Goal: Task Accomplishment & Management: Use online tool/utility

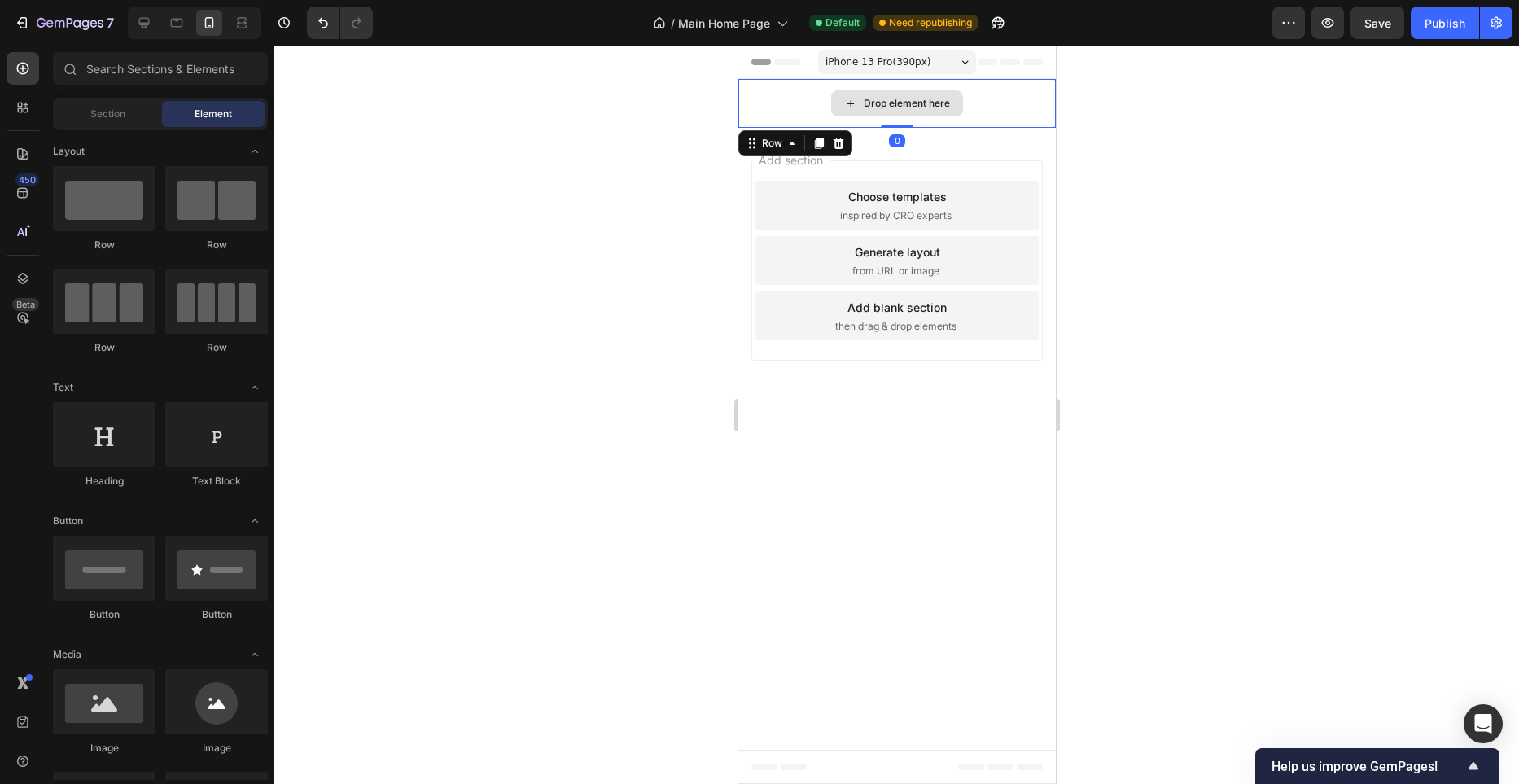
click at [987, 100] on div "Drop element here" at bounding box center [896, 103] width 318 height 49
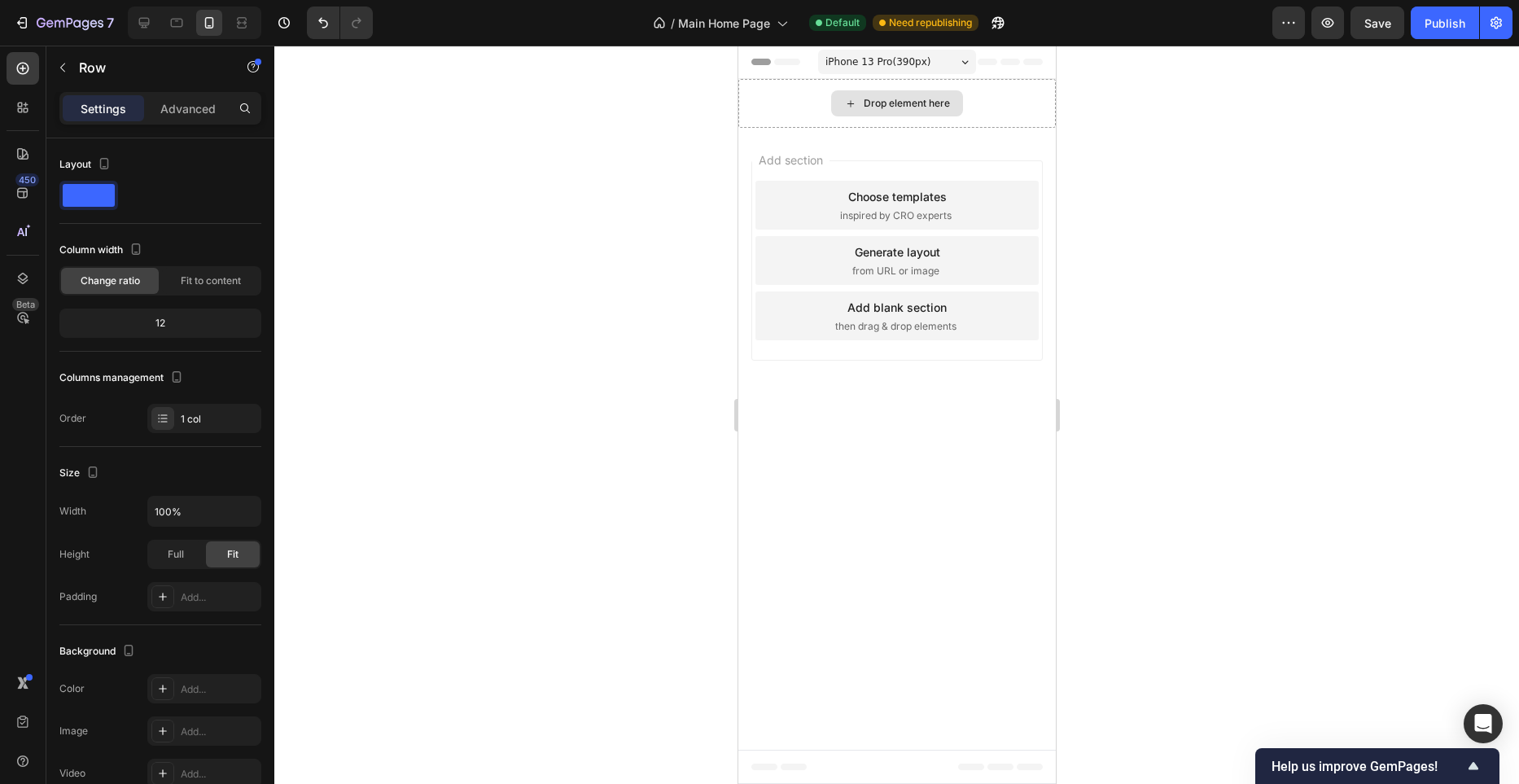
click at [942, 103] on div "Drop element here" at bounding box center [907, 103] width 87 height 13
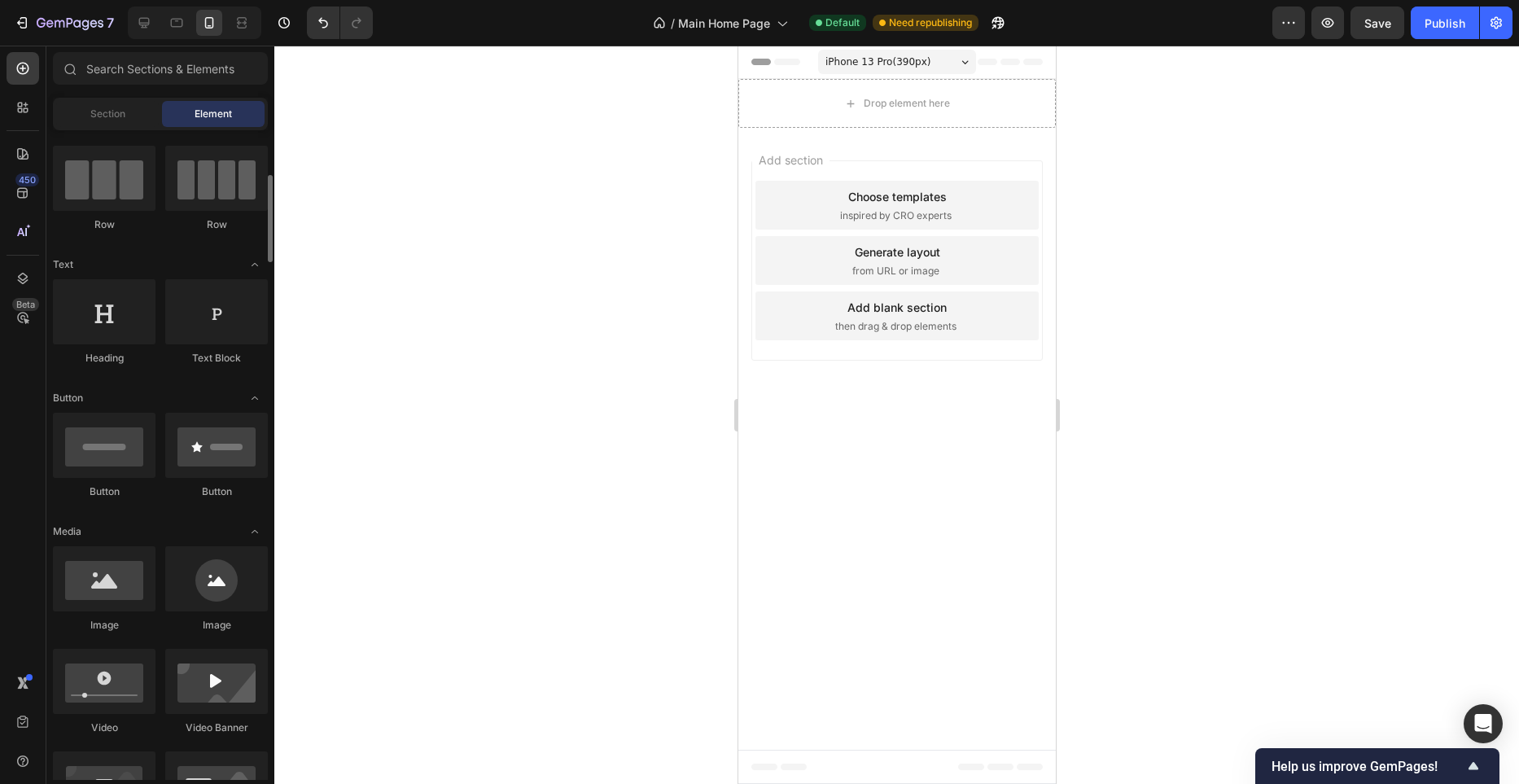
scroll to position [149, 0]
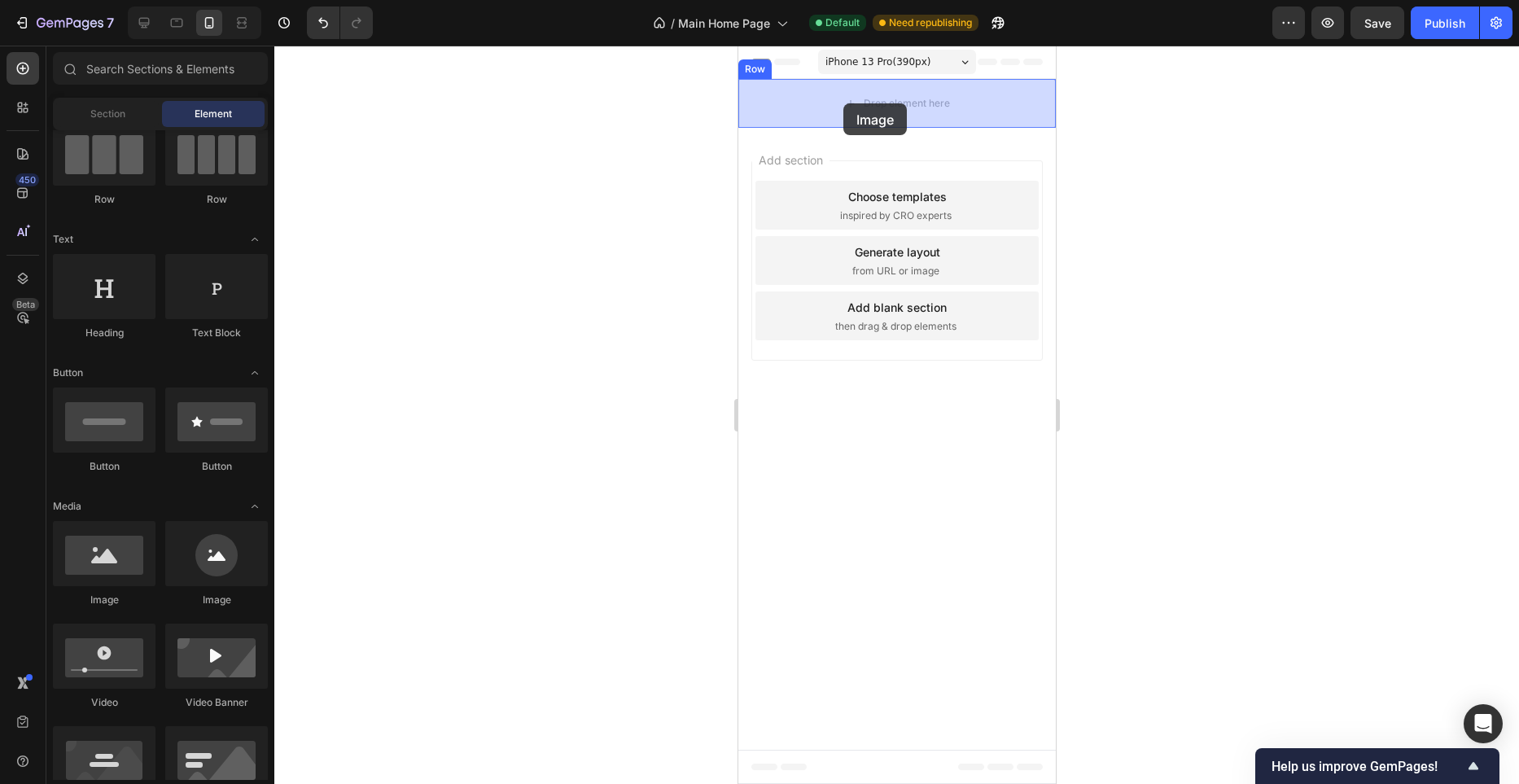
drag, startPoint x: 847, startPoint y: 589, endPoint x: 846, endPoint y: 102, distance: 487.0
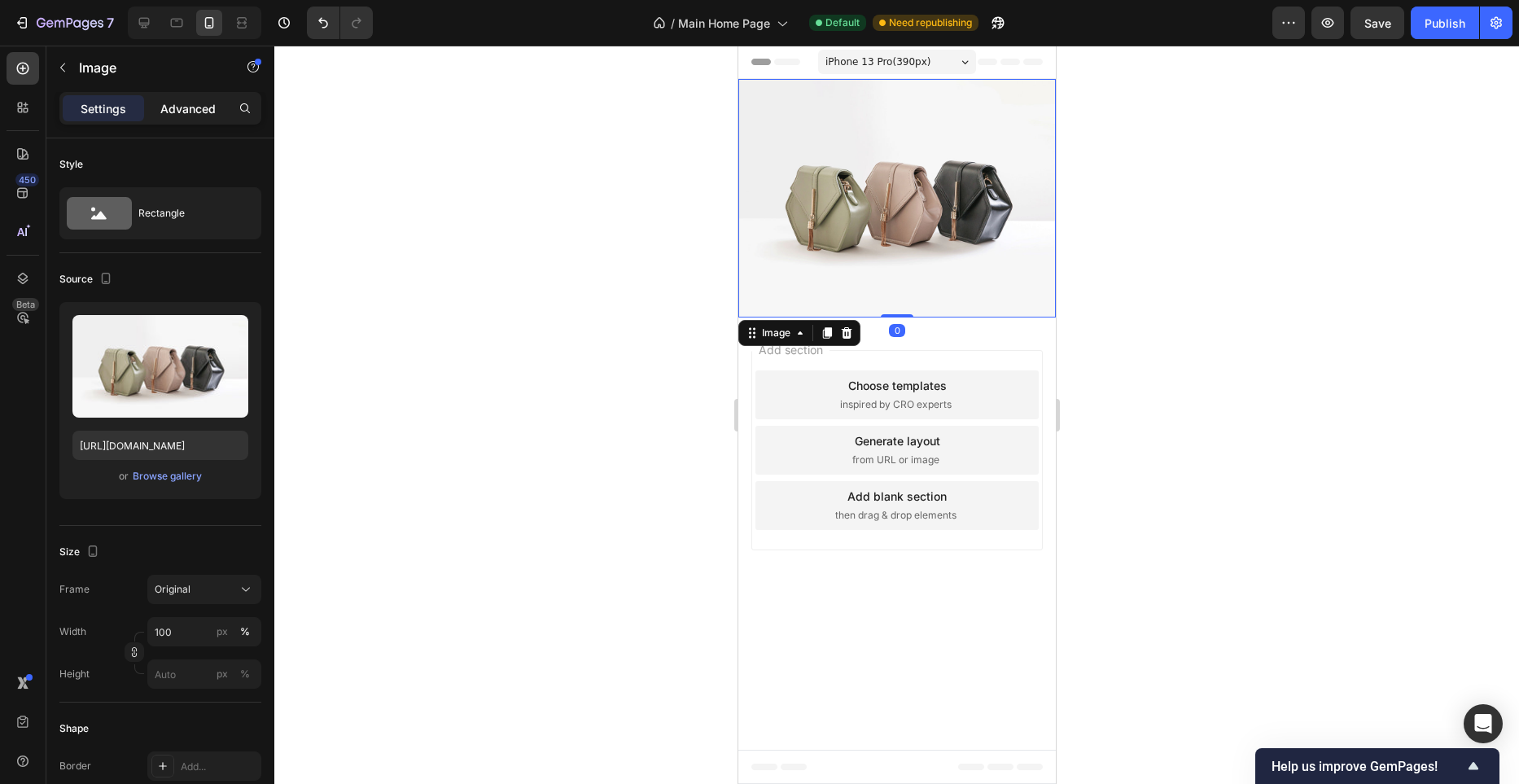
click at [218, 118] on div "Advanced" at bounding box center [188, 108] width 82 height 26
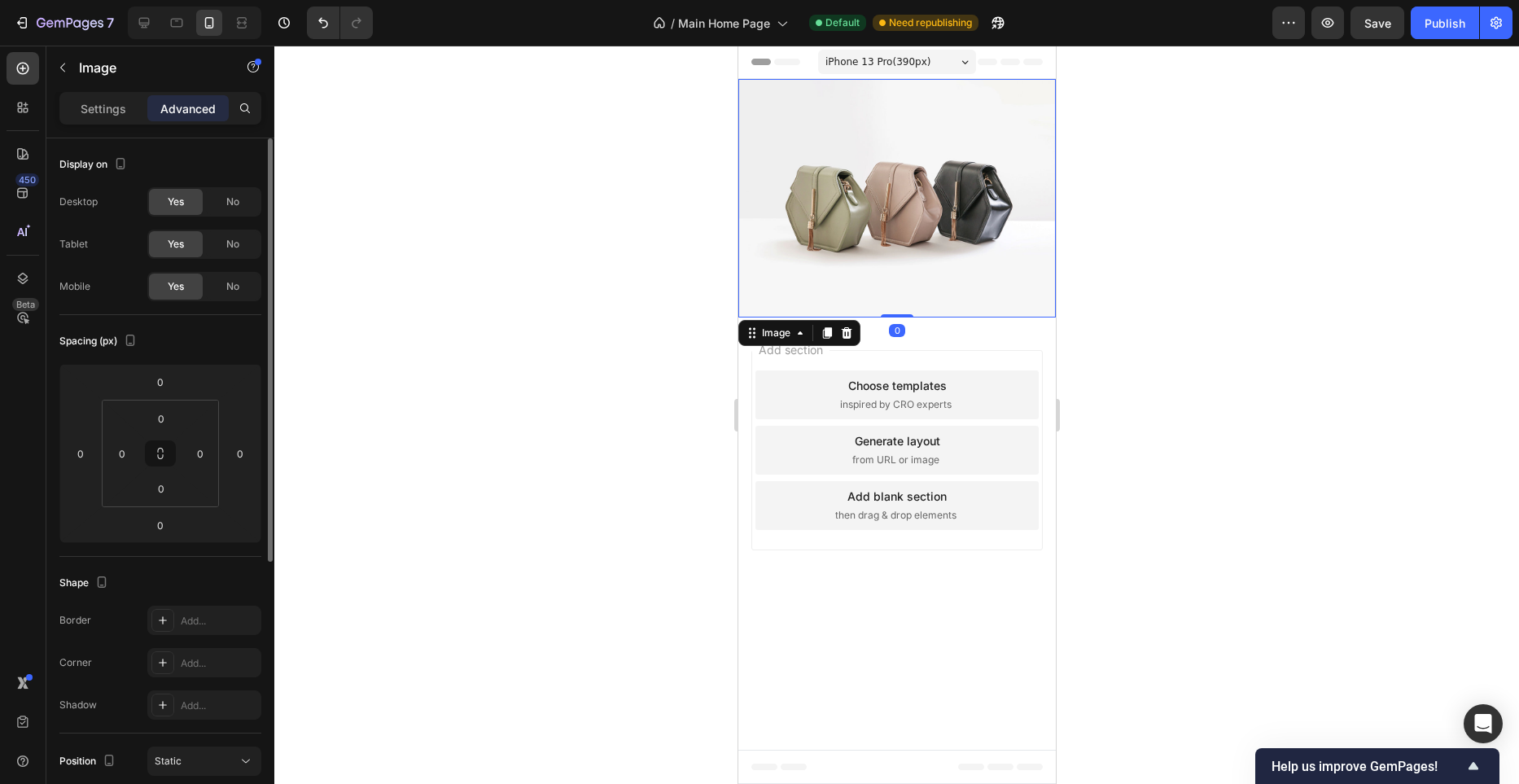
click at [238, 232] on div "No" at bounding box center [232, 244] width 54 height 26
click at [230, 196] on span "No" at bounding box center [233, 202] width 13 height 15
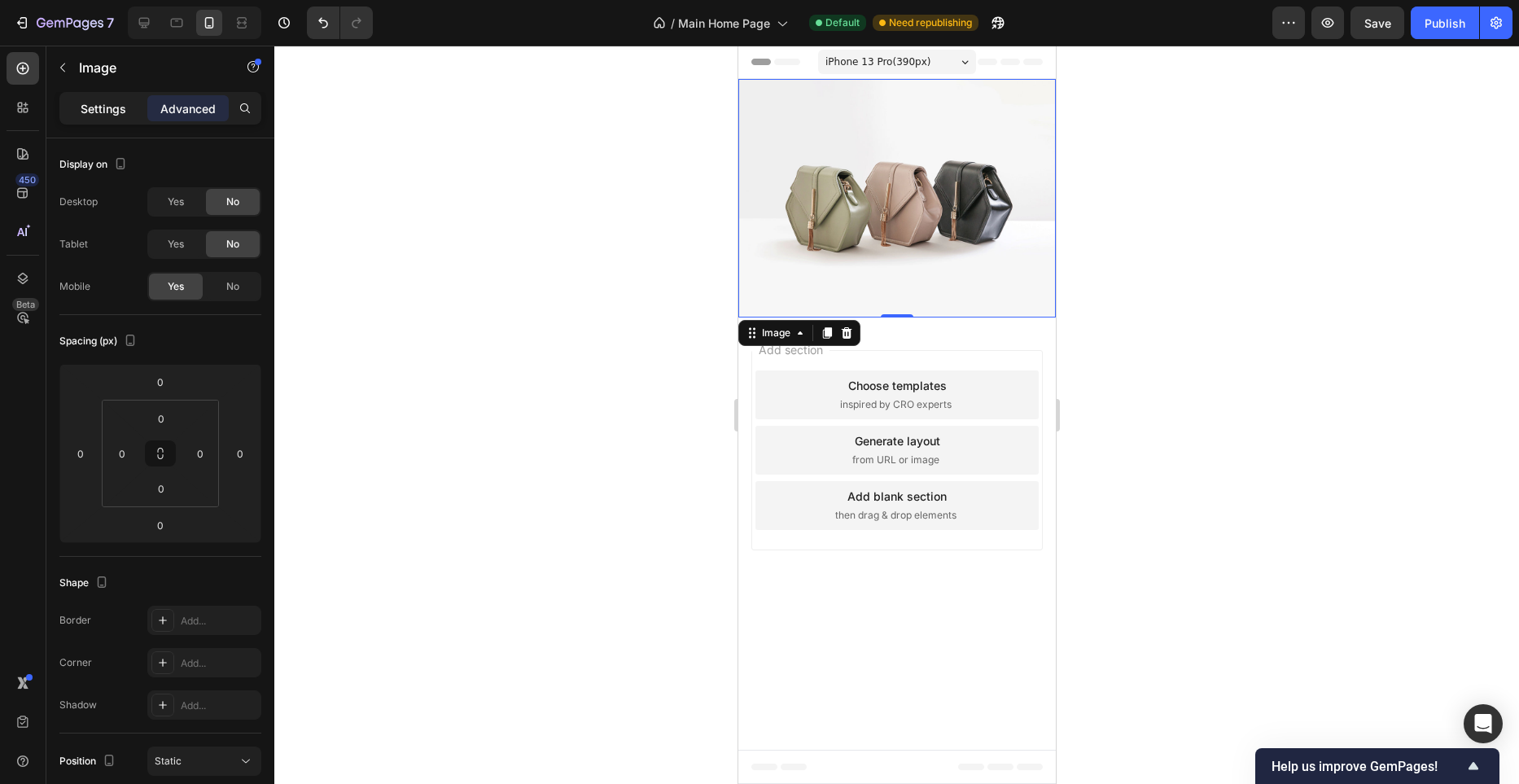
click at [127, 102] on div "Settings" at bounding box center [103, 108] width 82 height 26
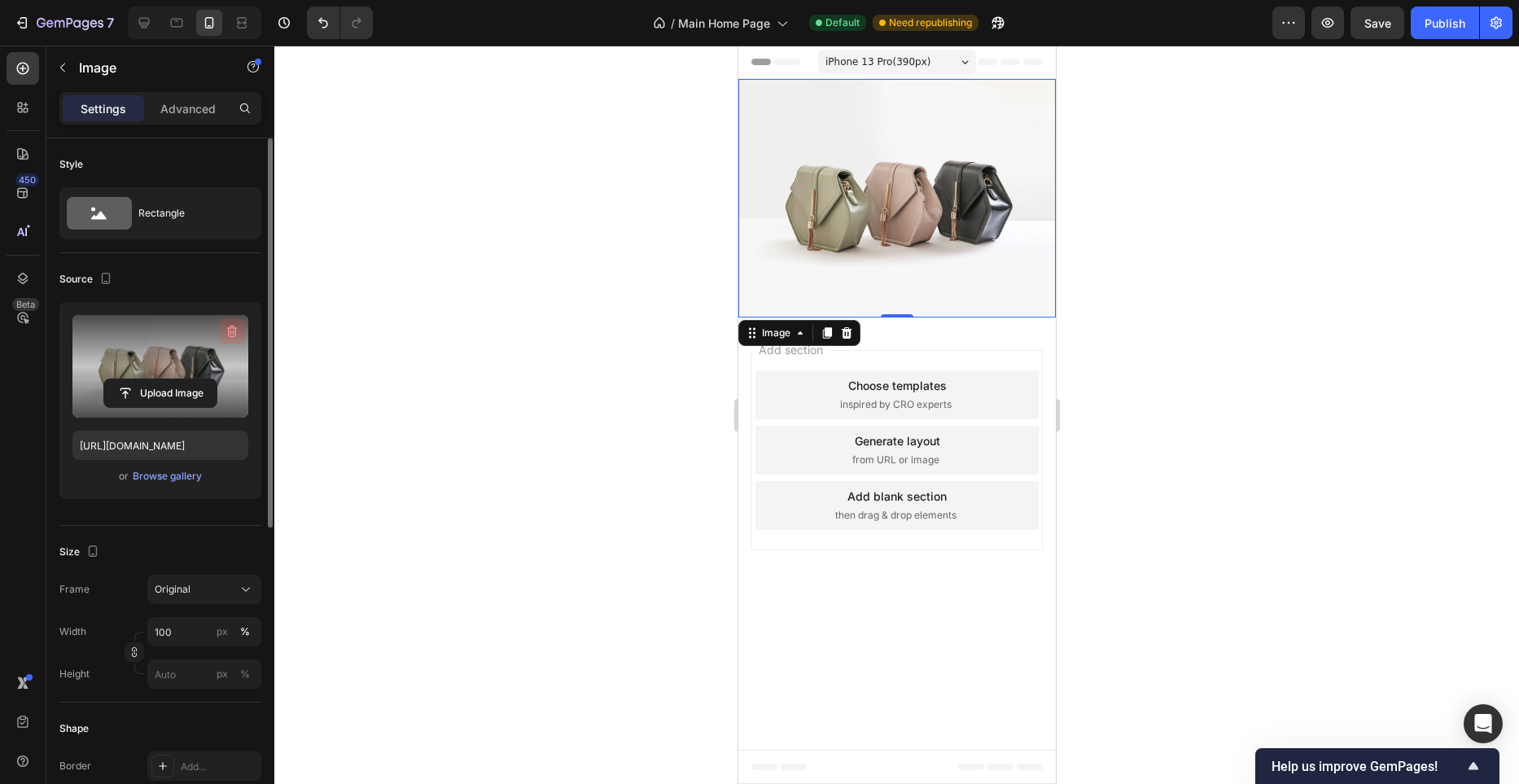
click at [240, 337] on icon "button" at bounding box center [231, 331] width 16 height 16
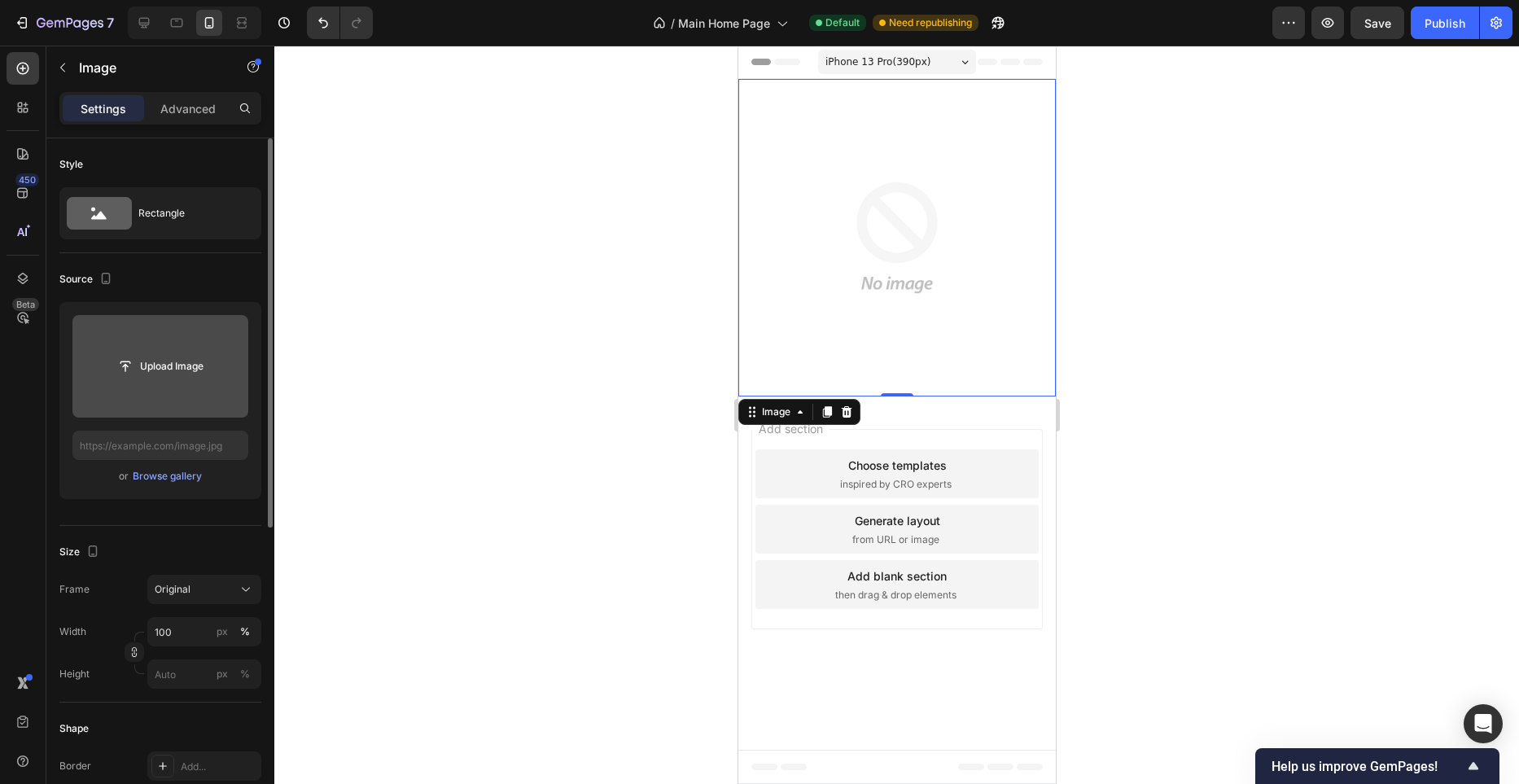
click at [169, 379] on input "file" at bounding box center [160, 366] width 112 height 27
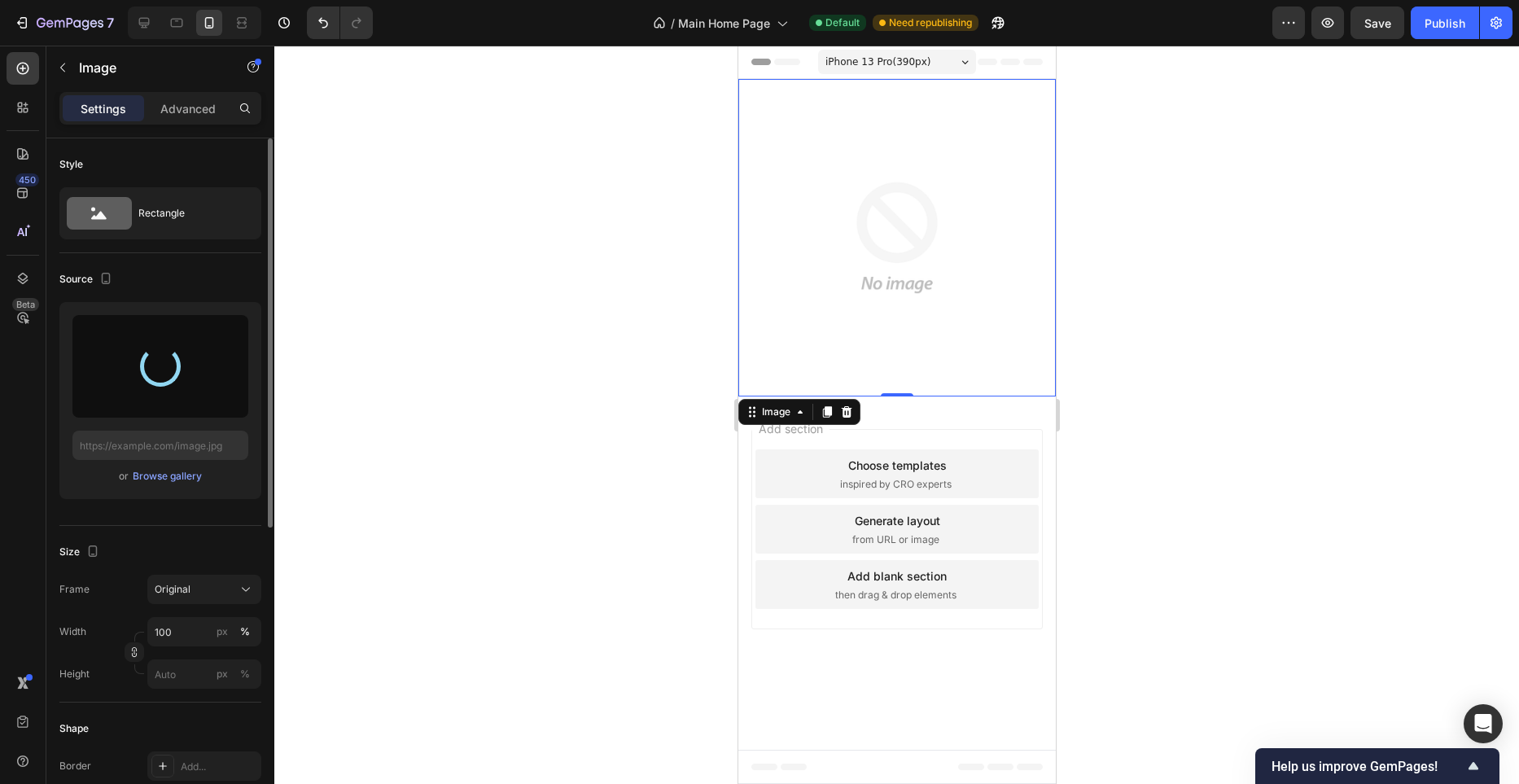
type input "[URL][DOMAIN_NAME]"
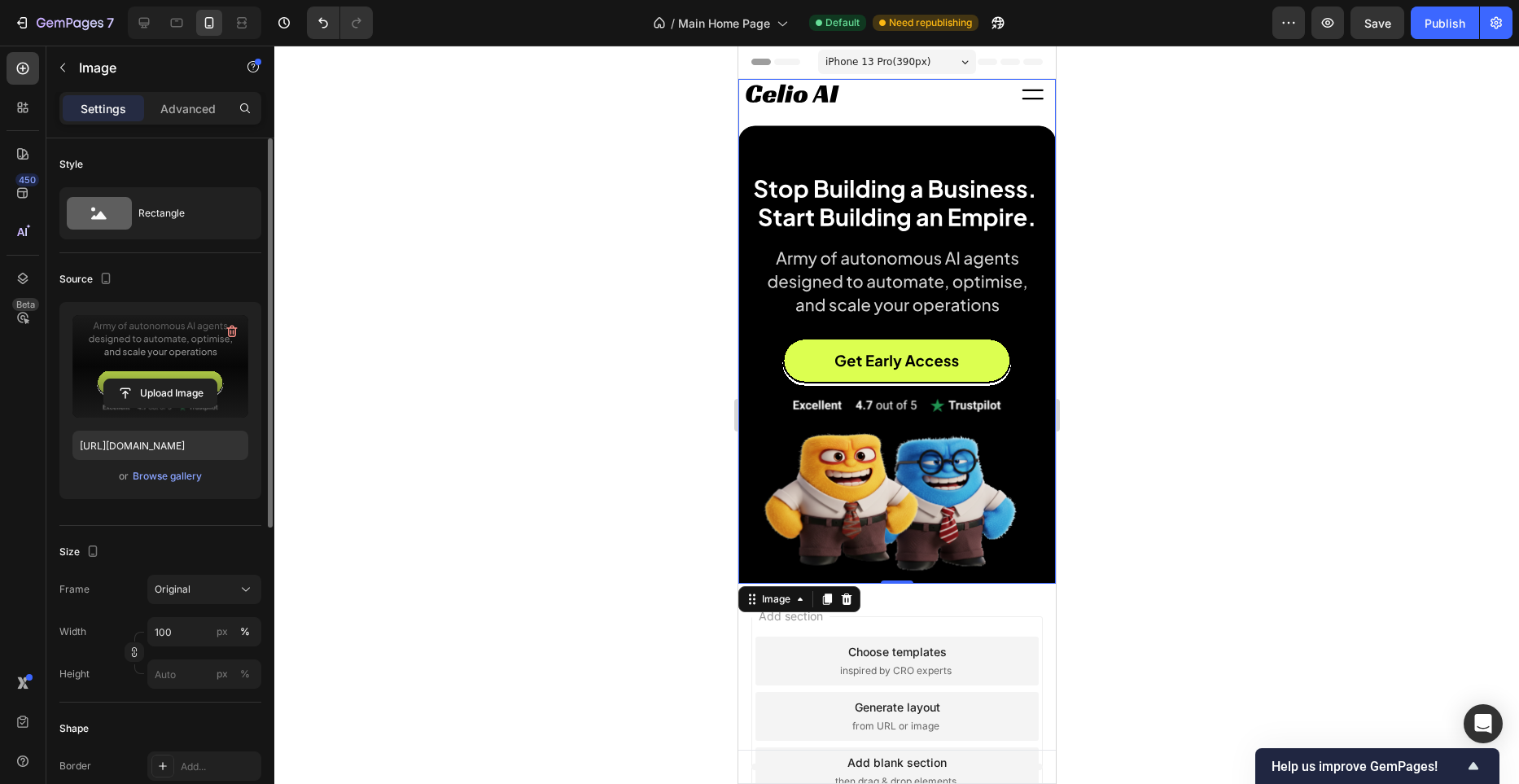
click at [652, 242] on div at bounding box center [897, 414] width 1245 height 738
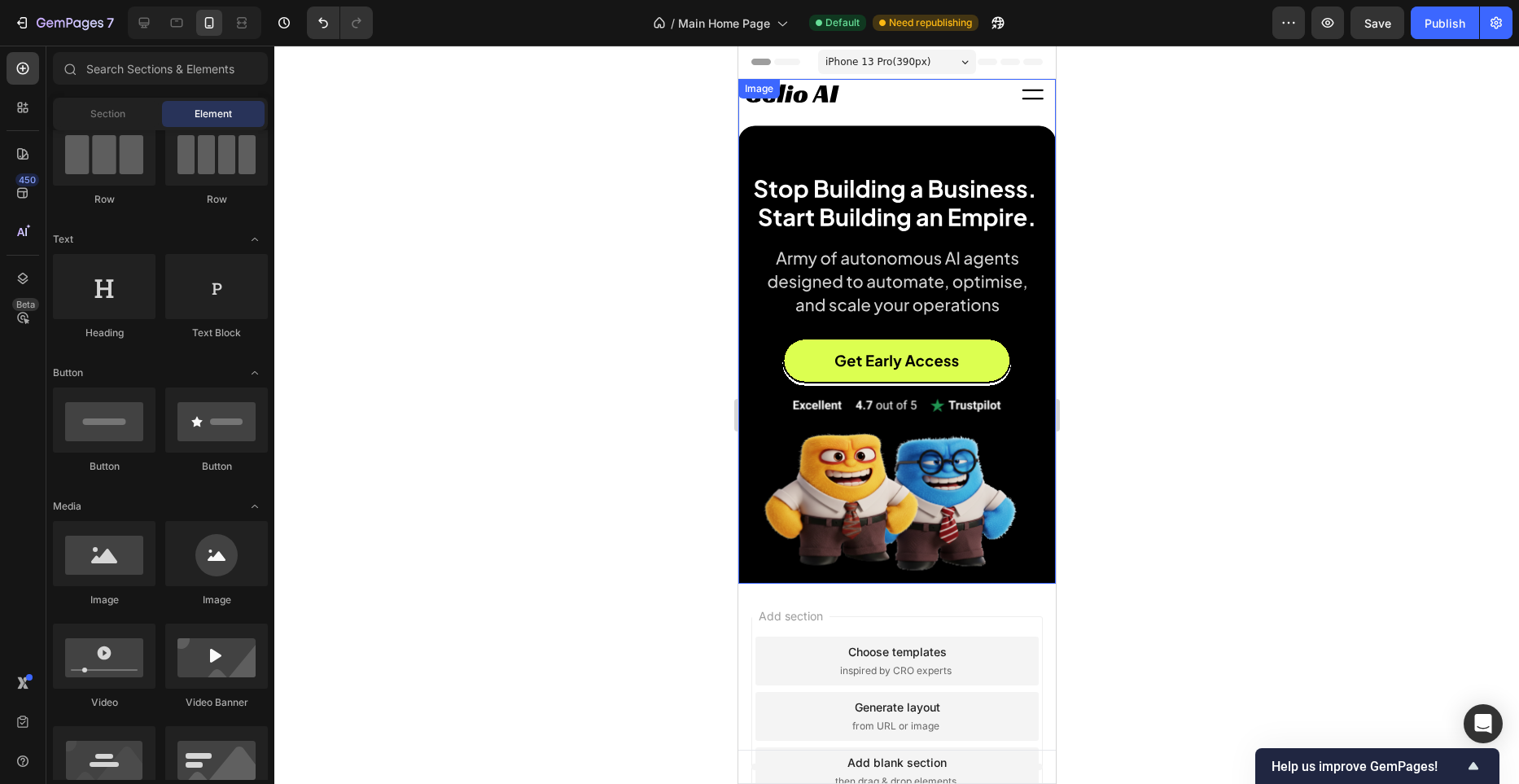
click at [874, 172] on img at bounding box center [896, 331] width 318 height 505
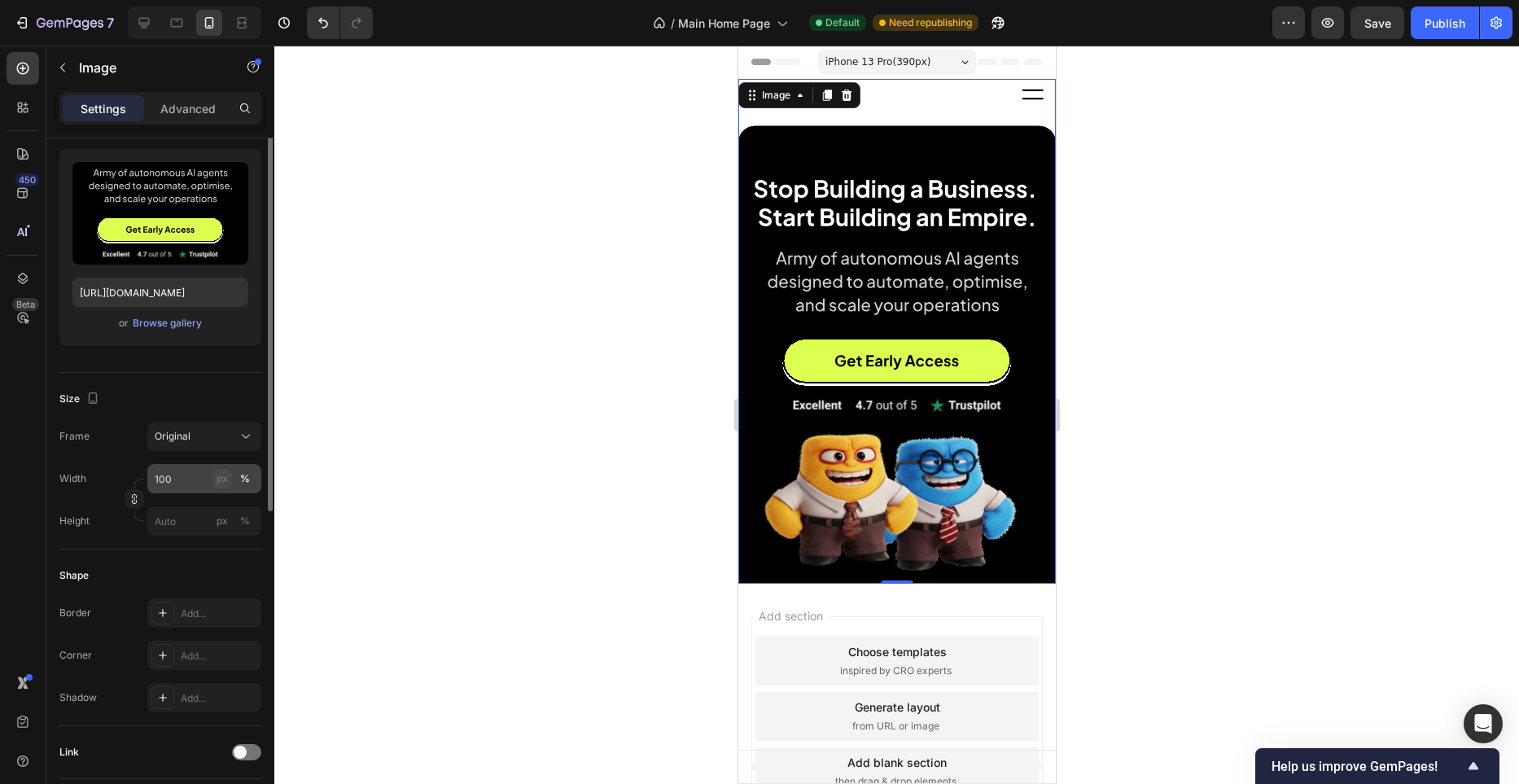
scroll to position [154, 0]
click at [218, 439] on div "Original" at bounding box center [194, 435] width 80 height 15
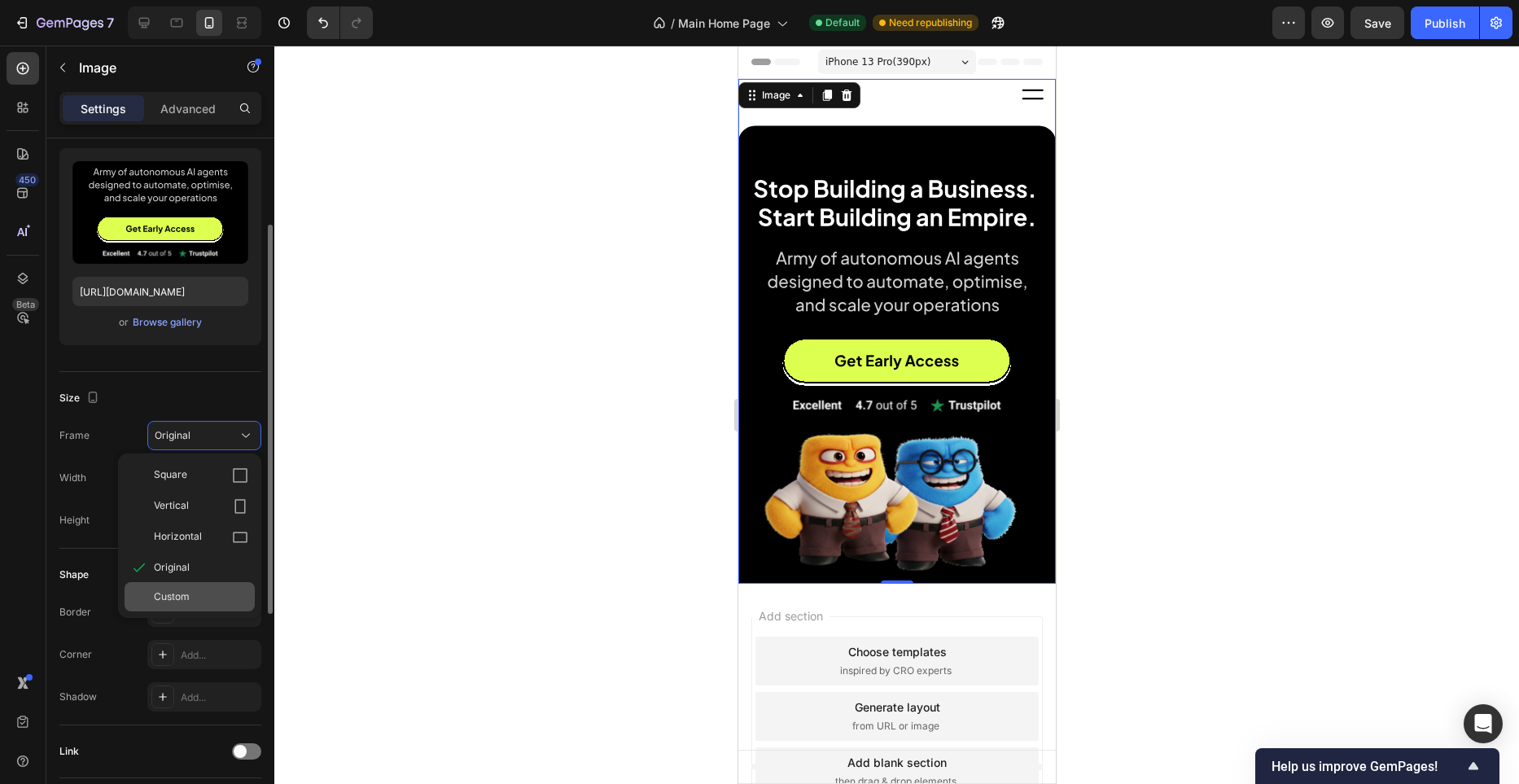
click at [209, 590] on div "Custom" at bounding box center [201, 597] width 94 height 15
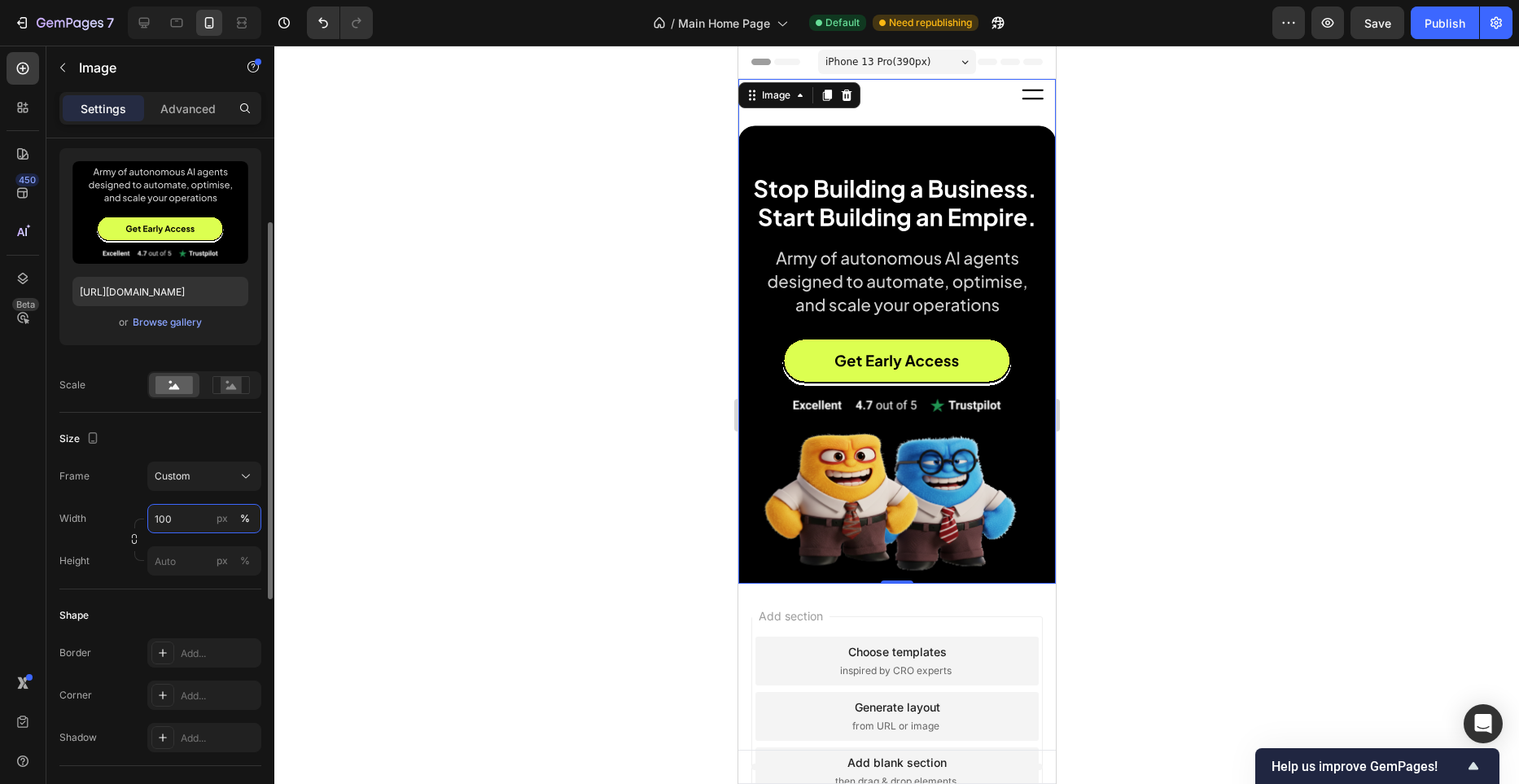
click at [195, 519] on input "100" at bounding box center [204, 518] width 114 height 29
type input "380"
click at [199, 567] on input "px %" at bounding box center [204, 560] width 114 height 29
paste input "603.98"
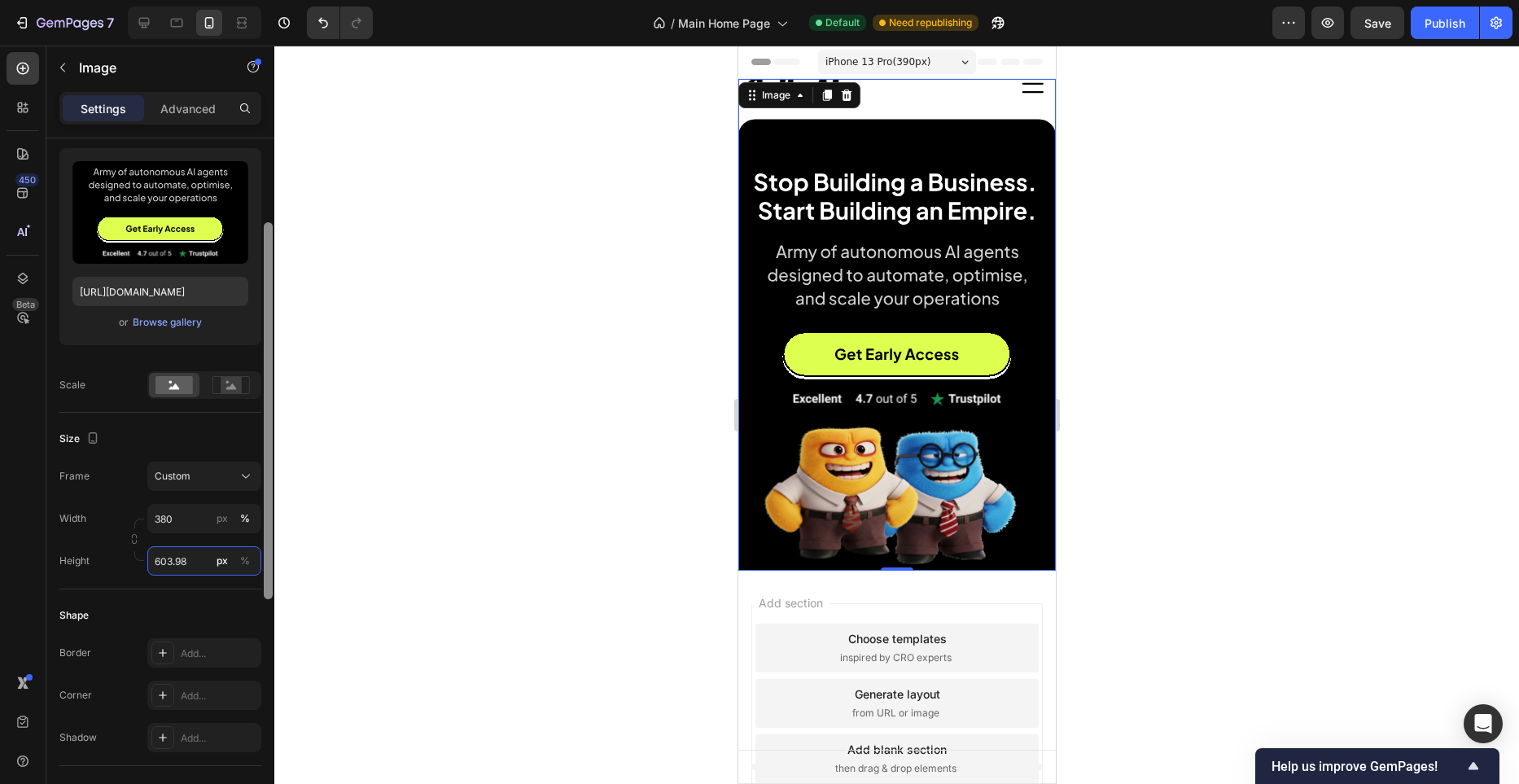
click at [270, 535] on div at bounding box center [268, 410] width 9 height 377
type input "603.98"
click at [245, 535] on div "Width 380 px % Height 603.98 px %" at bounding box center [160, 540] width 202 height 71
click at [440, 473] on div at bounding box center [897, 414] width 1245 height 738
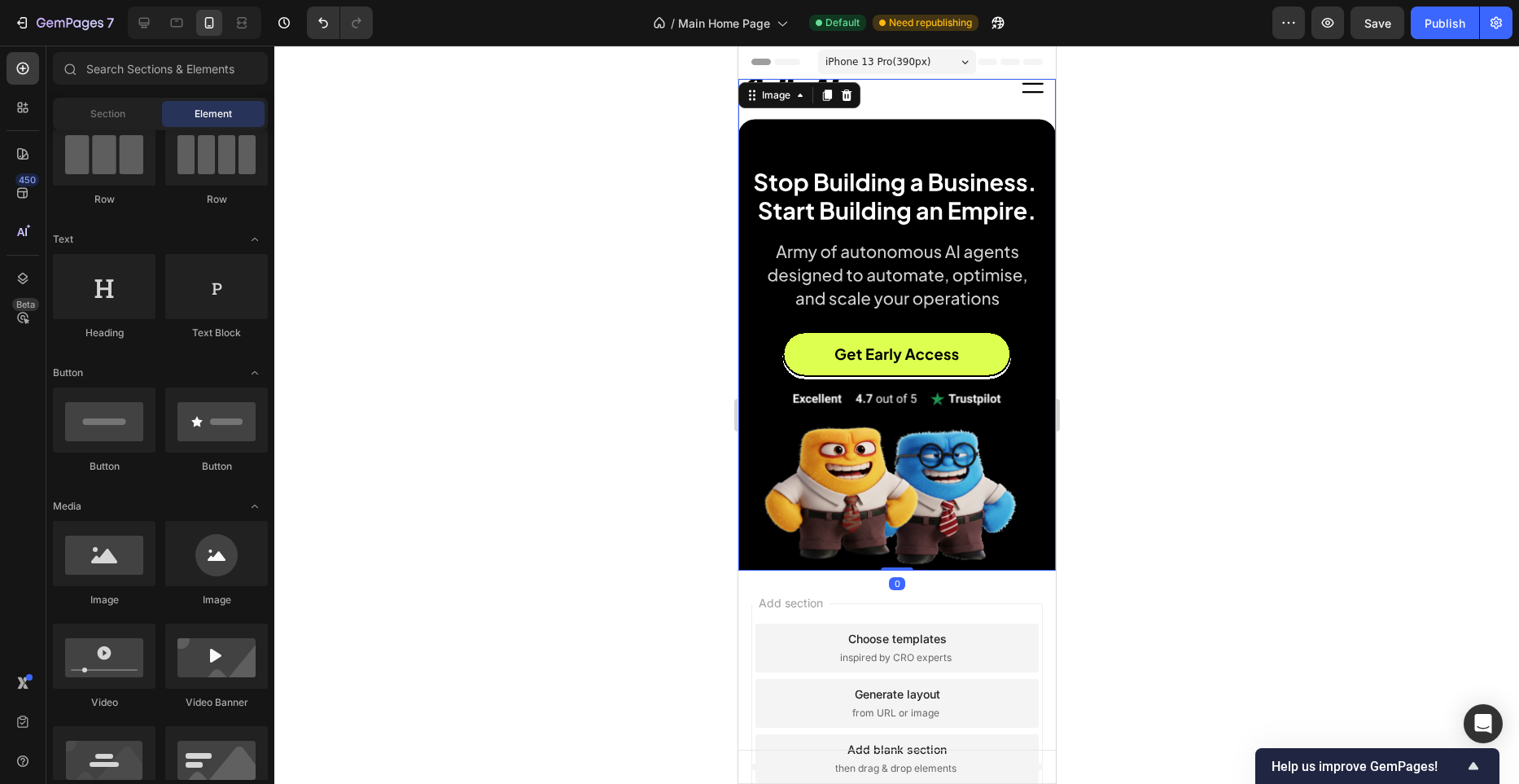
click at [926, 140] on img at bounding box center [896, 324] width 318 height 492
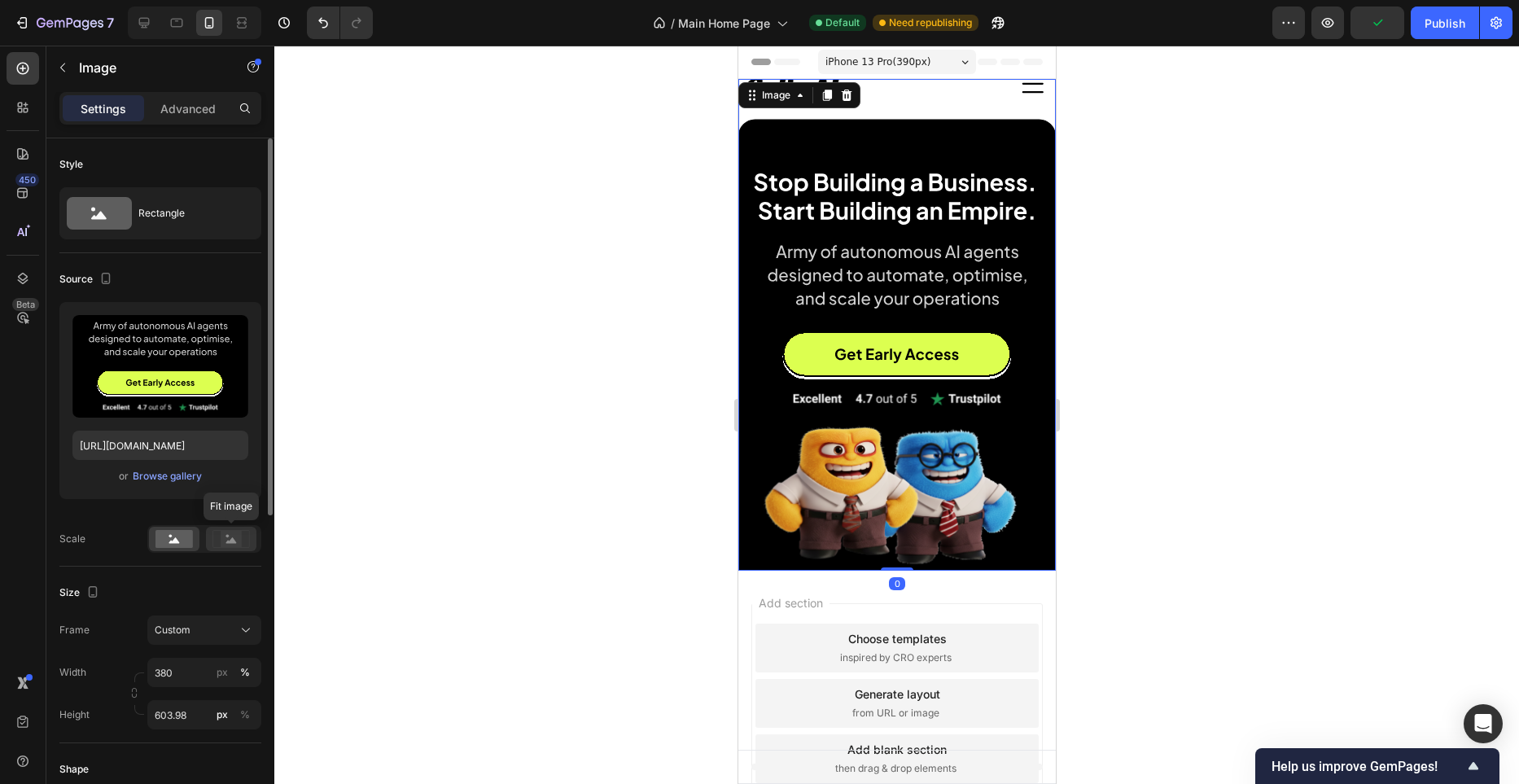
click at [245, 541] on icon at bounding box center [231, 539] width 38 height 18
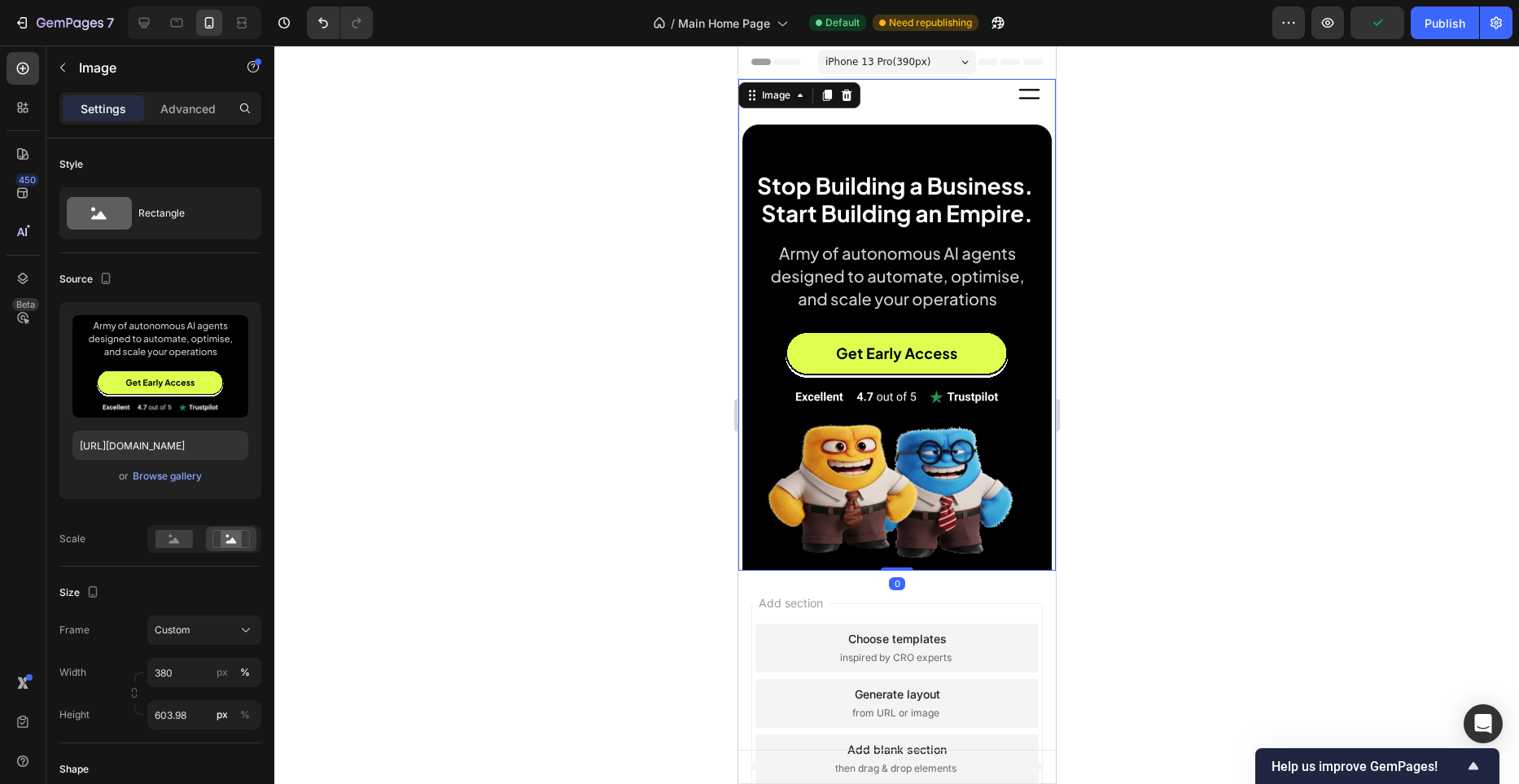
click at [494, 344] on div at bounding box center [897, 414] width 1245 height 738
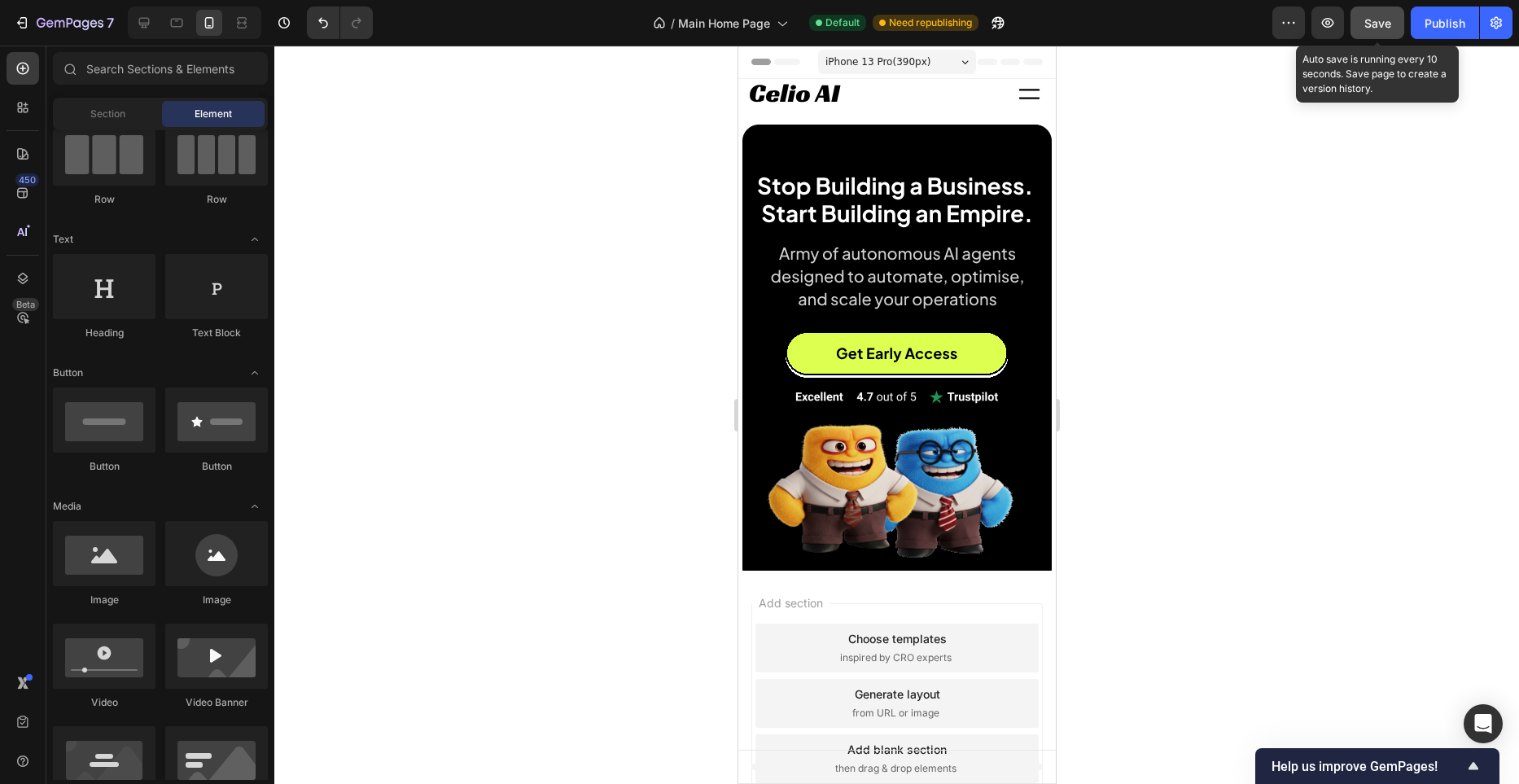
click at [1390, 9] on button "Save" at bounding box center [1377, 23] width 54 height 33
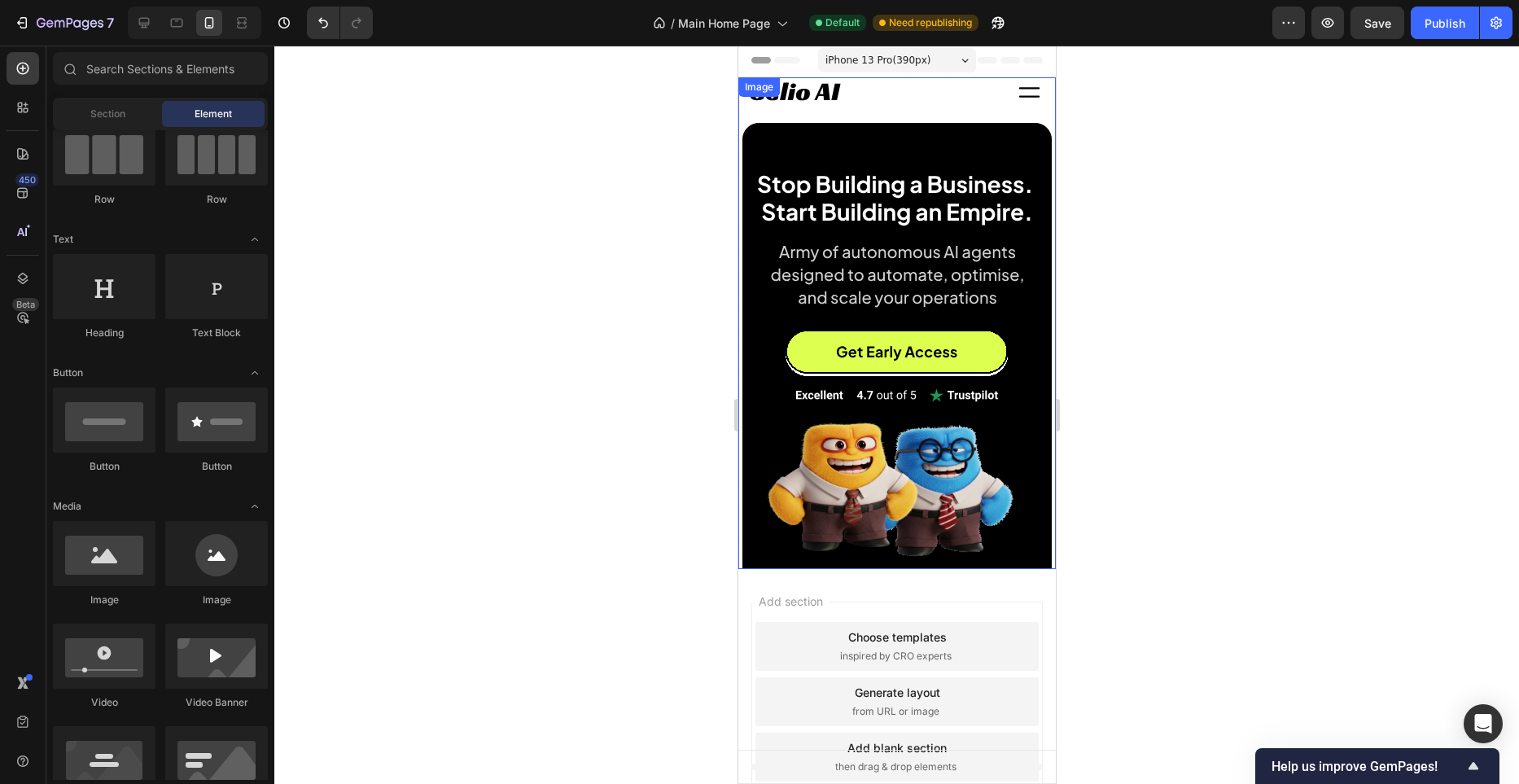
scroll to position [0, 0]
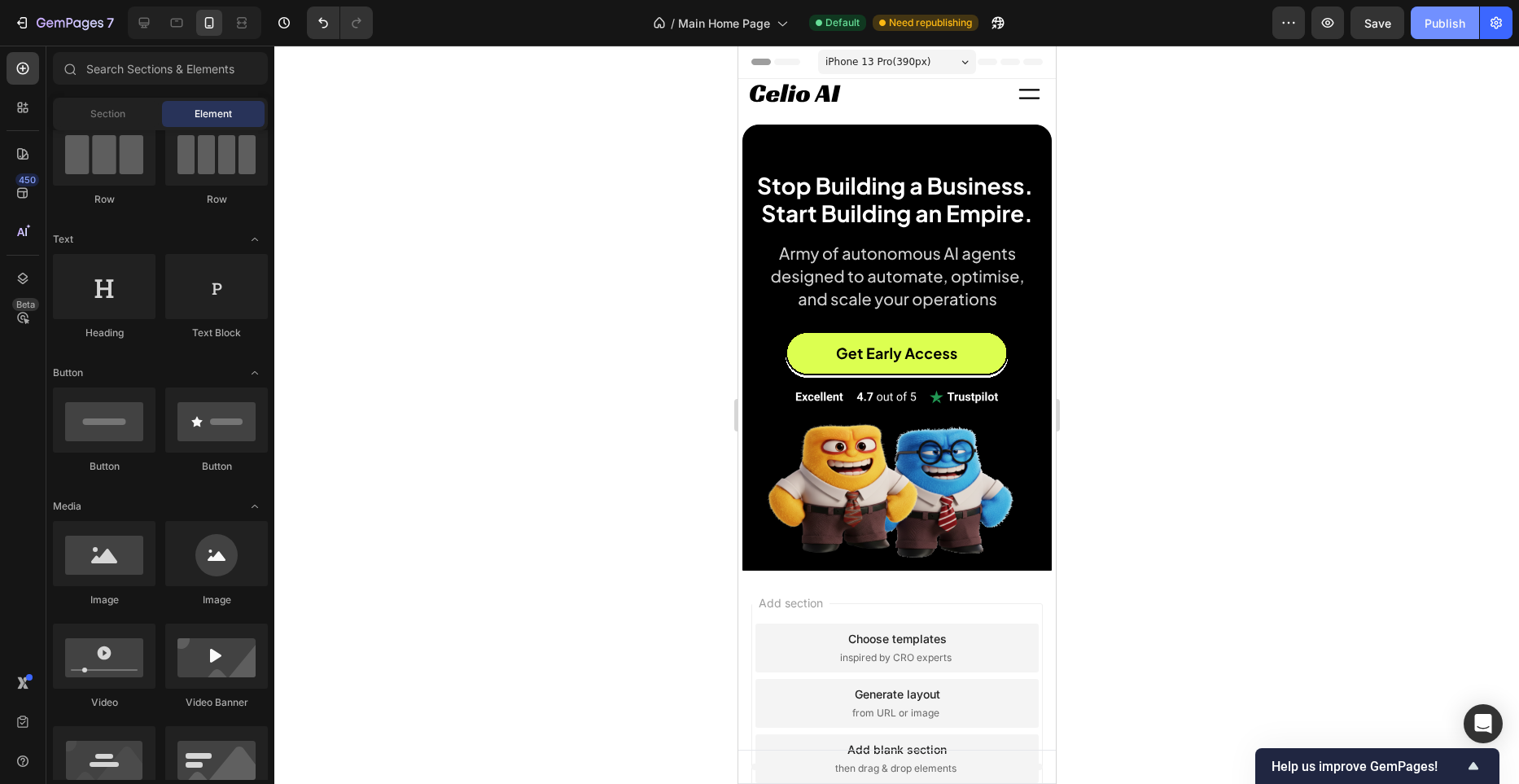
click at [1473, 42] on div "7 / Main Home Page Default Need republishing Preview Save Publish" at bounding box center [759, 23] width 1519 height 46
click at [1461, 33] on button "Publish" at bounding box center [1445, 23] width 69 height 33
click at [1329, 23] on icon "button" at bounding box center [1327, 23] width 16 height 16
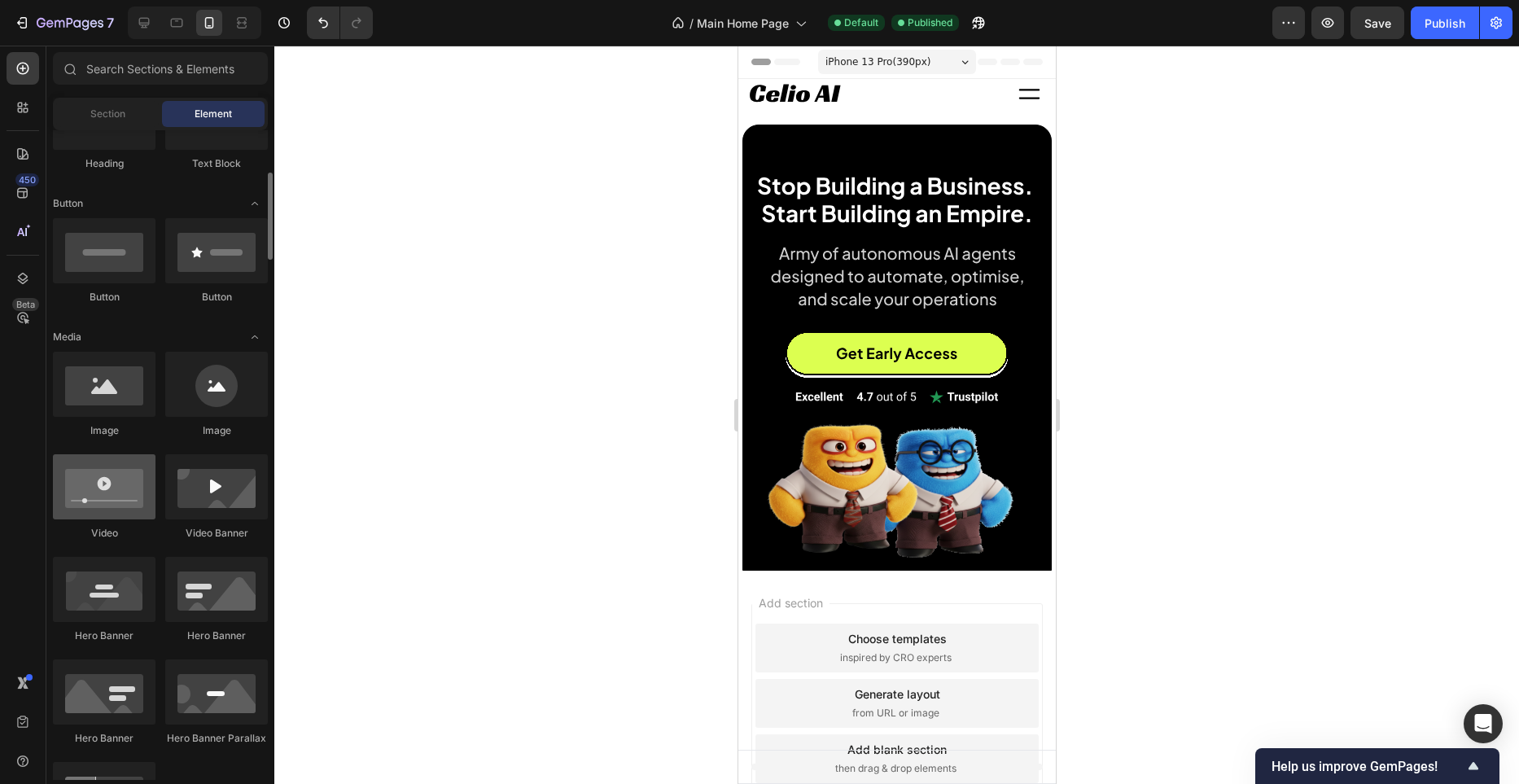
scroll to position [319, 0]
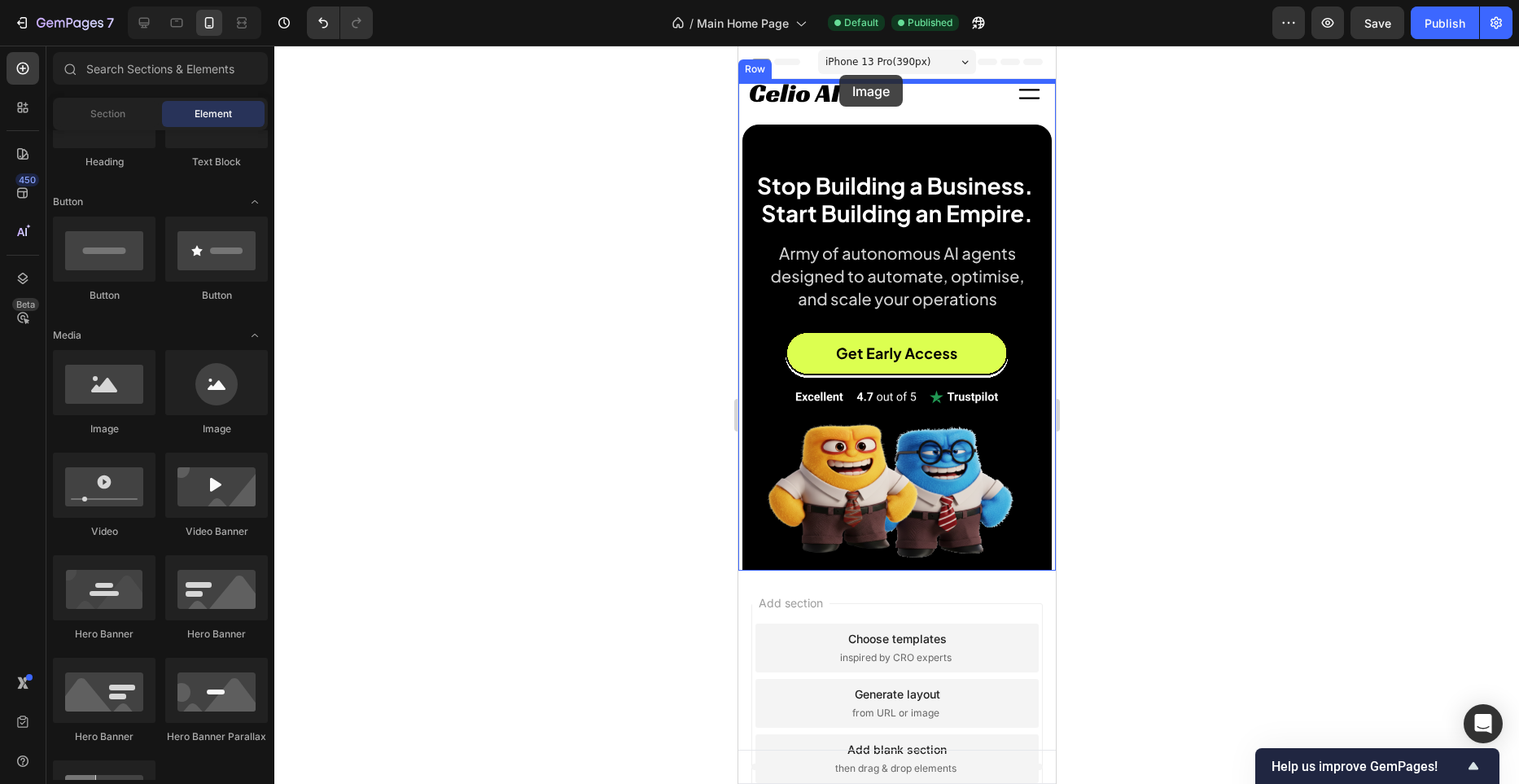
drag, startPoint x: 853, startPoint y: 444, endPoint x: 839, endPoint y: 75, distance: 369.3
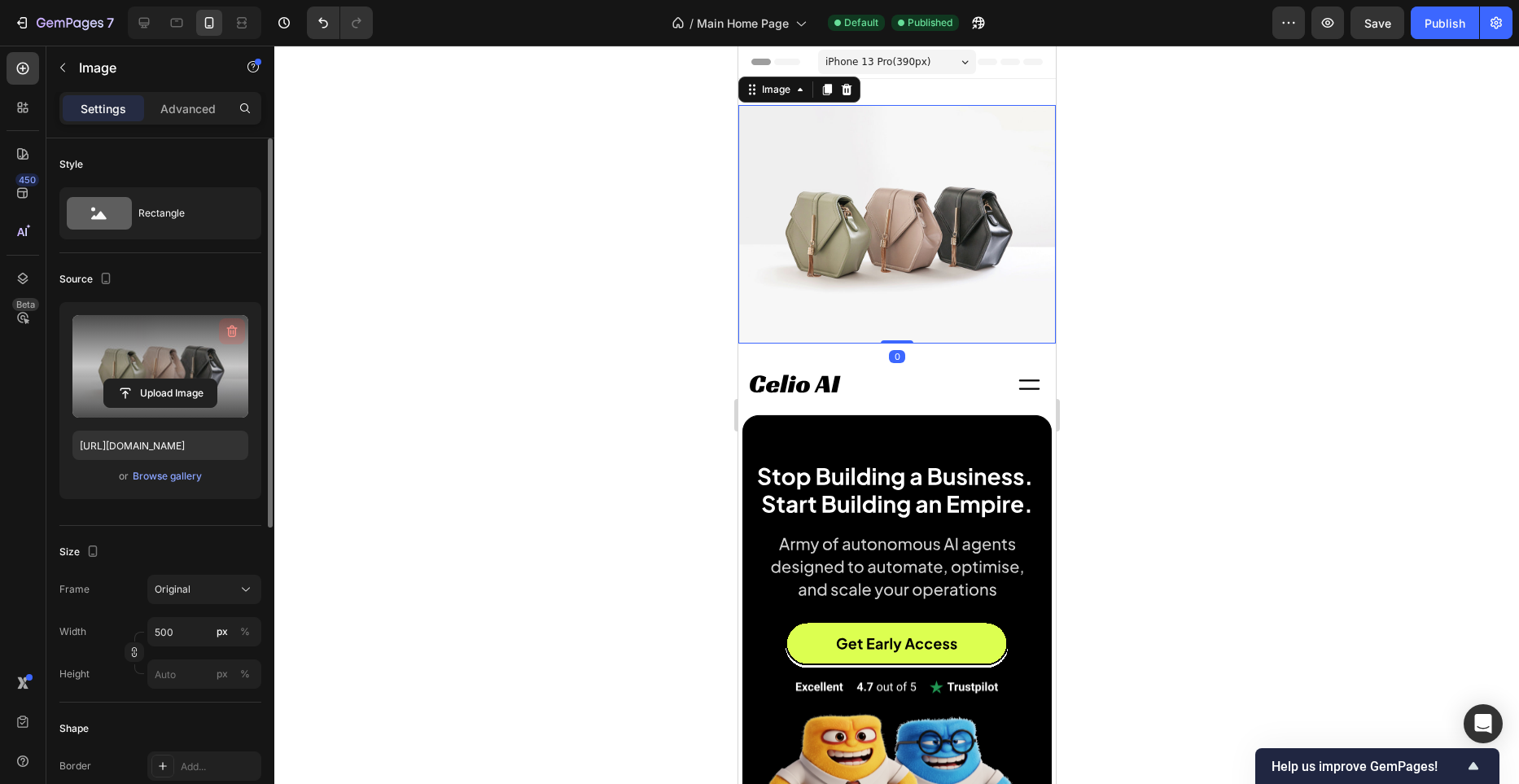
click at [230, 318] on button "button" at bounding box center [232, 331] width 26 height 26
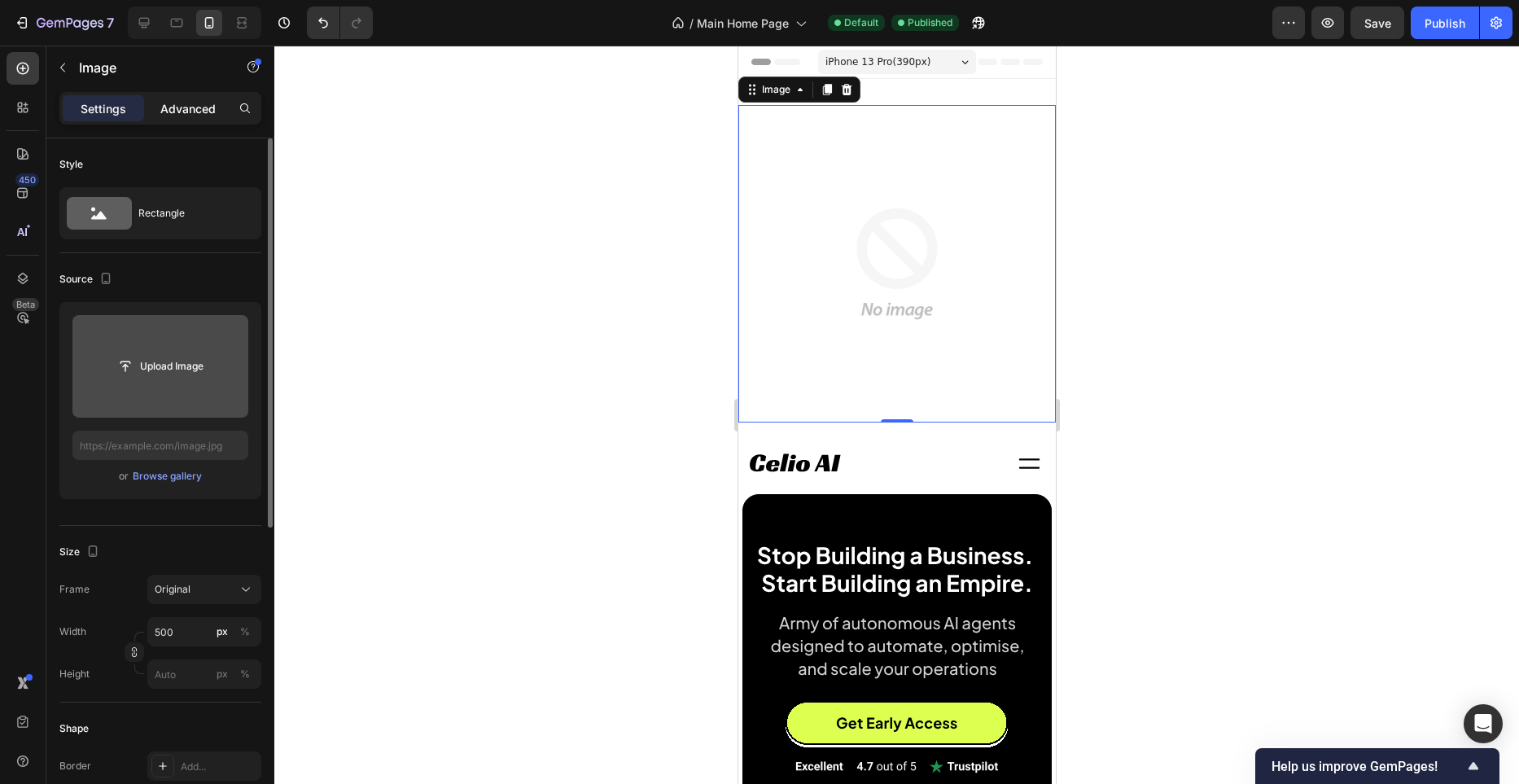
click at [198, 115] on p "Advanced" at bounding box center [188, 108] width 55 height 17
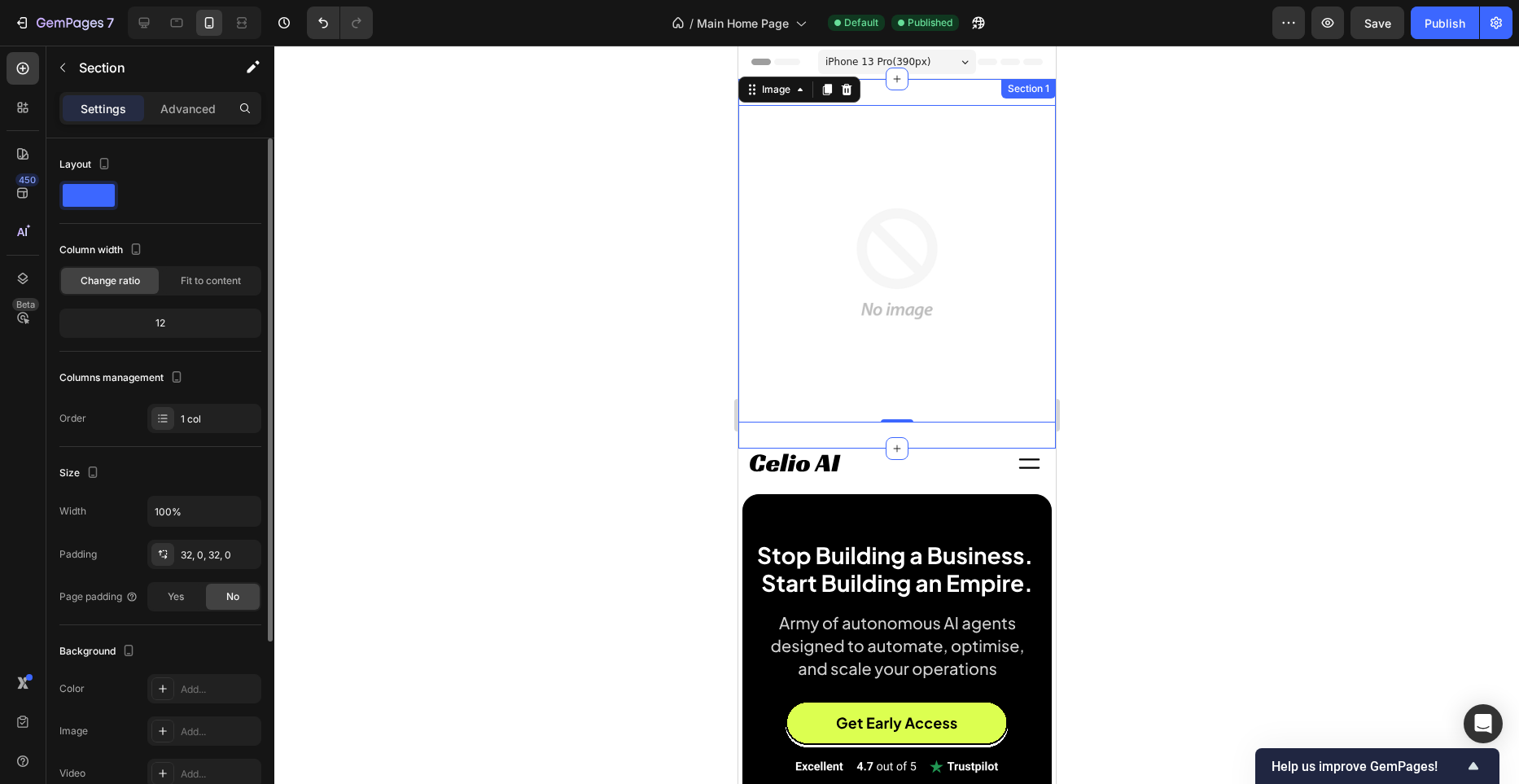
click at [932, 79] on div "Image 0 Section 1" at bounding box center [896, 263] width 318 height 369
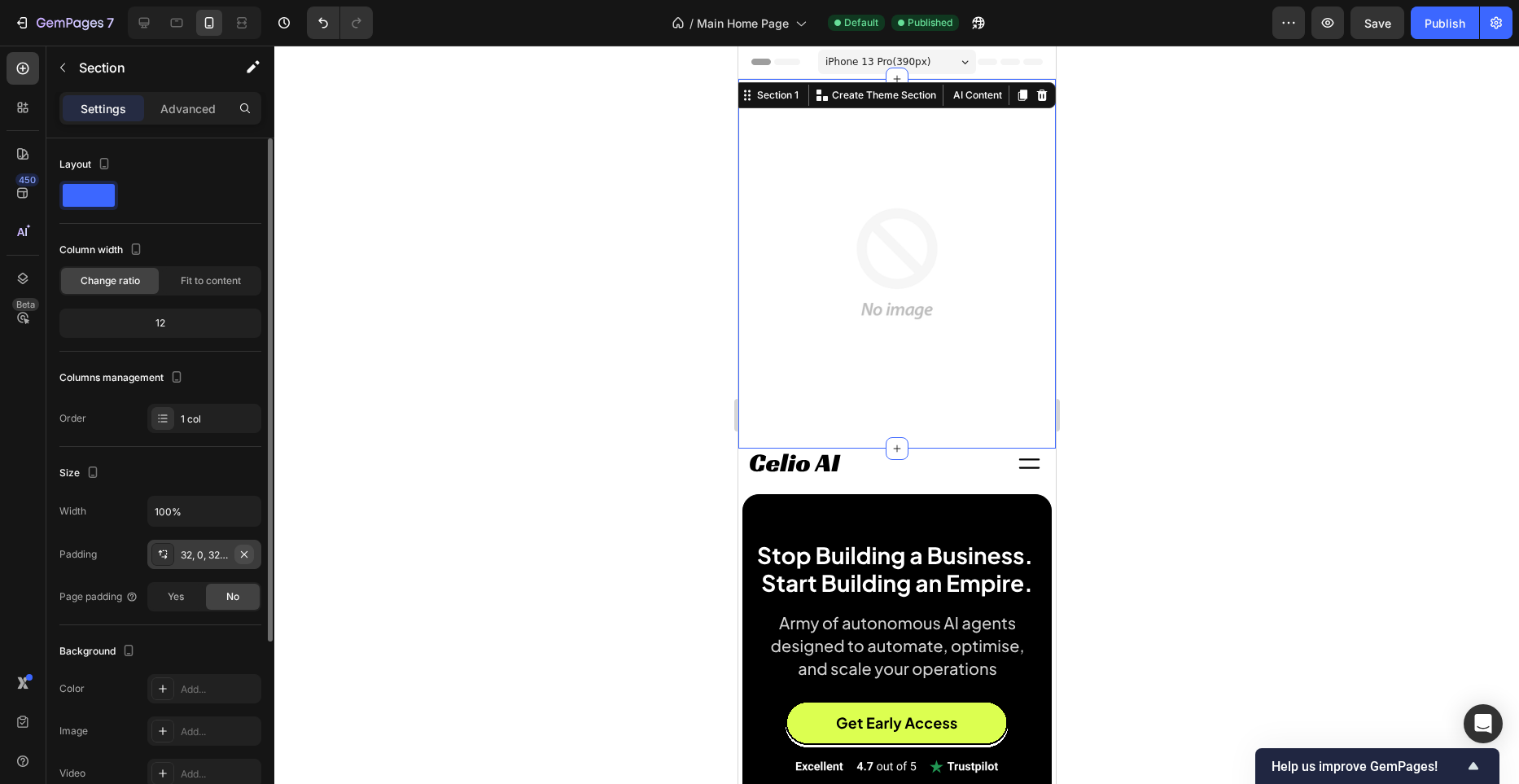
click at [243, 557] on icon "button" at bounding box center [245, 555] width 13 height 13
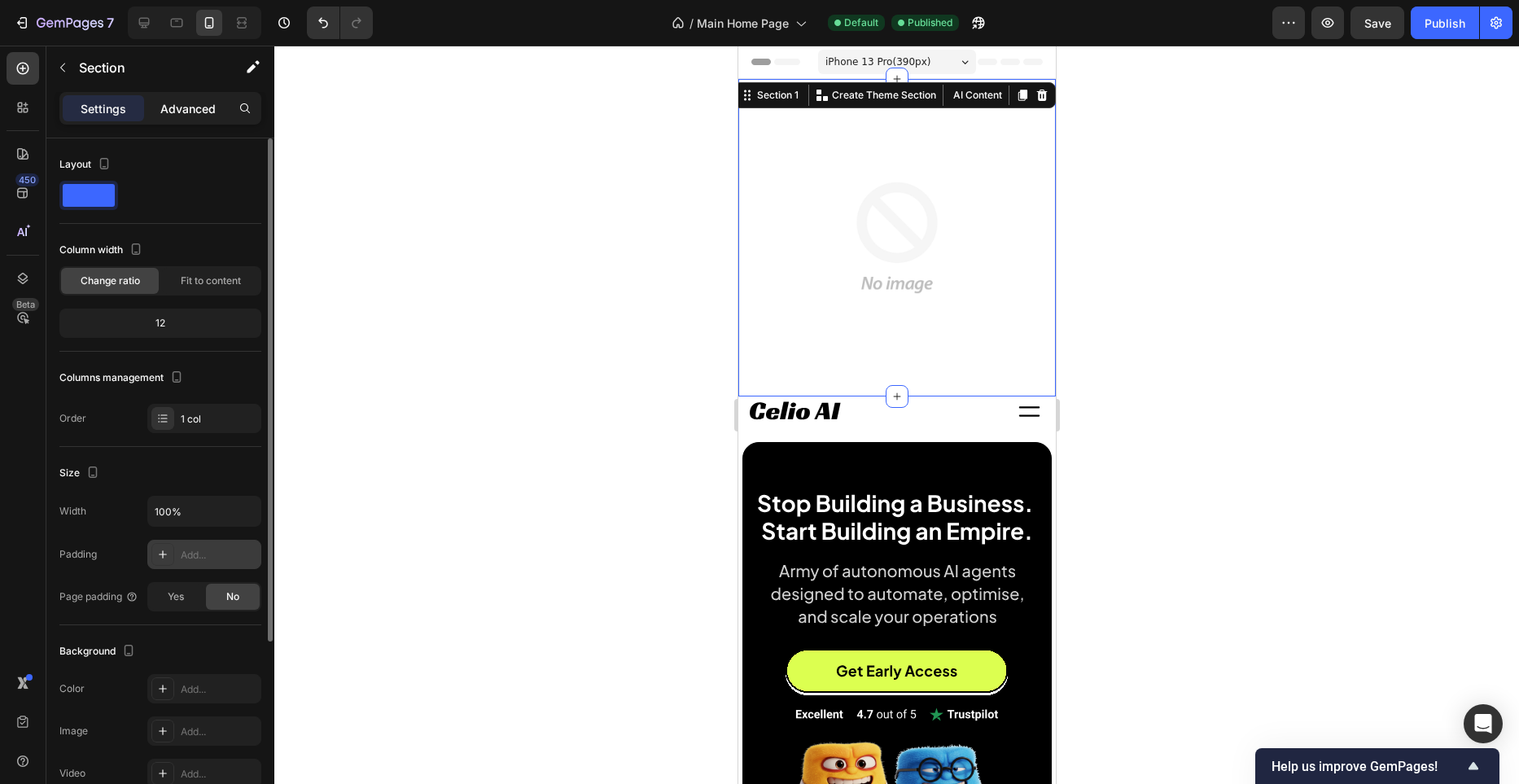
click at [187, 98] on div "Advanced" at bounding box center [188, 108] width 82 height 26
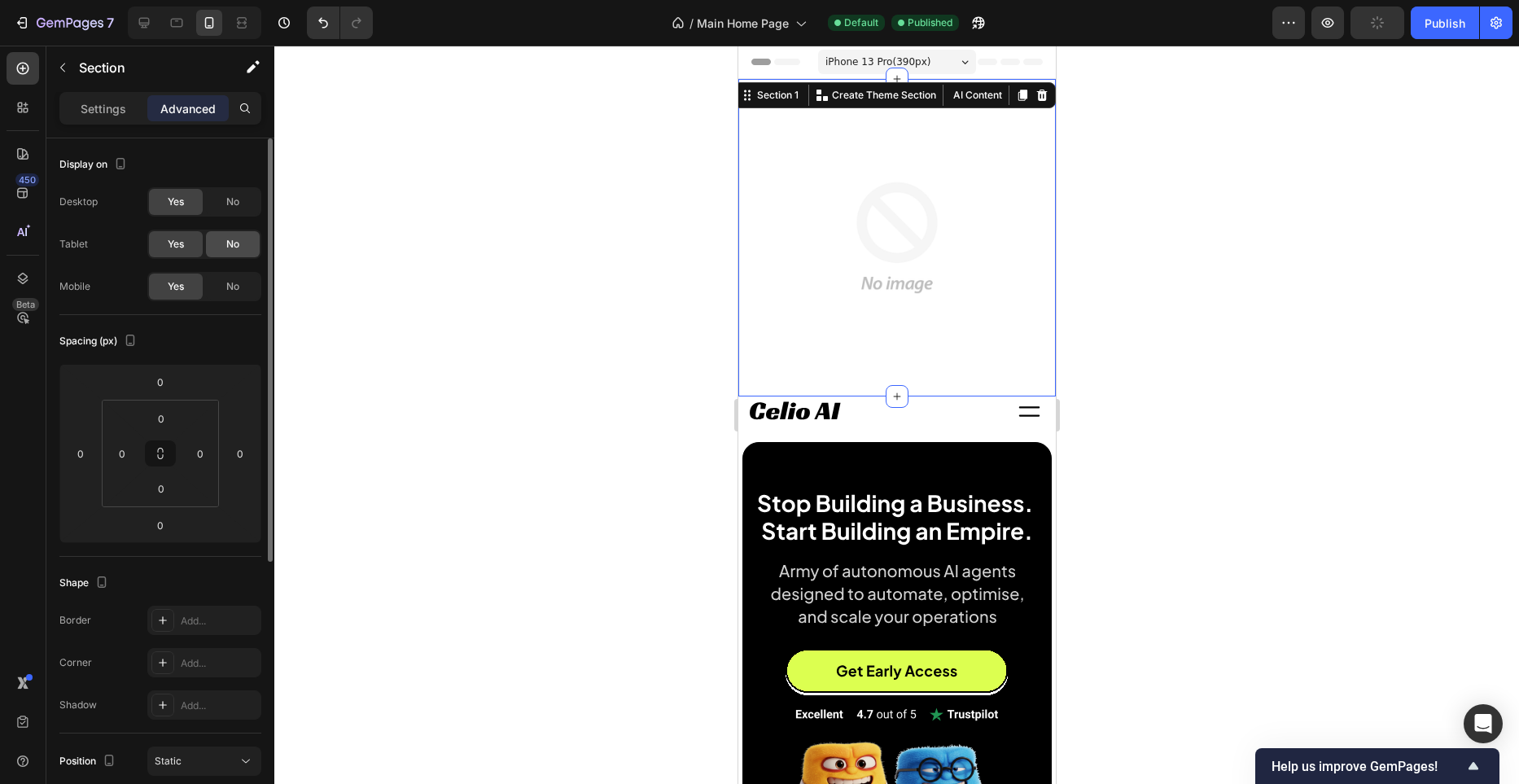
click at [232, 252] on div "No" at bounding box center [232, 244] width 54 height 26
click at [231, 197] on span "No" at bounding box center [233, 202] width 13 height 15
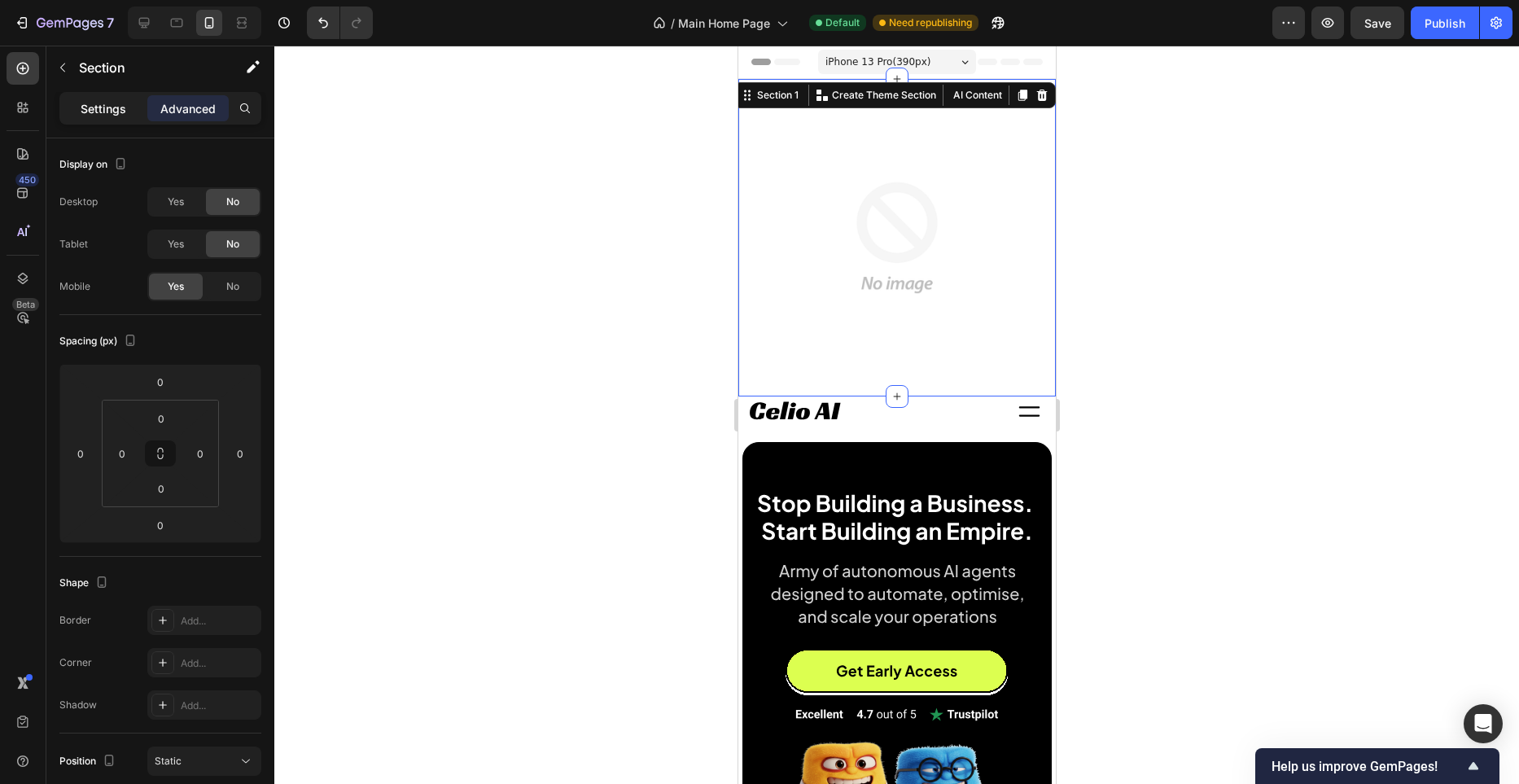
click at [102, 102] on p "Settings" at bounding box center [103, 108] width 45 height 17
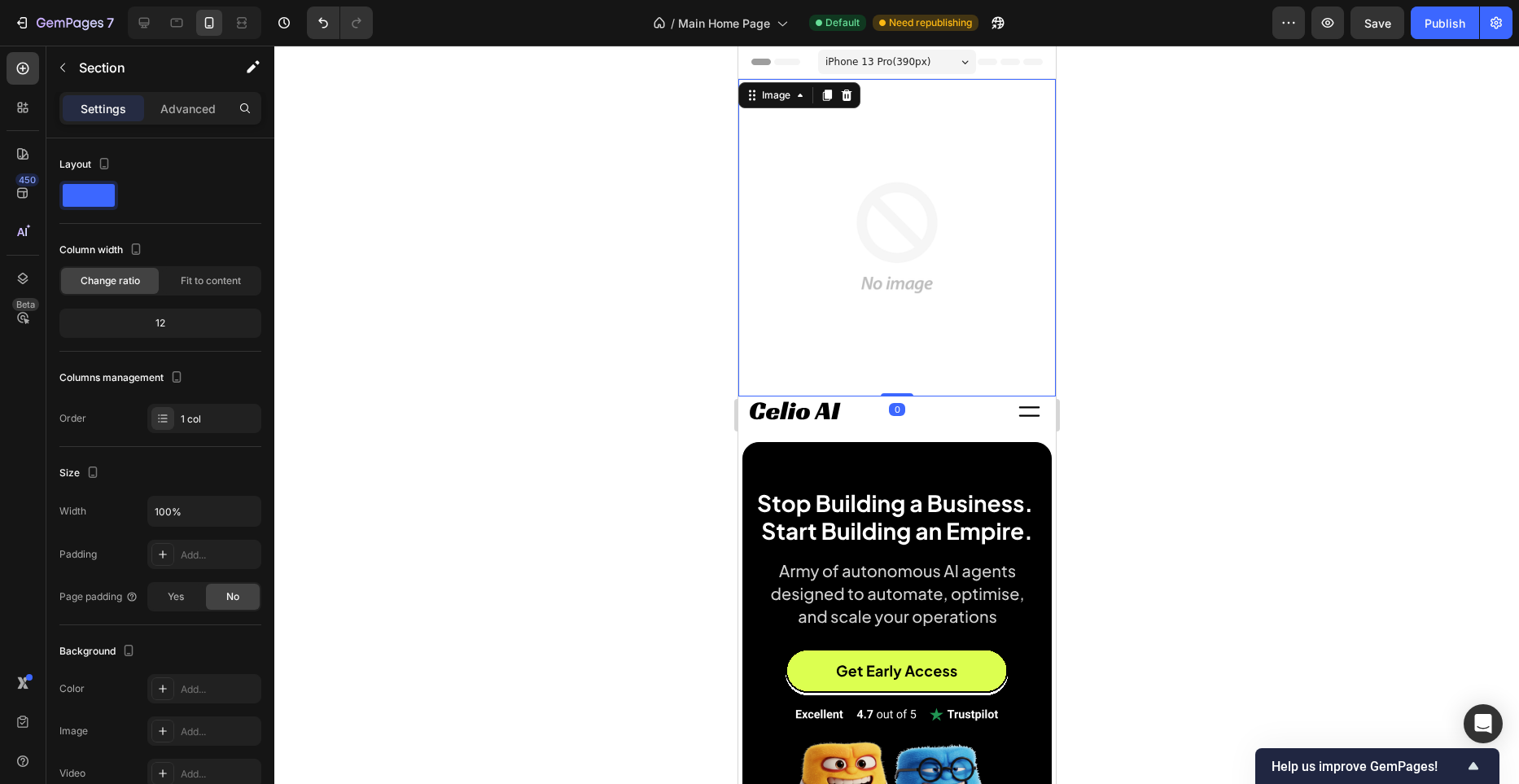
click at [940, 176] on img at bounding box center [896, 238] width 318 height 318
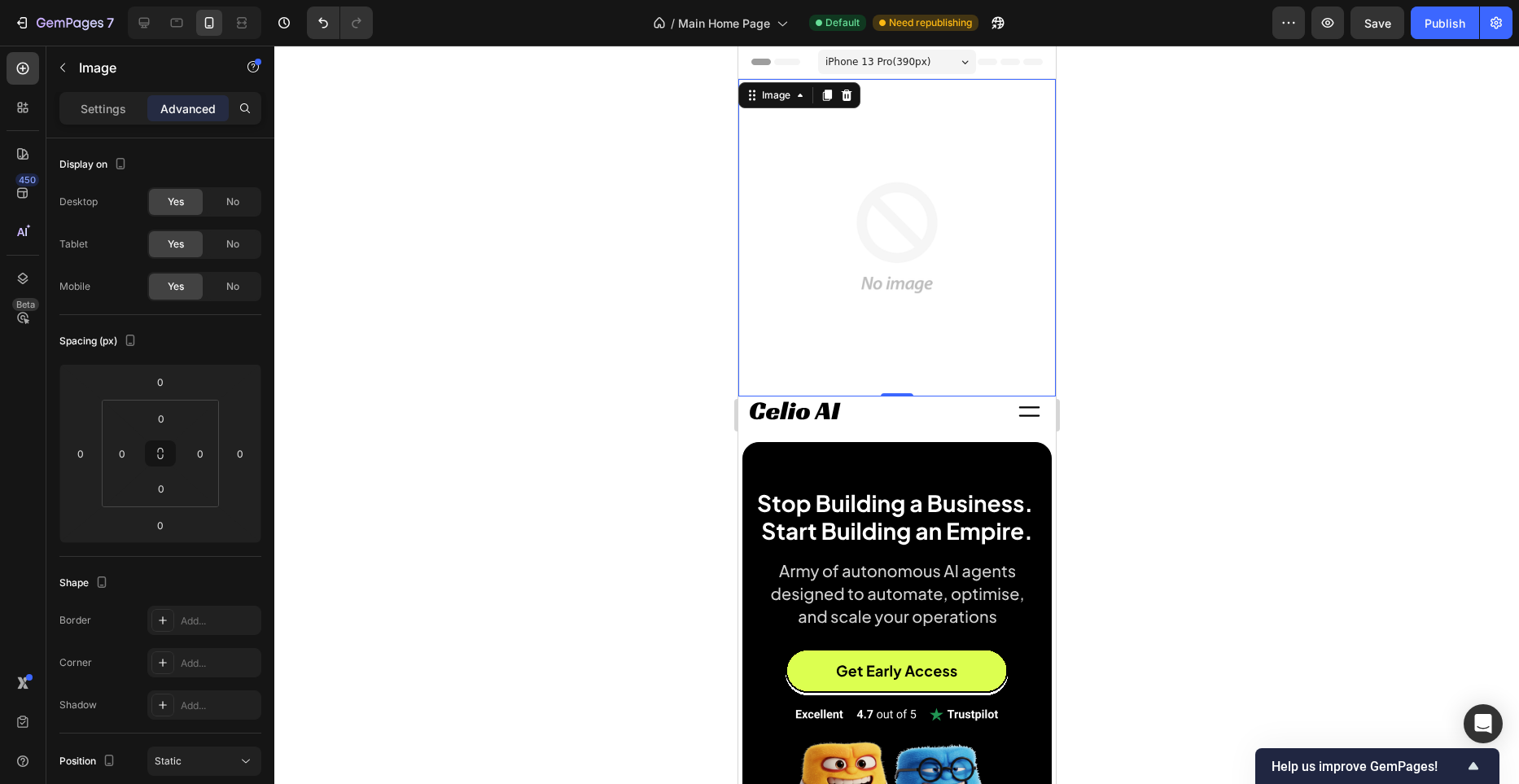
click at [876, 233] on img at bounding box center [896, 238] width 318 height 318
click at [247, 240] on div "No" at bounding box center [232, 244] width 54 height 26
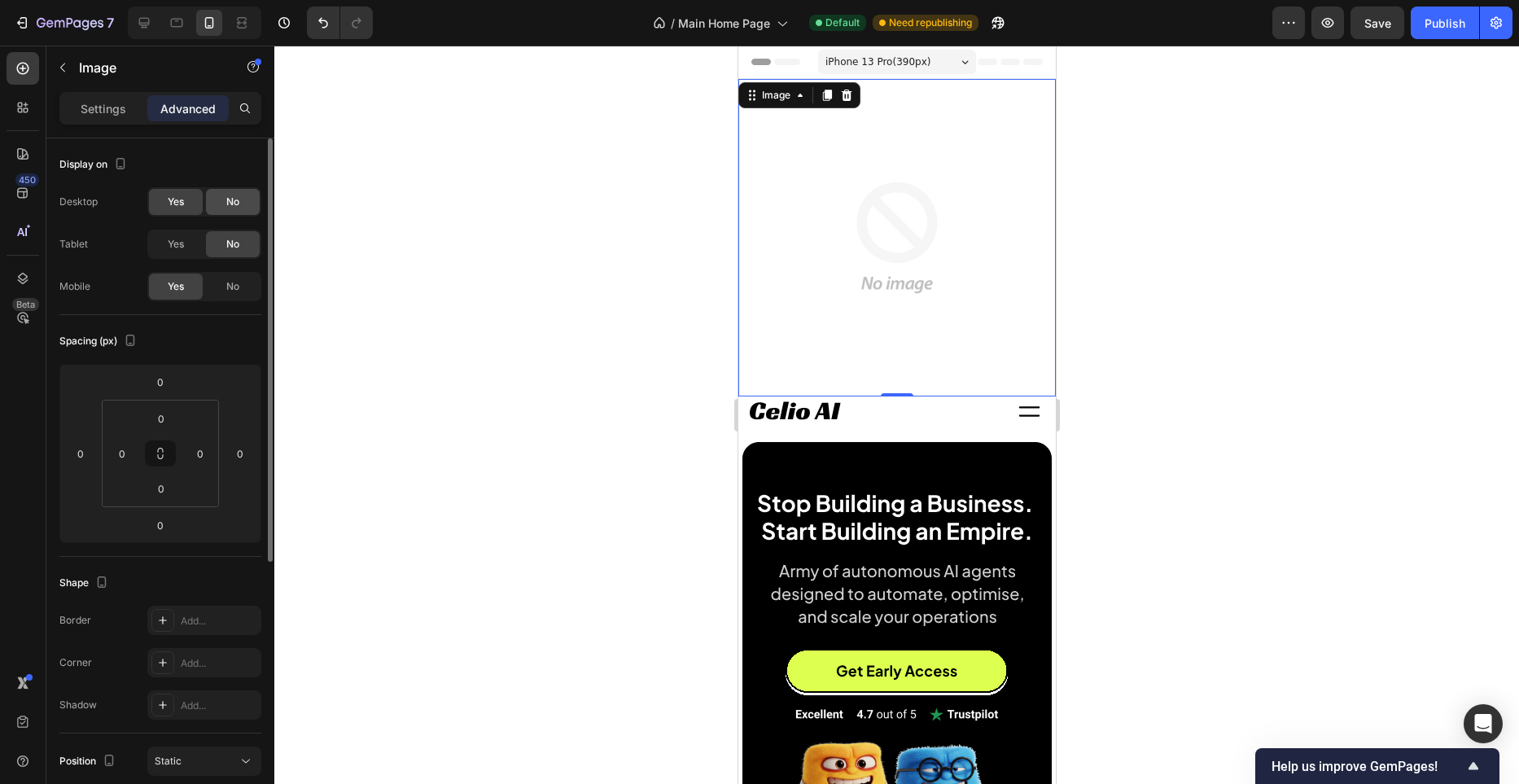
click at [245, 202] on div "No" at bounding box center [232, 202] width 54 height 26
click at [99, 112] on p "Settings" at bounding box center [103, 108] width 45 height 17
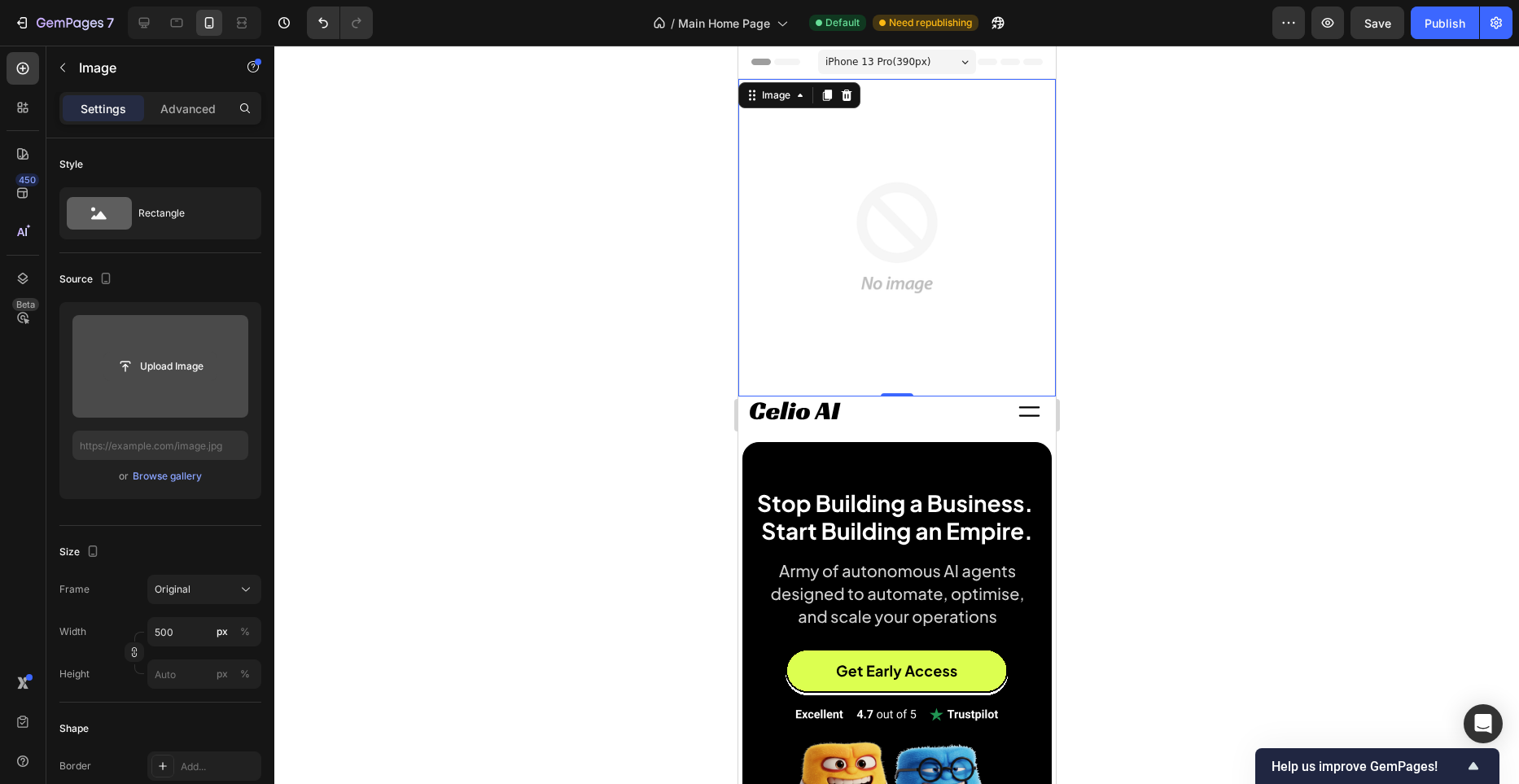
click at [161, 352] on button "Upload Image" at bounding box center [160, 366] width 114 height 29
click at [171, 369] on input "file" at bounding box center [160, 366] width 112 height 27
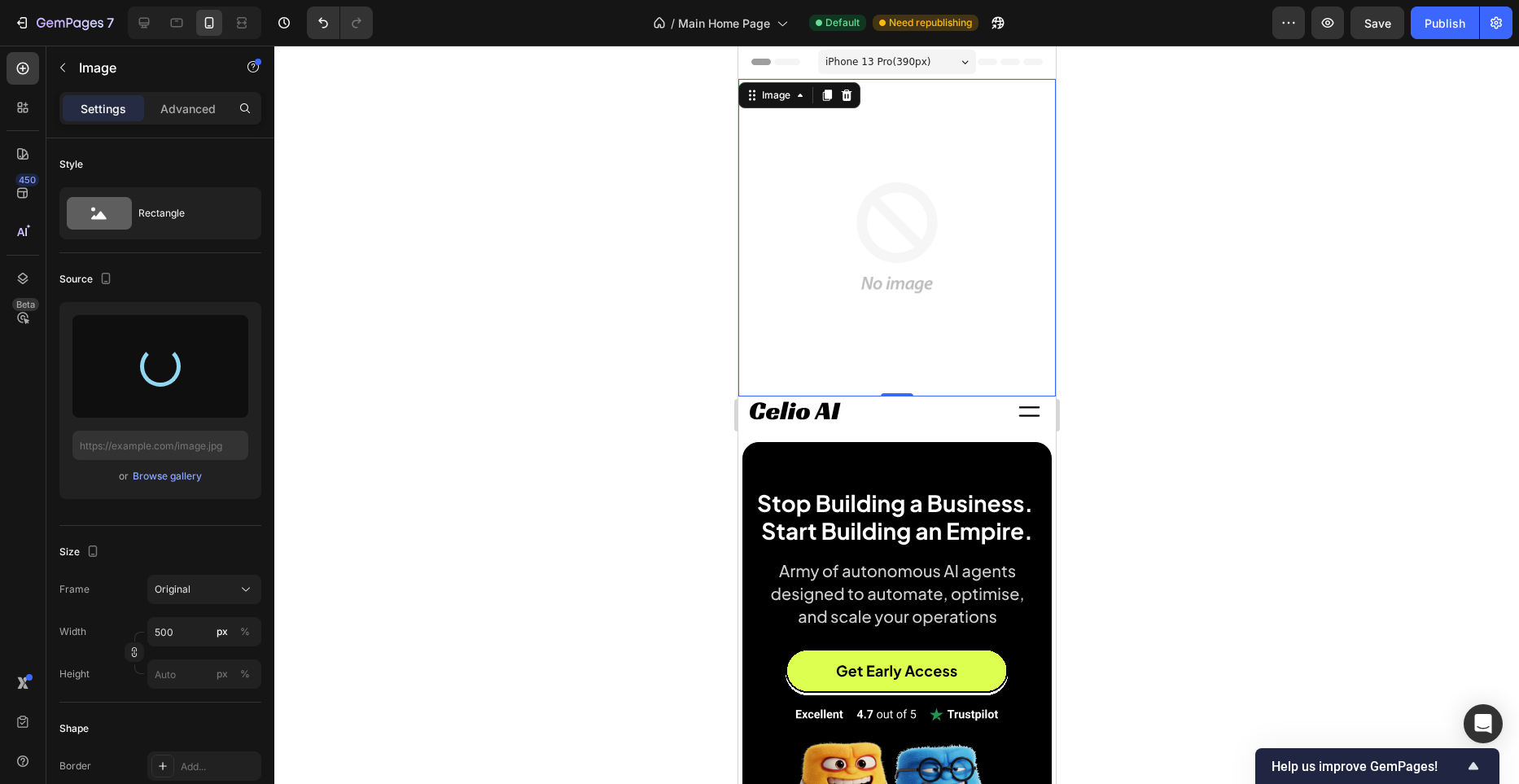
type input "[URL][DOMAIN_NAME]"
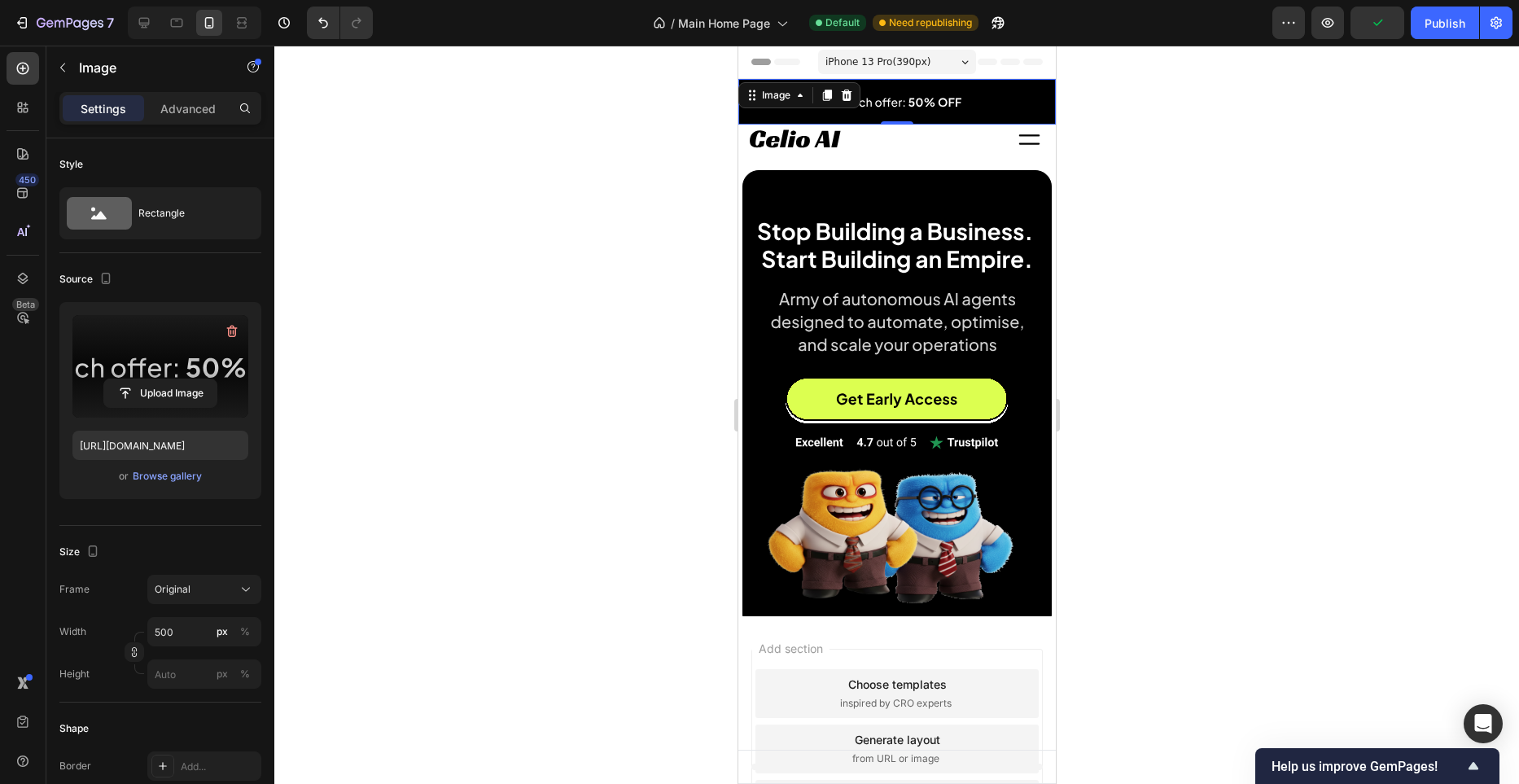
click at [635, 245] on div at bounding box center [897, 414] width 1245 height 738
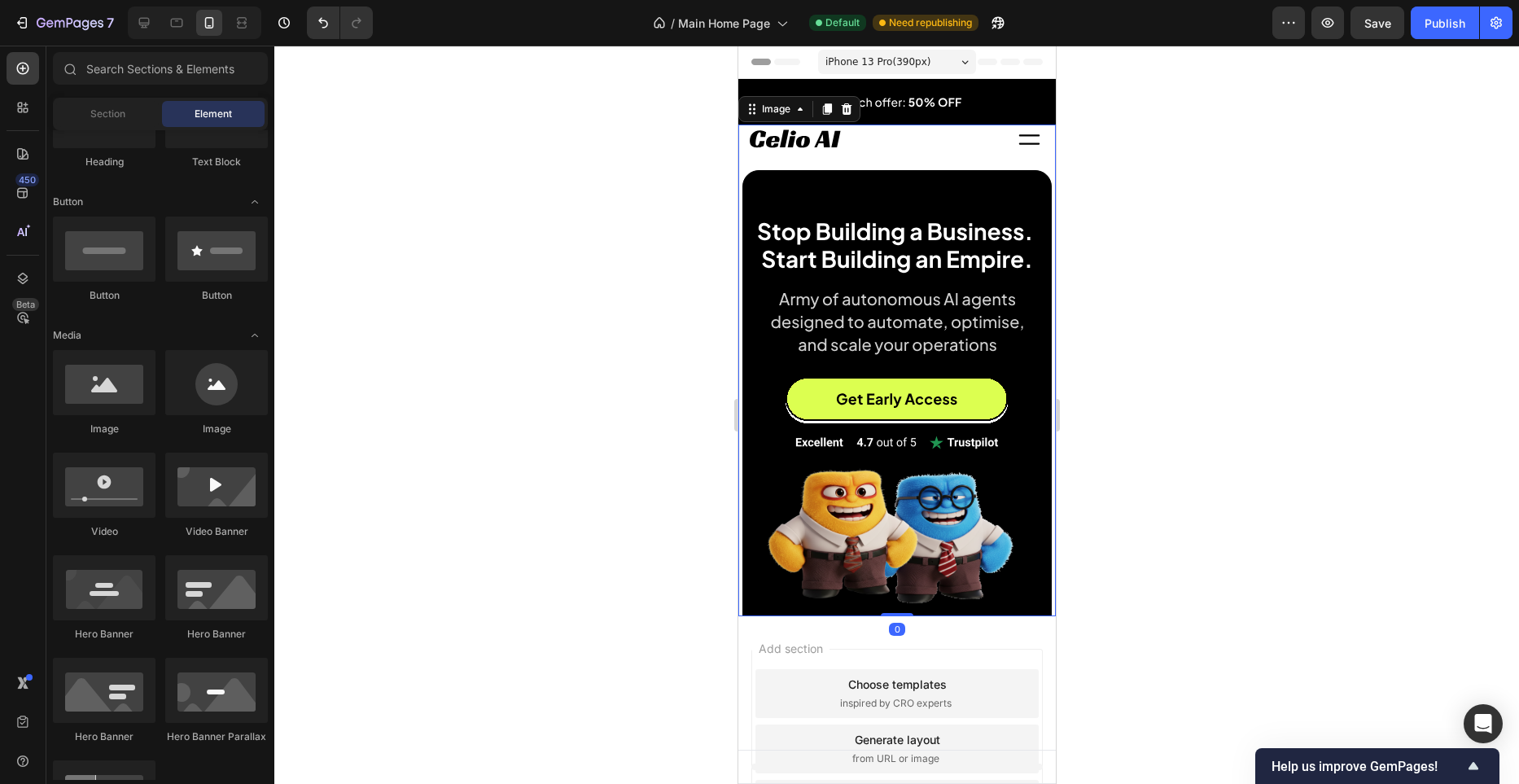
click at [857, 146] on img at bounding box center [896, 369] width 318 height 492
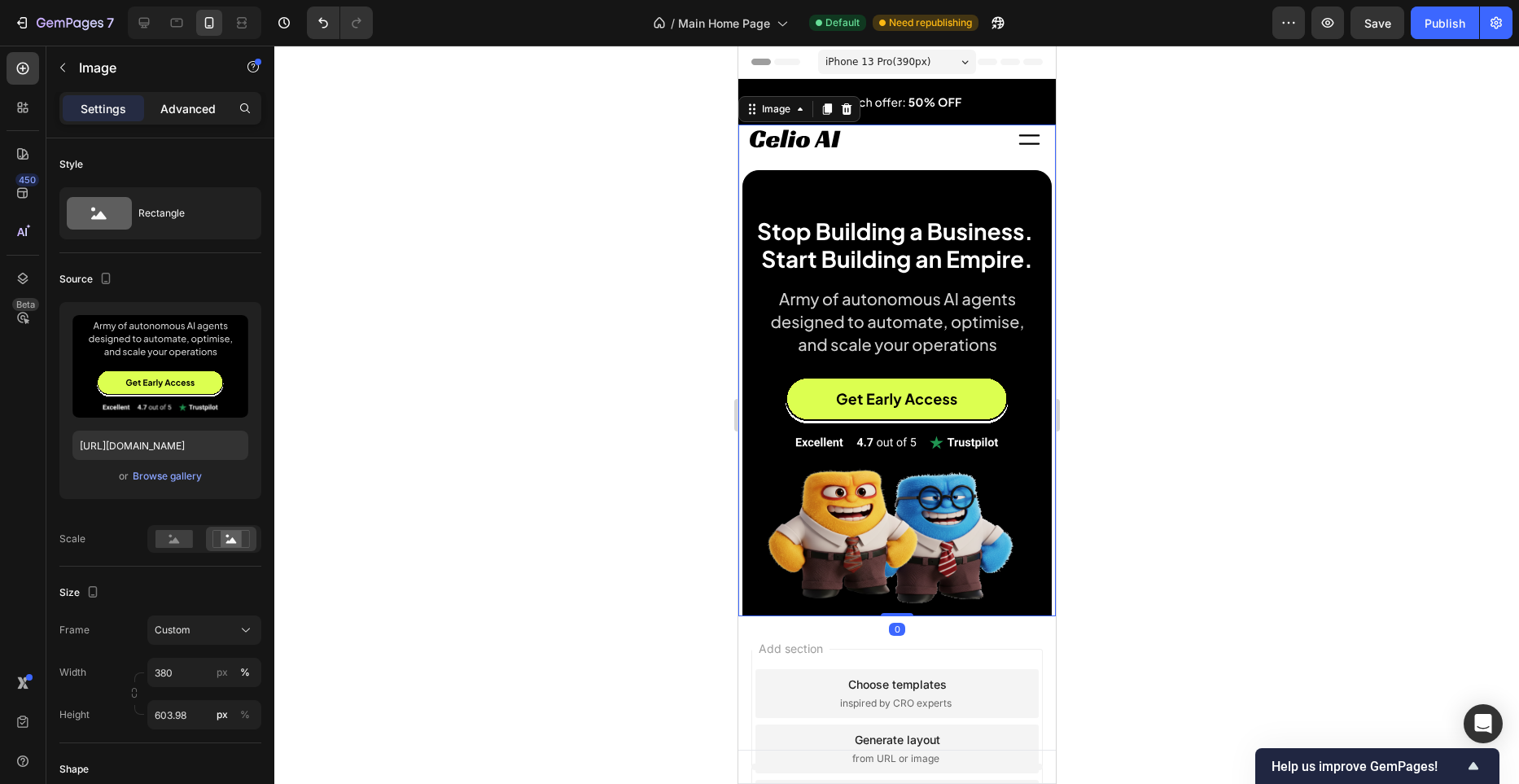
click at [185, 118] on div "Advanced" at bounding box center [188, 108] width 82 height 26
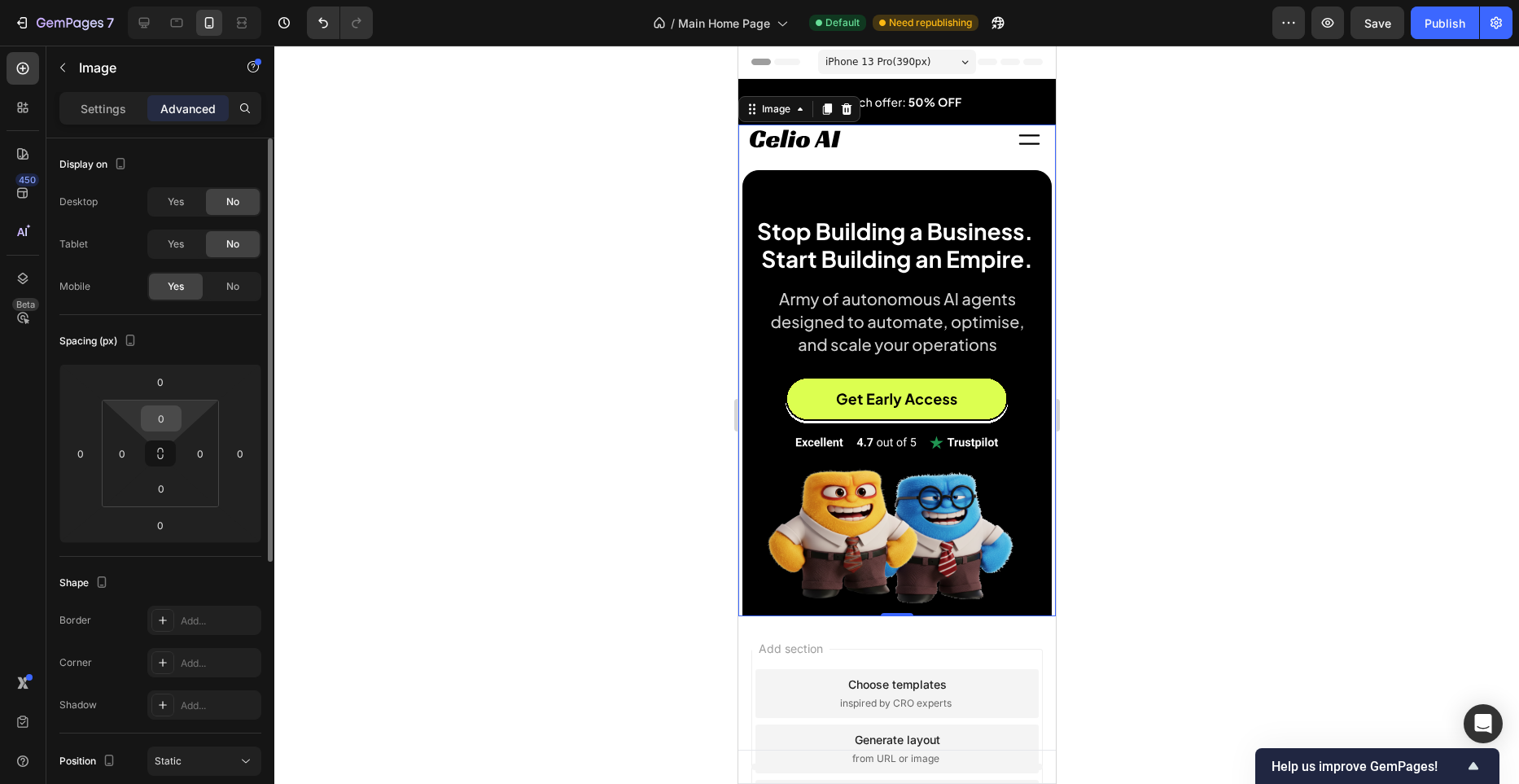
click at [171, 415] on input "0" at bounding box center [161, 418] width 33 height 24
type input "5"
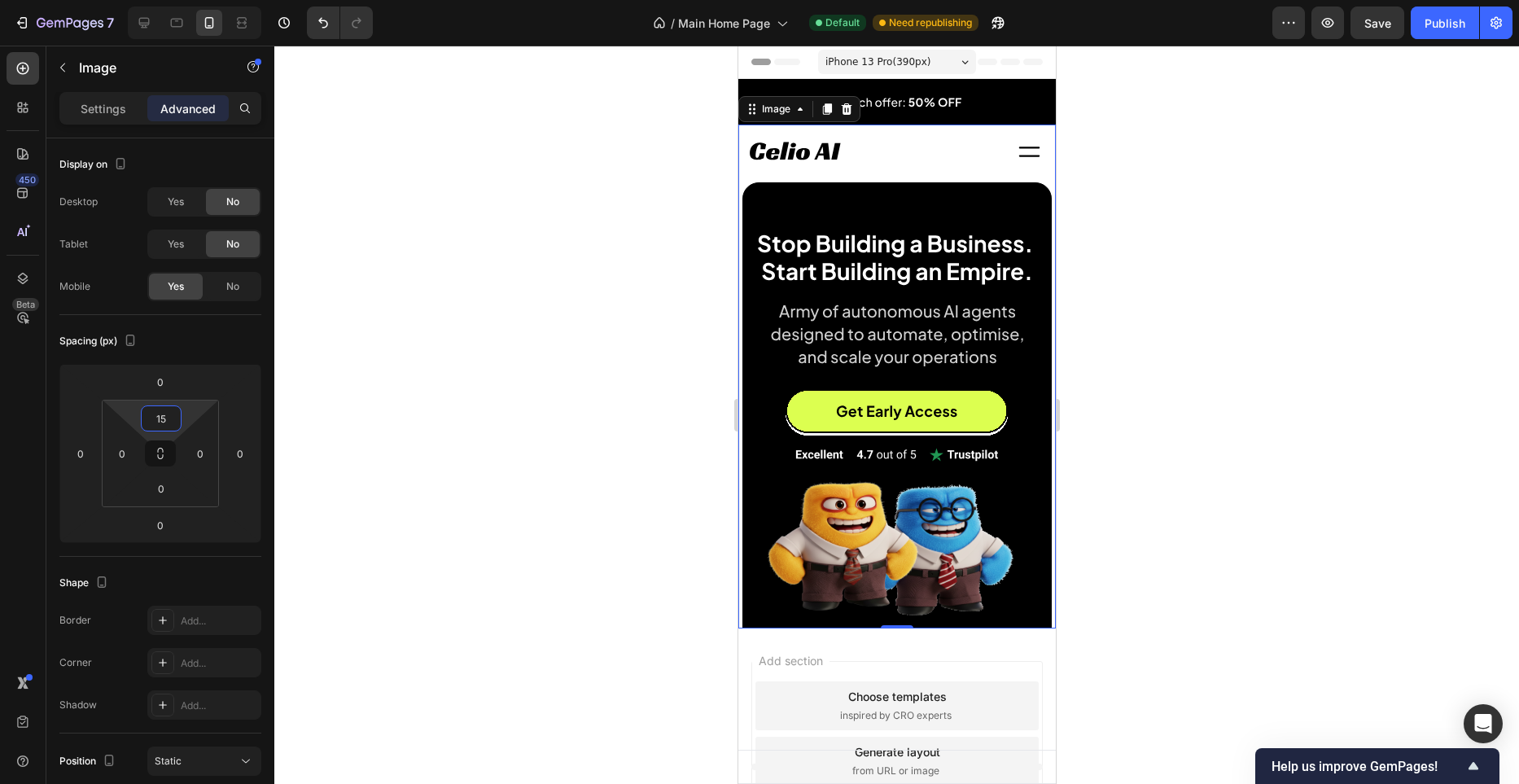
type input "15"
click at [439, 371] on div at bounding box center [897, 414] width 1245 height 738
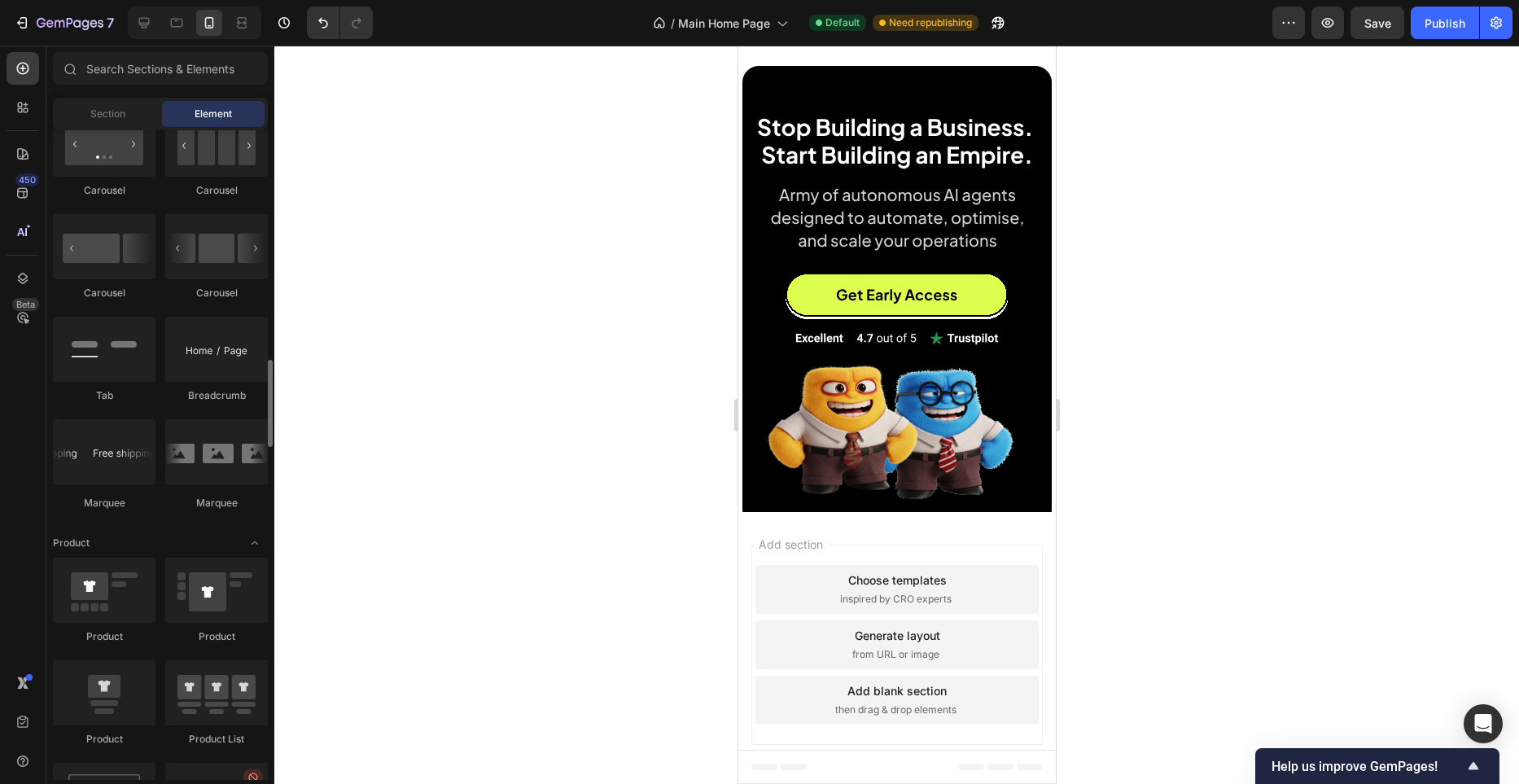
scroll to position [1686, 0]
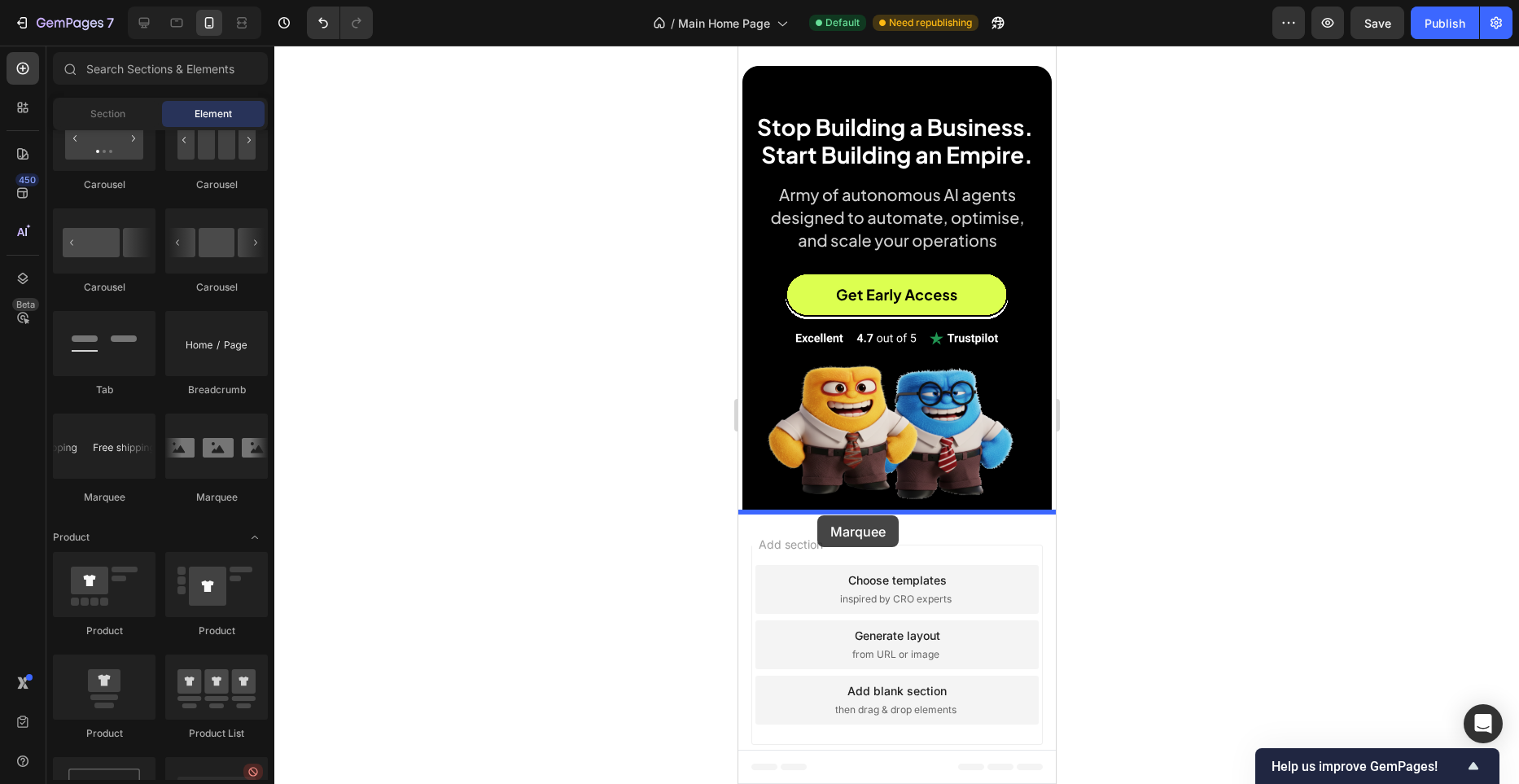
drag, startPoint x: 960, startPoint y: 493, endPoint x: 816, endPoint y: 515, distance: 145.7
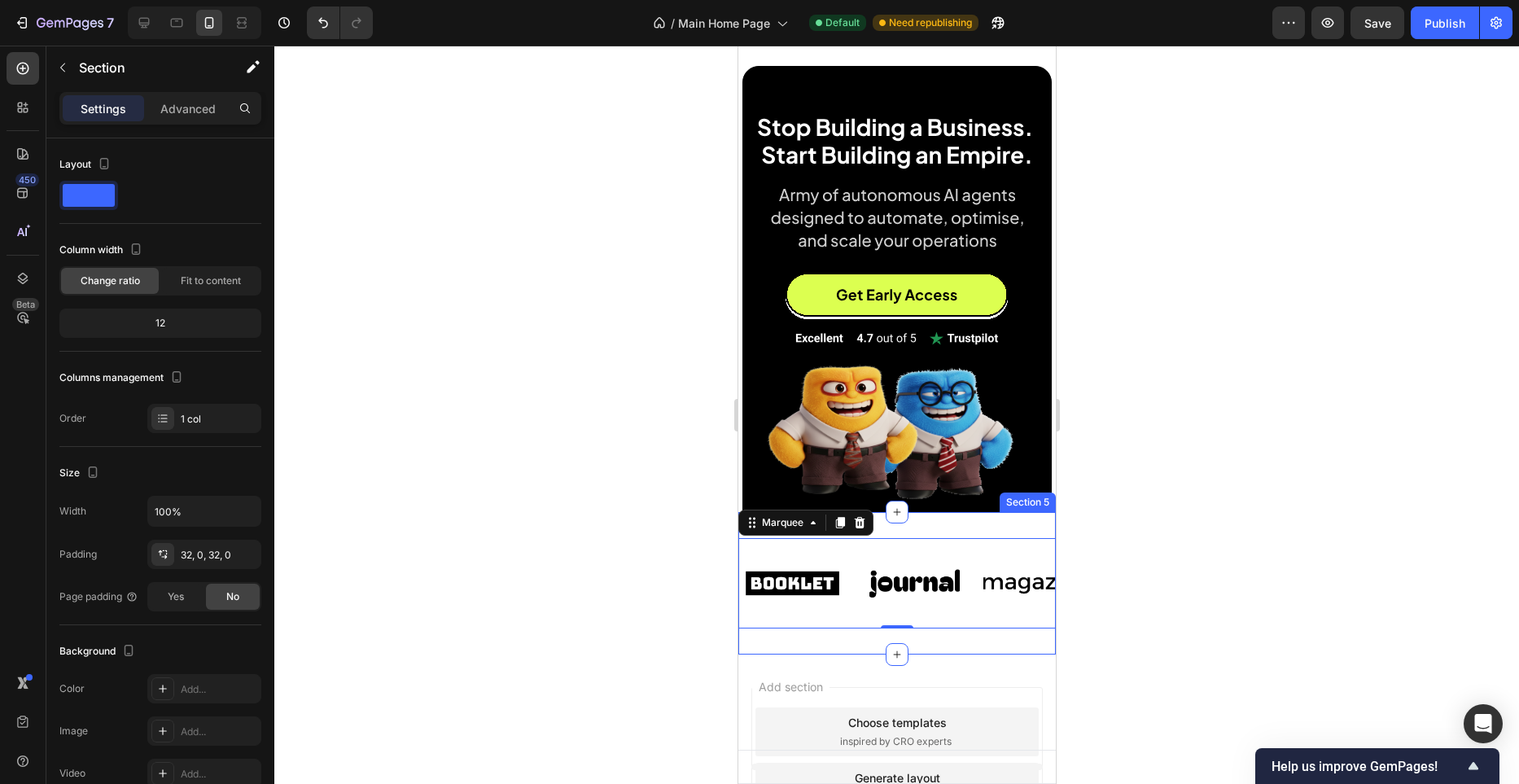
click at [932, 528] on div "Image Image Image Image Image Image Image Image Image Image Marquee 0 Section 5" at bounding box center [896, 583] width 318 height 142
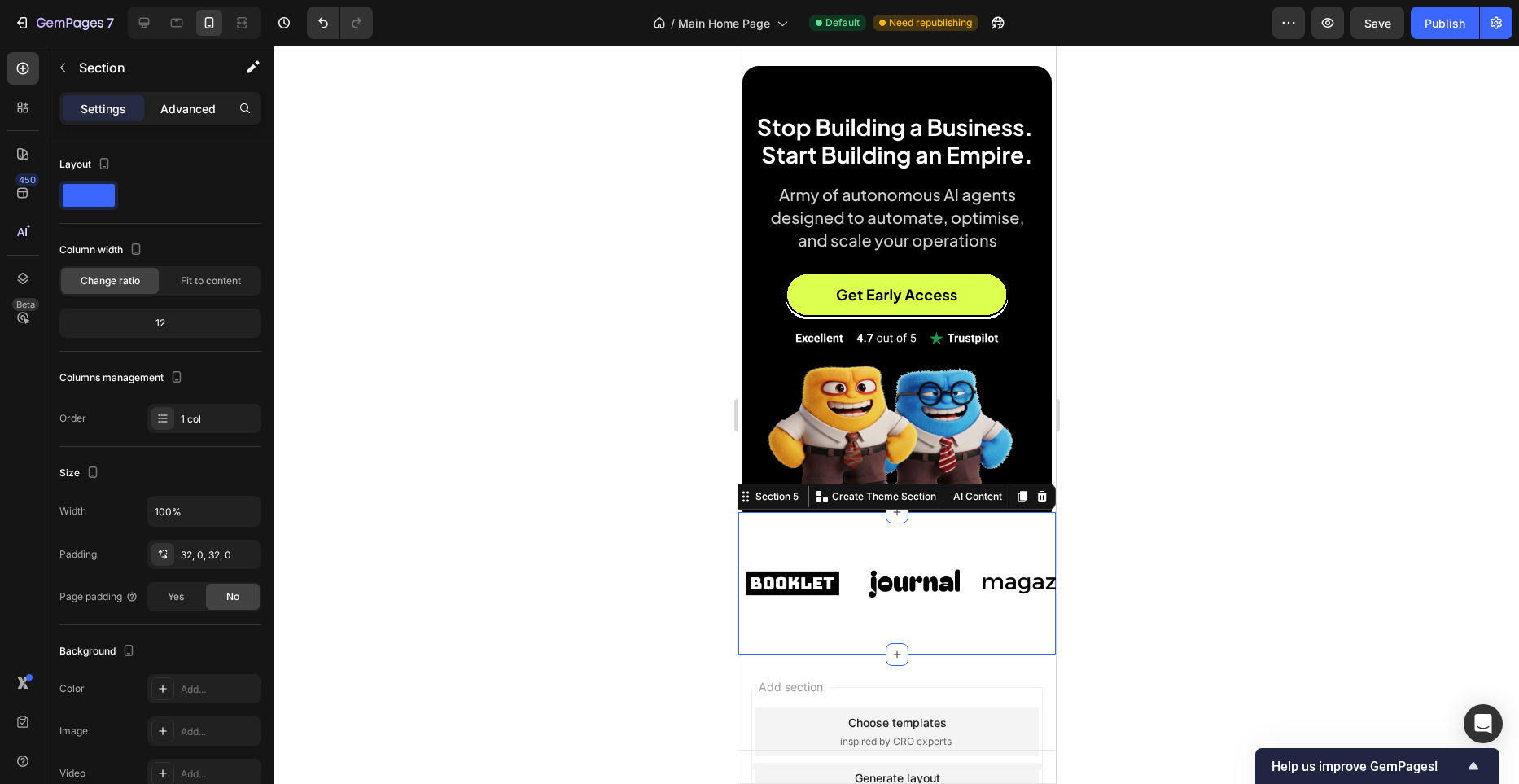
click at [208, 115] on p "Advanced" at bounding box center [188, 108] width 55 height 17
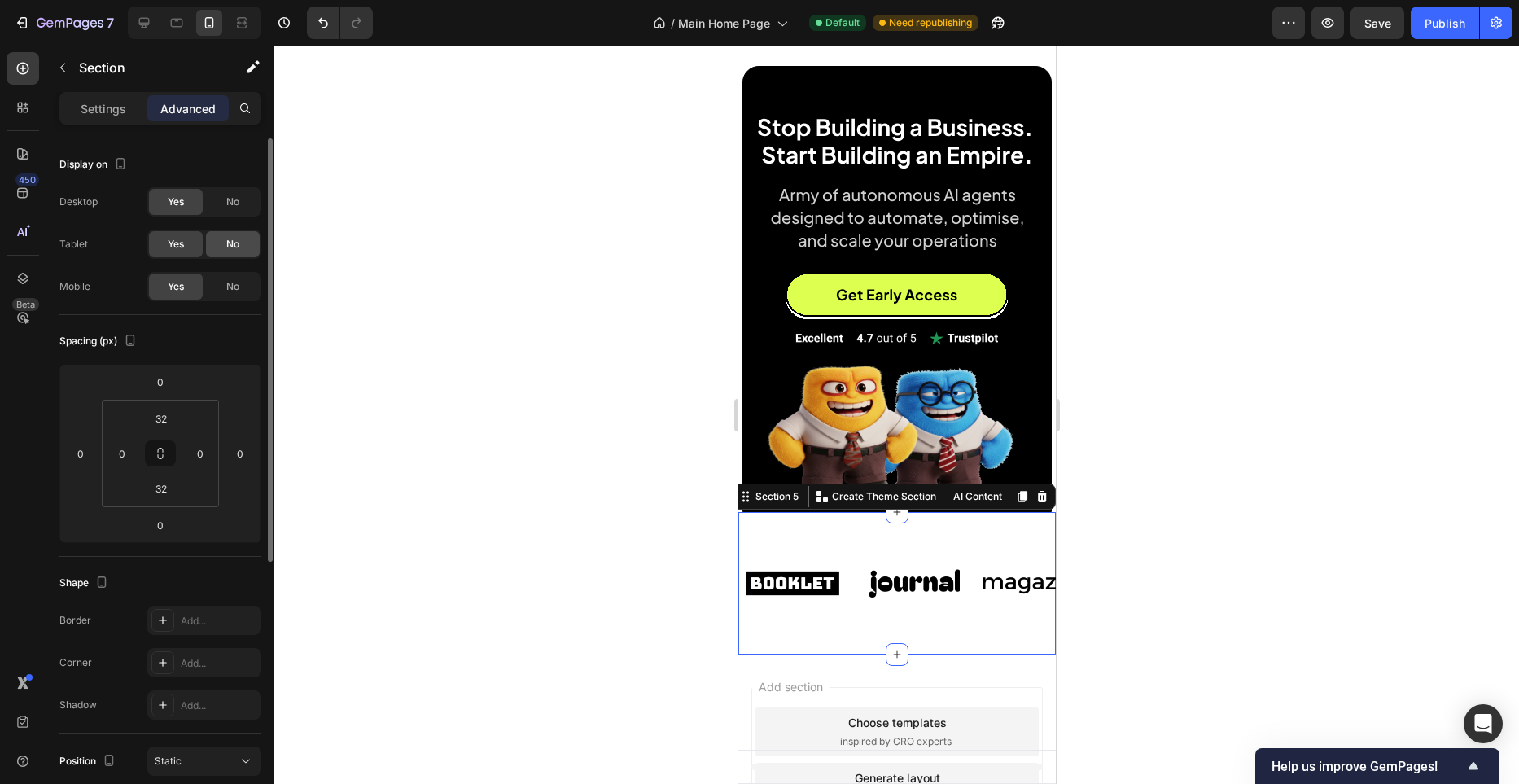
click at [220, 251] on div "No" at bounding box center [232, 244] width 54 height 26
click at [224, 192] on div "No" at bounding box center [232, 202] width 54 height 26
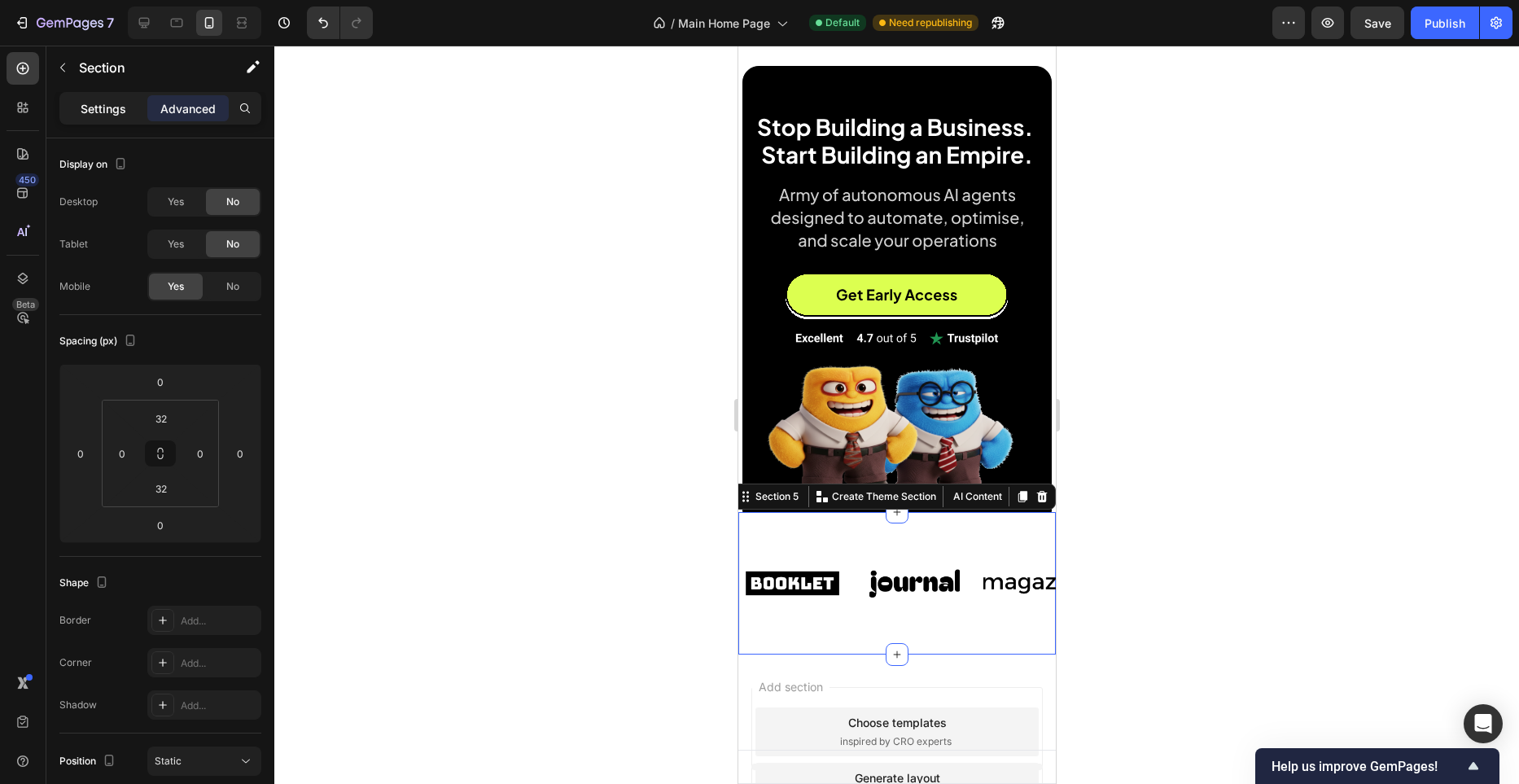
click at [104, 114] on p "Settings" at bounding box center [103, 108] width 45 height 17
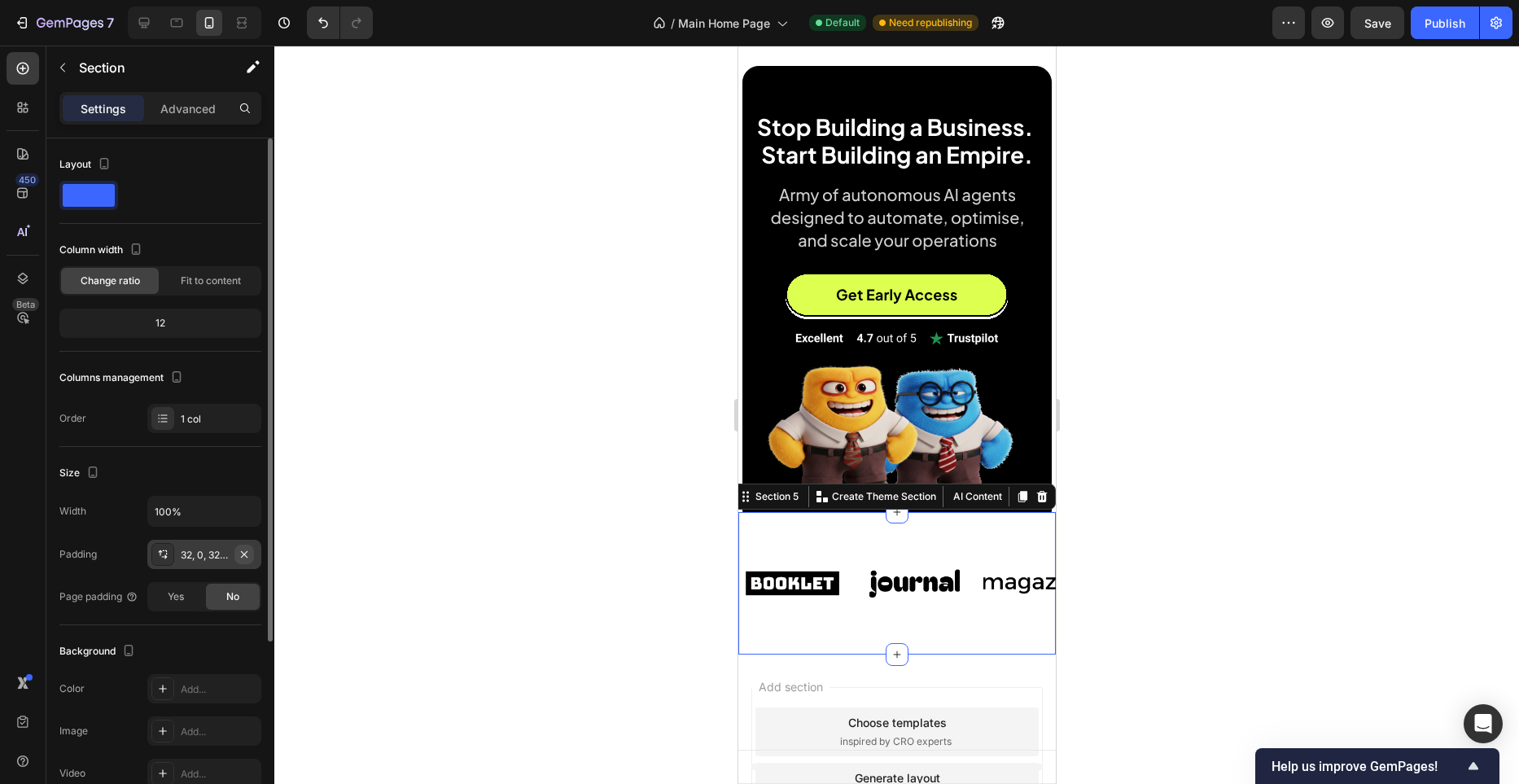
click at [248, 553] on icon "button" at bounding box center [245, 555] width 13 height 13
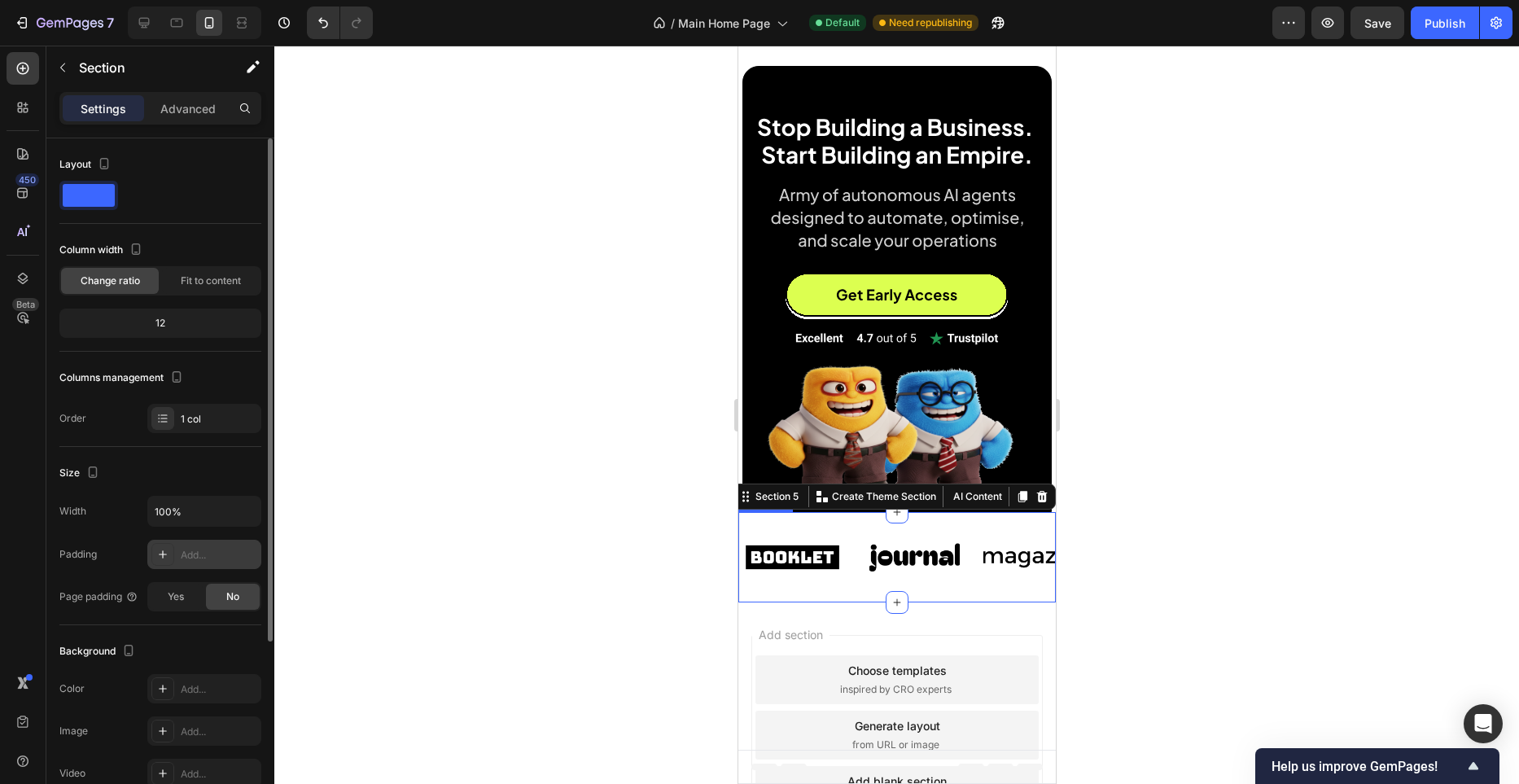
click at [972, 525] on div "Image" at bounding box center [922, 557] width 122 height 64
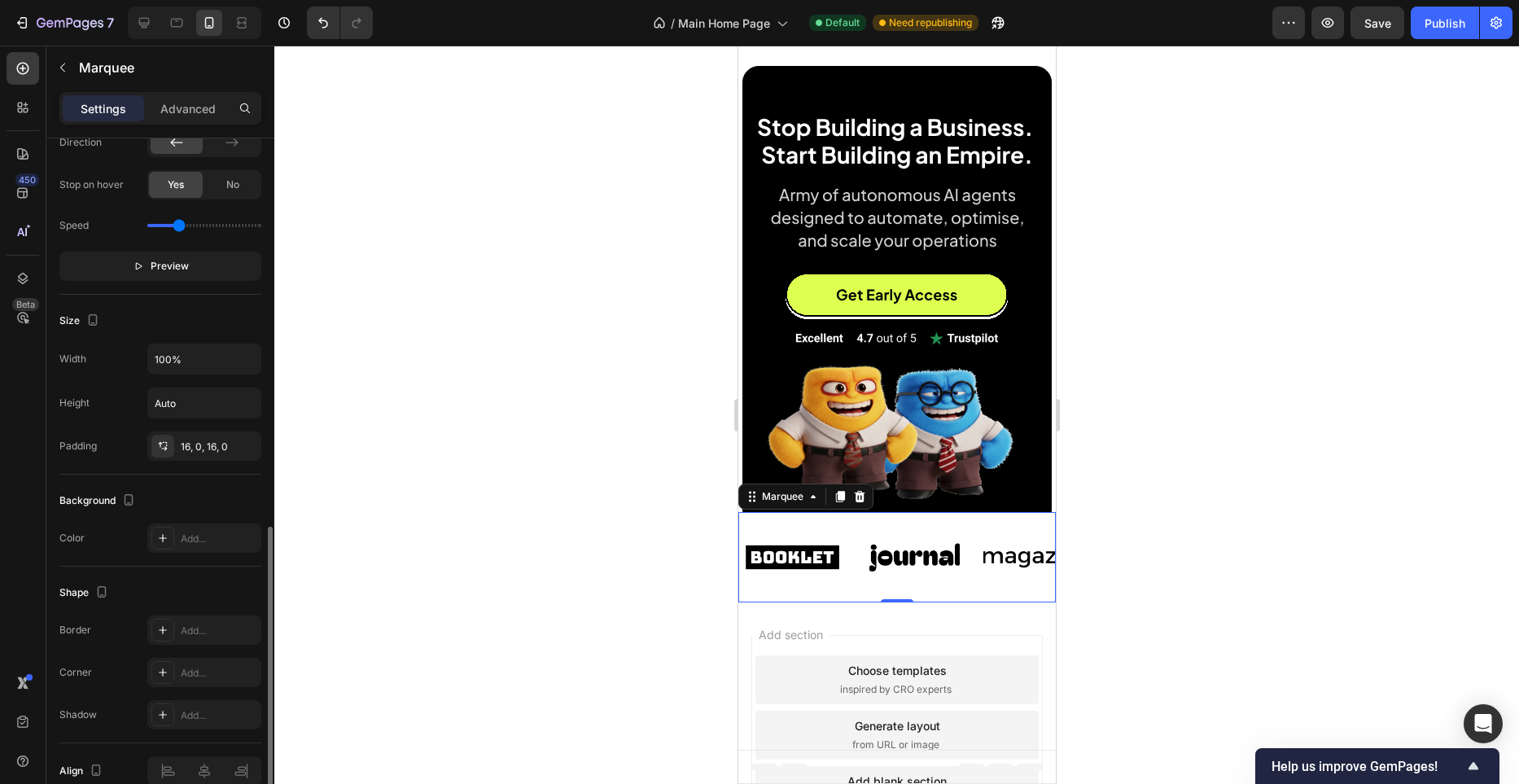
scroll to position [556, 0]
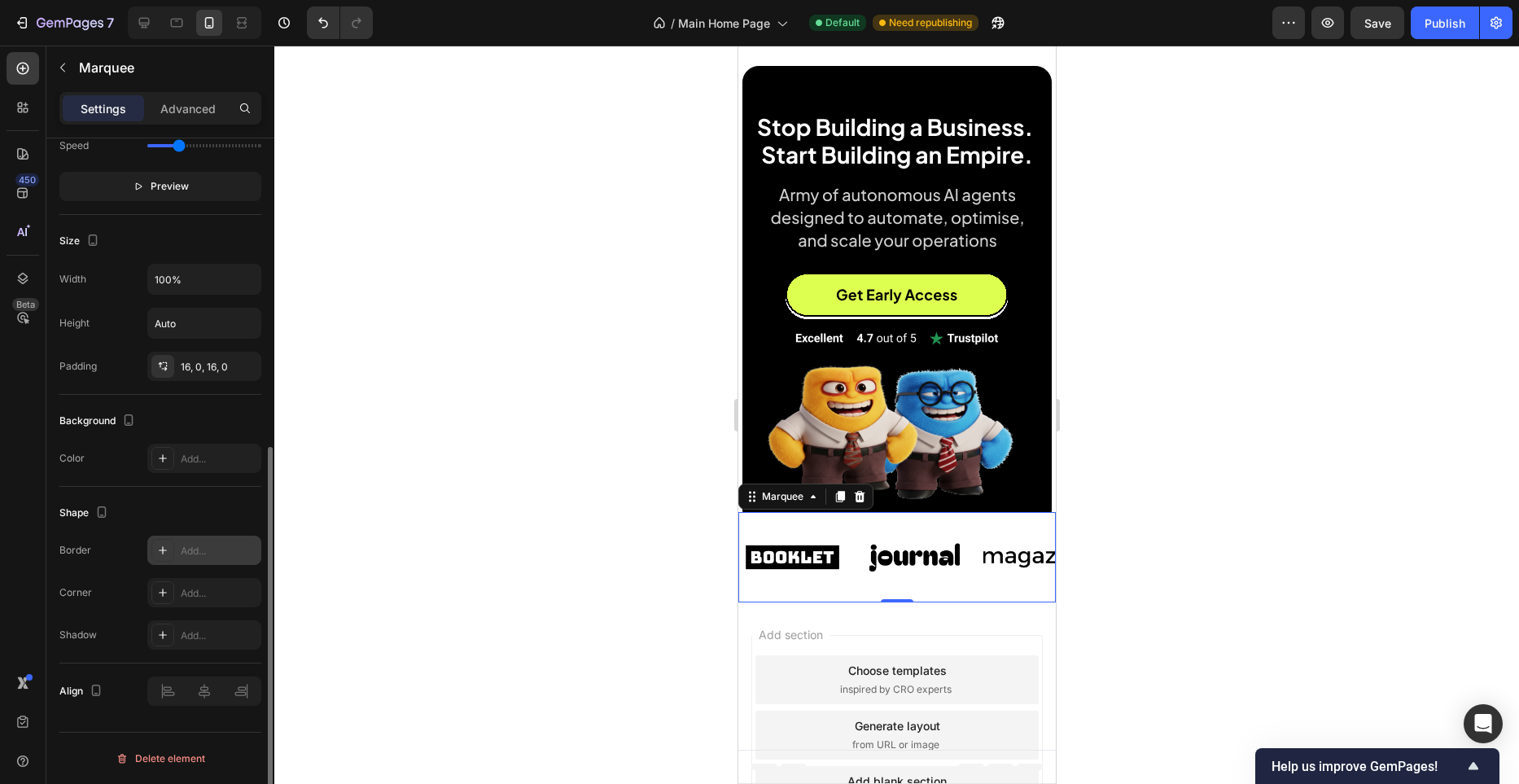
click at [212, 555] on div "Add..." at bounding box center [218, 551] width 76 height 15
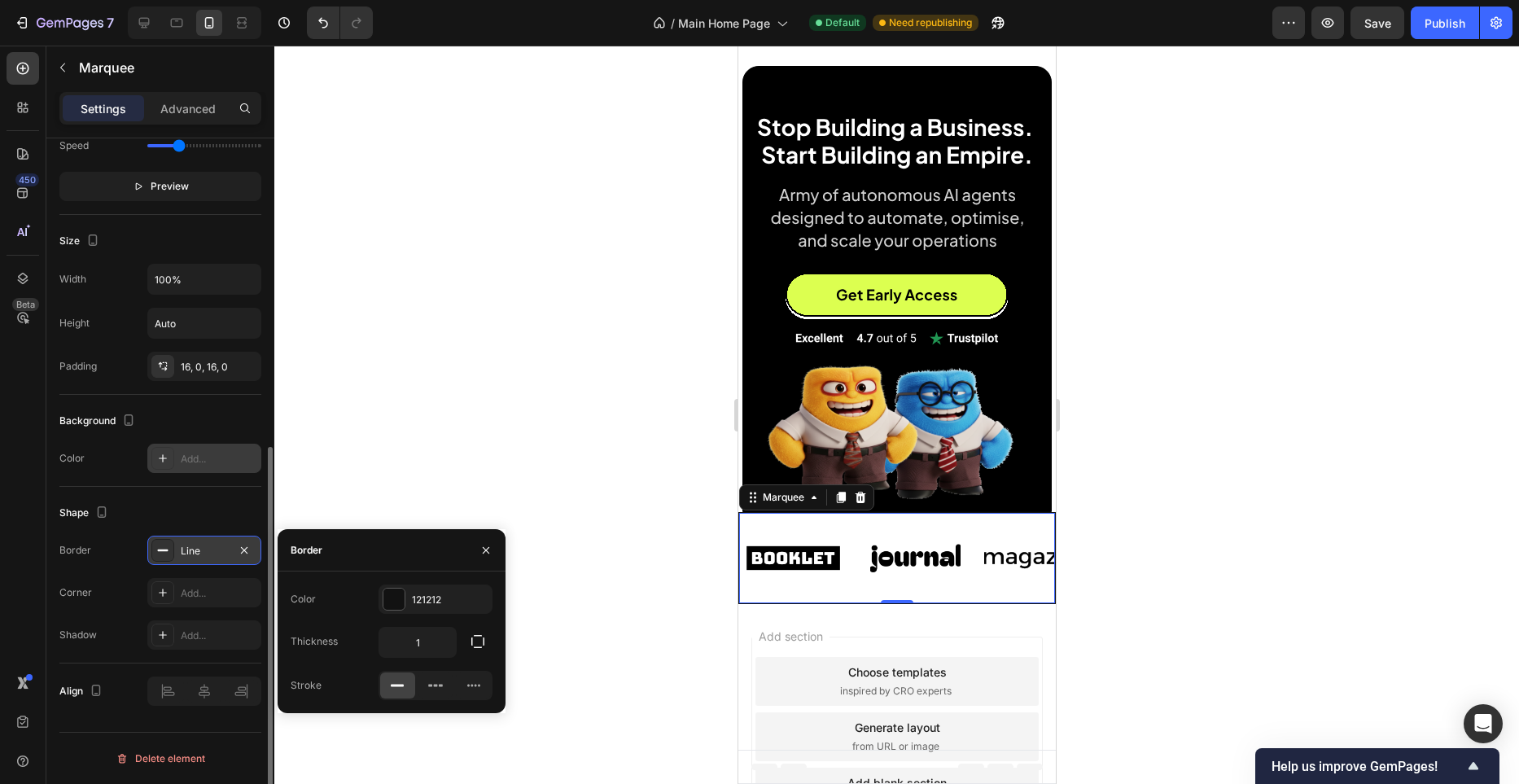
click at [215, 460] on div "Add..." at bounding box center [218, 459] width 76 height 15
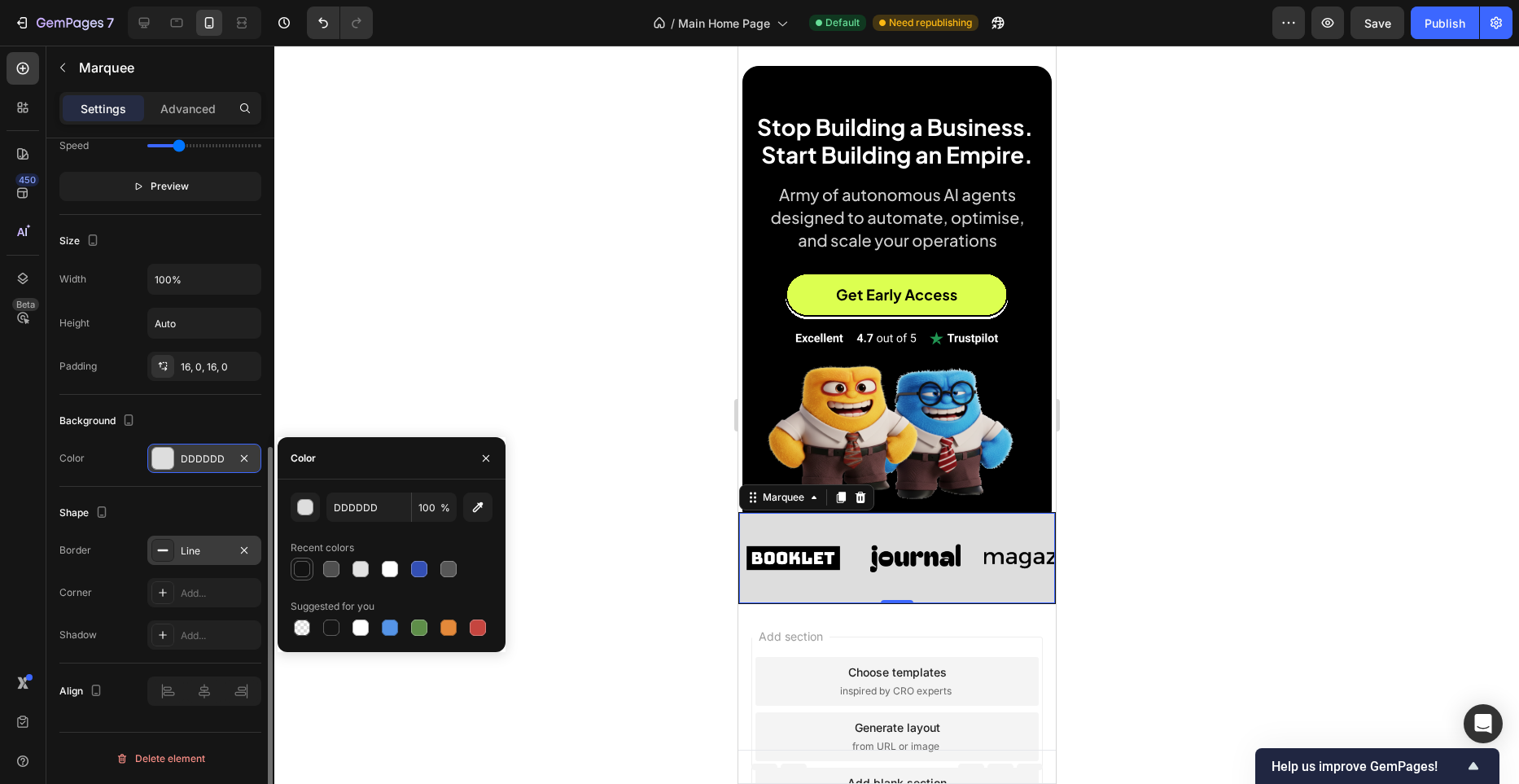
click at [307, 571] on div at bounding box center [302, 568] width 16 height 16
type input "121212"
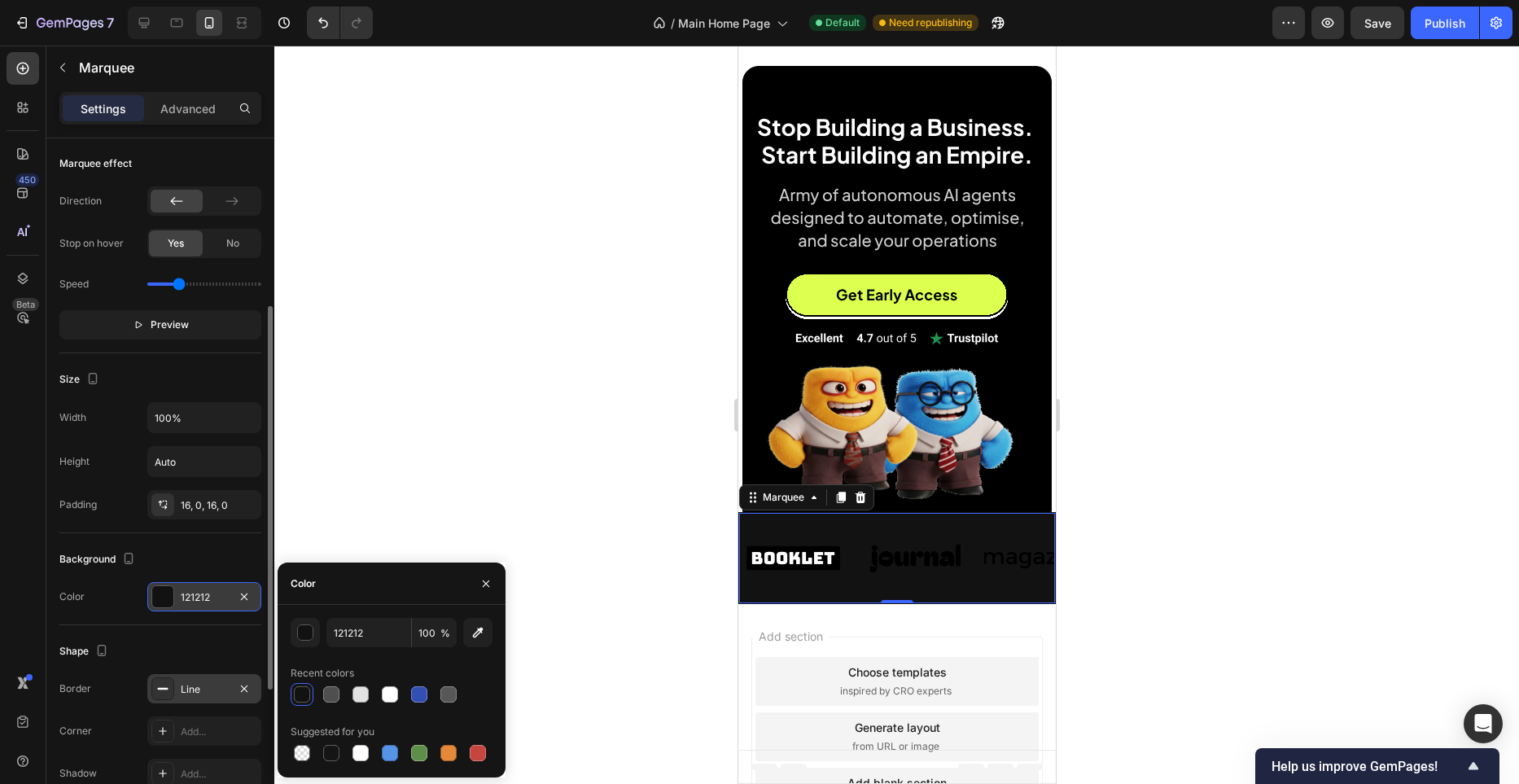
scroll to position [343, 0]
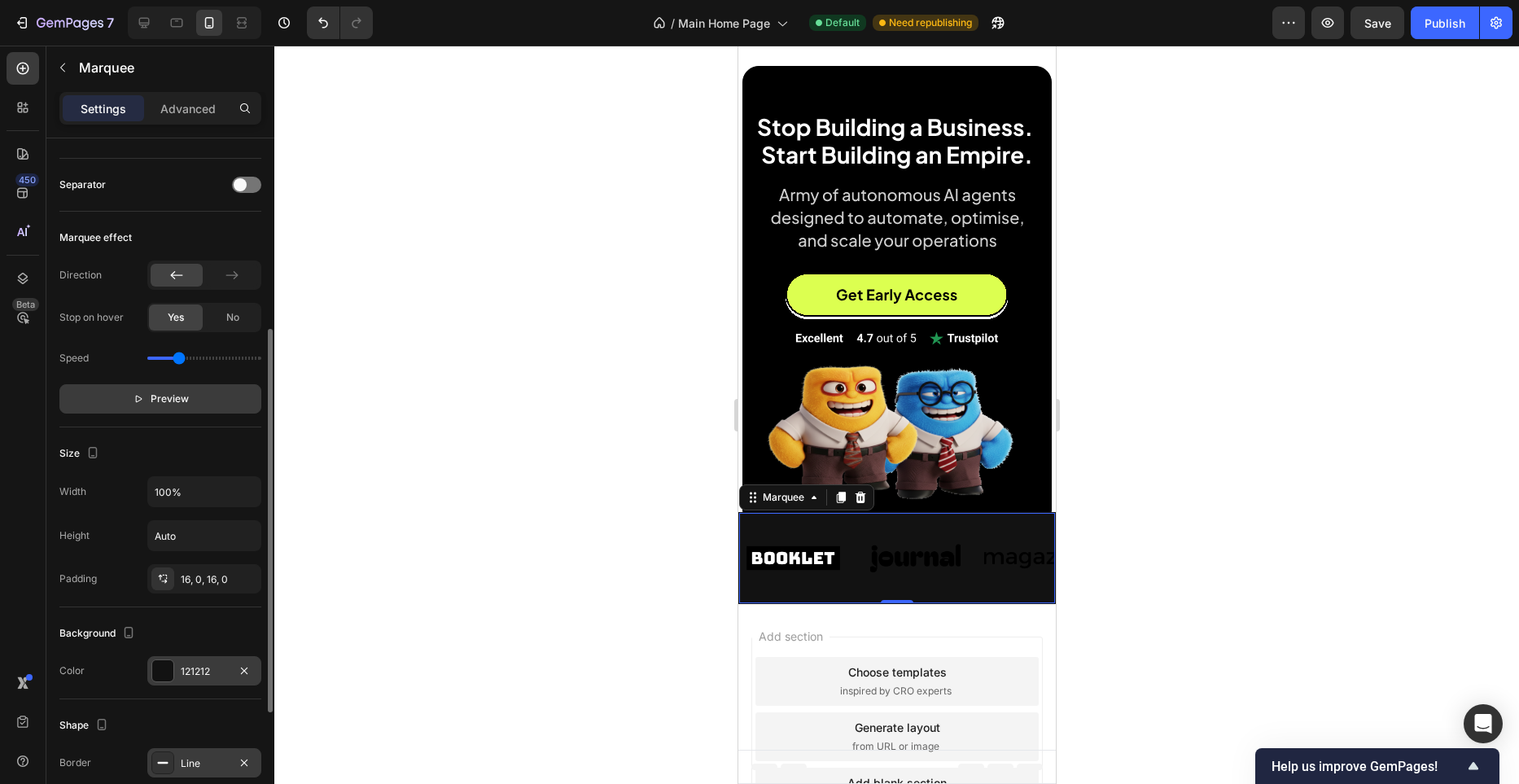
click at [179, 394] on span "Preview" at bounding box center [169, 399] width 39 height 16
click at [198, 409] on button "Pause" at bounding box center [160, 398] width 202 height 29
click at [199, 402] on button "Preview" at bounding box center [160, 399] width 202 height 29
click at [199, 402] on button "Pause" at bounding box center [160, 399] width 202 height 29
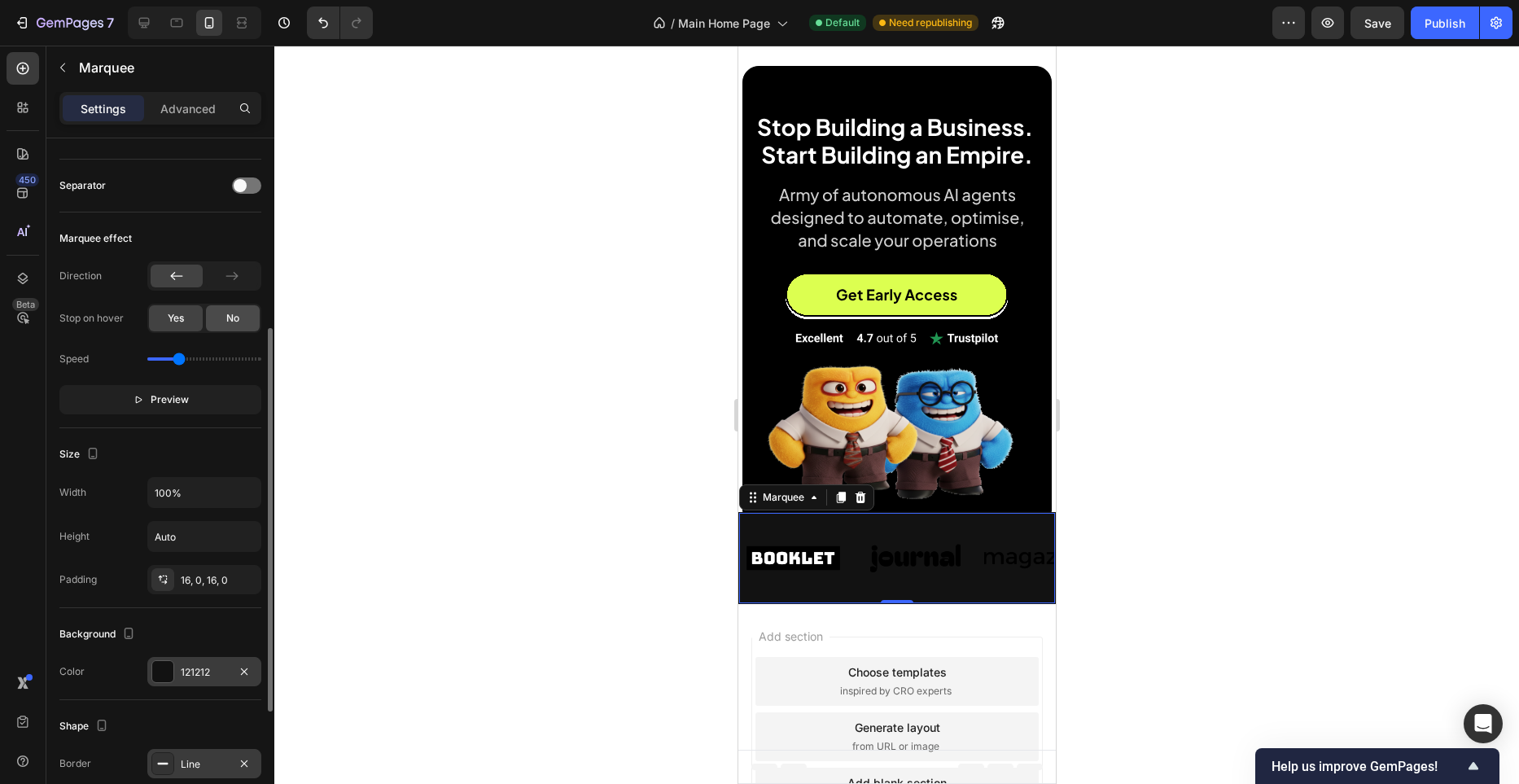
click at [222, 321] on div "No" at bounding box center [232, 319] width 54 height 26
click at [204, 113] on p "Advanced" at bounding box center [188, 108] width 55 height 17
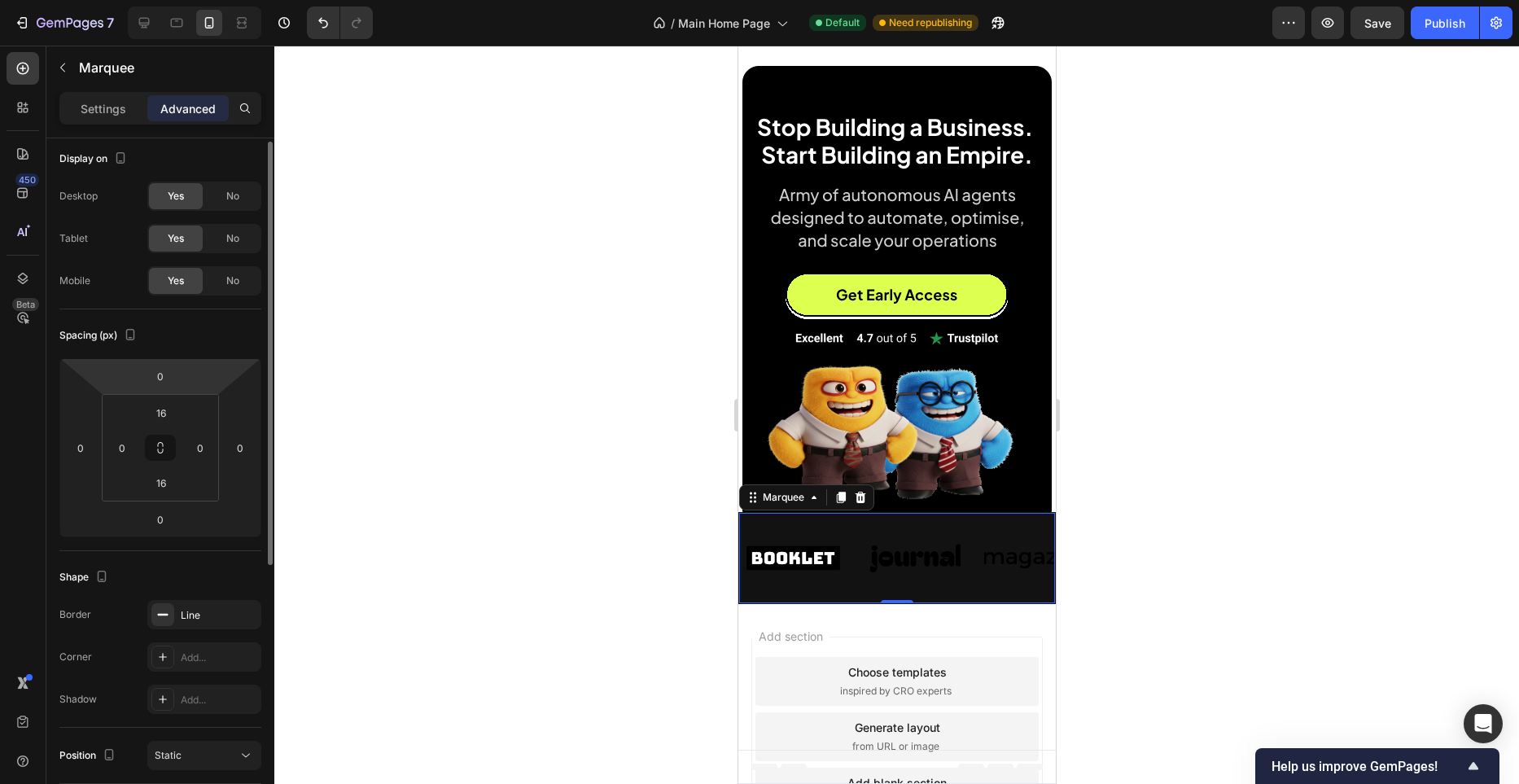
scroll to position [0, 0]
click at [171, 488] on input "16" at bounding box center [161, 488] width 33 height 24
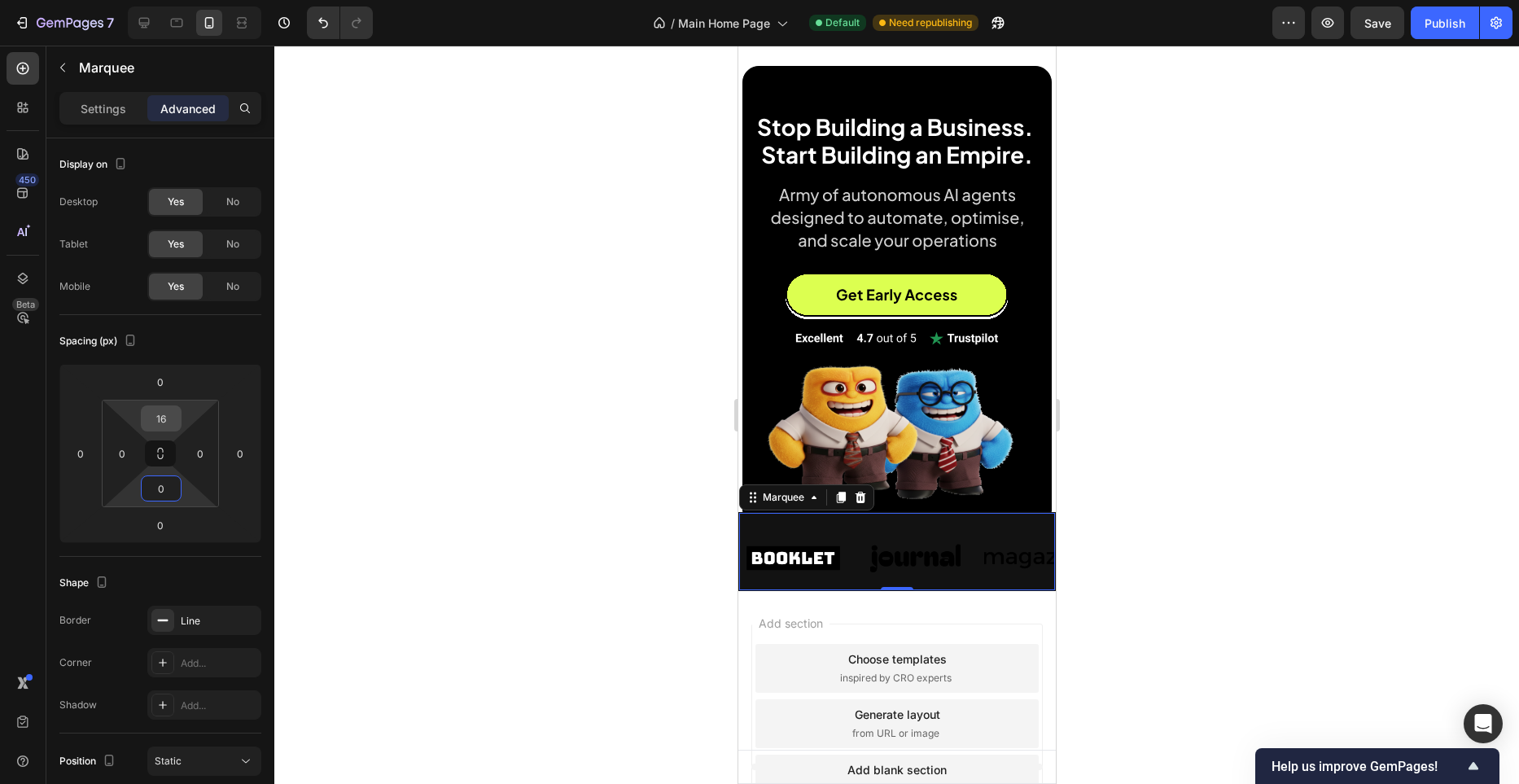
type input "0"
click at [167, 416] on input "16" at bounding box center [161, 418] width 33 height 24
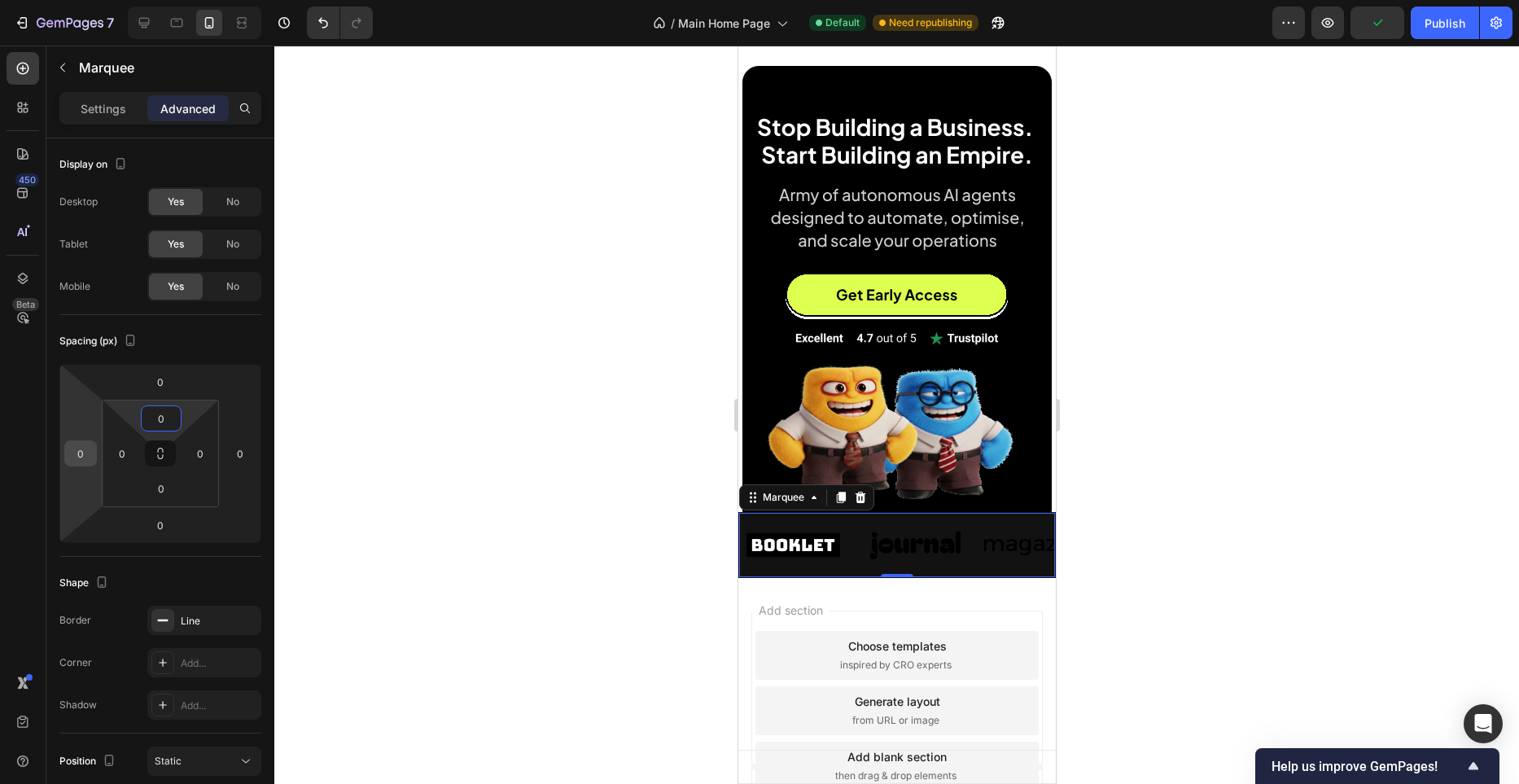
type input "0"
click at [87, 452] on input "0" at bounding box center [81, 453] width 24 height 24
click at [85, 451] on input "0" at bounding box center [81, 453] width 24 height 24
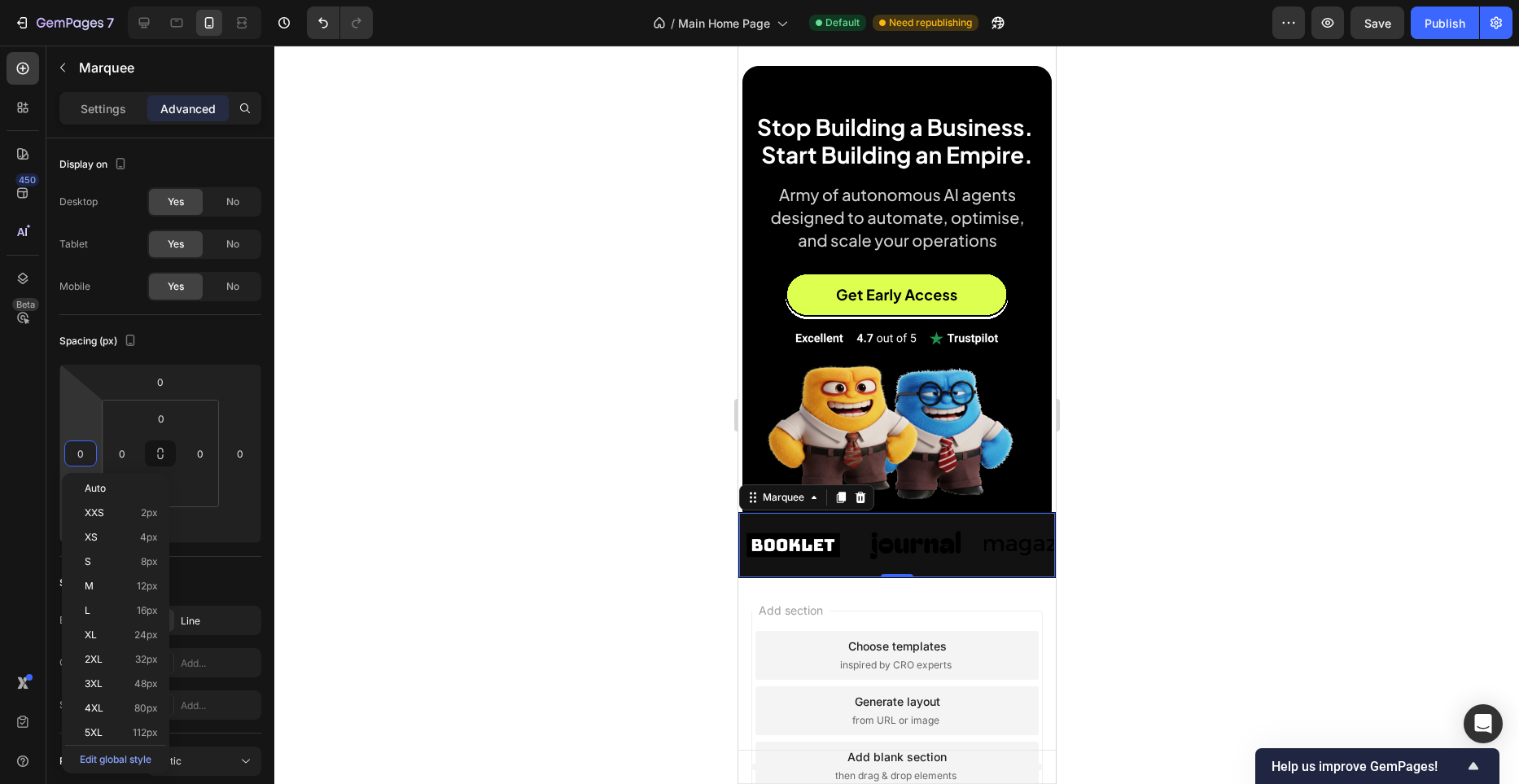
click at [85, 451] on input "0" at bounding box center [81, 453] width 24 height 24
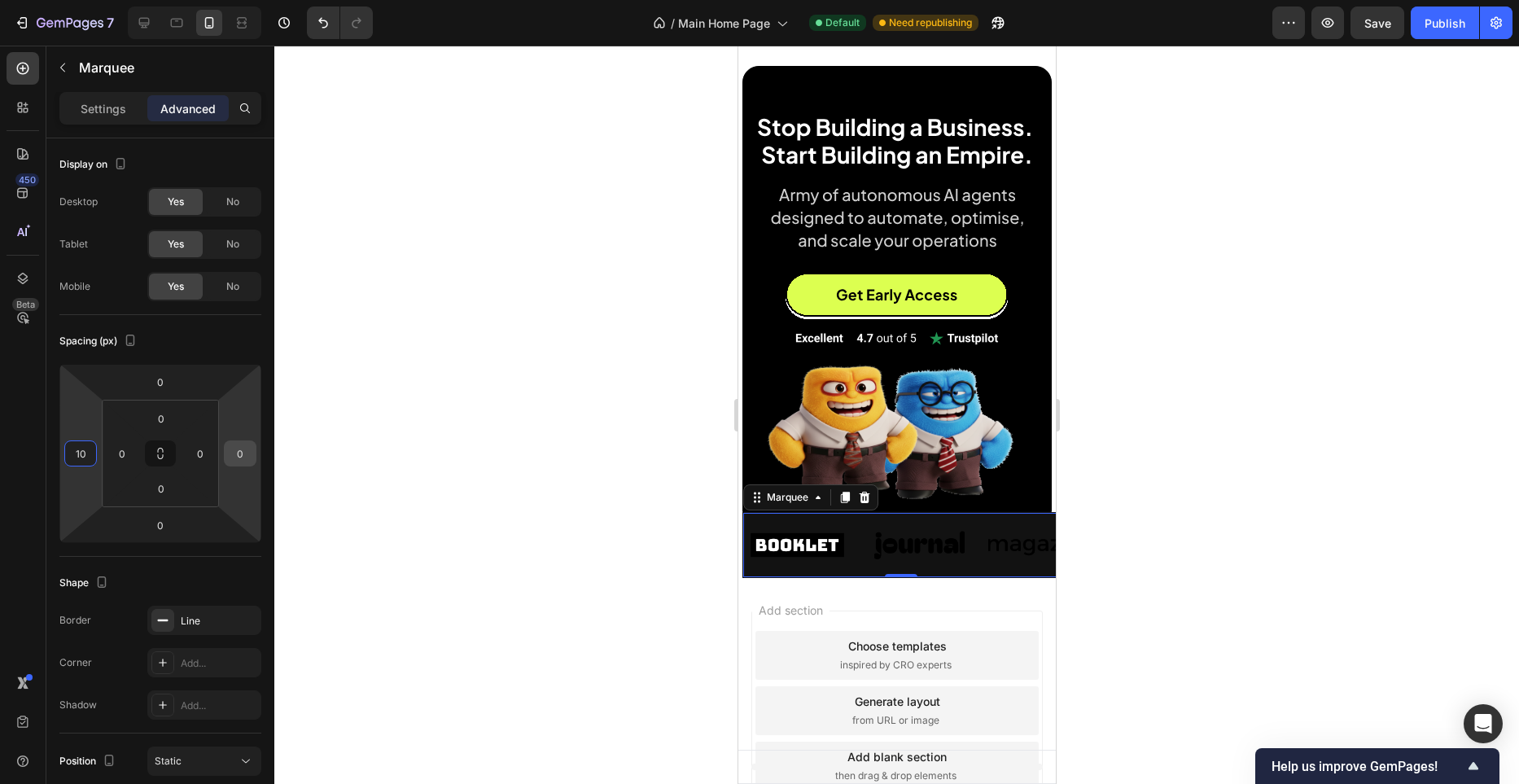
type input "10"
click at [236, 458] on input "0" at bounding box center [240, 453] width 24 height 24
type input "10"
click at [517, 455] on div at bounding box center [897, 414] width 1245 height 738
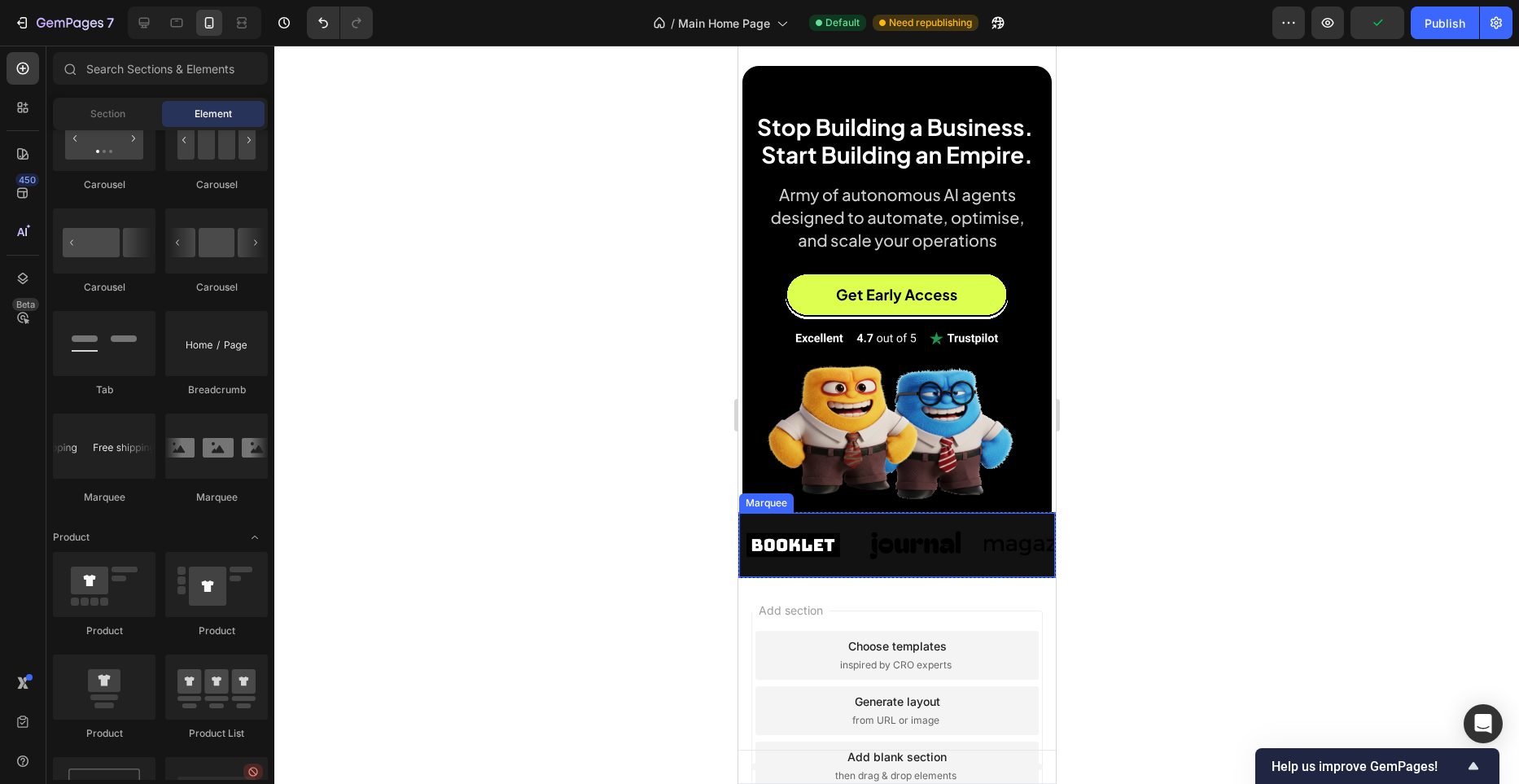
click at [738, 517] on div "Image Image Image Image Image Image Image Image Image Image" at bounding box center [896, 544] width 316 height 64
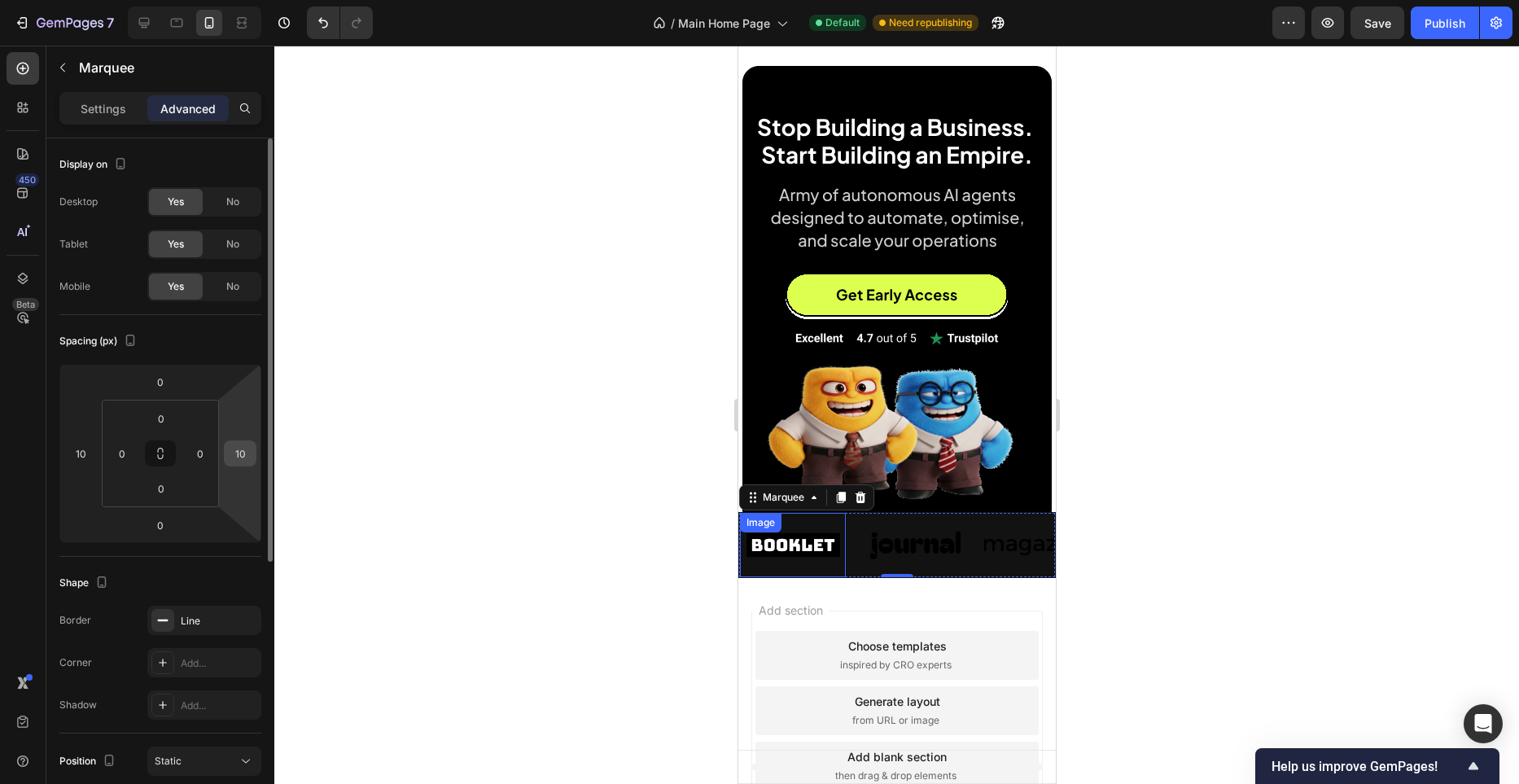
click at [254, 458] on div "10" at bounding box center [240, 453] width 33 height 26
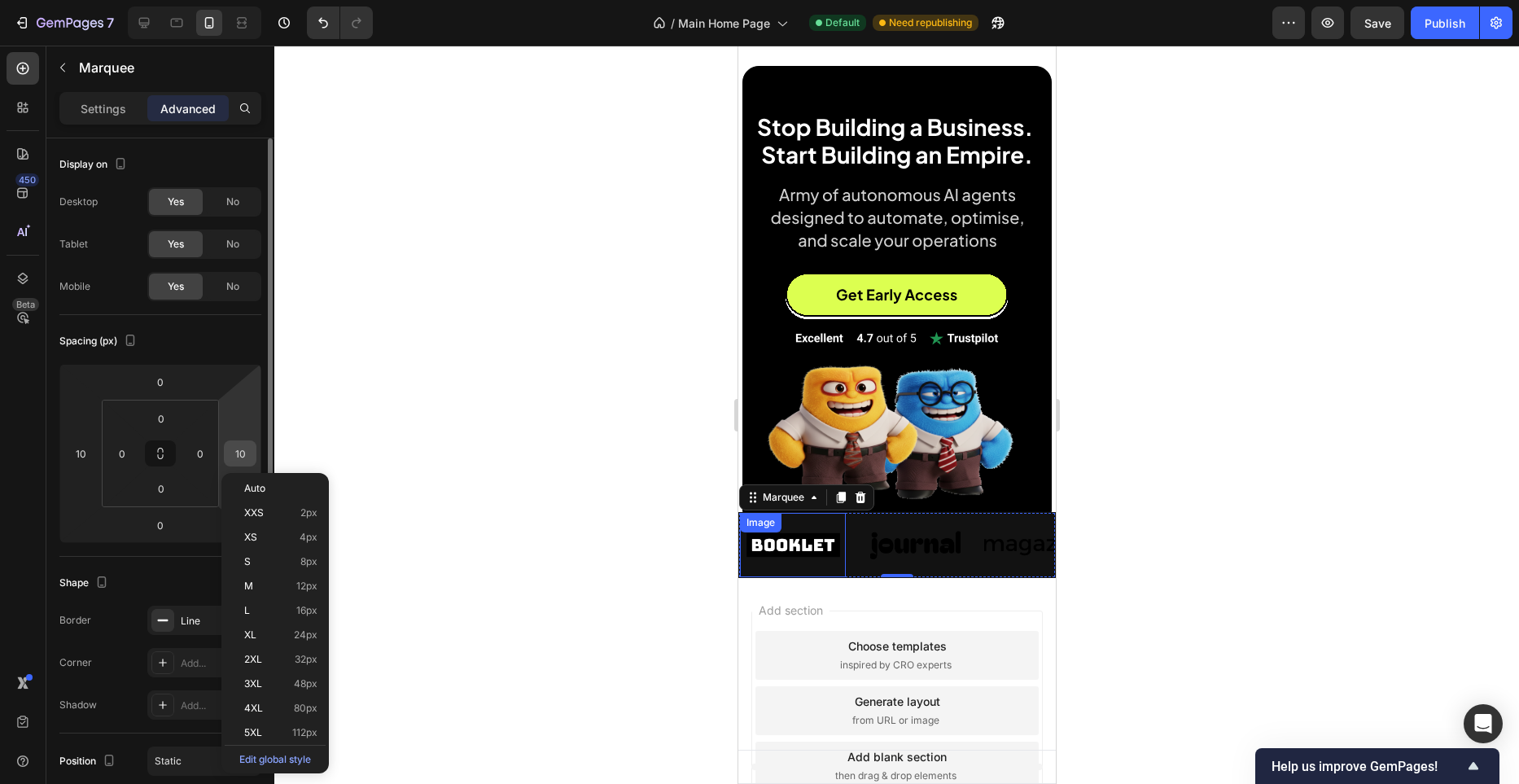
click at [248, 458] on input "10" at bounding box center [240, 453] width 24 height 24
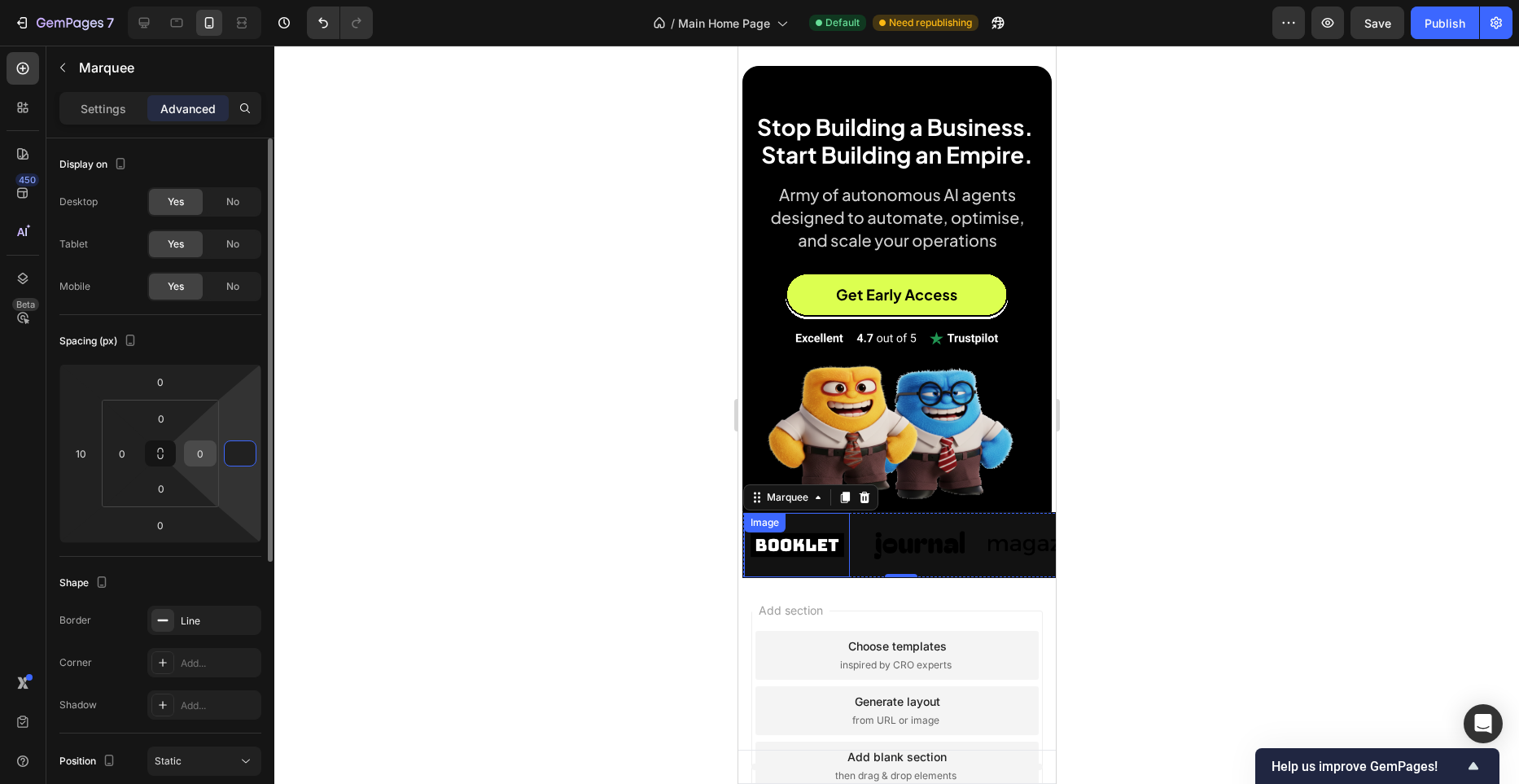
type input "0"
click at [203, 462] on input "0" at bounding box center [200, 453] width 24 height 24
type input "0"
type input "10"
click at [221, 352] on div "Spacing (px)" at bounding box center [160, 341] width 202 height 26
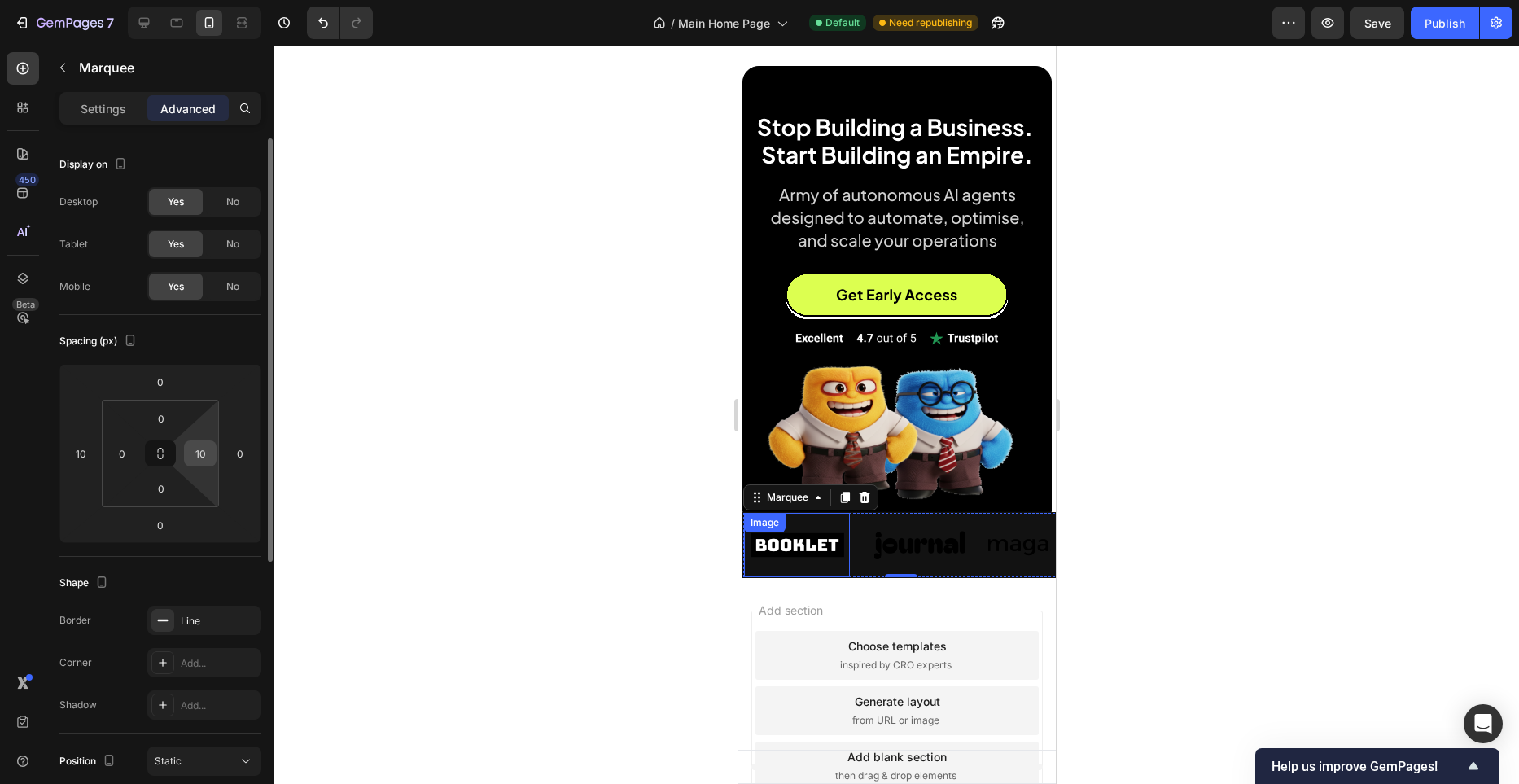
click at [206, 446] on input "10" at bounding box center [200, 453] width 24 height 24
type input "0"
click at [241, 461] on input "0" at bounding box center [240, 453] width 24 height 24
type input "2"
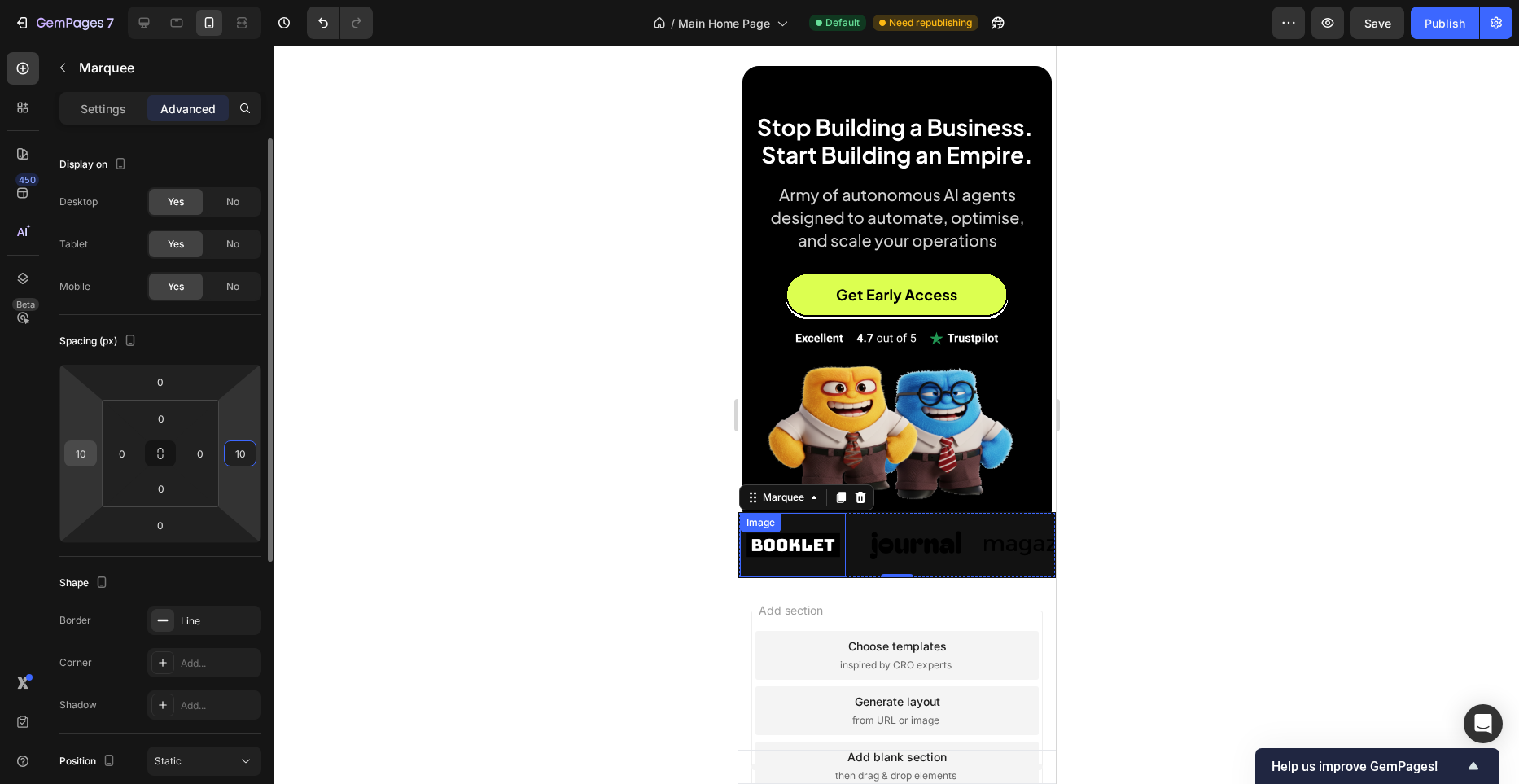
type input "10"
click at [80, 444] on input "10" at bounding box center [81, 453] width 24 height 24
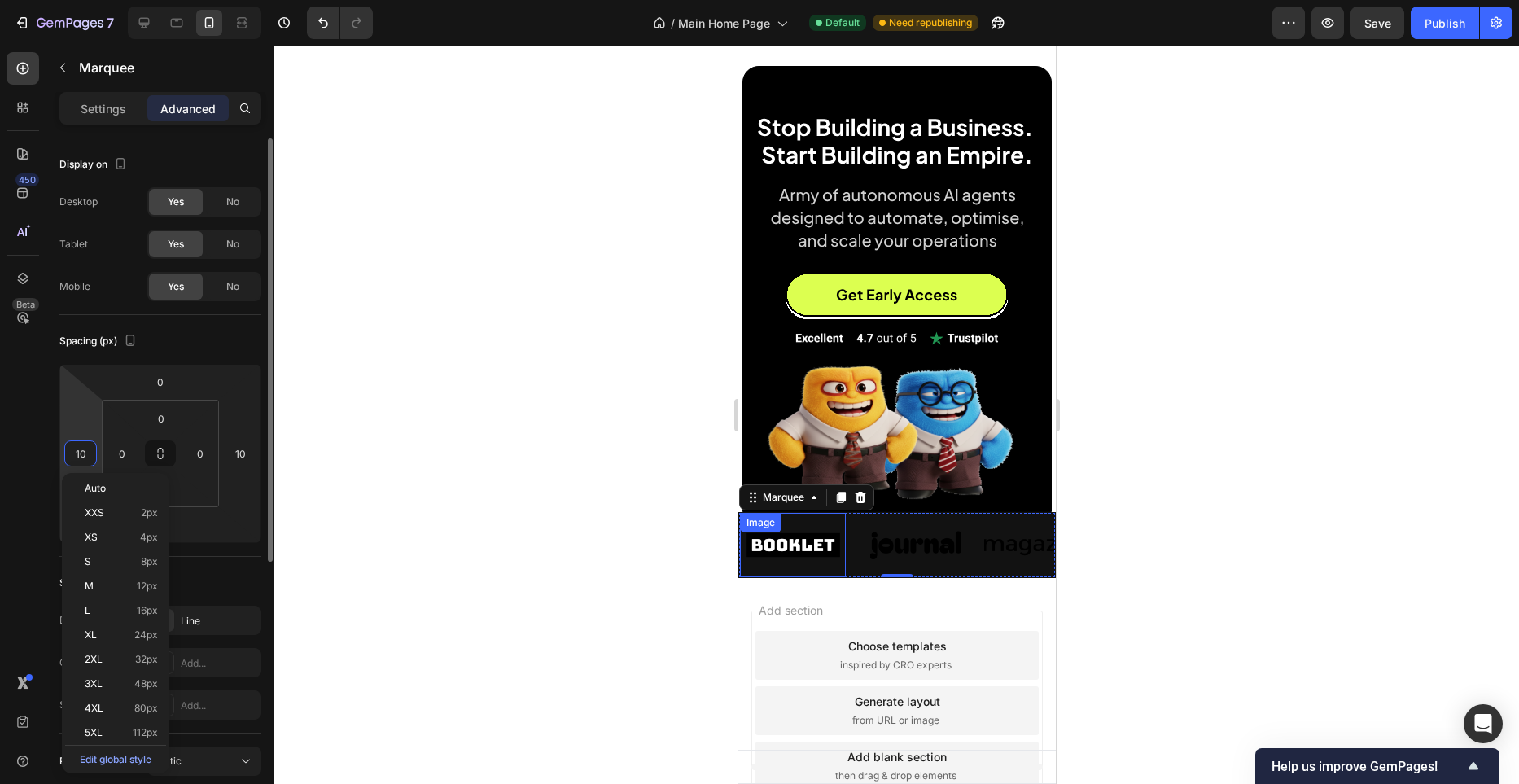
click at [81, 446] on input "10" at bounding box center [81, 453] width 24 height 24
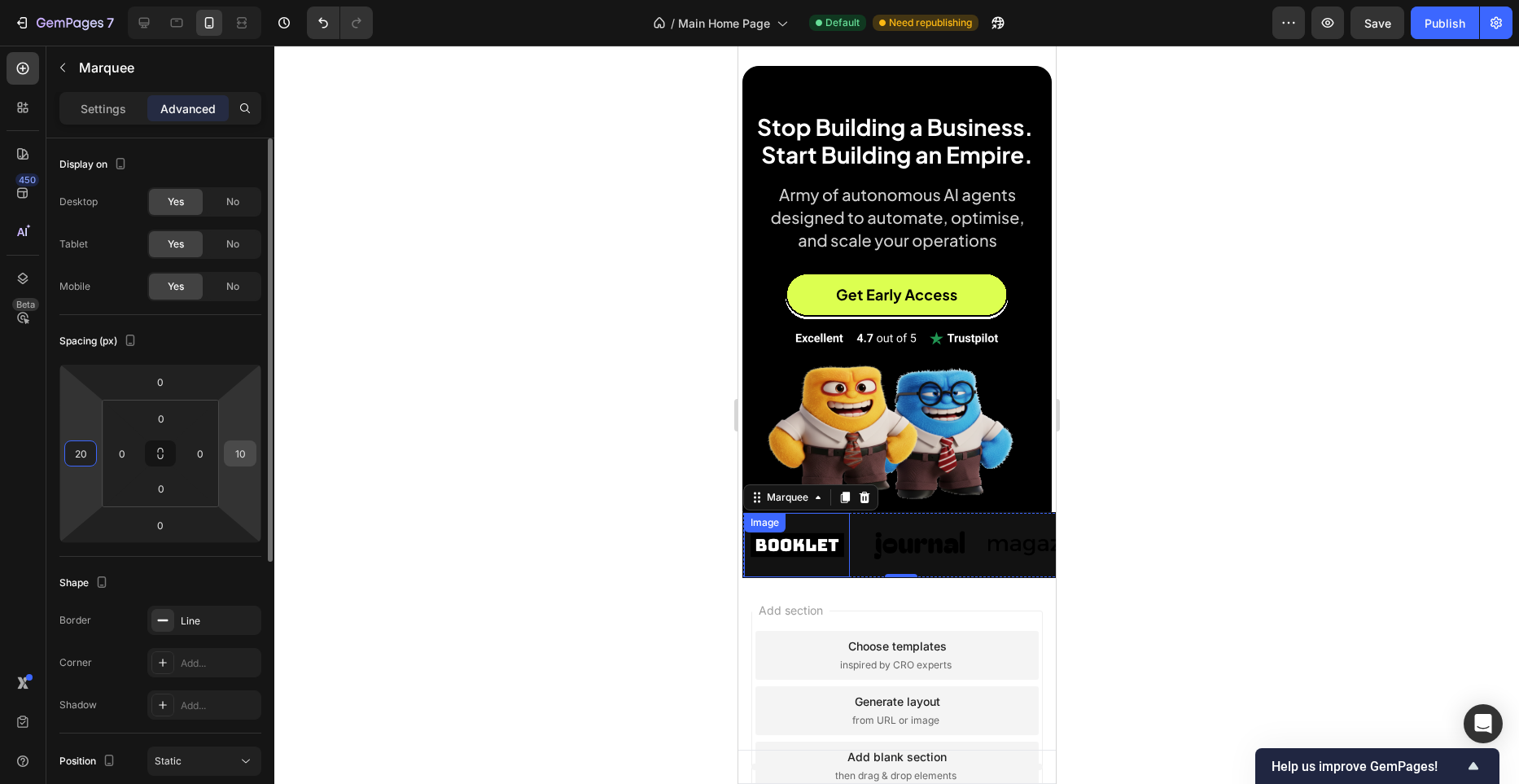
type input "20"
click at [239, 457] on input "10" at bounding box center [240, 453] width 24 height 24
type input "50"
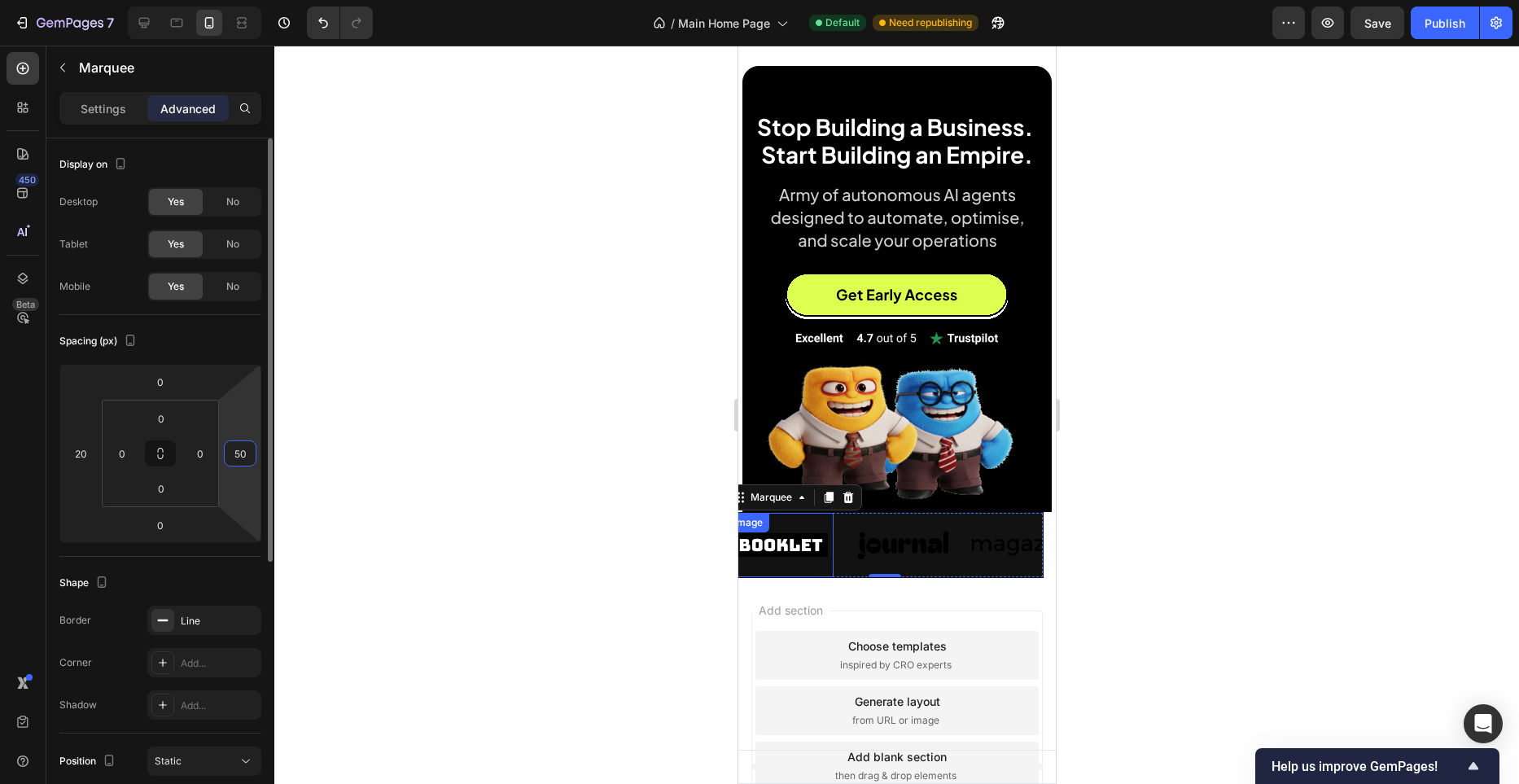
click at [238, 451] on input "50" at bounding box center [240, 453] width 24 height 24
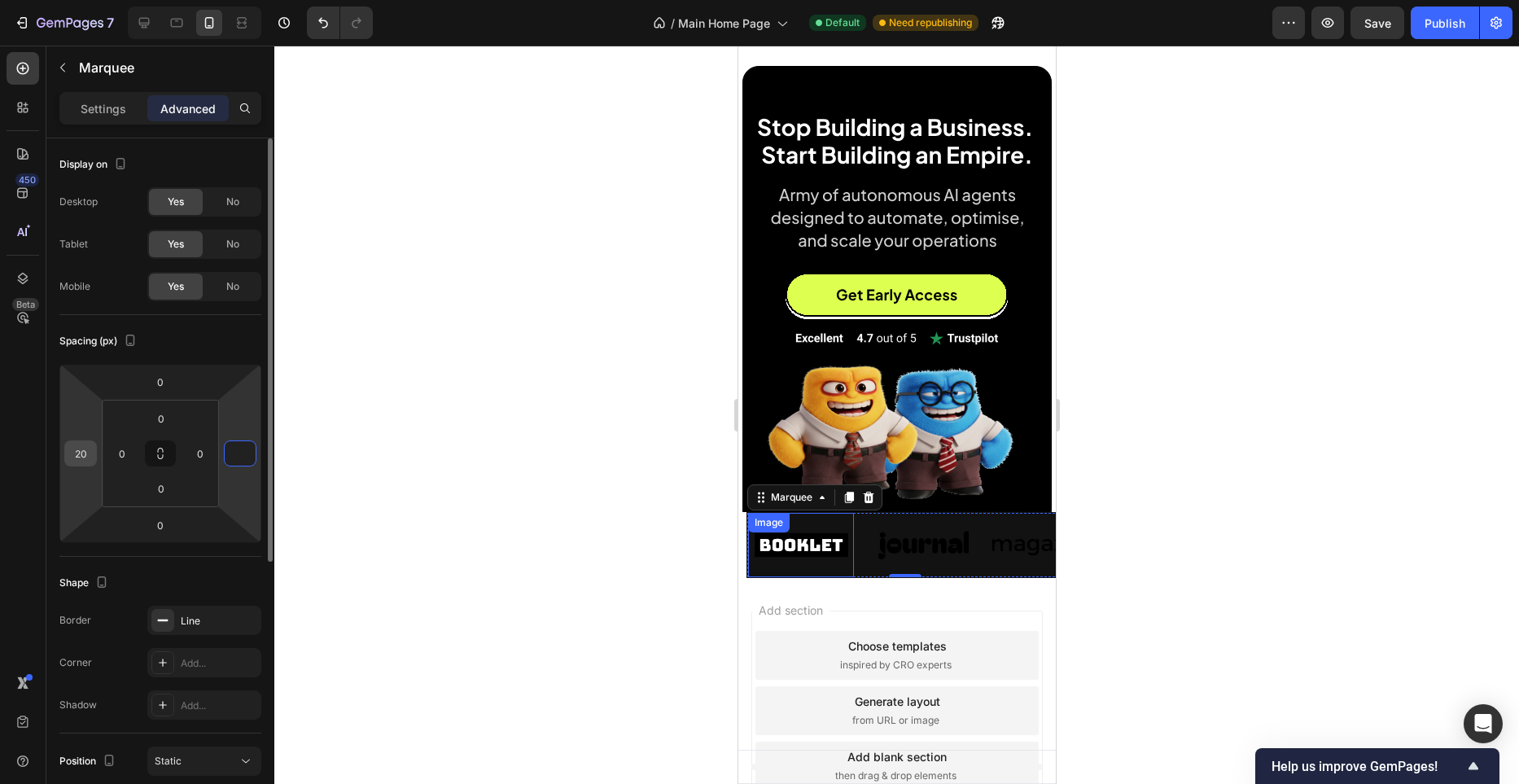
type input "0"
click at [86, 457] on input "20" at bounding box center [81, 453] width 24 height 24
type input "0"
click at [239, 254] on div "No" at bounding box center [232, 244] width 54 height 26
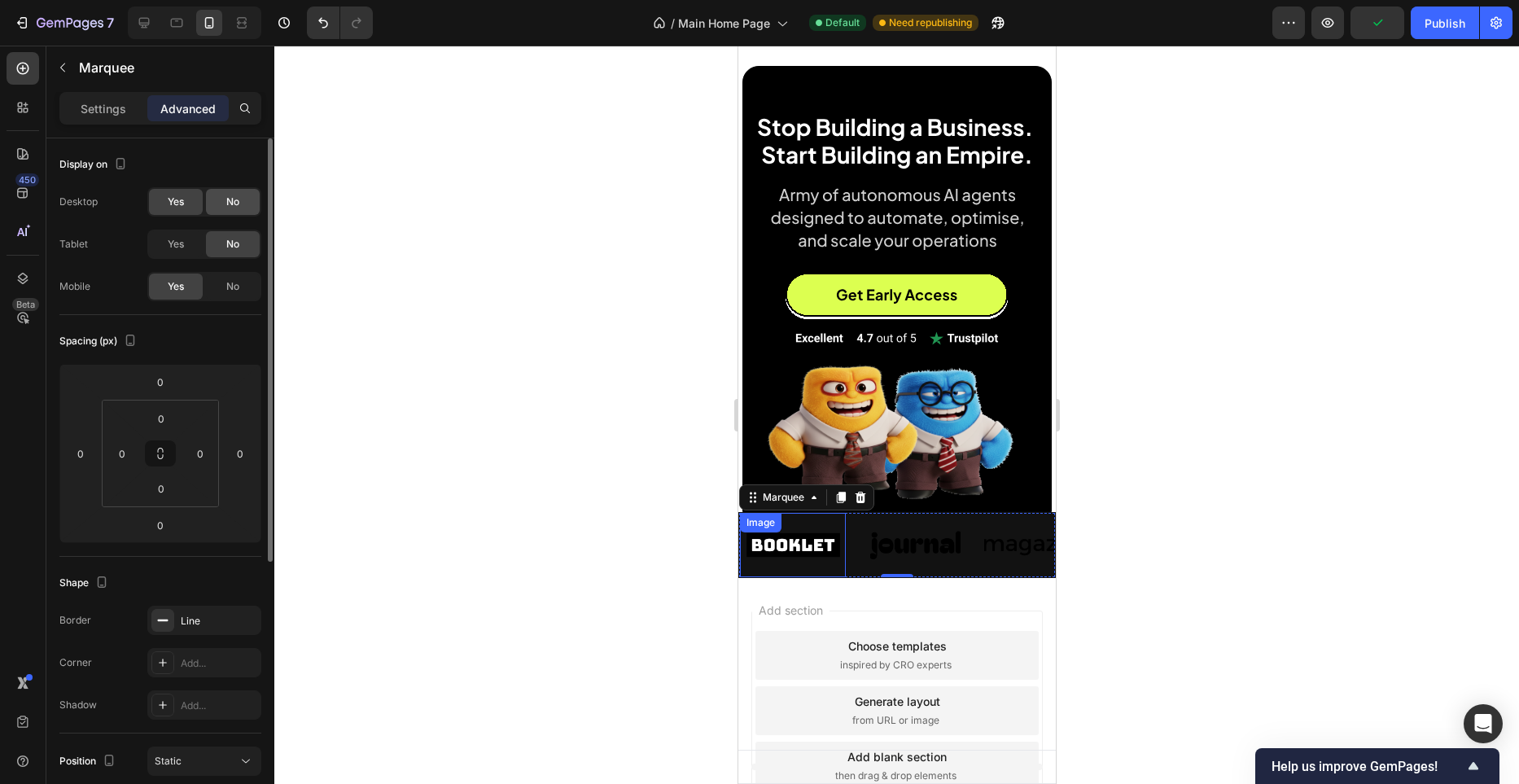
click at [229, 209] on span "No" at bounding box center [233, 202] width 13 height 15
click at [127, 112] on div "Settings" at bounding box center [103, 108] width 82 height 26
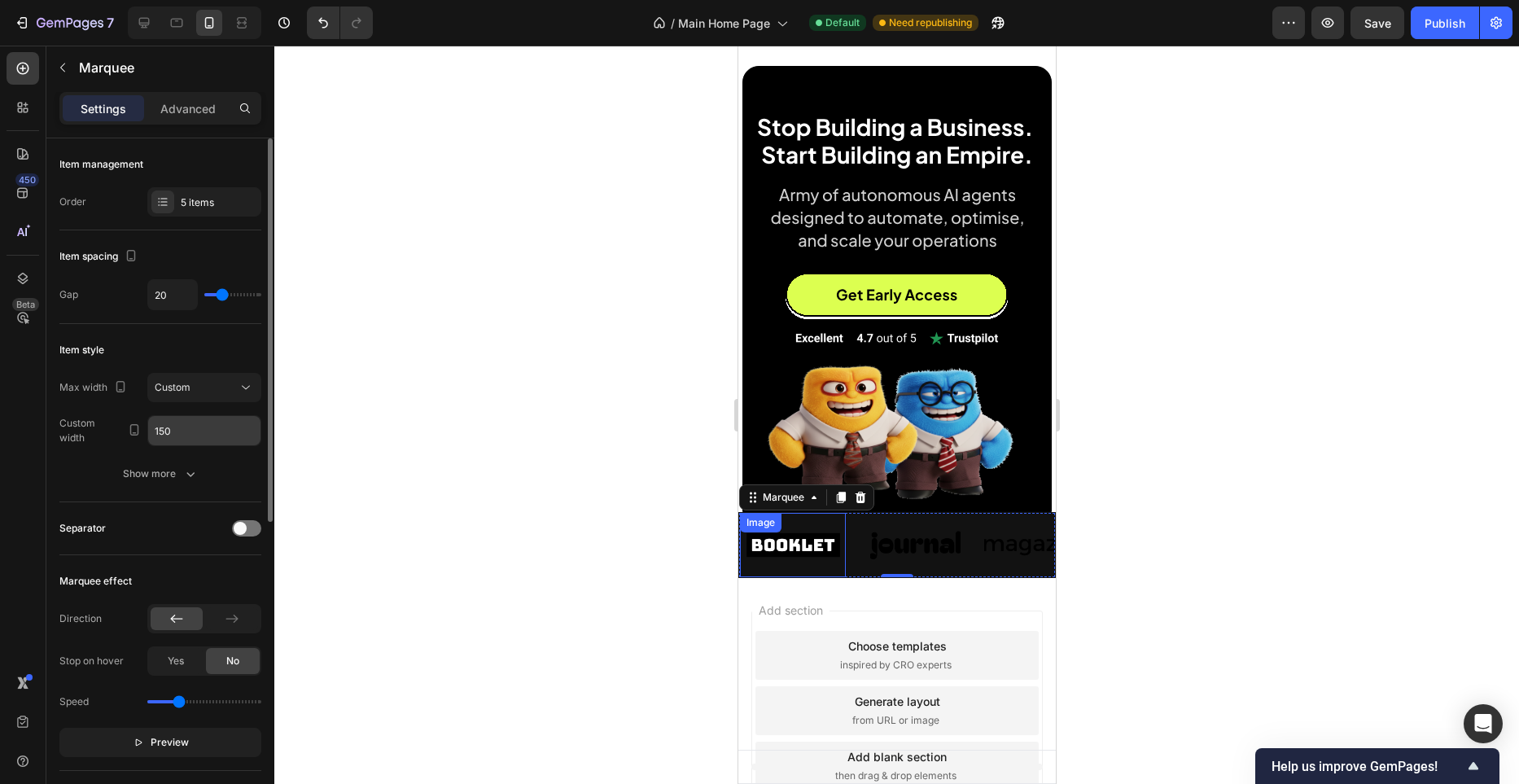
click at [220, 428] on input "150" at bounding box center [204, 430] width 112 height 29
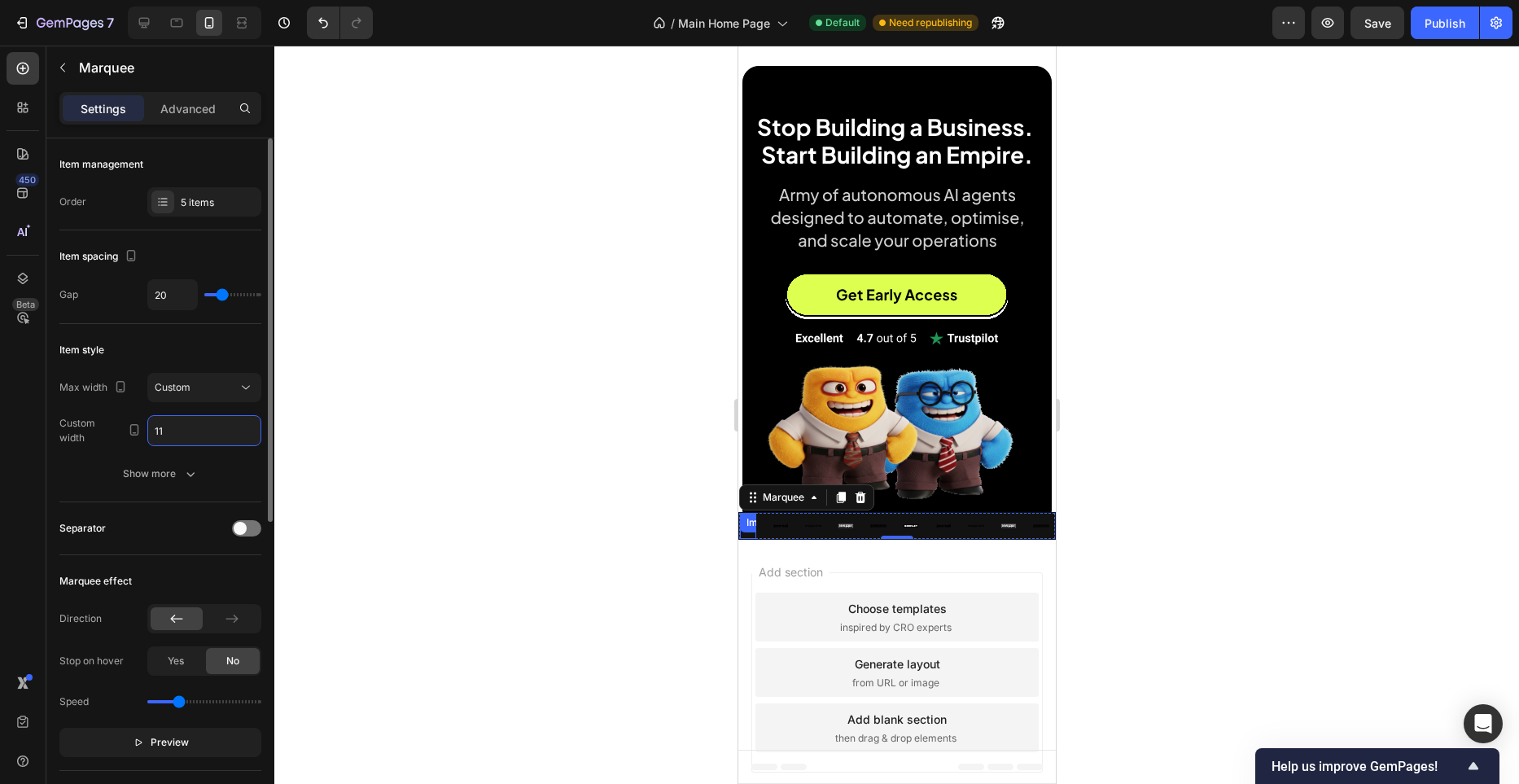
type input "1"
type input "150"
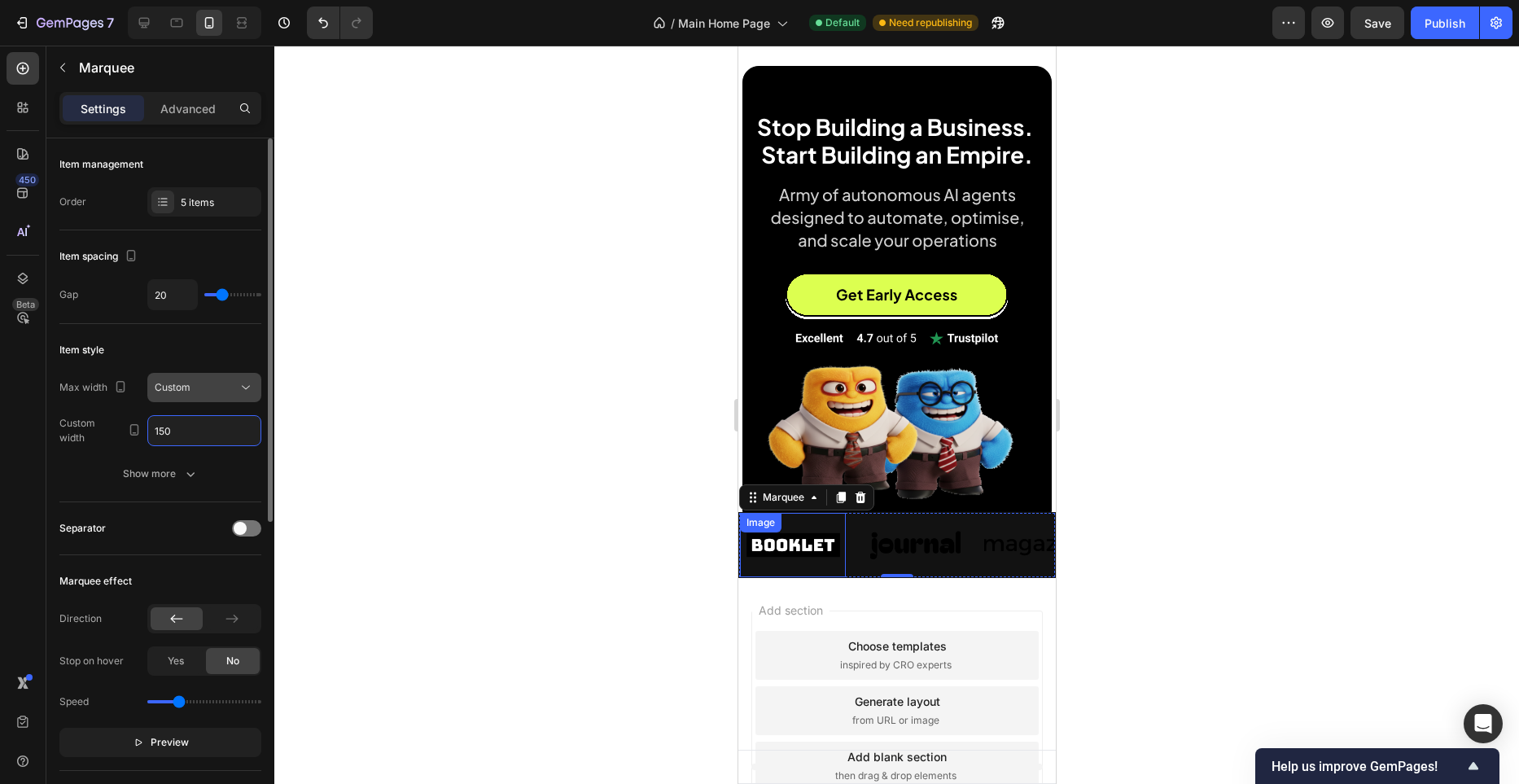
click at [222, 380] on div "Custom" at bounding box center [196, 387] width 83 height 15
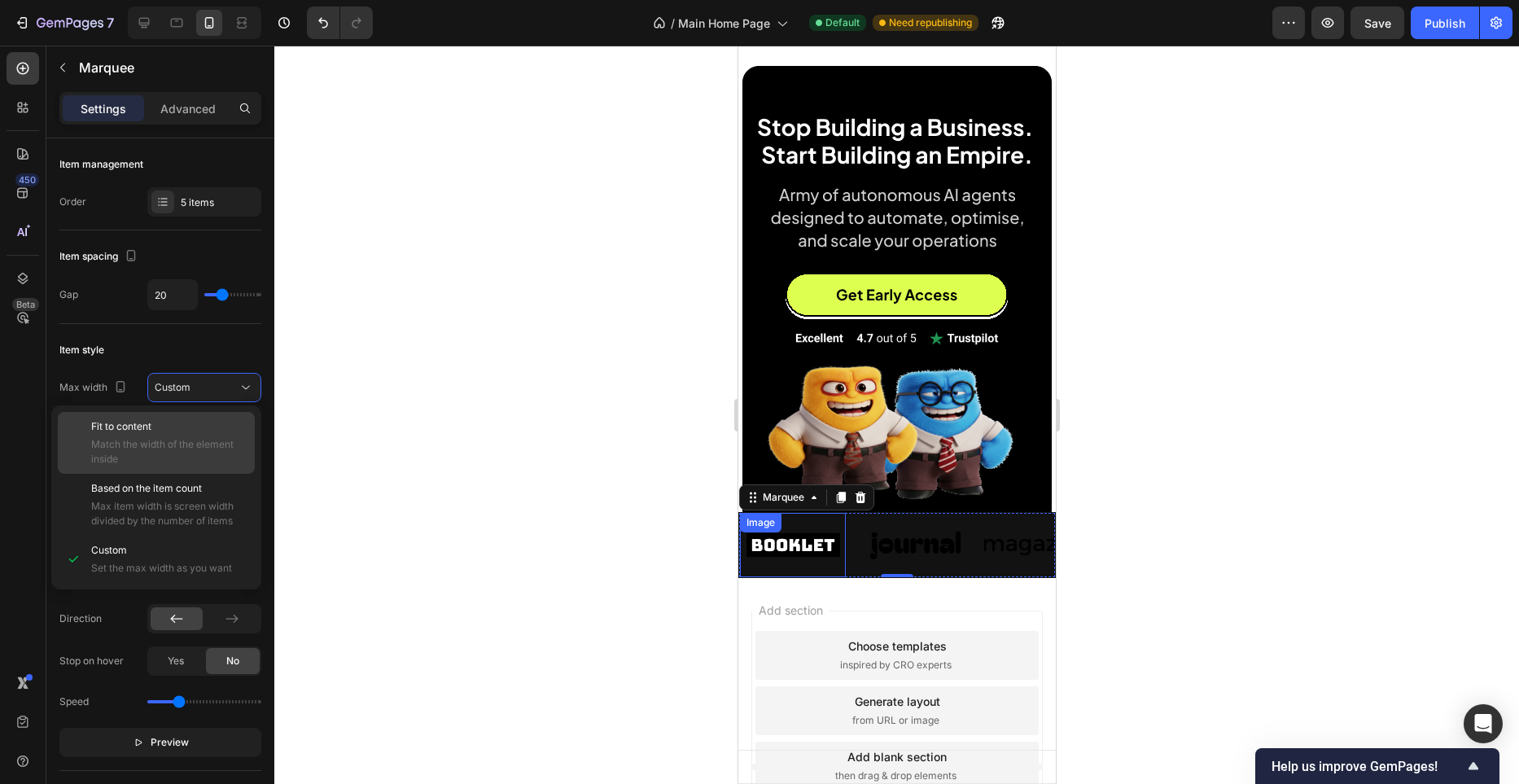
click at [203, 434] on div "Fit to content Match the width of the element inside" at bounding box center [169, 443] width 156 height 47
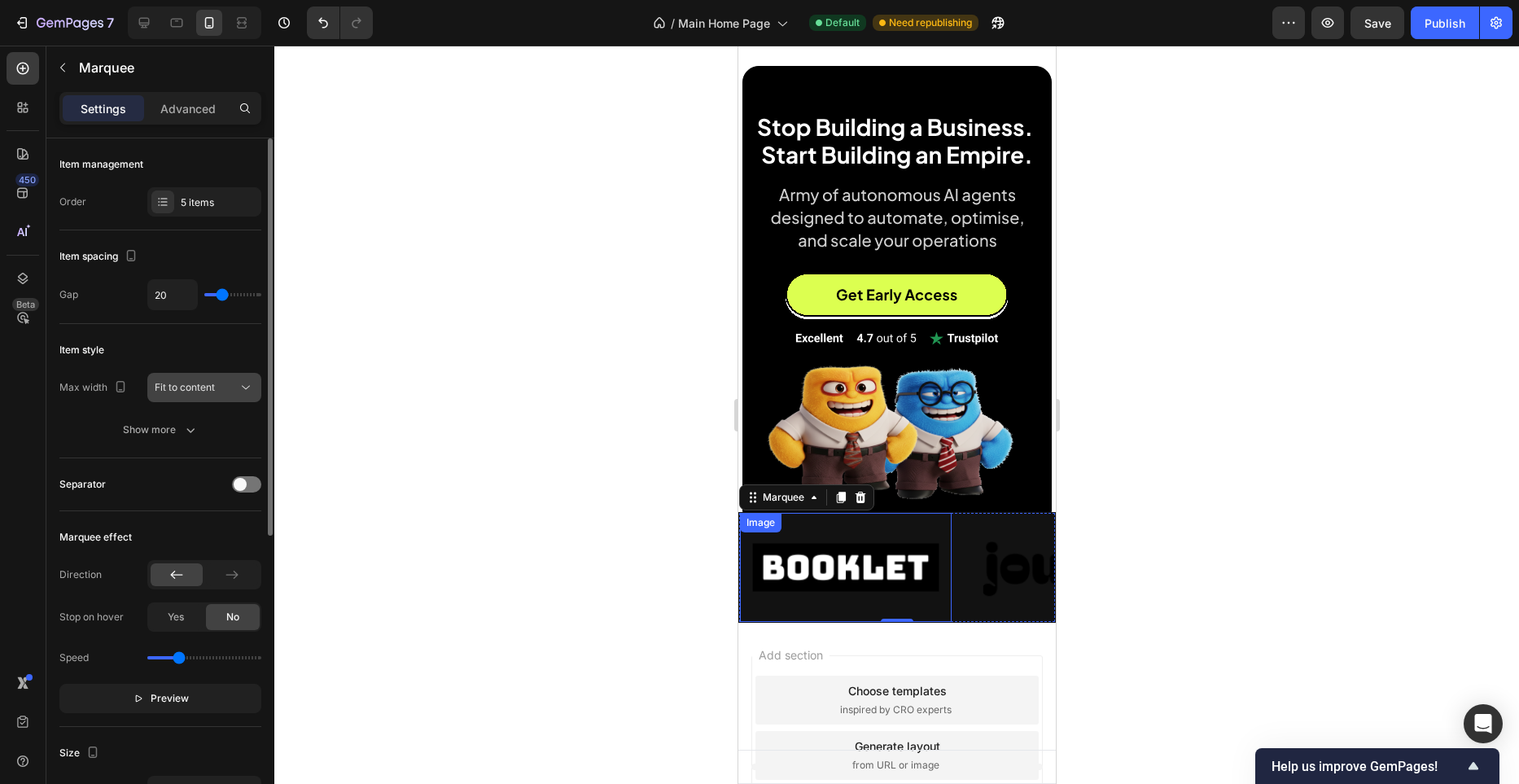
click at [222, 389] on div "Fit to content" at bounding box center [196, 387] width 83 height 15
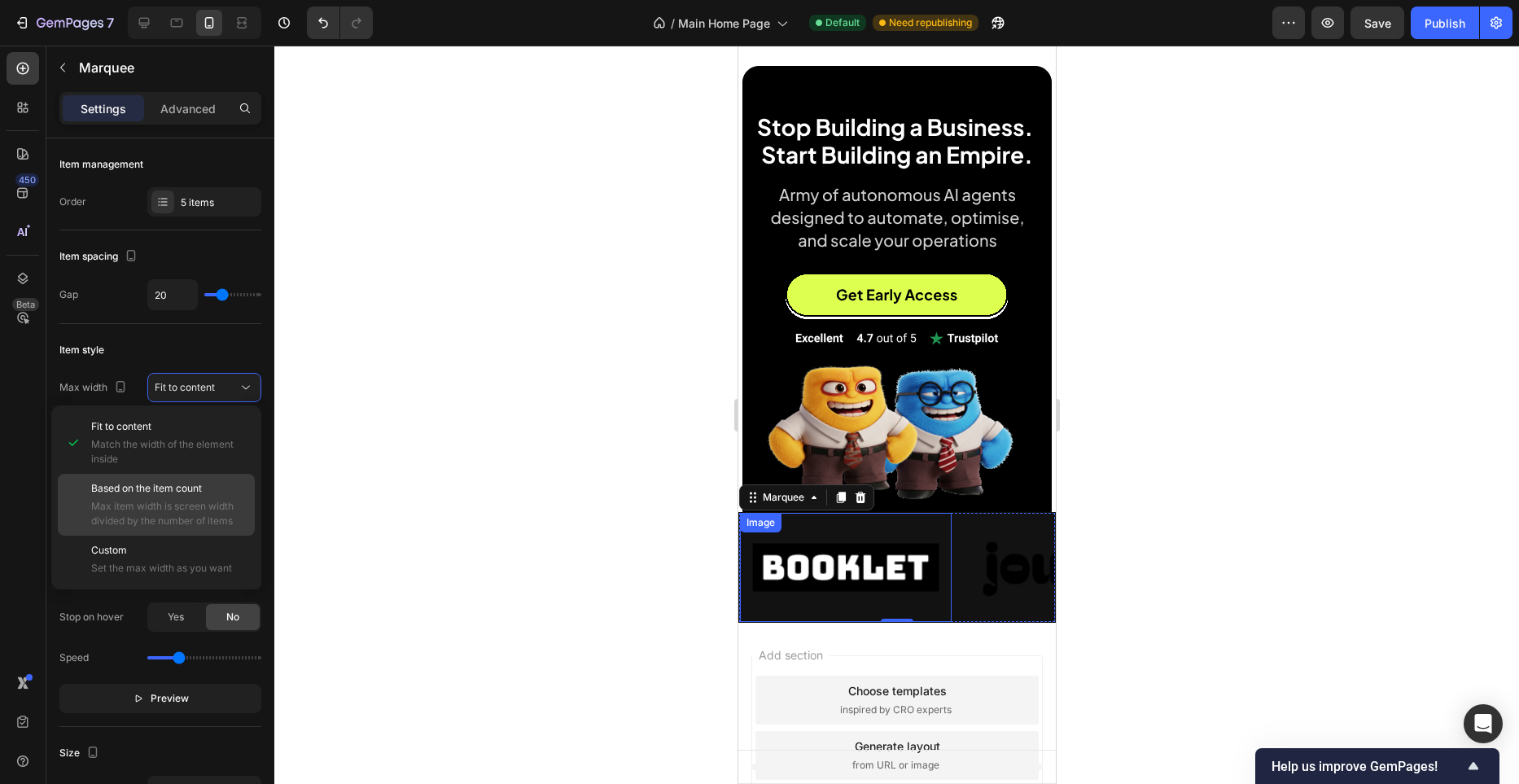
click at [202, 485] on span "Based on the item count" at bounding box center [147, 489] width 111 height 15
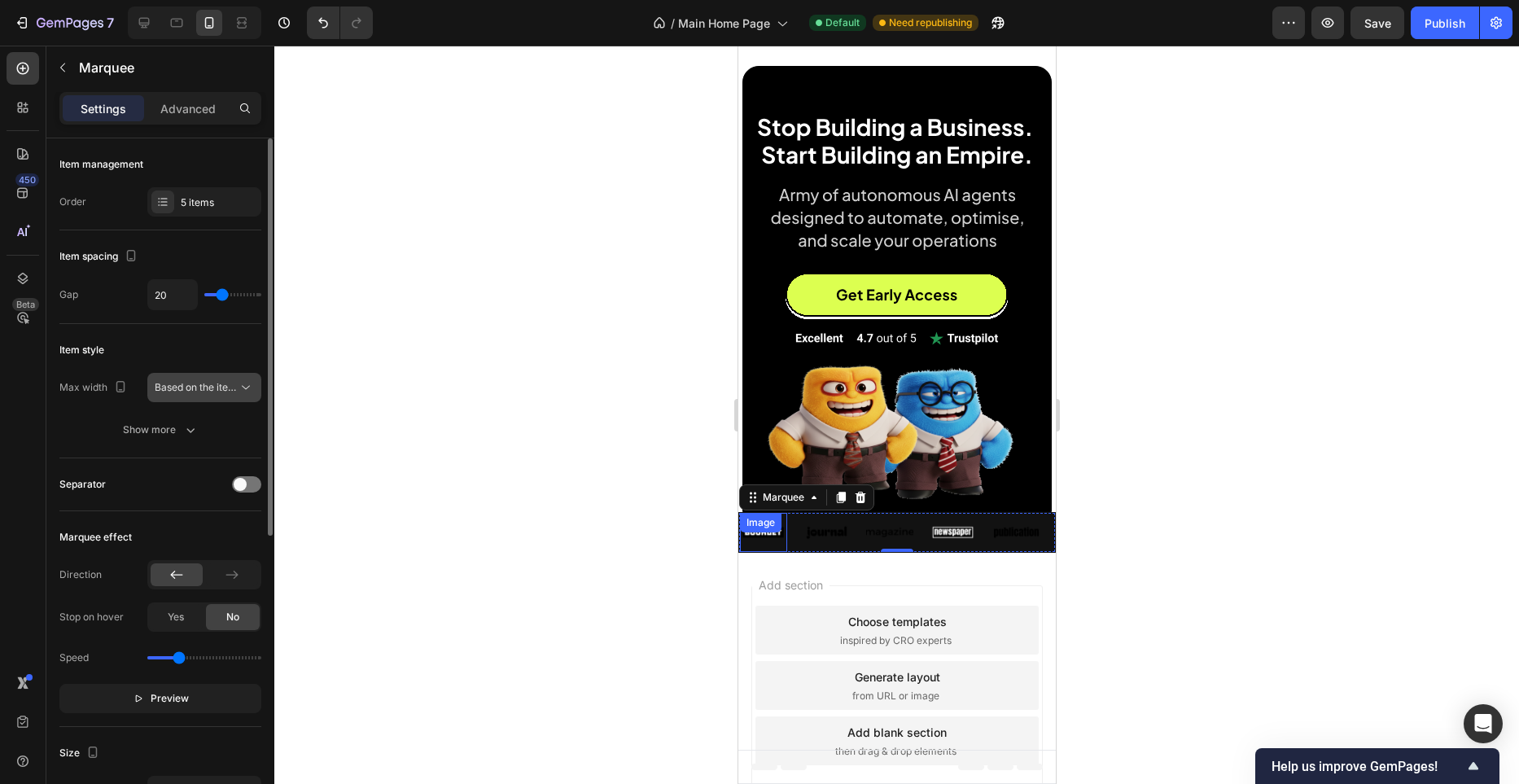
click at [211, 386] on span "Based on the item count" at bounding box center [210, 386] width 111 height 12
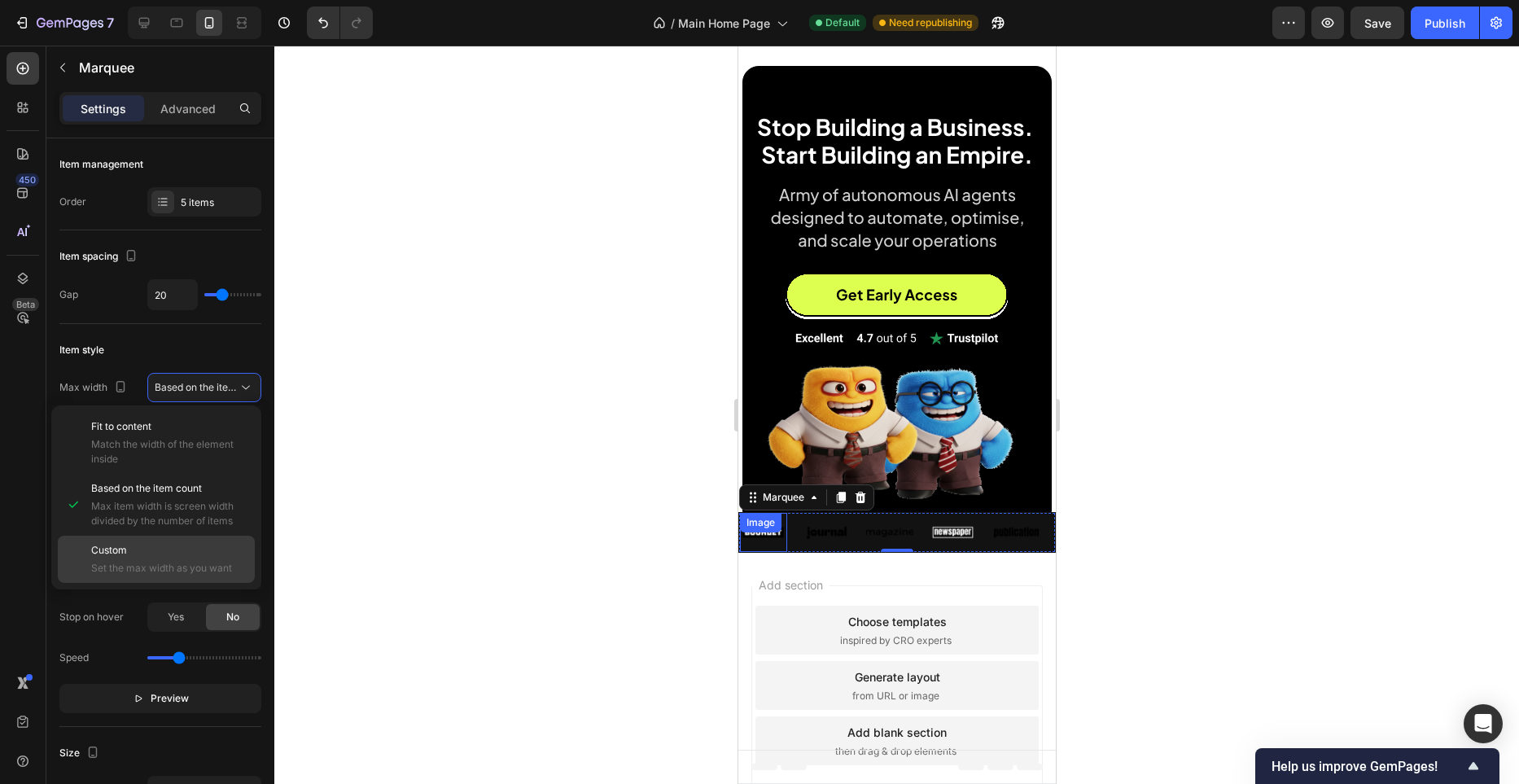
click at [179, 536] on div "Custom Set the max width as you want" at bounding box center [155, 559] width 197 height 47
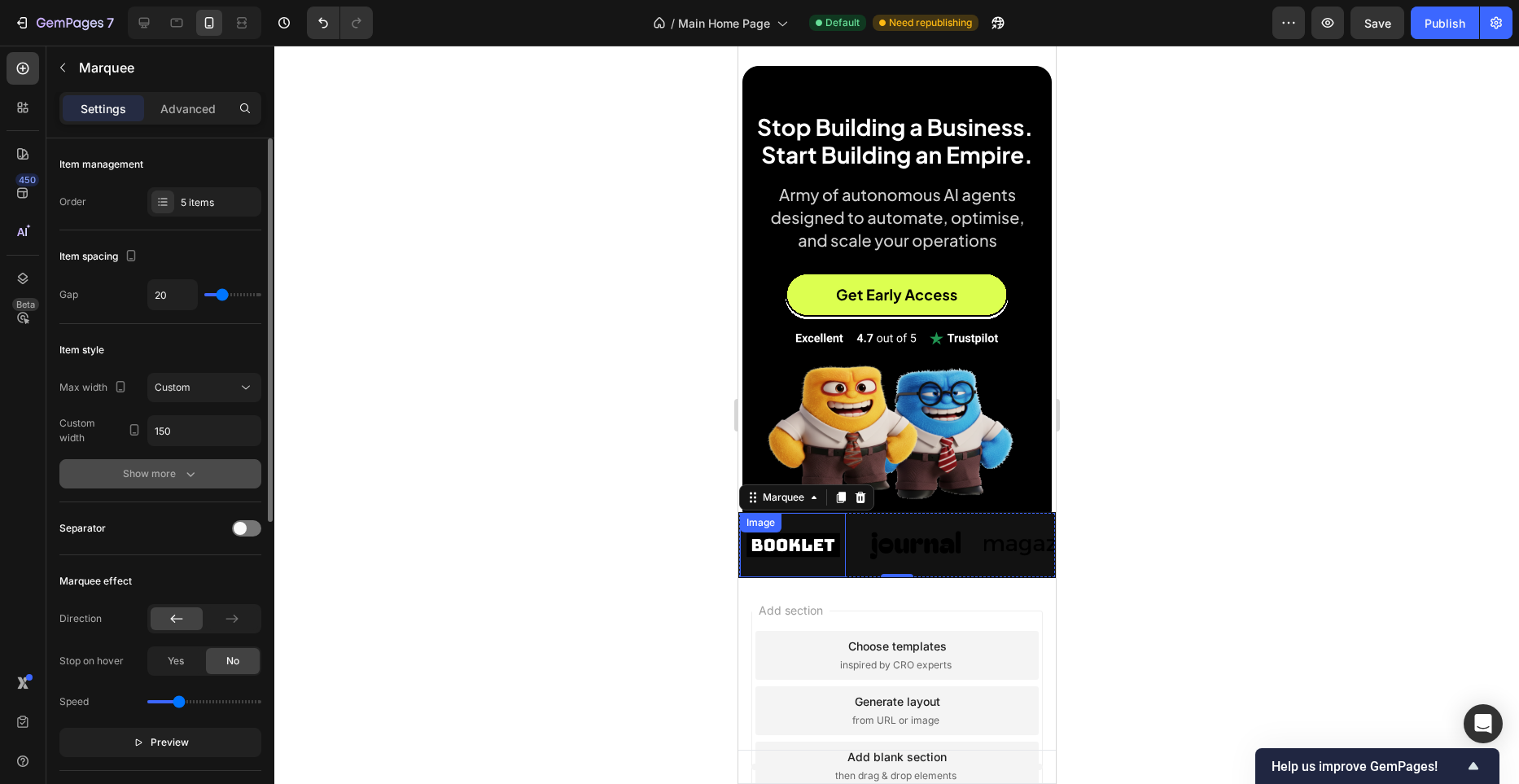
click at [191, 471] on icon "button" at bounding box center [190, 473] width 16 height 16
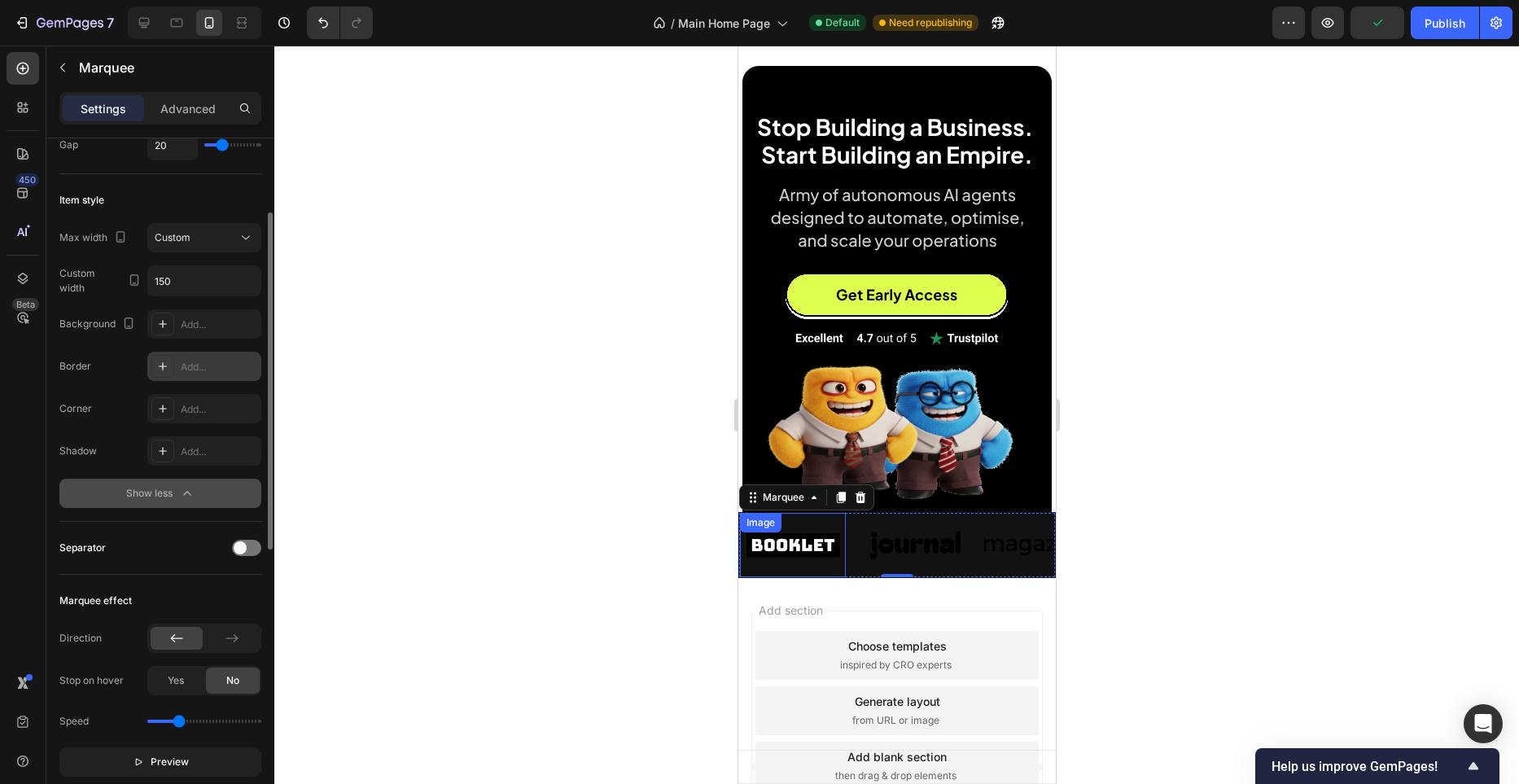
scroll to position [154, 0]
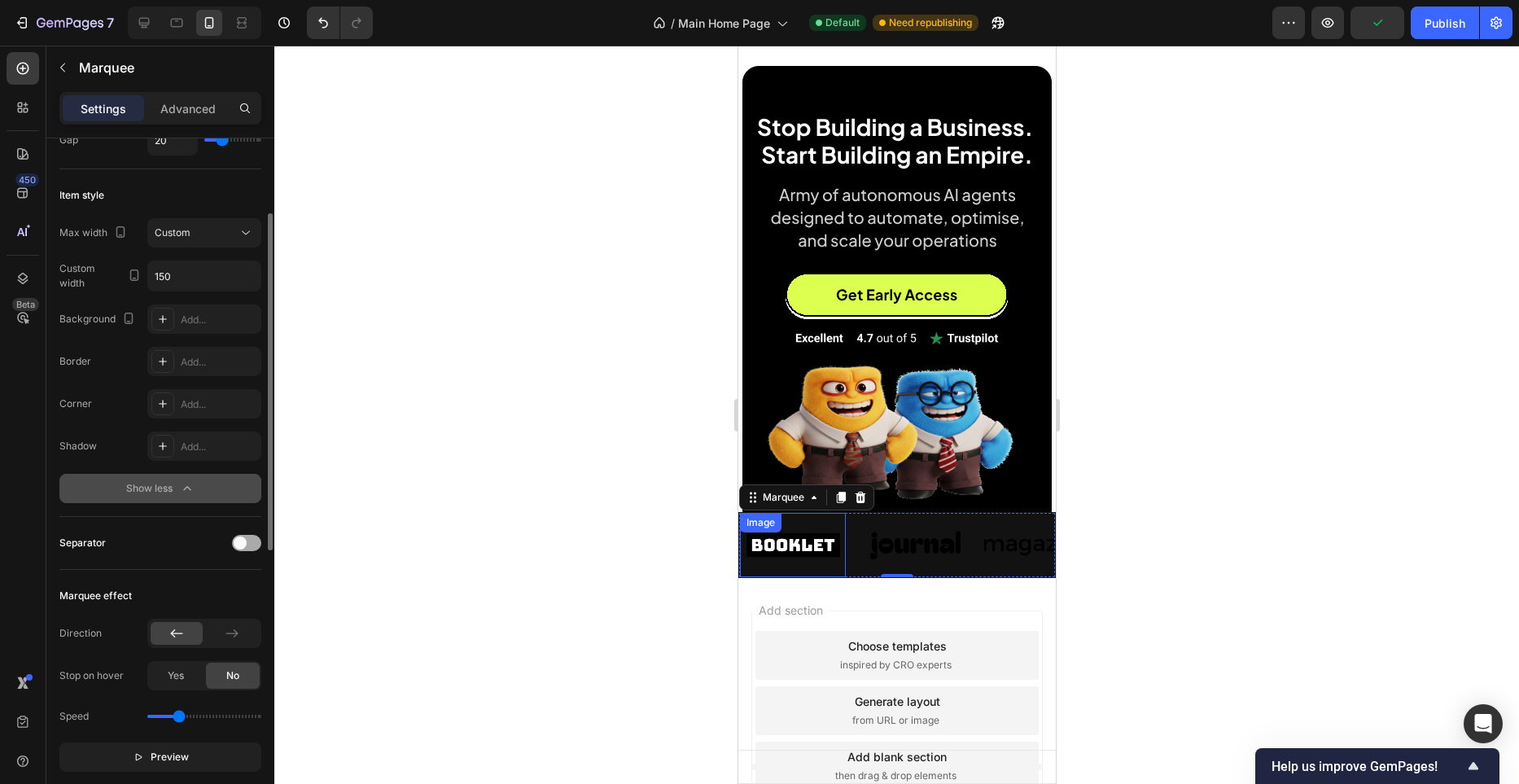
click at [244, 537] on span at bounding box center [240, 542] width 13 height 13
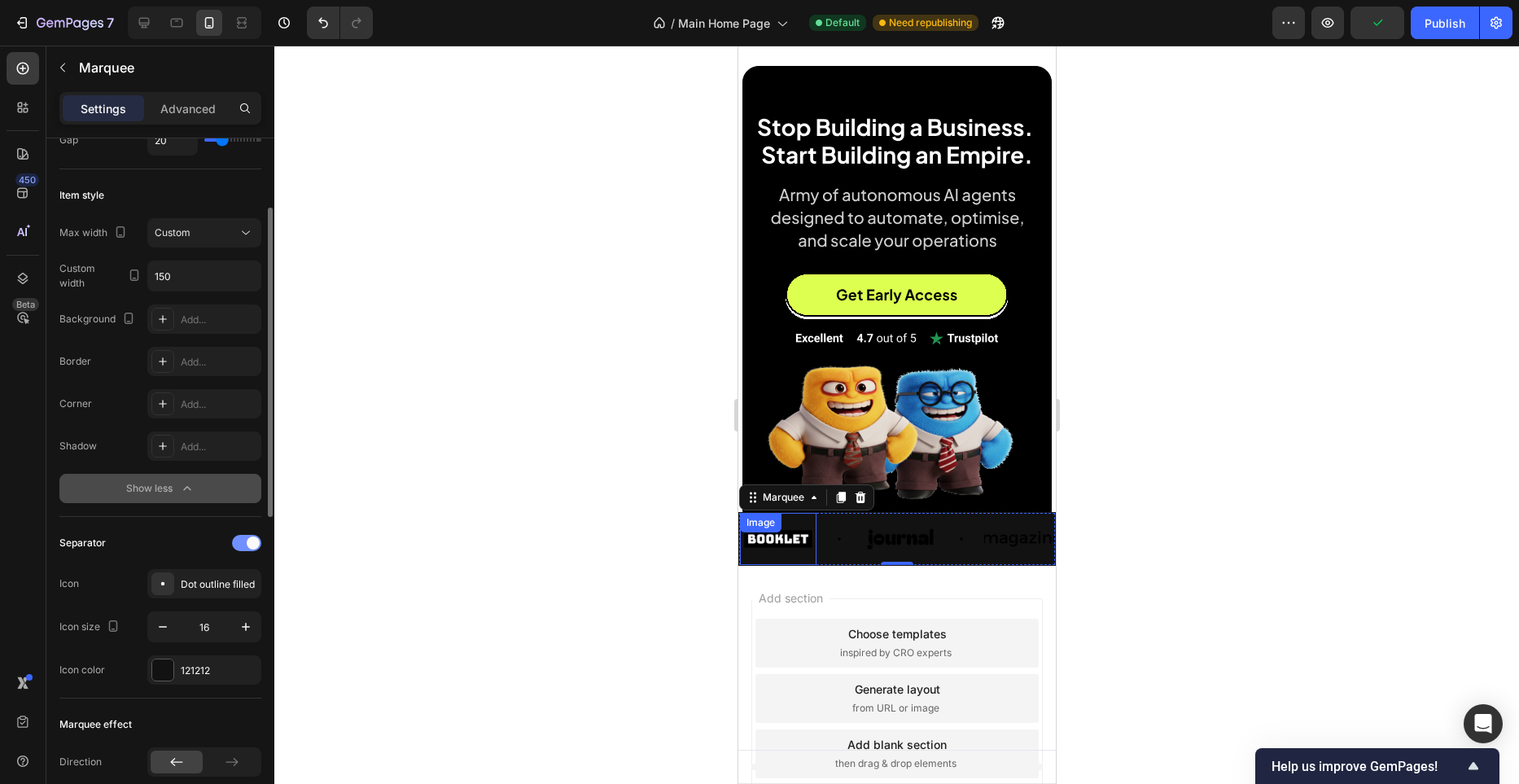
click at [244, 538] on div at bounding box center [246, 542] width 29 height 16
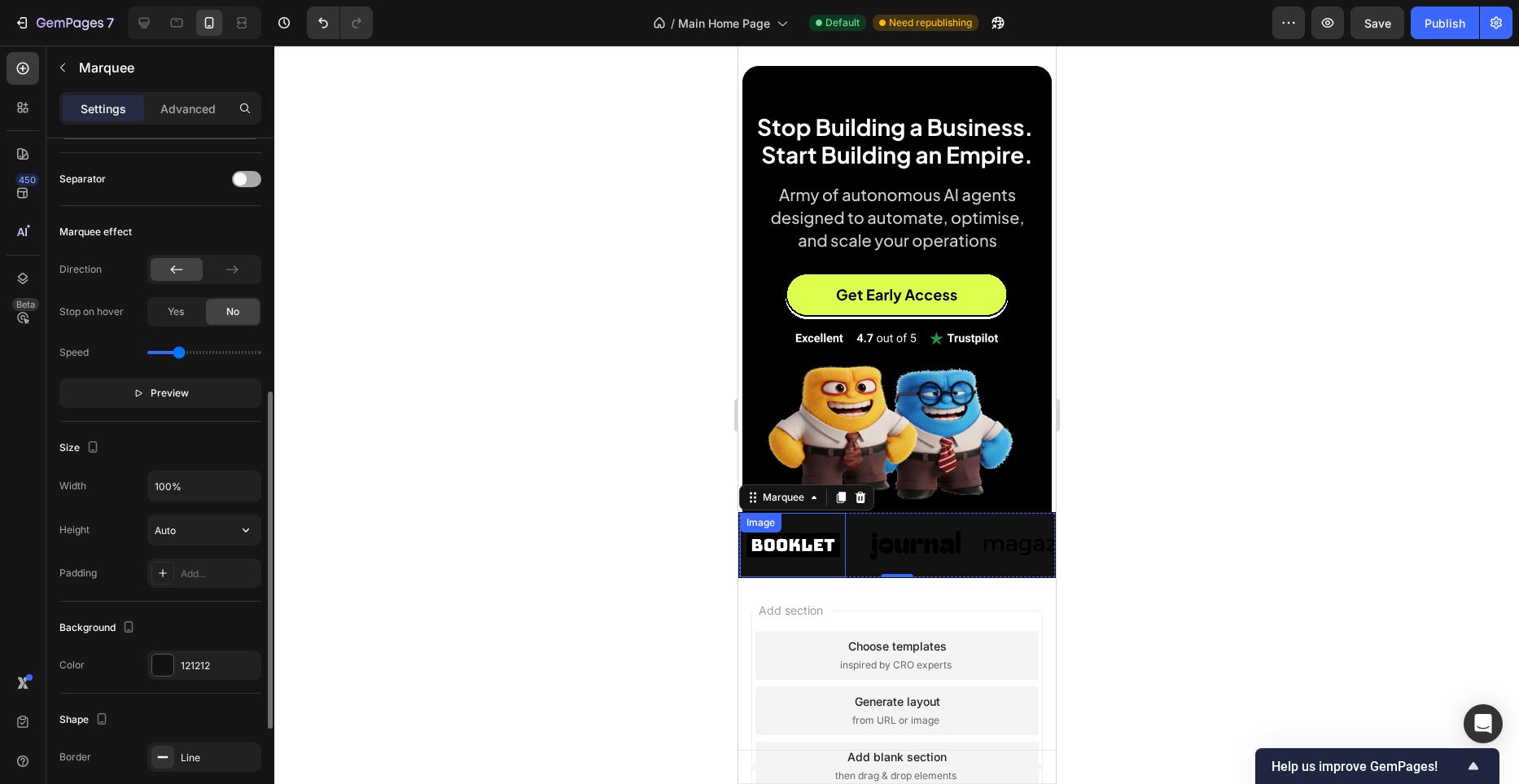
scroll to position [520, 0]
click at [225, 565] on div "Add..." at bounding box center [218, 572] width 76 height 15
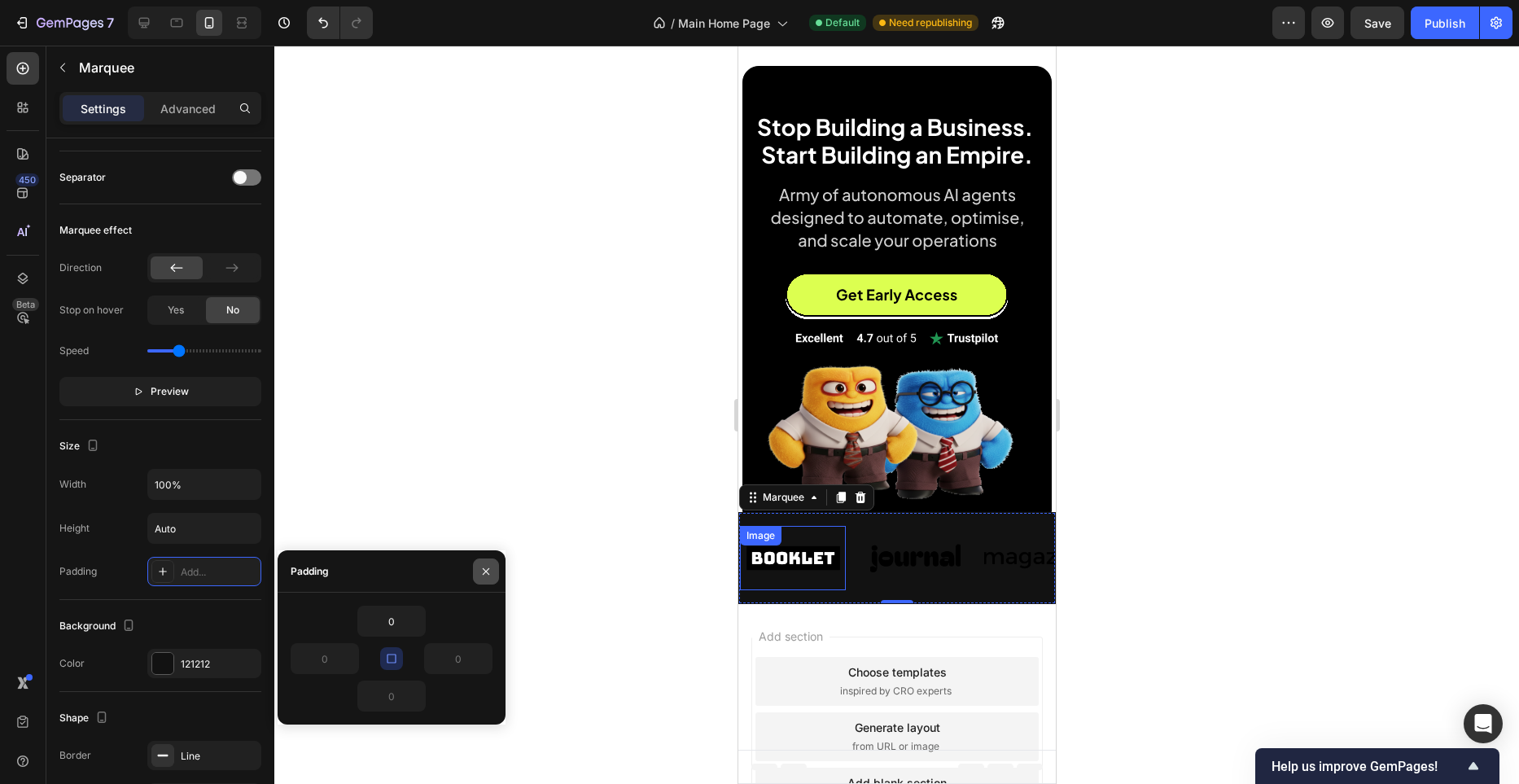
click at [479, 577] on button "button" at bounding box center [486, 572] width 26 height 26
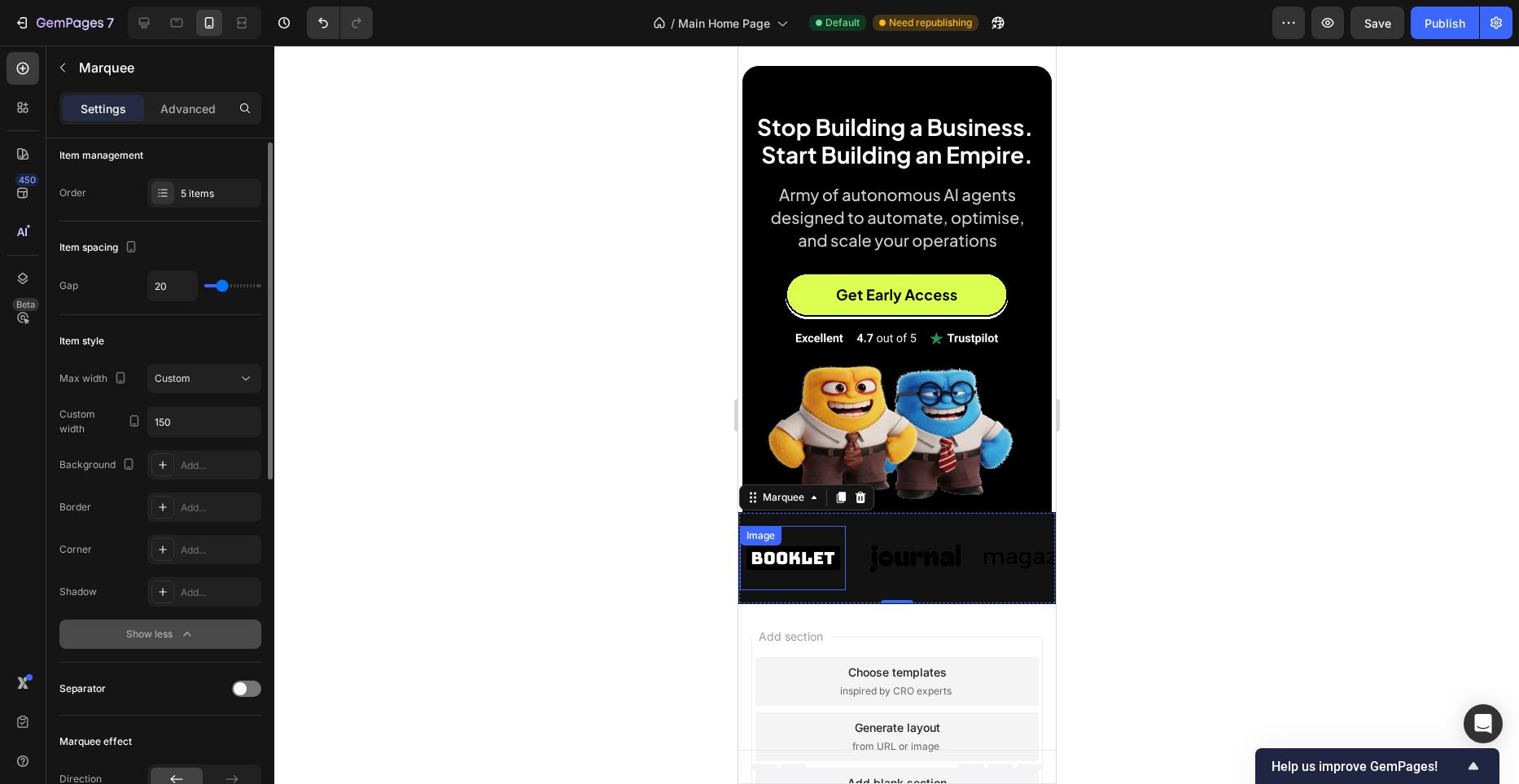
scroll to position [0, 0]
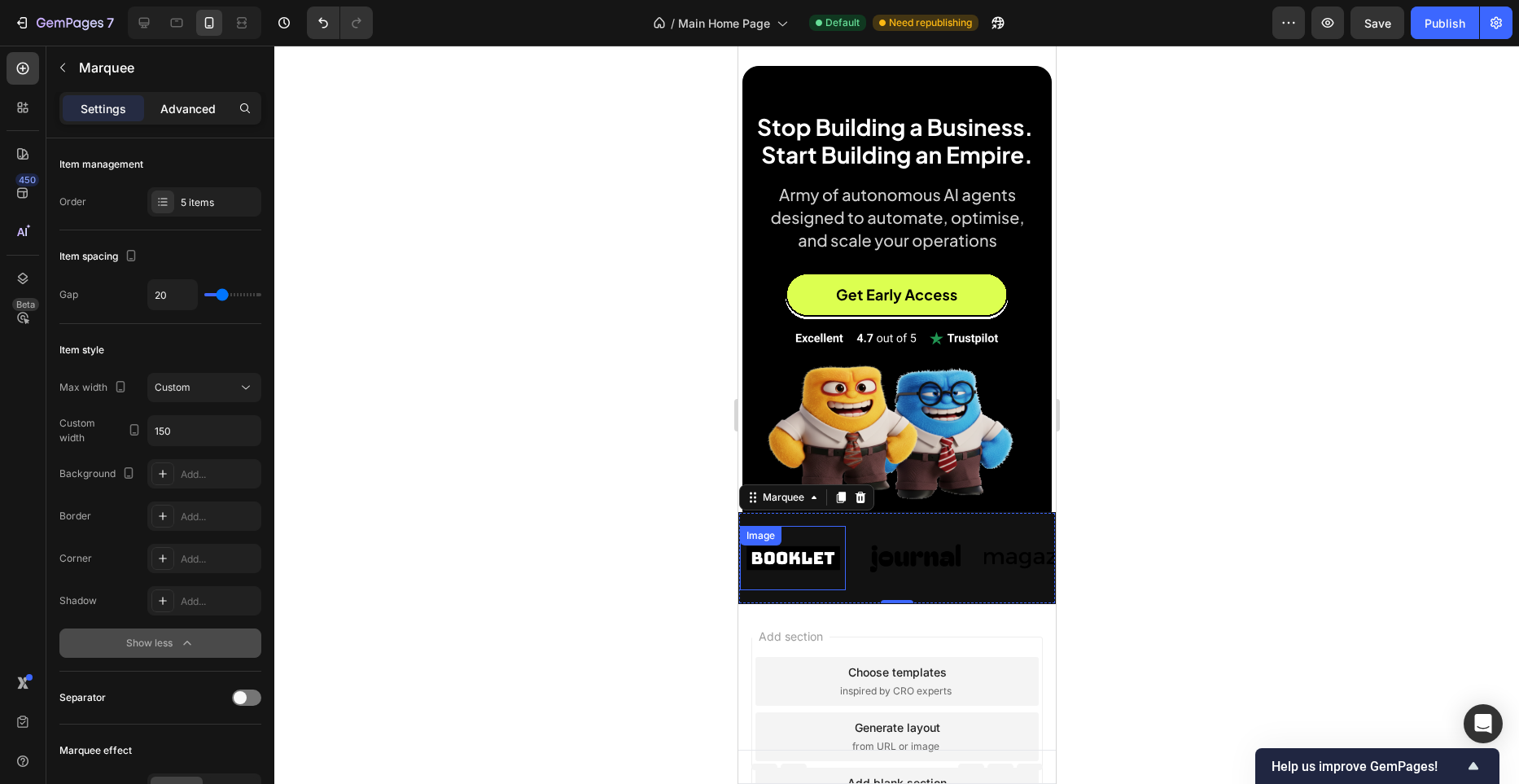
click at [194, 96] on div "Advanced" at bounding box center [188, 108] width 82 height 26
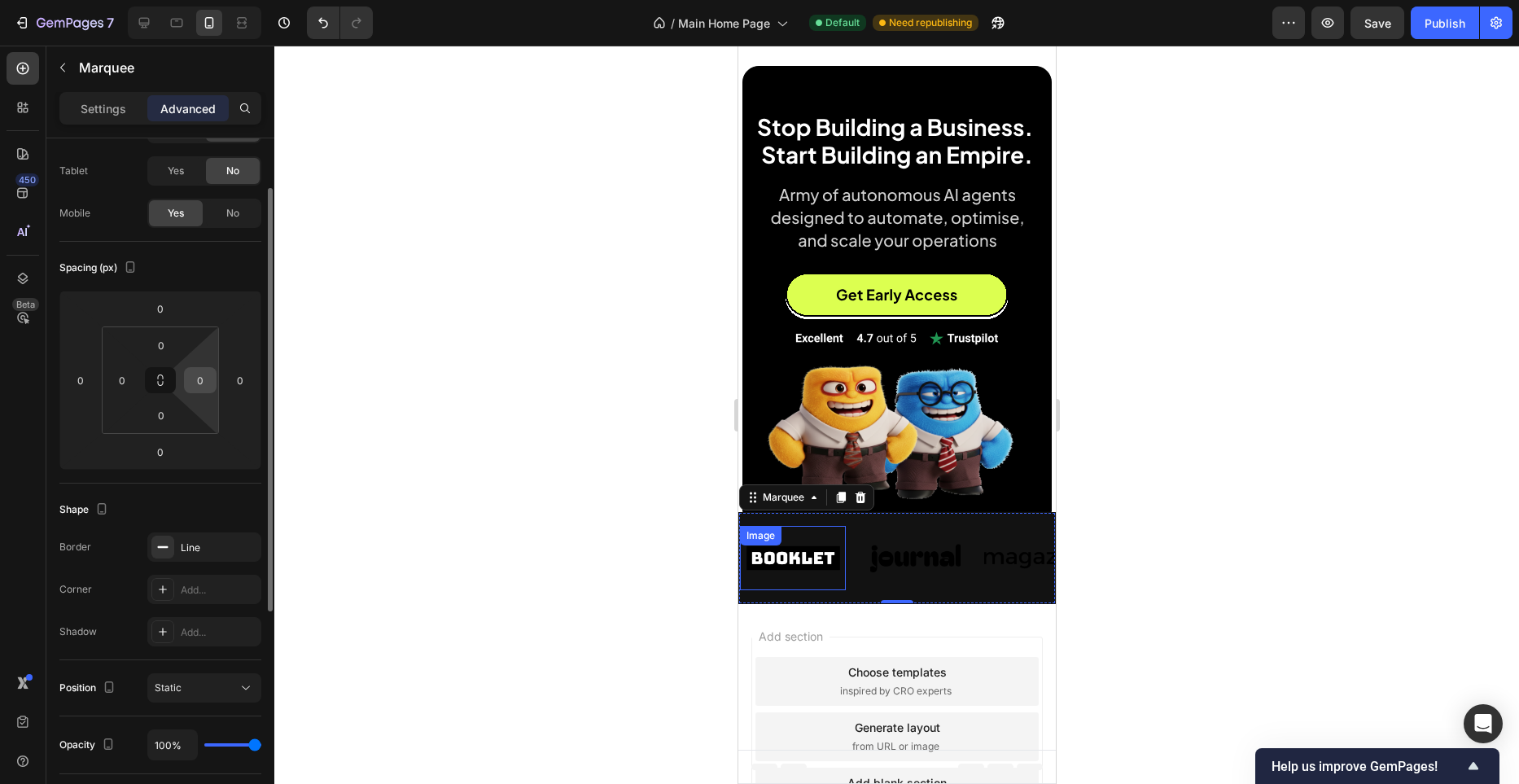
scroll to position [76, 0]
click at [231, 381] on input "0" at bounding box center [240, 377] width 24 height 24
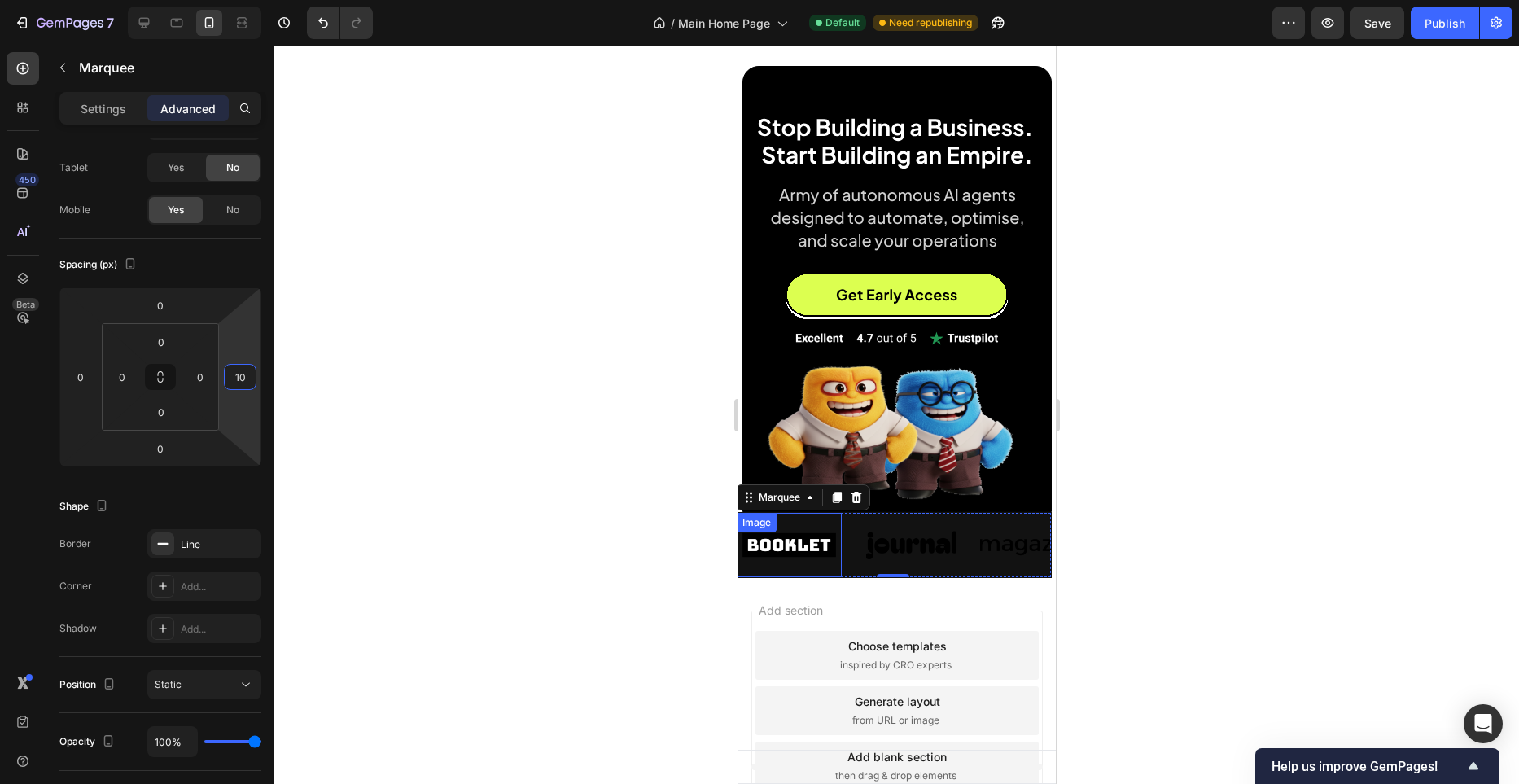
type input "10"
click at [539, 368] on div at bounding box center [897, 414] width 1245 height 738
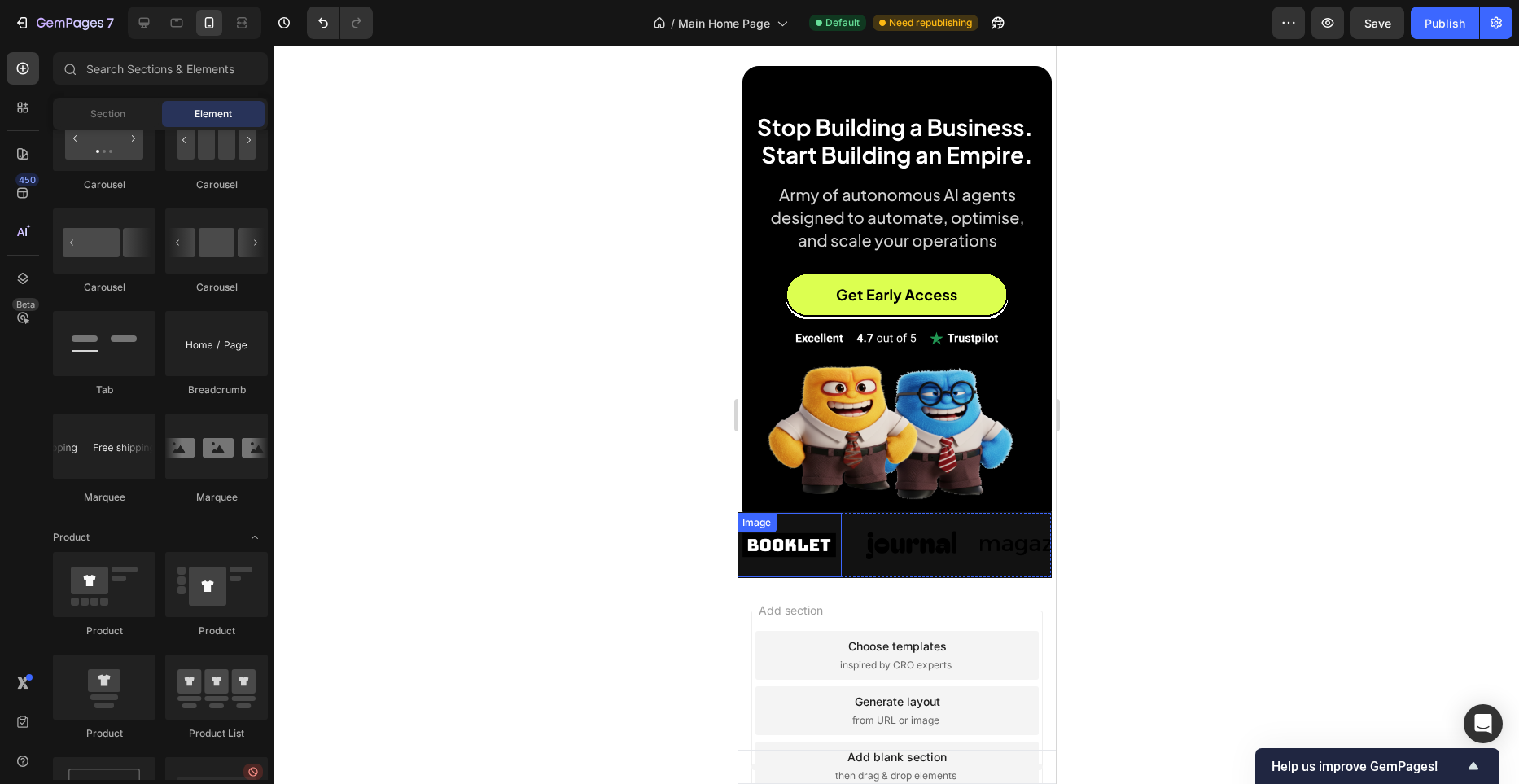
click at [577, 388] on div at bounding box center [897, 414] width 1245 height 738
click at [609, 519] on div at bounding box center [897, 414] width 1245 height 738
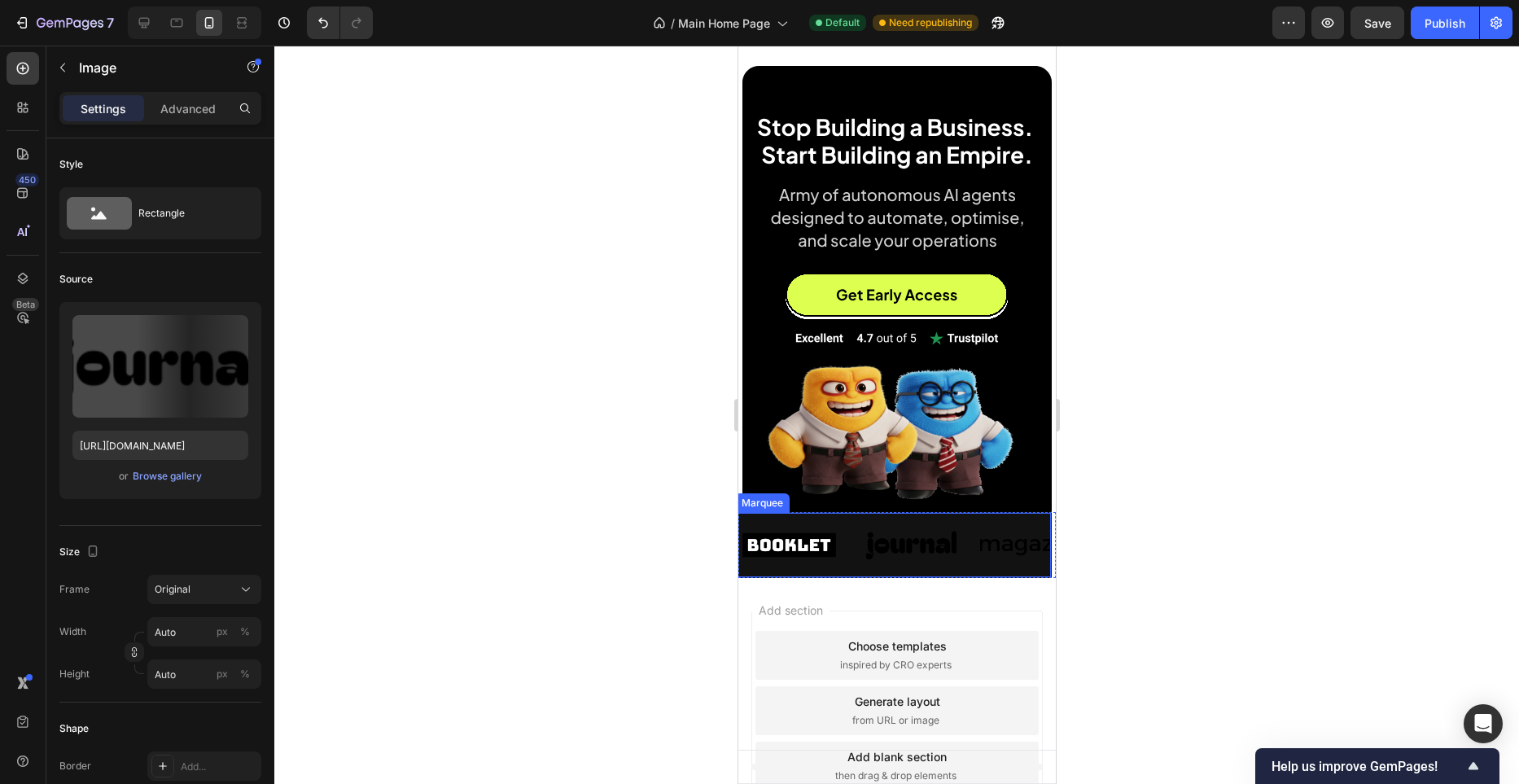
click at [858, 548] on img at bounding box center [825, 545] width 106 height 45
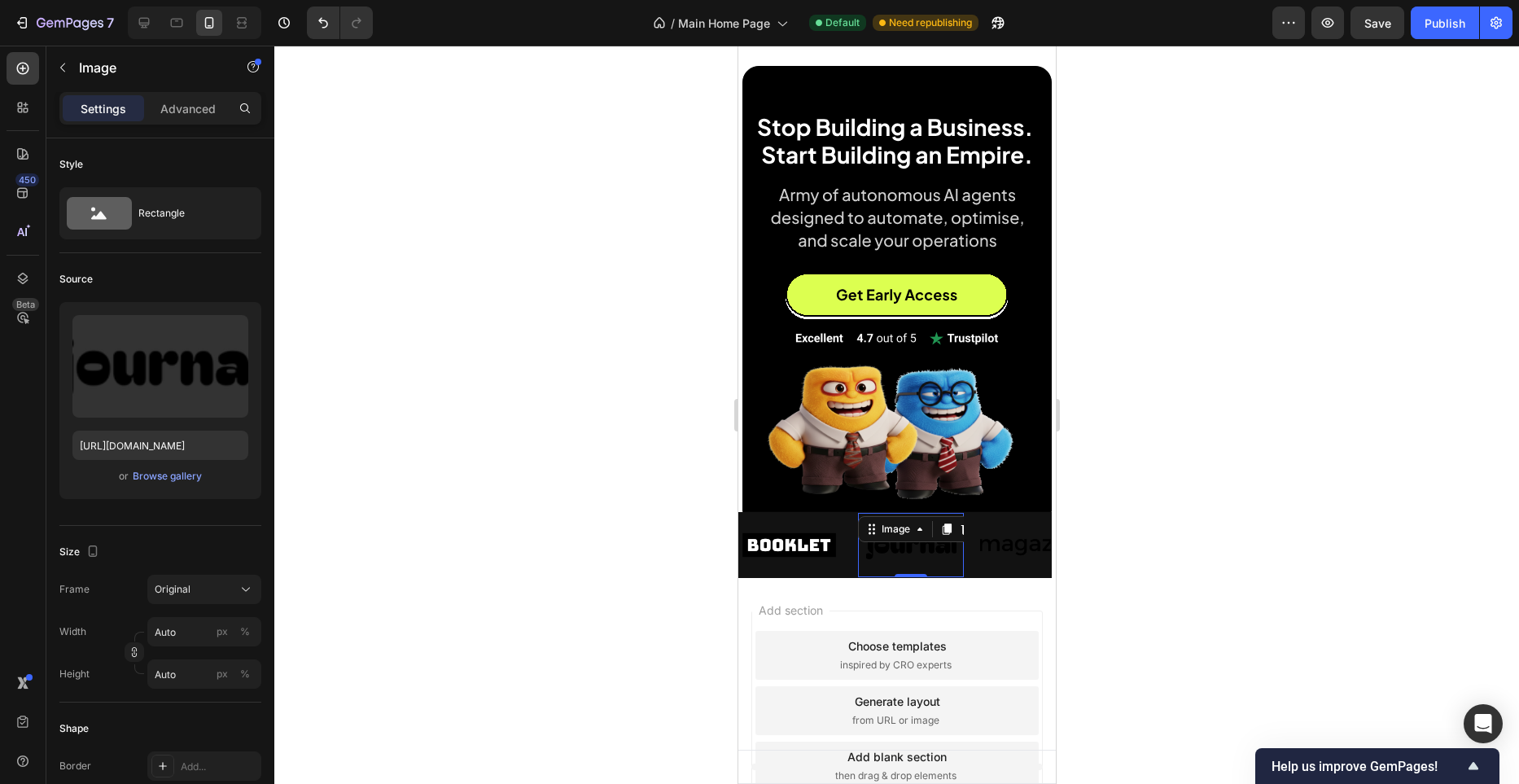
click at [641, 623] on div at bounding box center [897, 414] width 1245 height 738
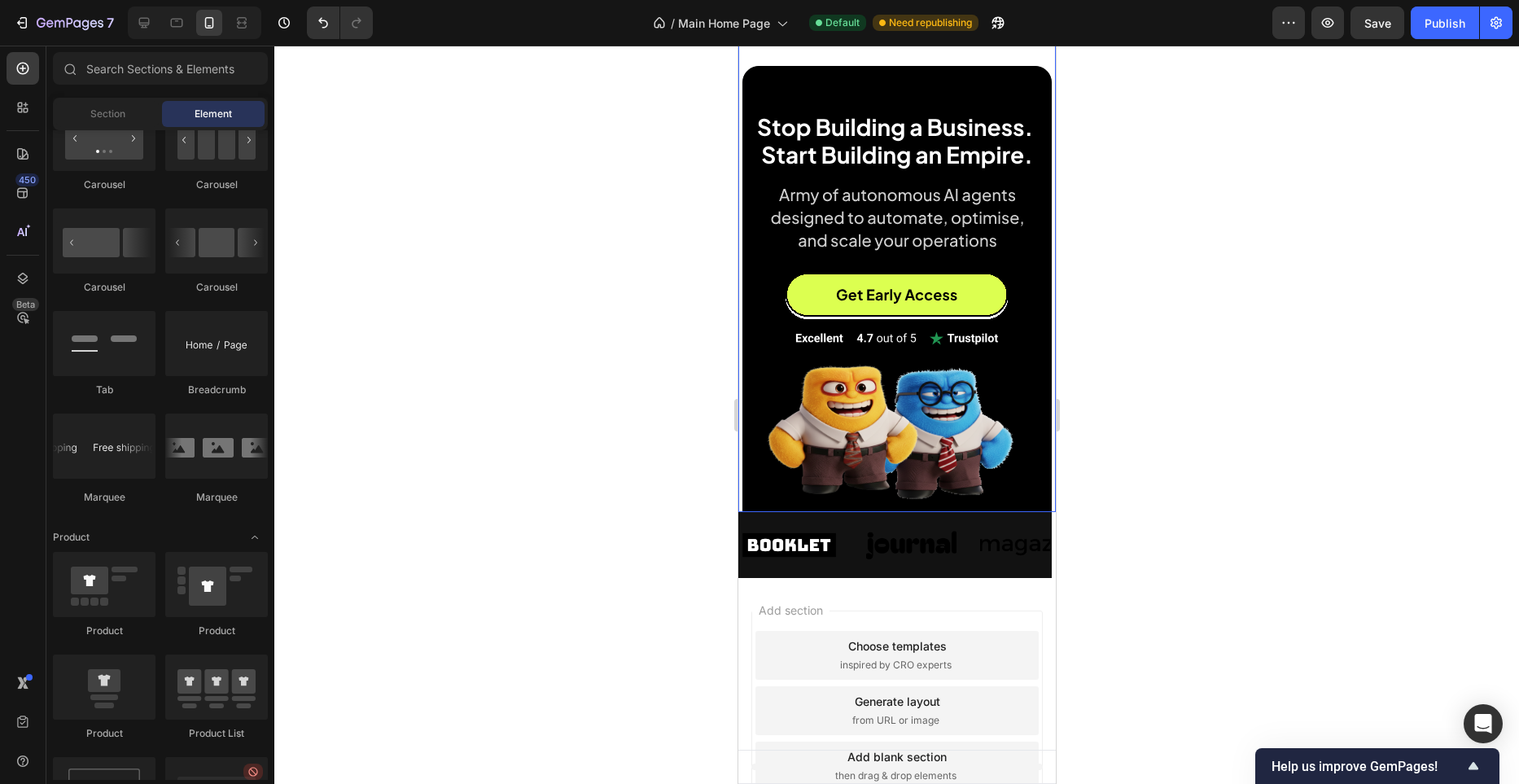
scroll to position [0, 0]
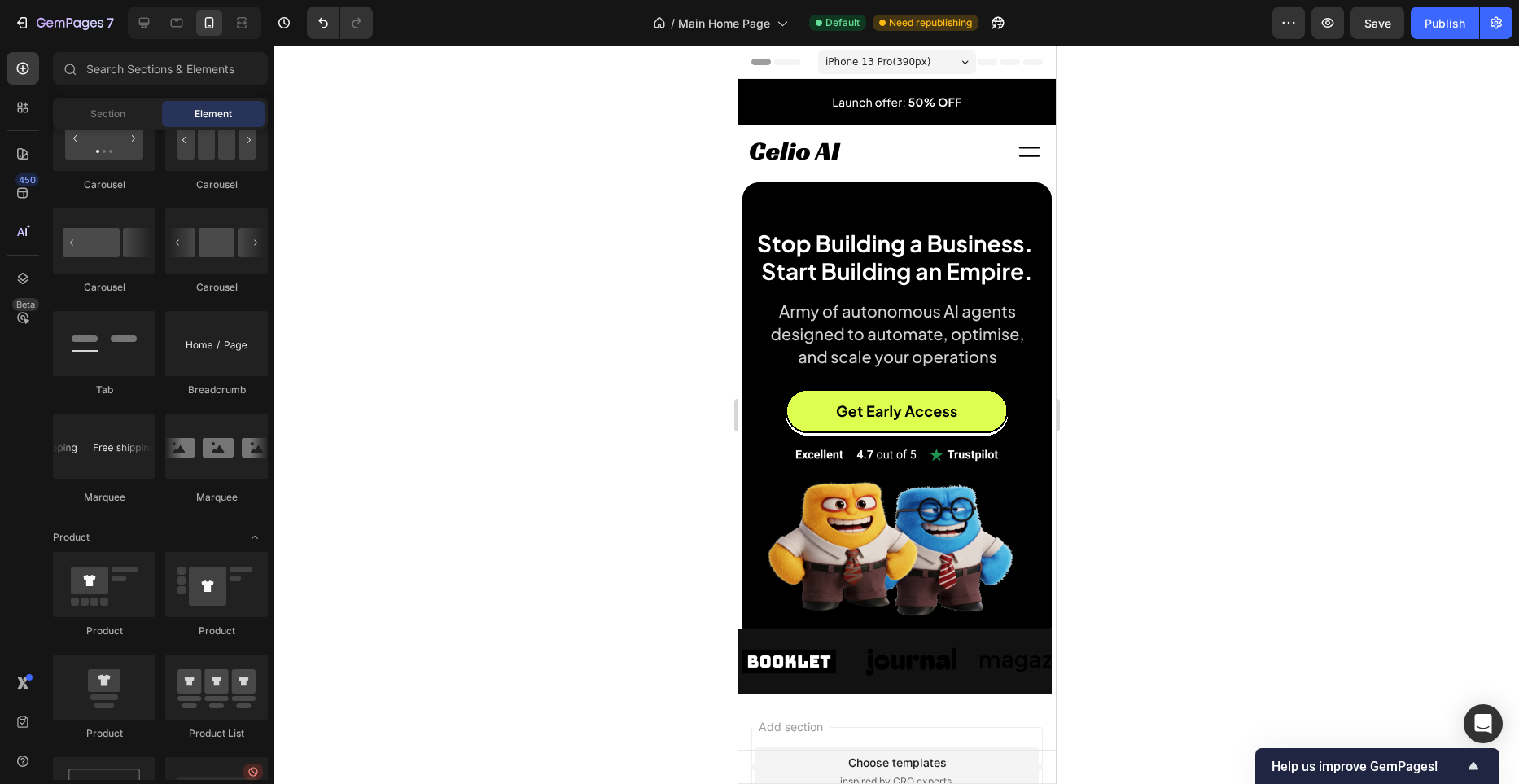
click at [928, 56] on span "iPhone 13 Pro ( 390 px)" at bounding box center [878, 61] width 105 height 16
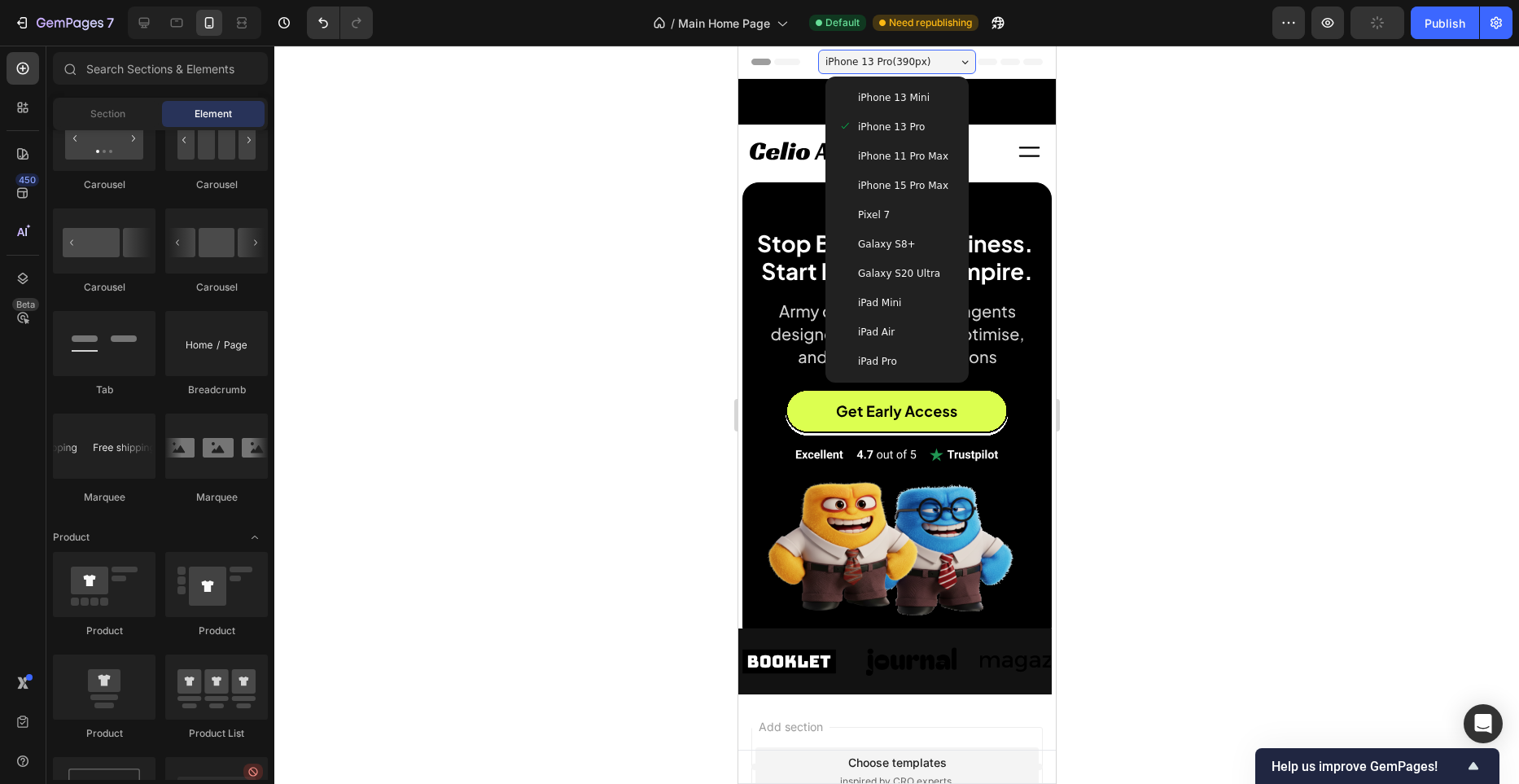
click at [900, 193] on span "iPhone 15 Pro Max" at bounding box center [903, 185] width 90 height 16
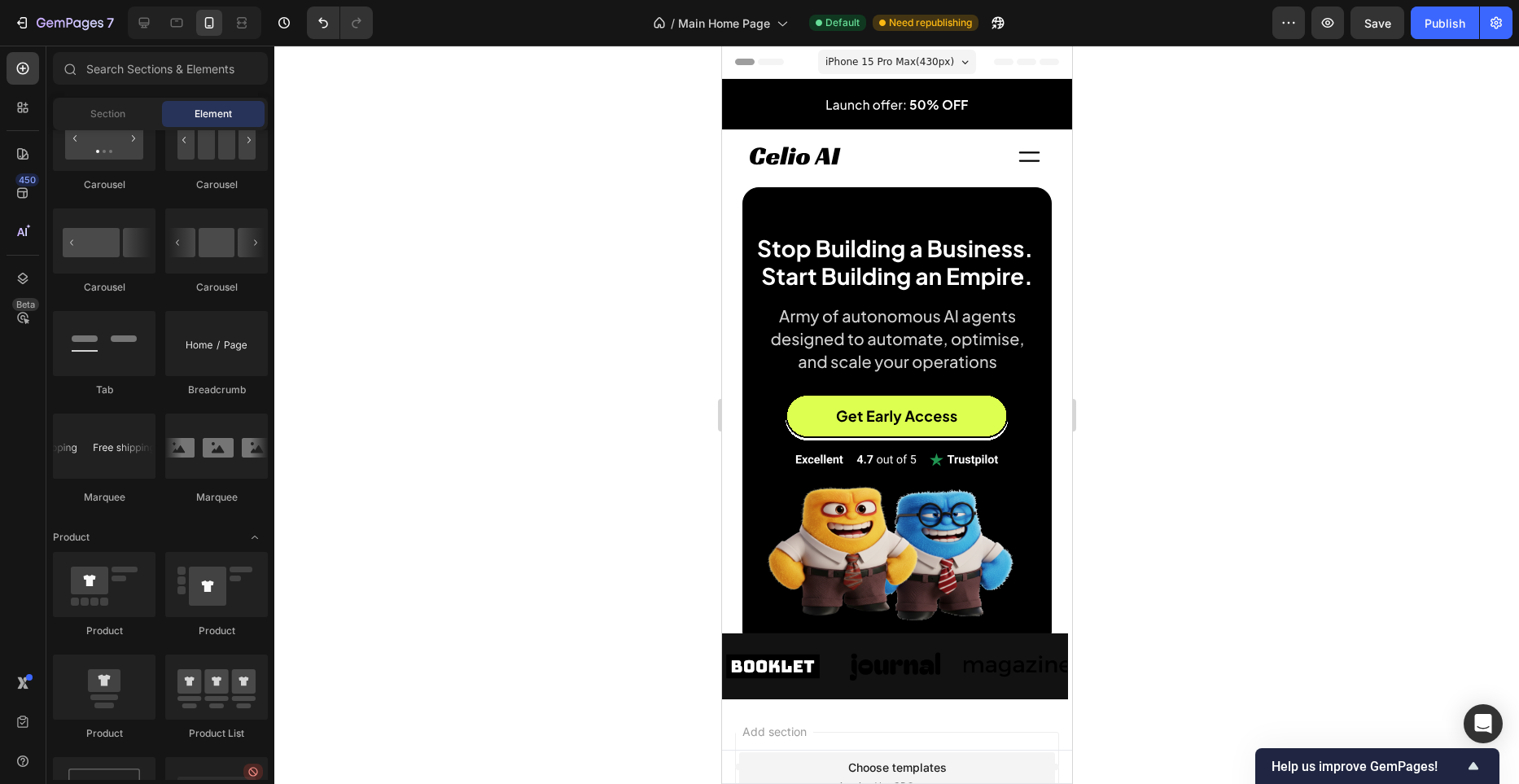
click at [923, 56] on span "iPhone 15 Pro Max ( 430 px)" at bounding box center [889, 61] width 129 height 16
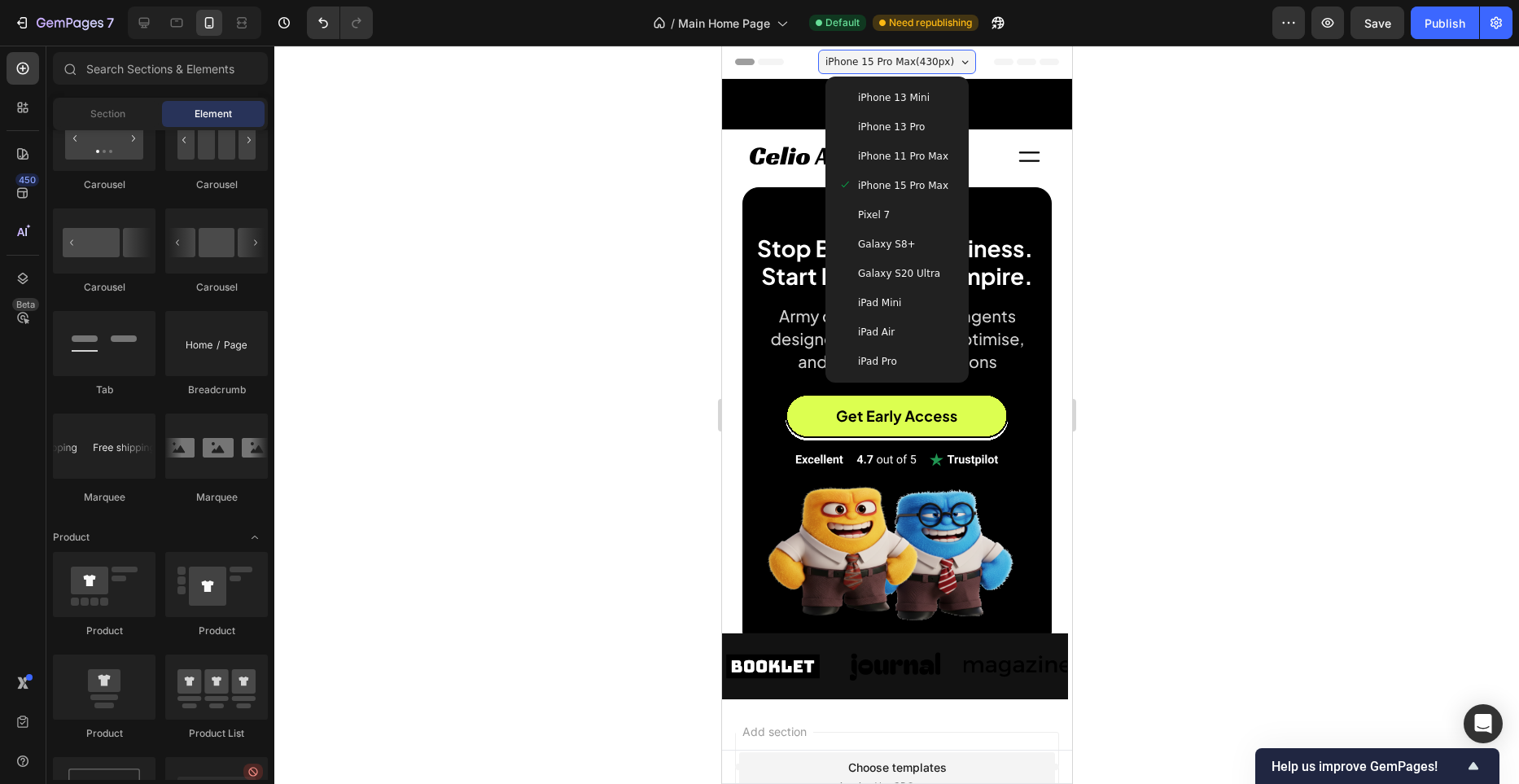
click at [912, 139] on div "iPhone 13 Pro" at bounding box center [896, 126] width 131 height 29
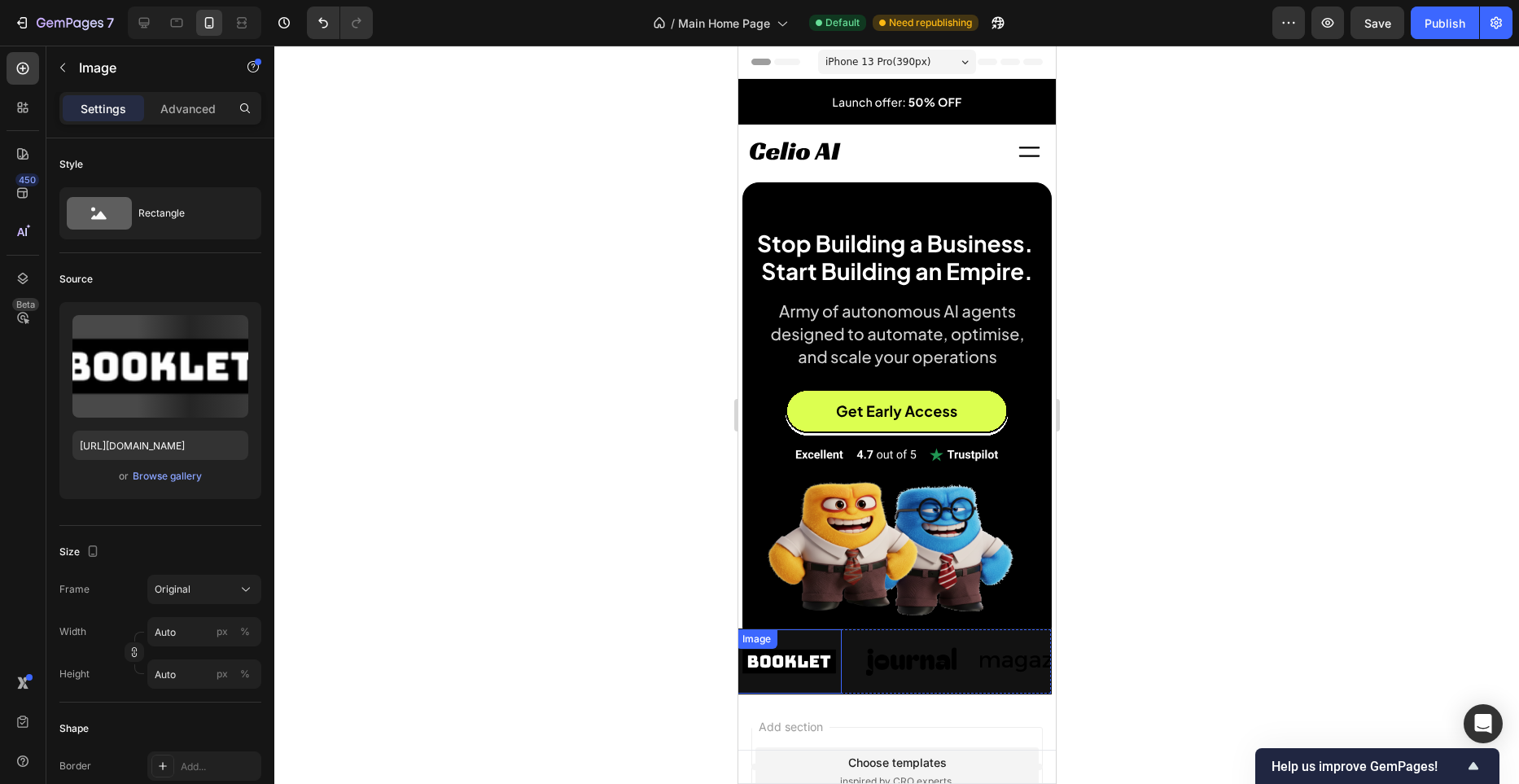
click at [597, 657] on div "Image" at bounding box center [544, 661] width 106 height 64
click at [859, 646] on div "Image 0" at bounding box center [806, 661] width 106 height 64
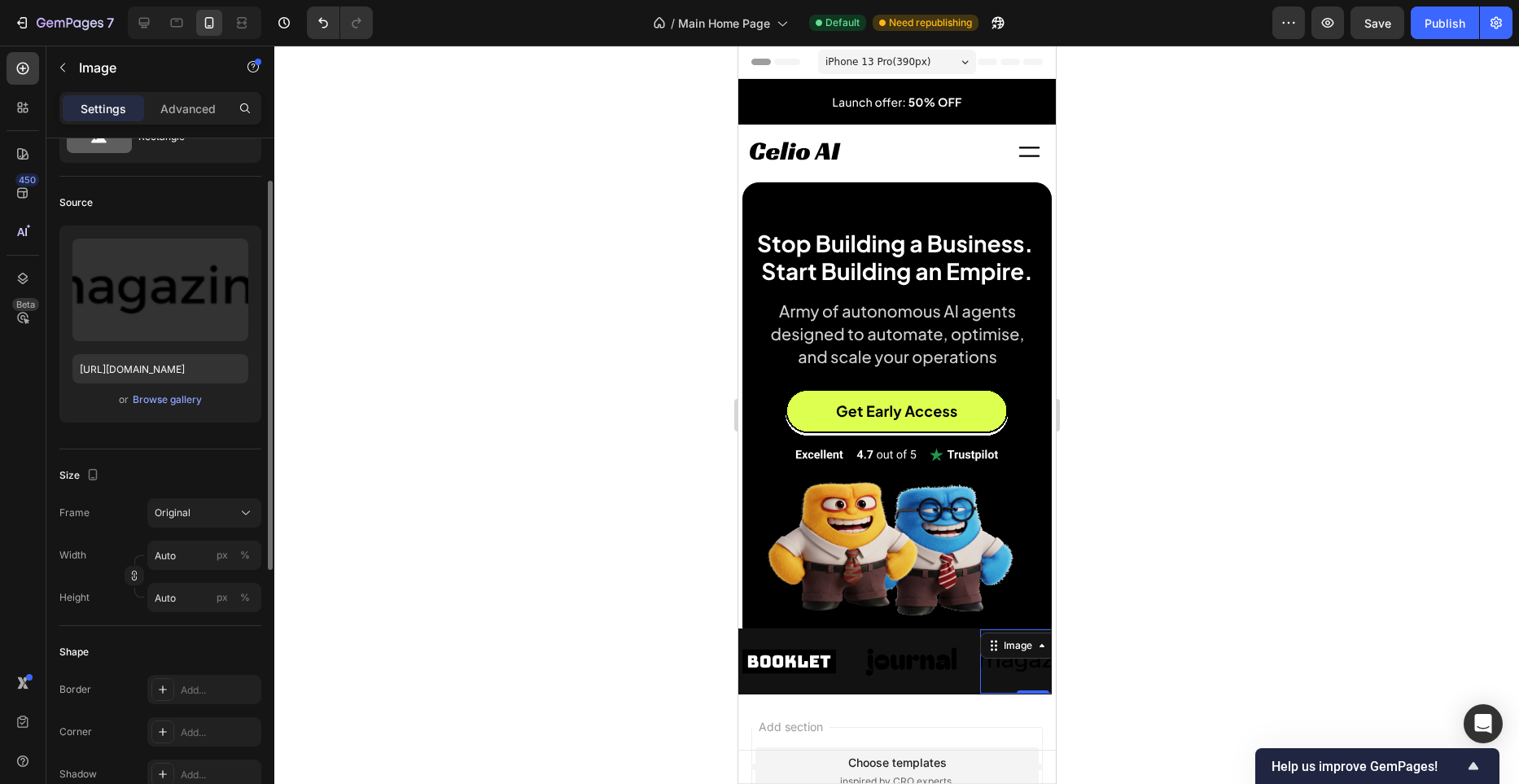
click at [673, 660] on div at bounding box center [897, 414] width 1245 height 738
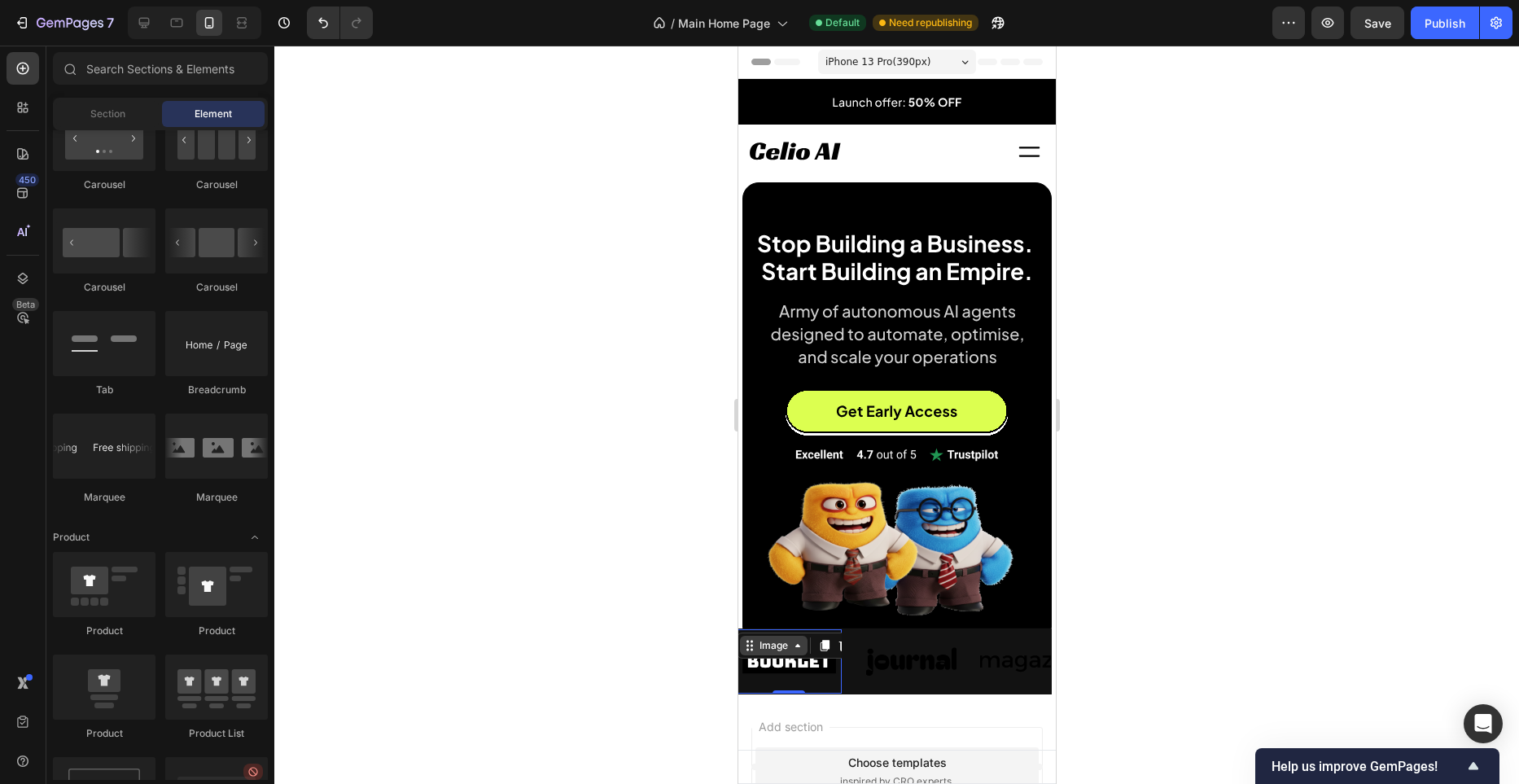
click at [561, 642] on div "Image" at bounding box center [528, 645] width 68 height 20
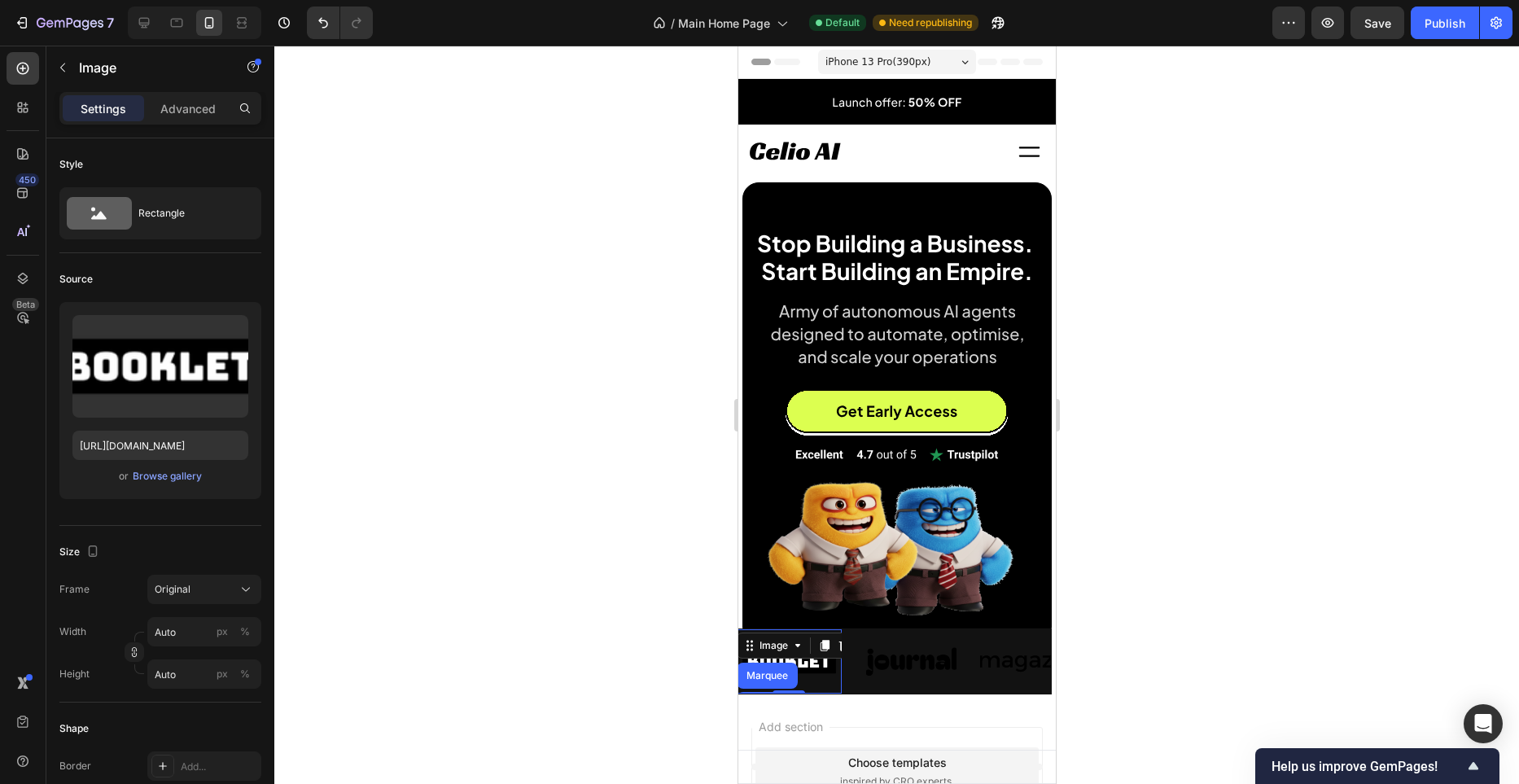
click at [334, 629] on div "Image Marquee Section 0" at bounding box center [280, 661] width 106 height 64
click at [445, 640] on div "Image" at bounding box center [426, 646] width 35 height 15
click at [746, 651] on div "Image" at bounding box center [728, 646] width 35 height 15
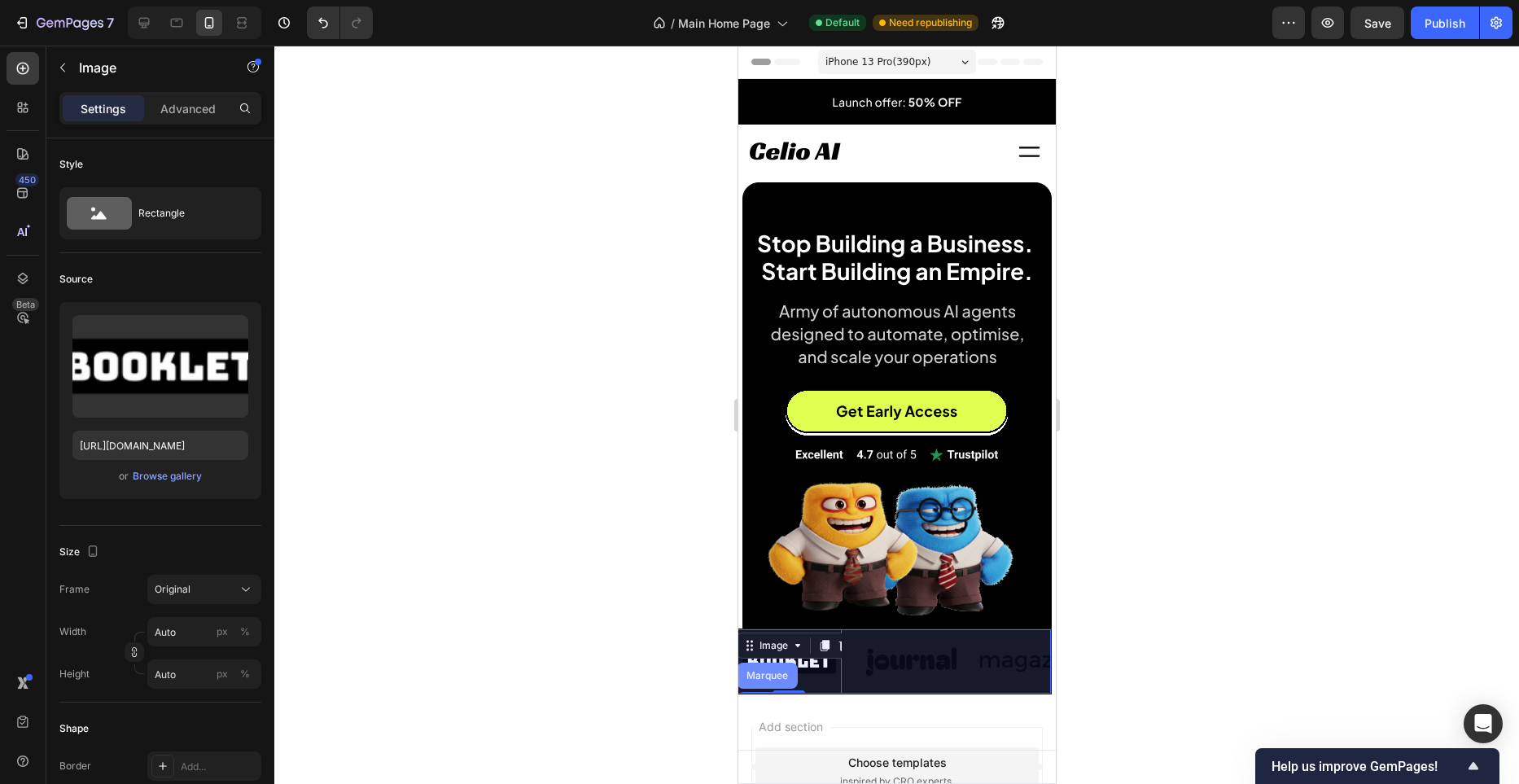
click at [296, 679] on div "Marquee" at bounding box center [272, 675] width 48 height 9
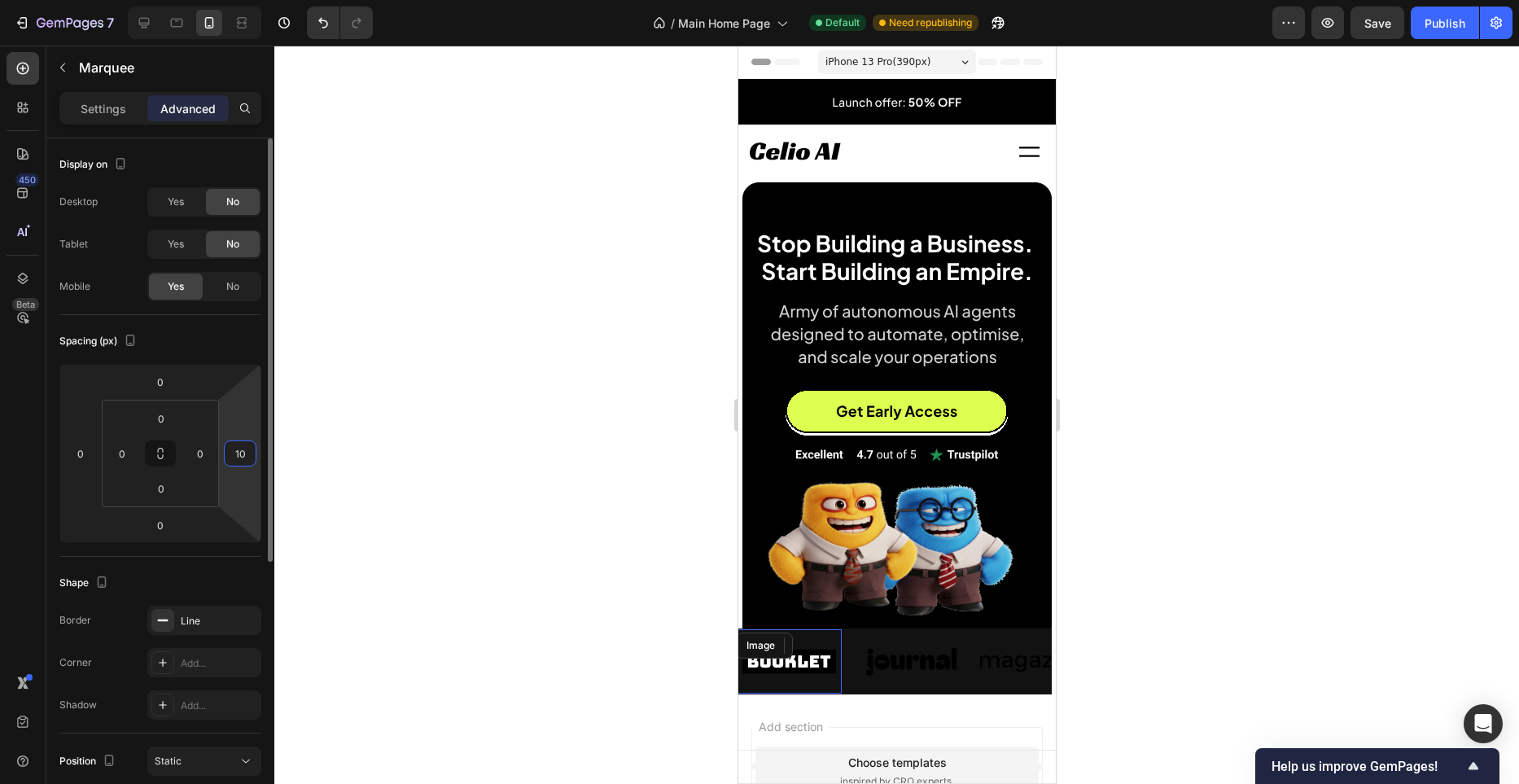
click at [249, 453] on input "10" at bounding box center [240, 453] width 24 height 24
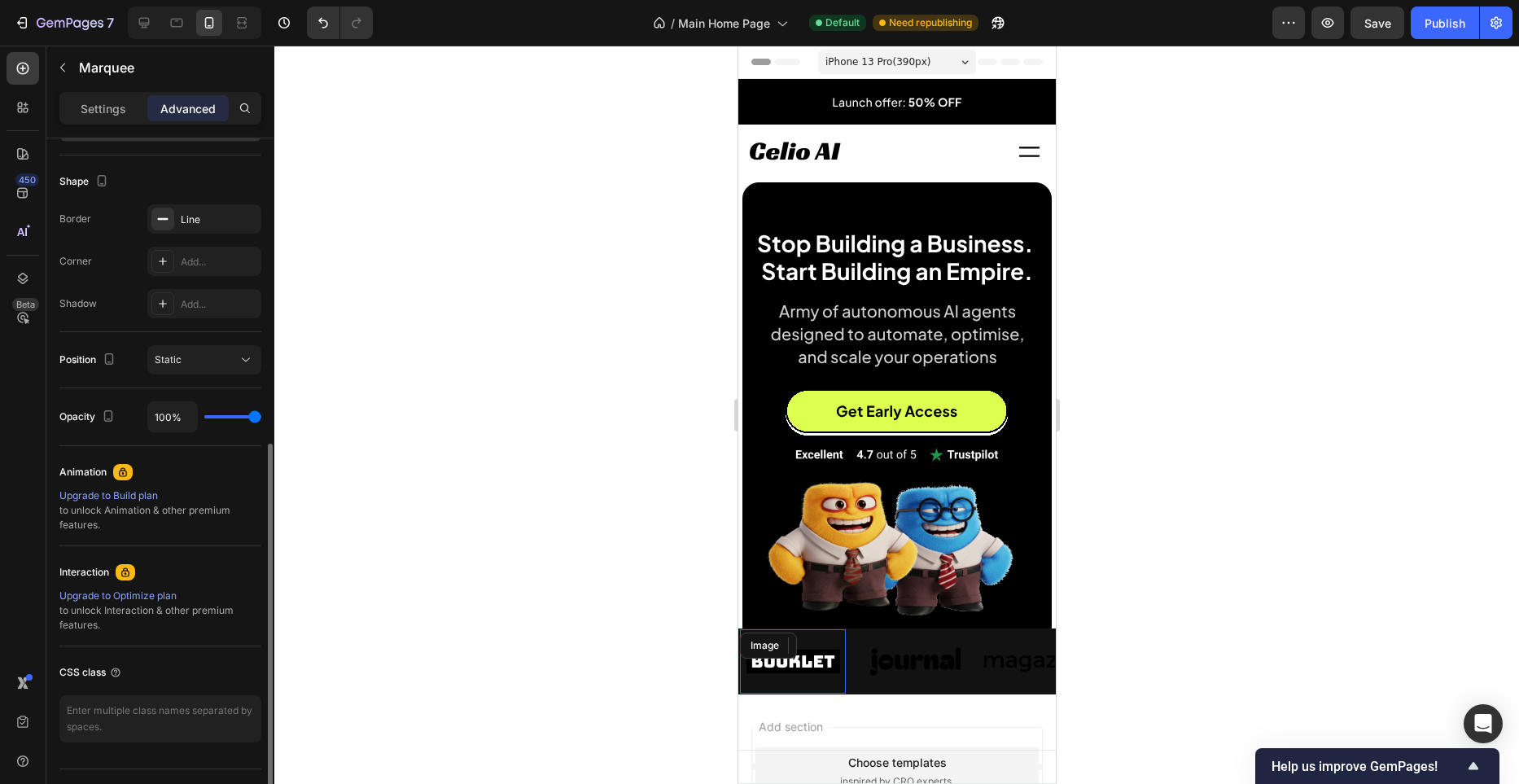
scroll to position [438, 0]
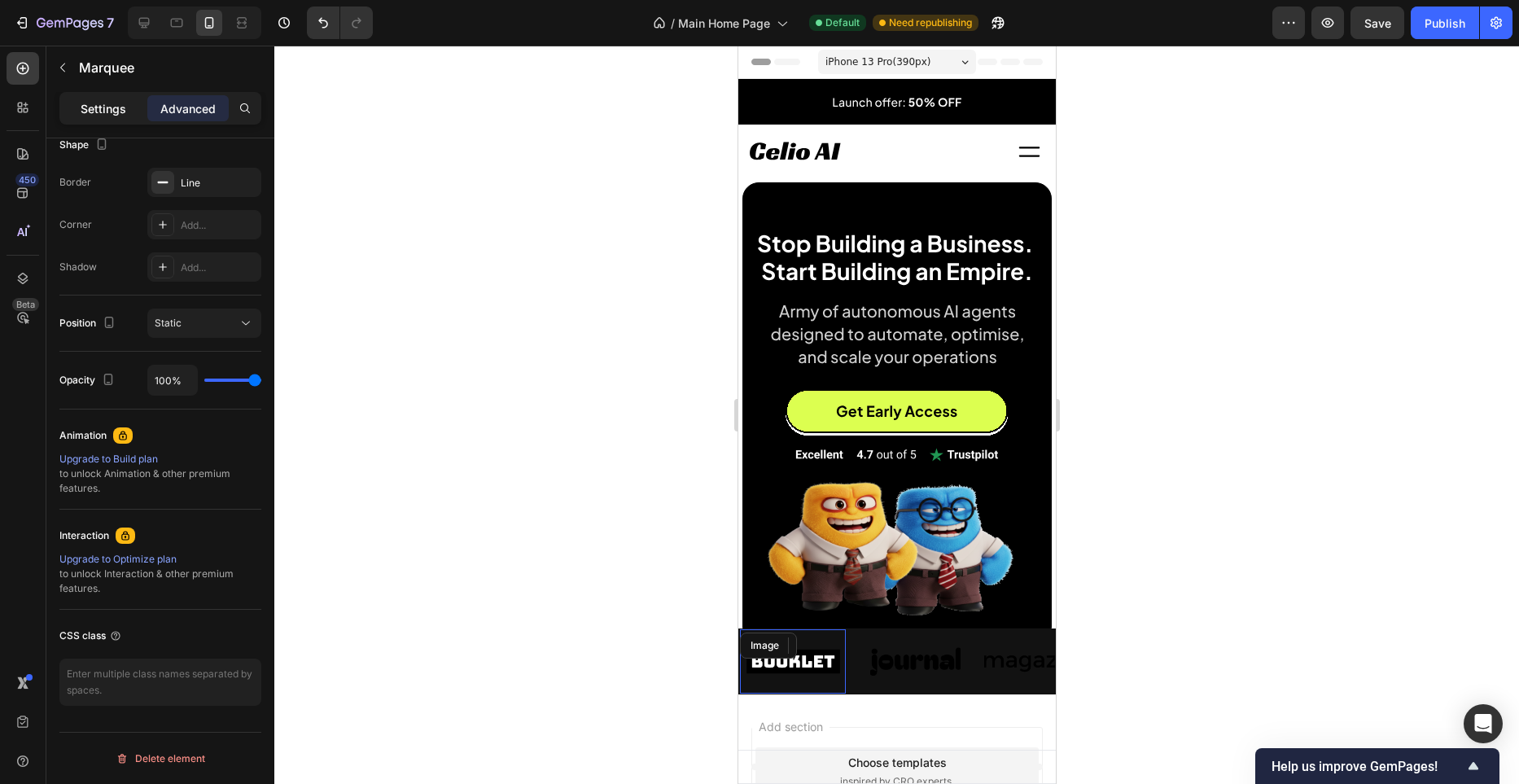
type input "0"
click at [94, 114] on p "Settings" at bounding box center [103, 108] width 45 height 17
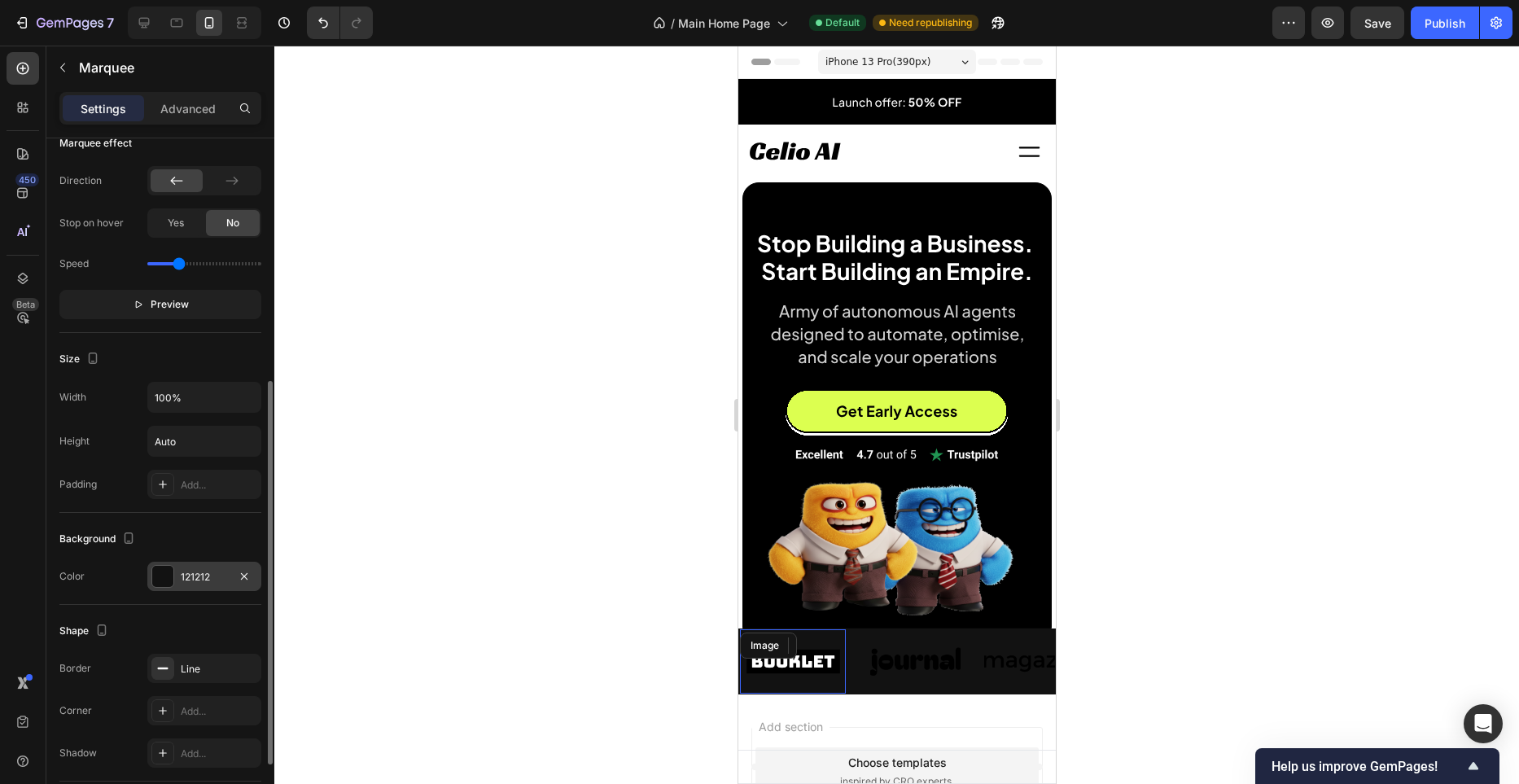
scroll to position [556, 0]
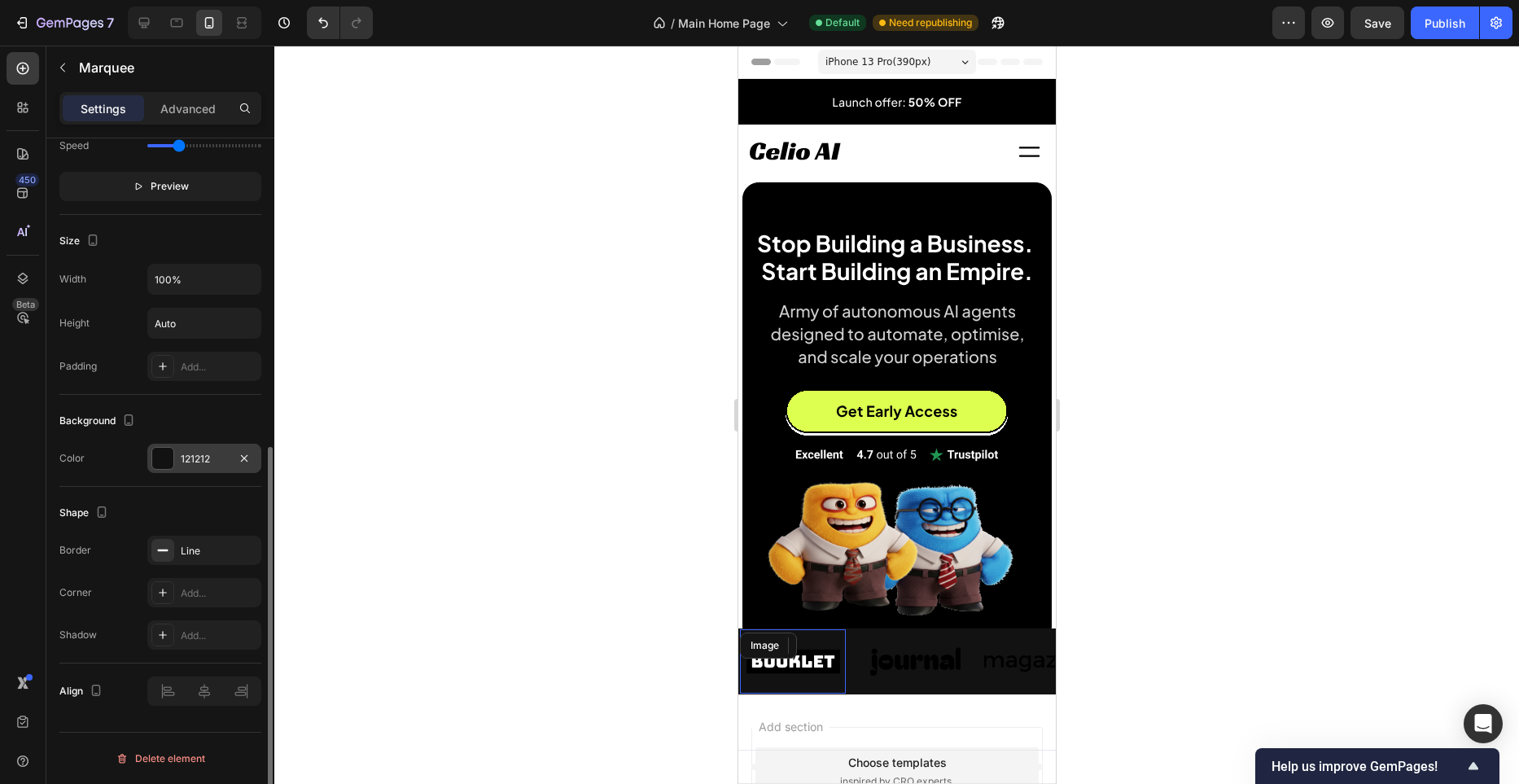
click at [161, 451] on div at bounding box center [163, 458] width 22 height 22
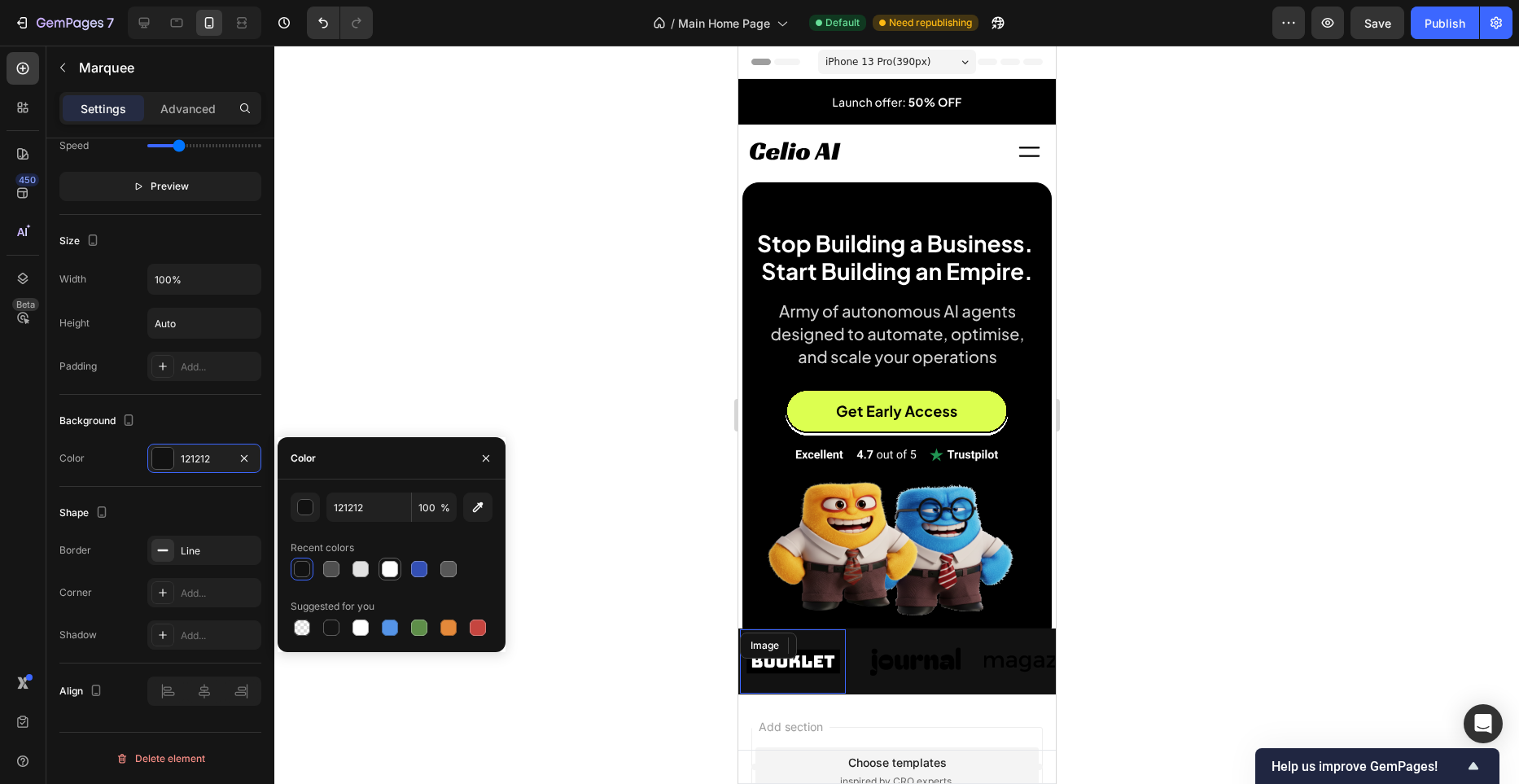
click at [397, 570] on div at bounding box center [389, 568] width 16 height 16
type input "FFFFFF"
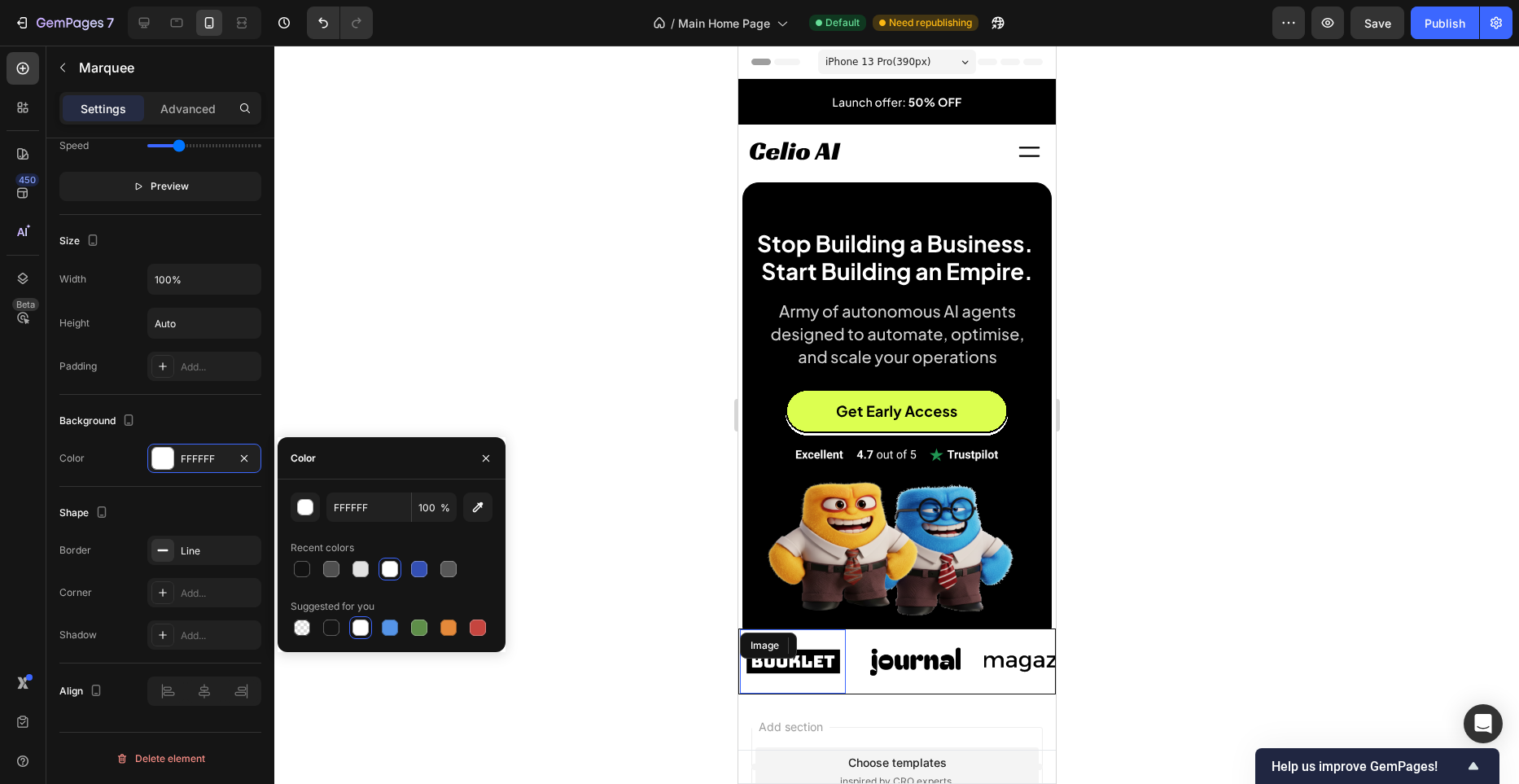
click at [586, 326] on div at bounding box center [897, 414] width 1245 height 738
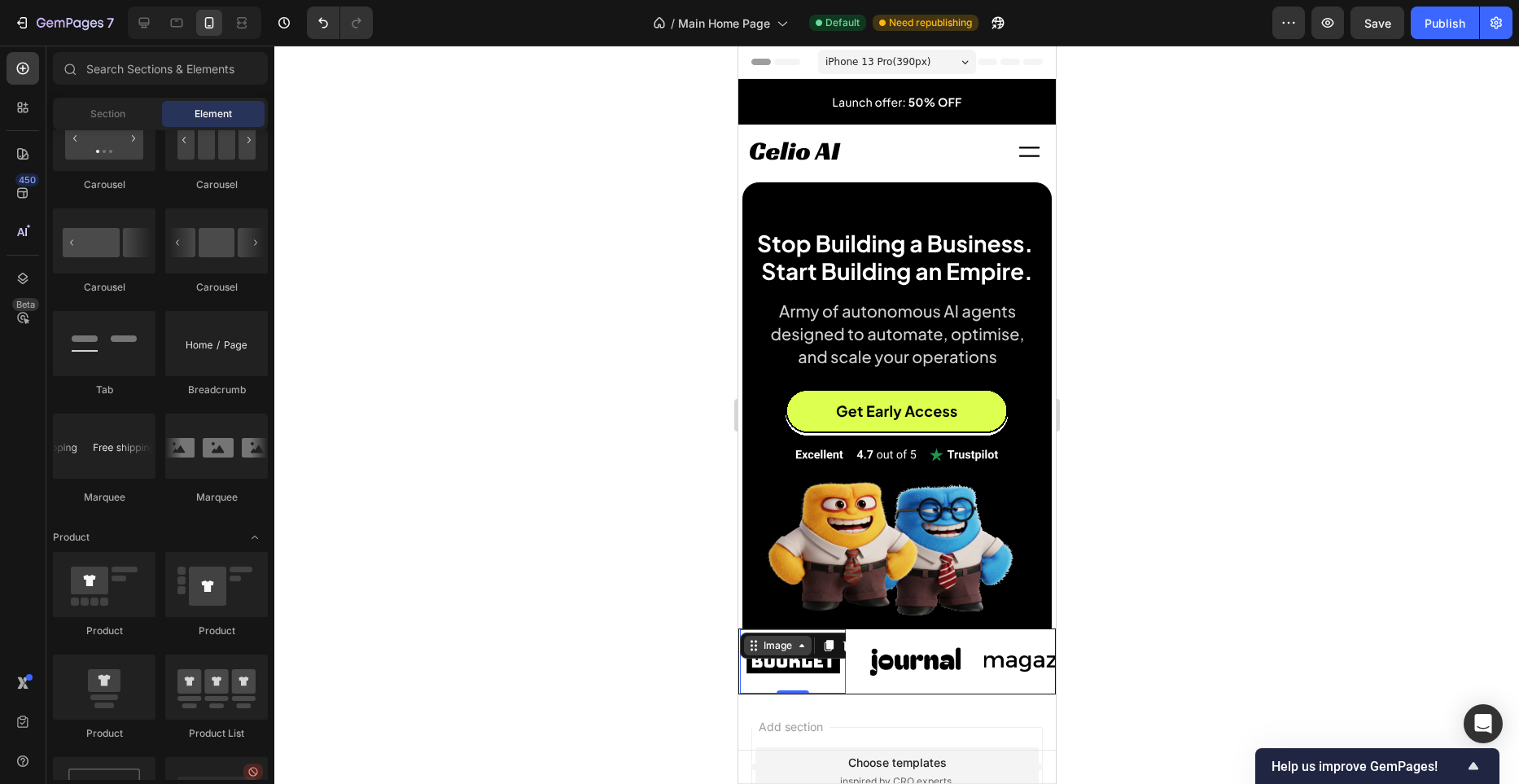
click at [742, 633] on div "Image" at bounding box center [784, 646] width 122 height 26
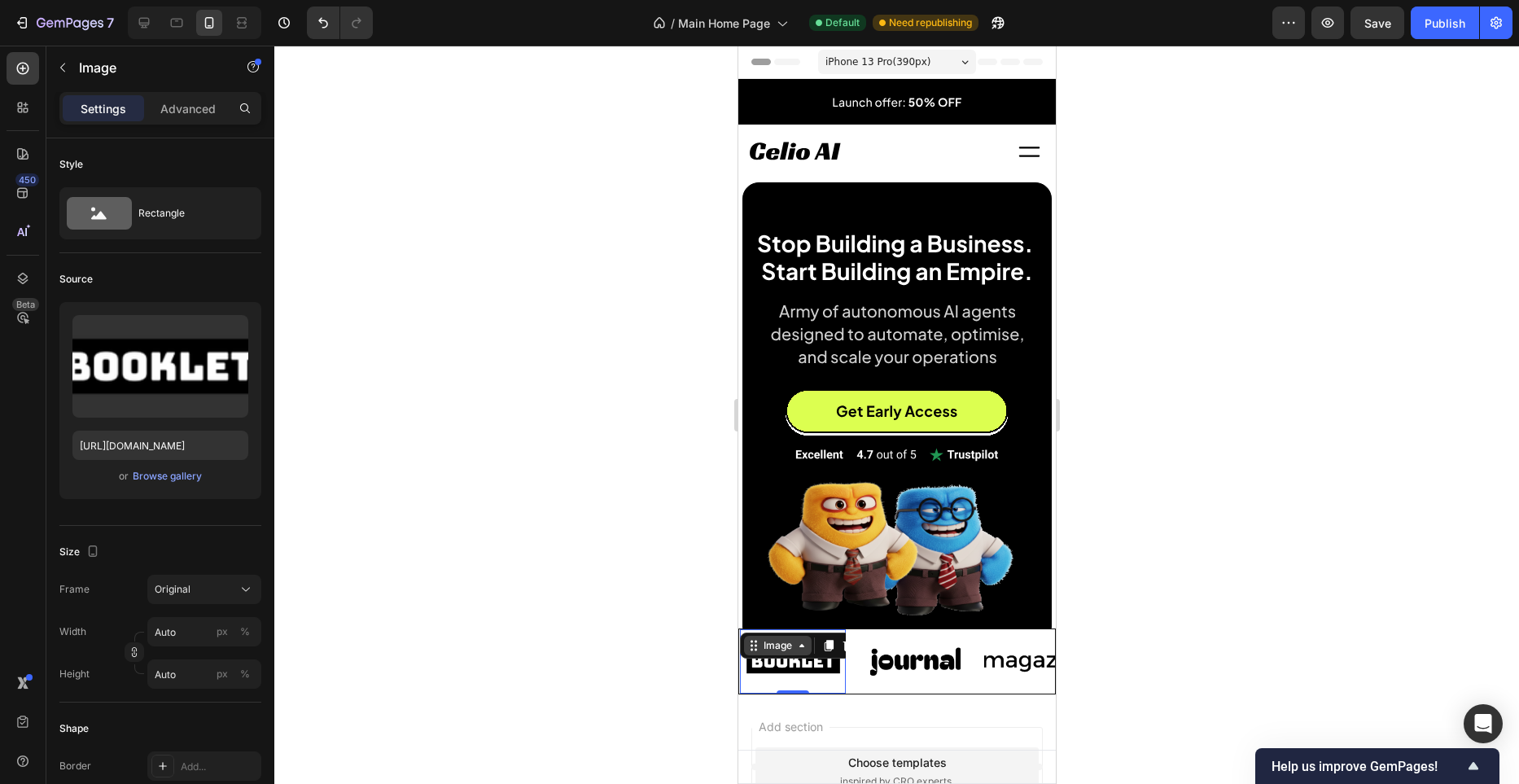
click at [756, 644] on div "Image" at bounding box center [738, 646] width 35 height 15
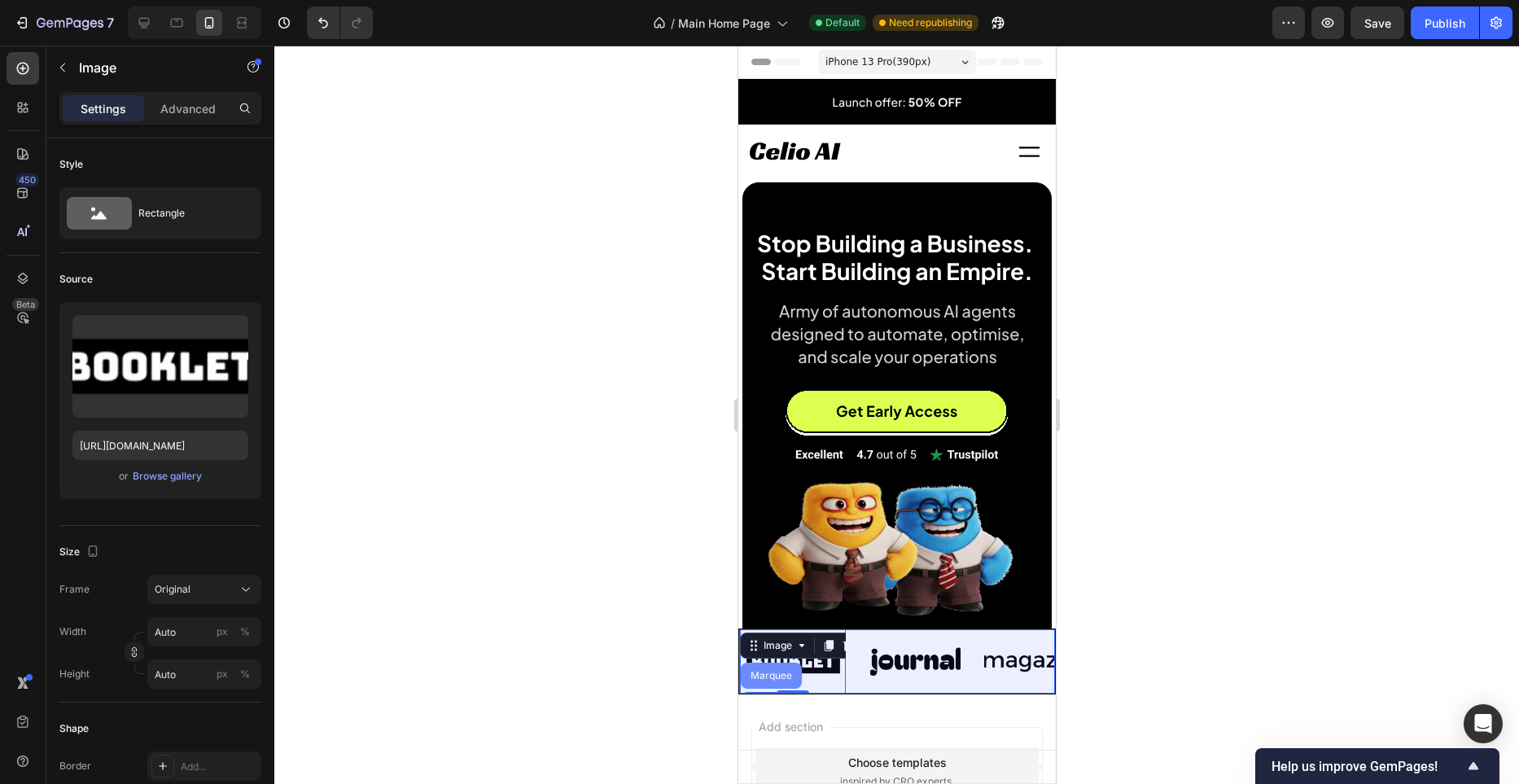
click at [602, 672] on div "Marquee" at bounding box center [578, 675] width 48 height 9
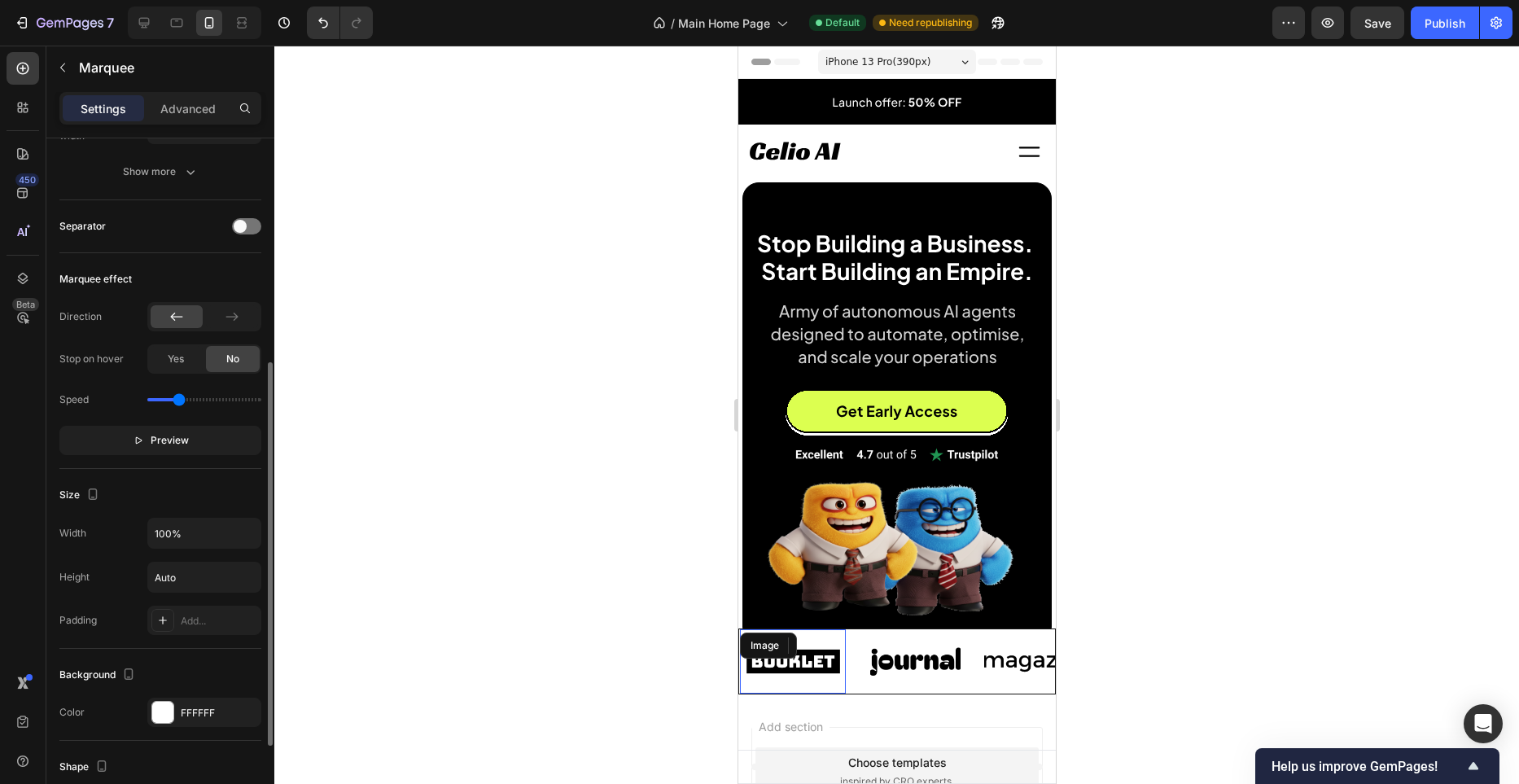
scroll to position [542, 0]
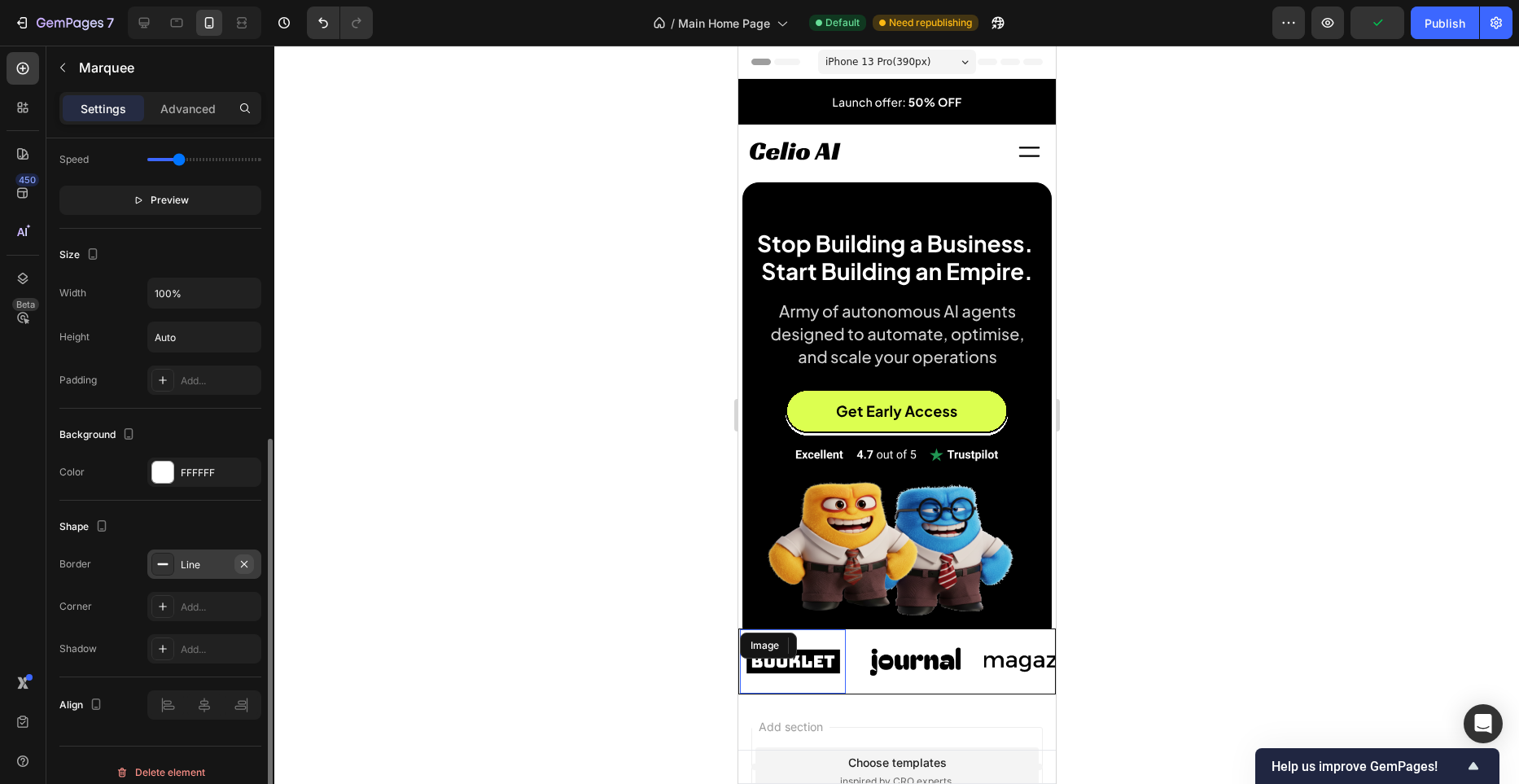
click at [252, 562] on button "button" at bounding box center [244, 564] width 20 height 20
click at [489, 489] on div at bounding box center [897, 414] width 1245 height 738
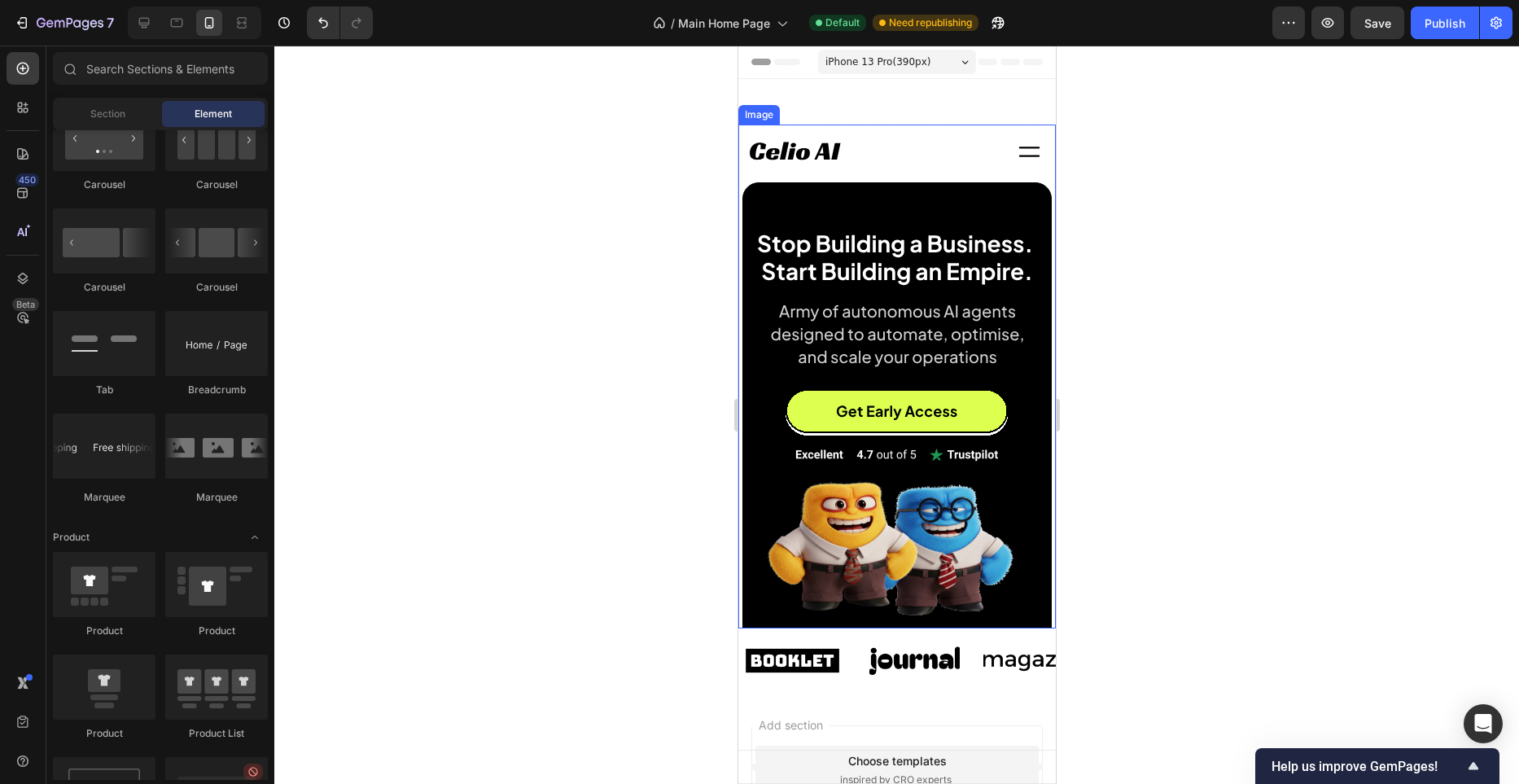
scroll to position [180, 0]
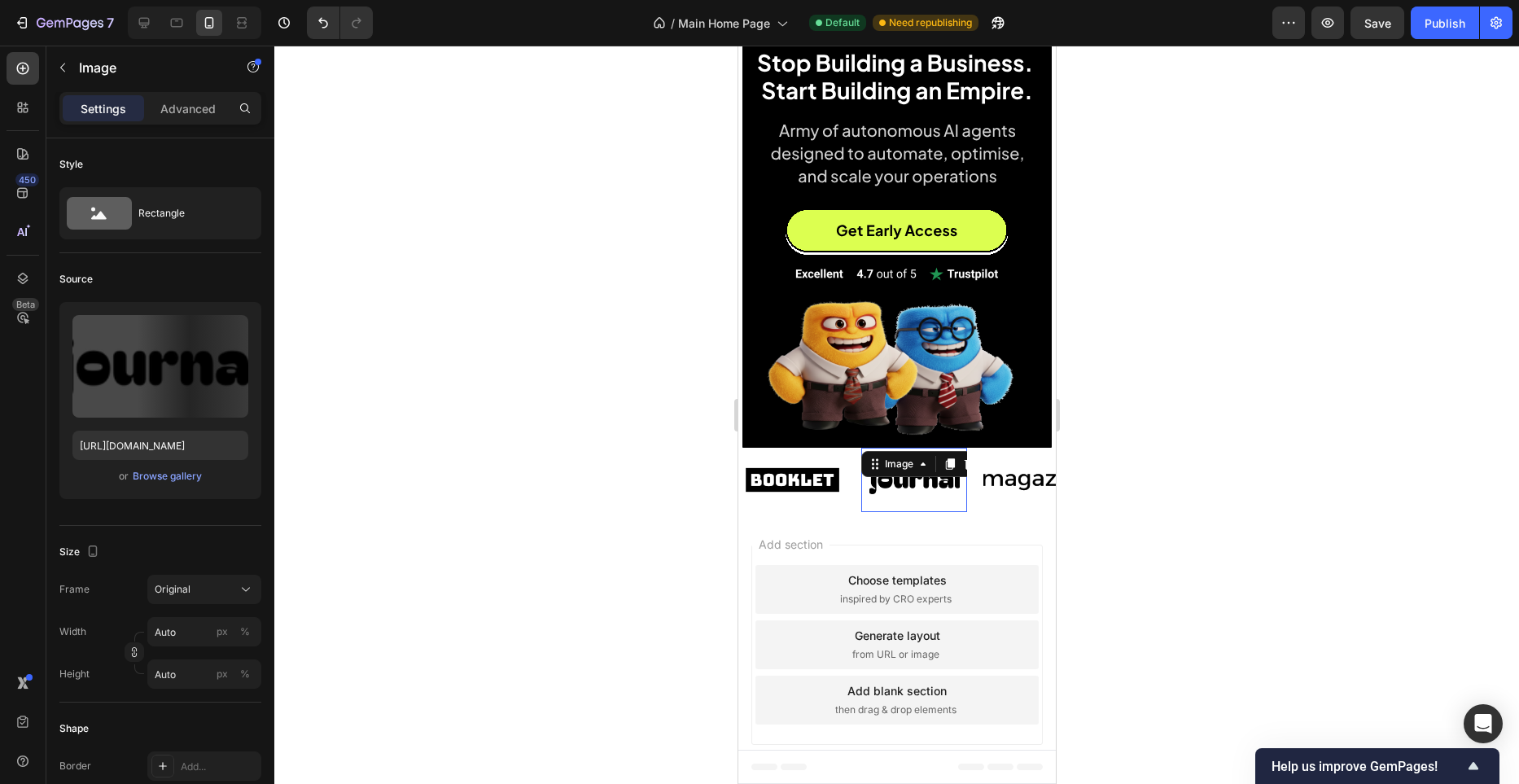
click at [741, 506] on div "Image 0" at bounding box center [688, 479] width 106 height 64
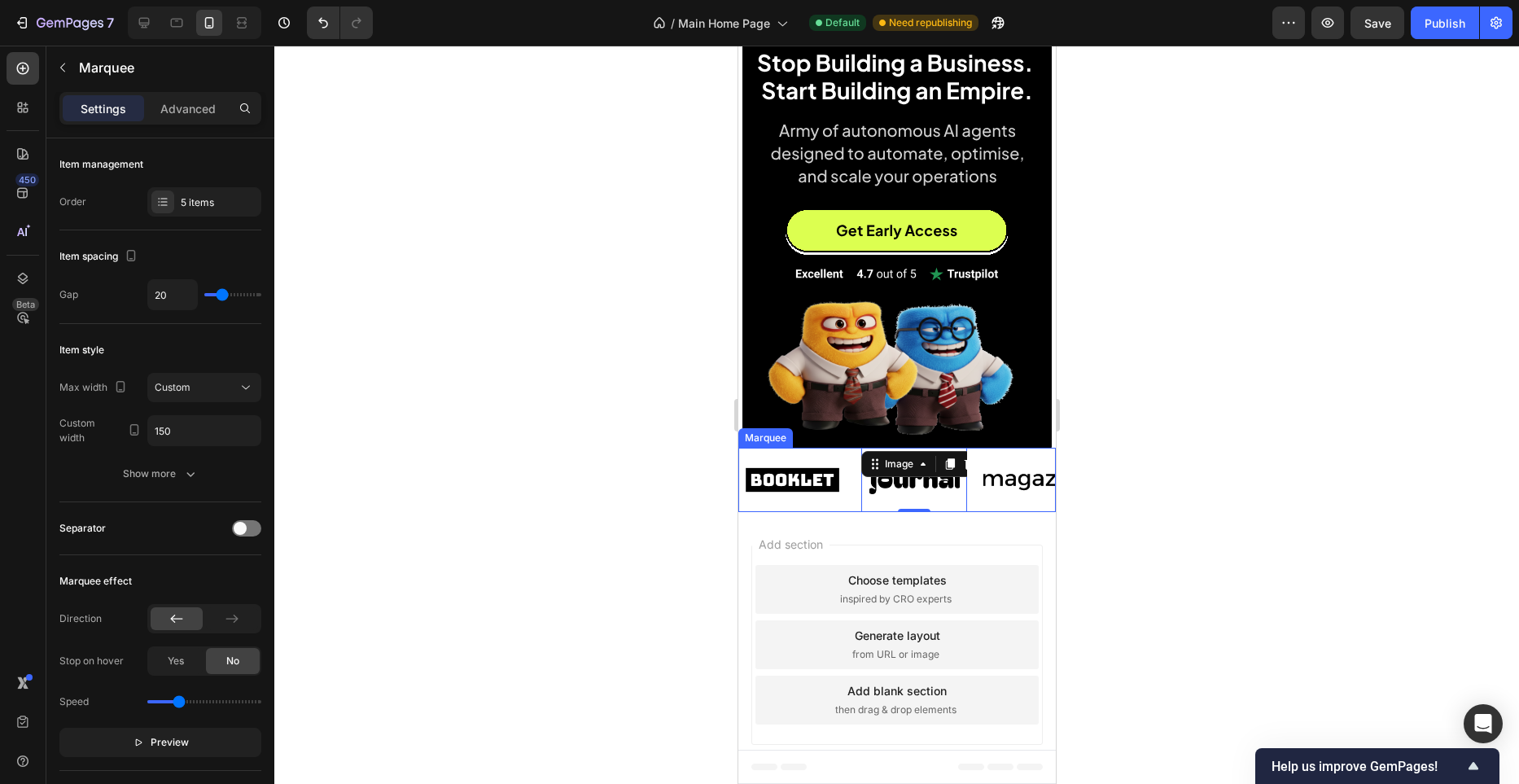
click at [828, 507] on div "Image" at bounding box center [767, 479] width 122 height 64
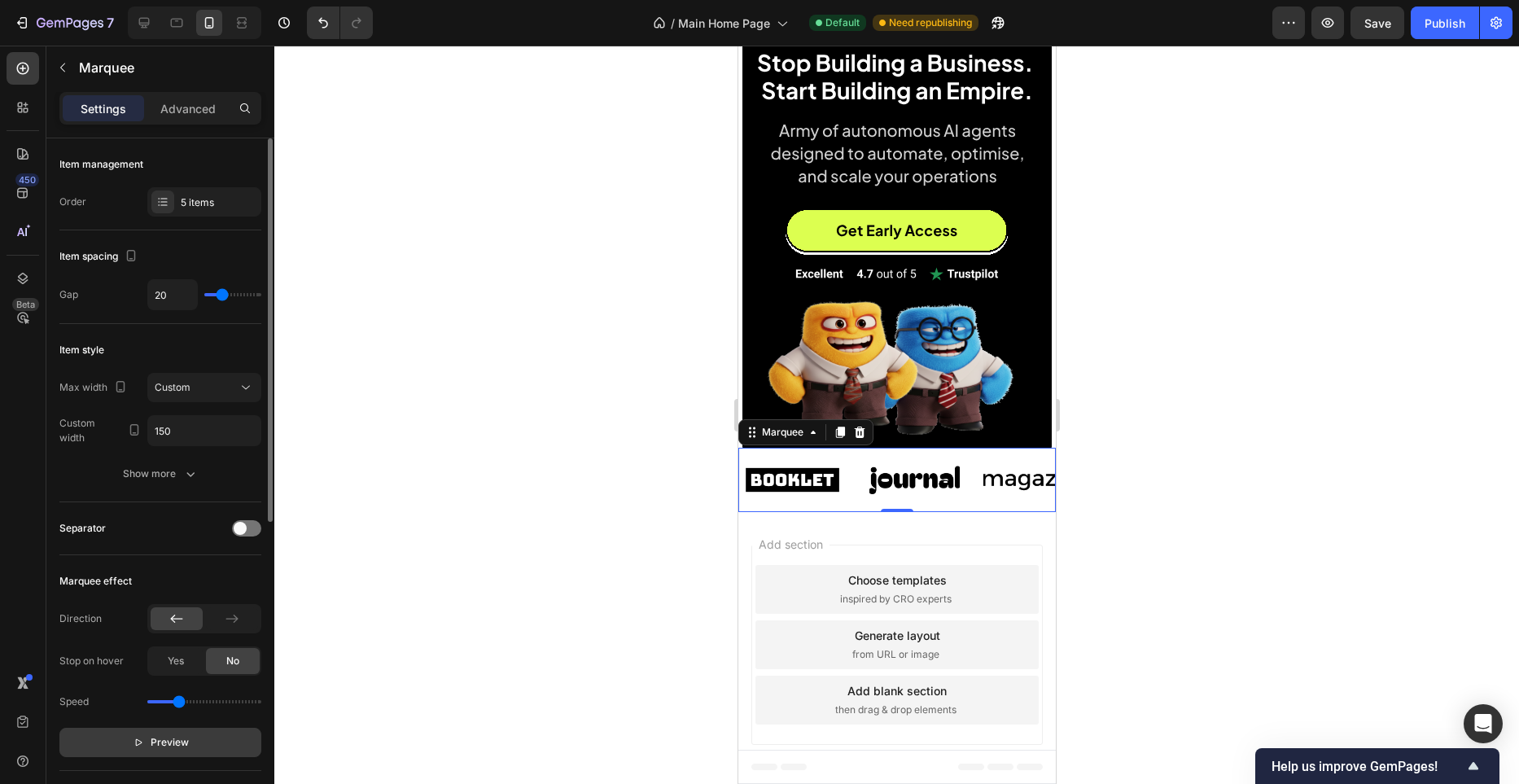
click at [173, 731] on button "Preview" at bounding box center [160, 742] width 202 height 29
drag, startPoint x: 178, startPoint y: 706, endPoint x: 166, endPoint y: 708, distance: 12.2
click at [166, 703] on input "range" at bounding box center [204, 701] width 114 height 3
drag, startPoint x: 166, startPoint y: 708, endPoint x: 173, endPoint y: 706, distance: 7.3
click at [176, 706] on div "Speed" at bounding box center [160, 701] width 202 height 26
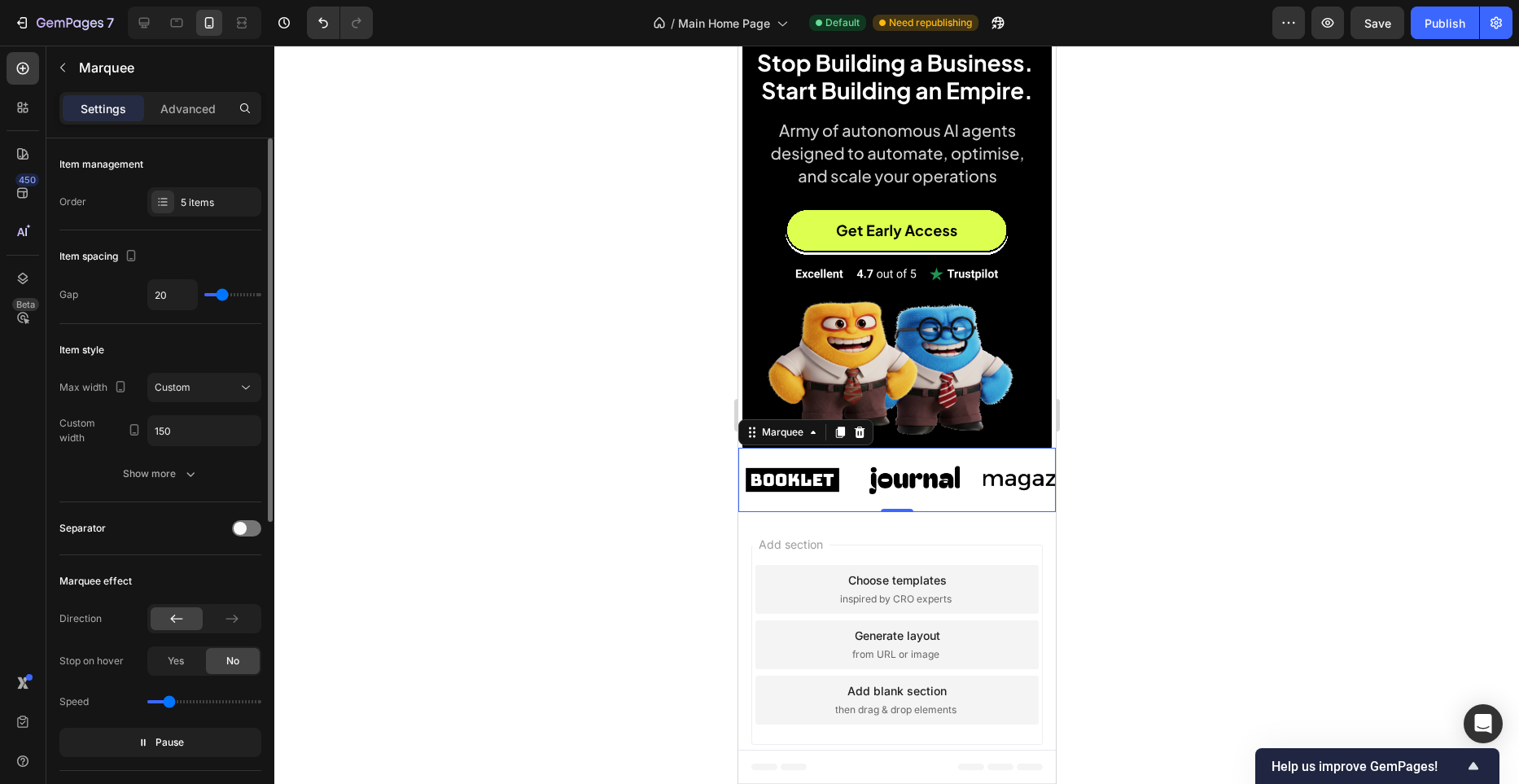
type input "0.6"
click at [168, 703] on input "range" at bounding box center [204, 701] width 114 height 3
click at [163, 738] on span "Pause" at bounding box center [169, 742] width 28 height 16
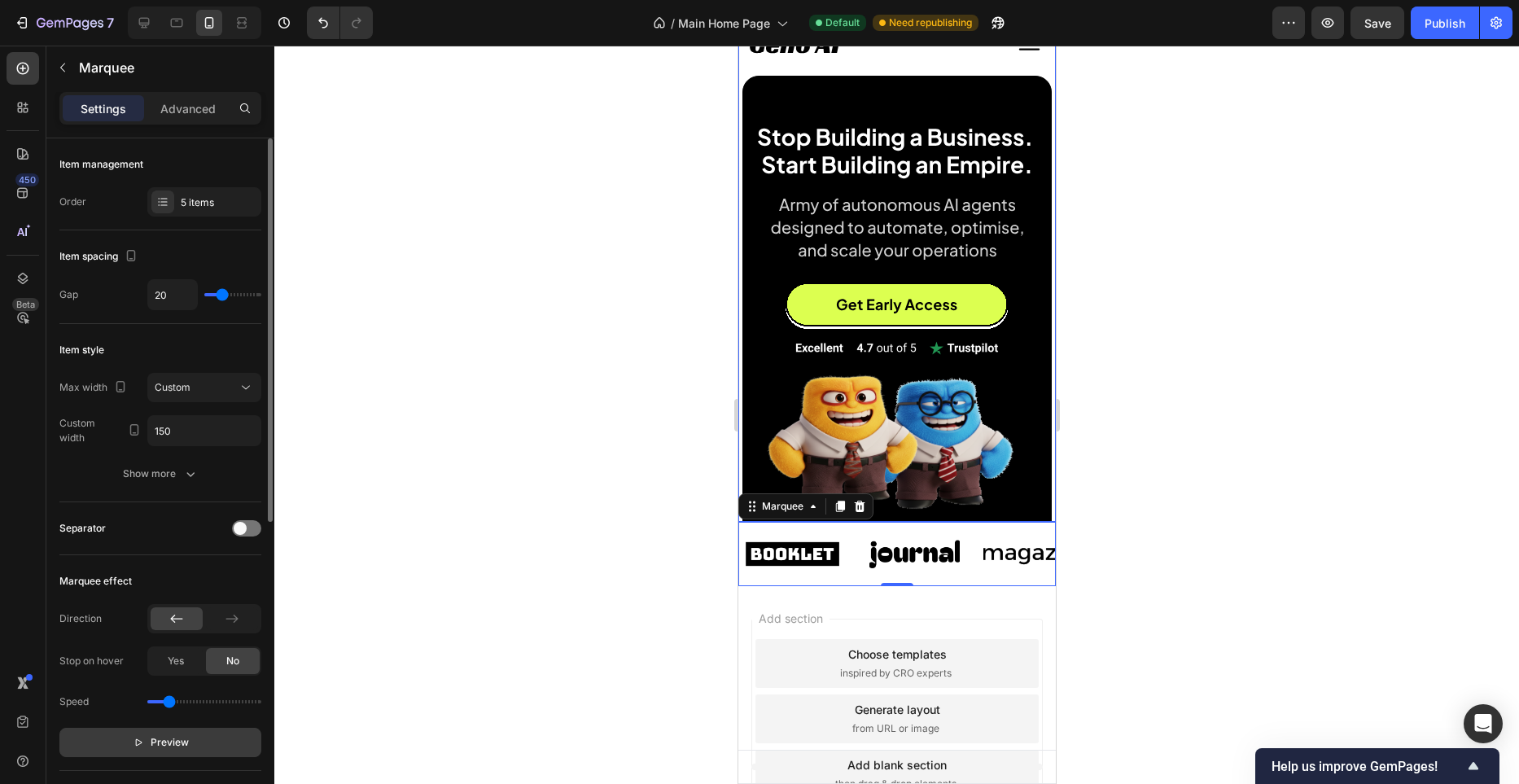
scroll to position [0, 0]
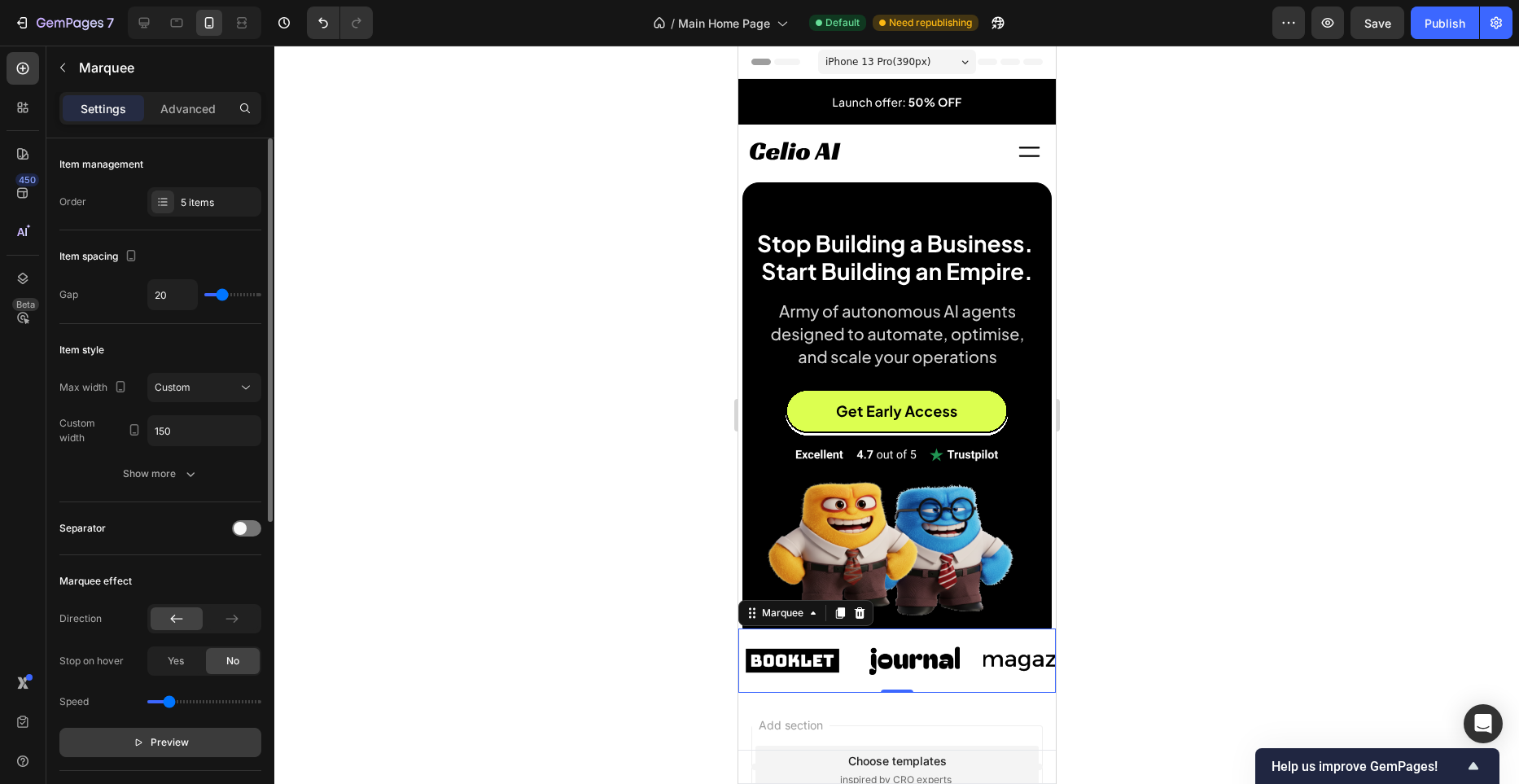
click at [661, 375] on div at bounding box center [897, 414] width 1245 height 738
